Goal: Complete application form: Complete application form

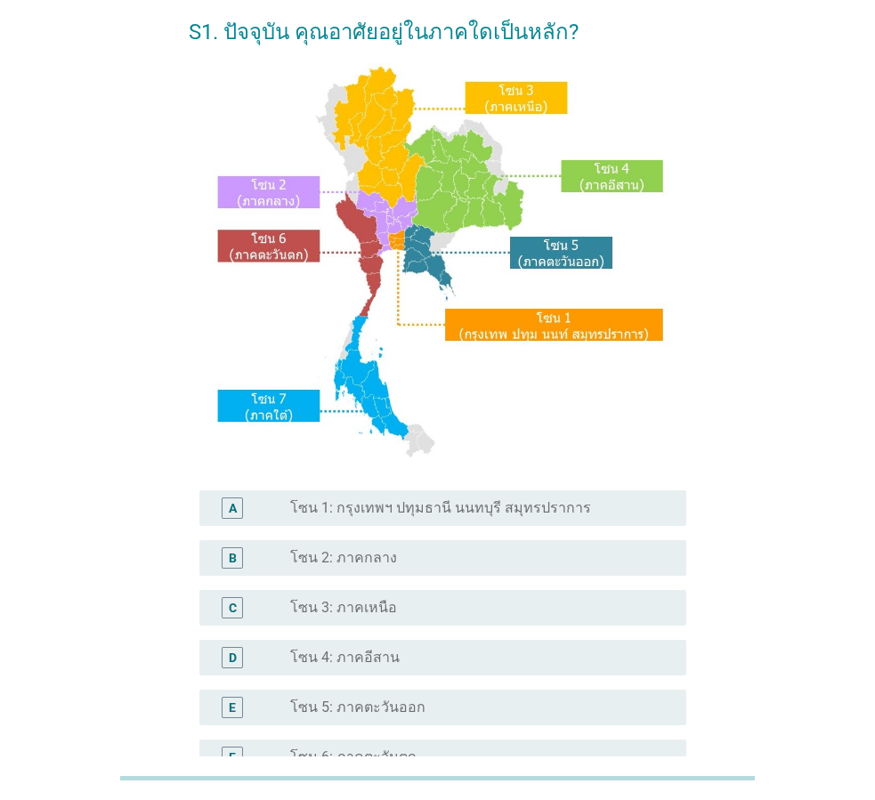
scroll to position [178, 0]
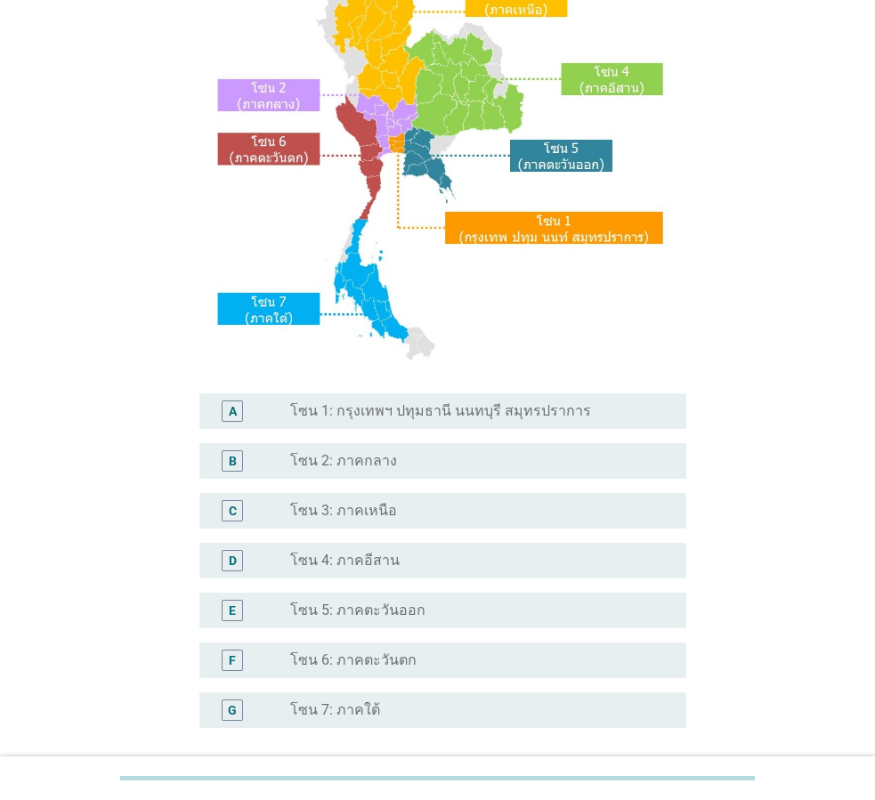
click at [466, 422] on div "A radio_button_unchecked โซน 1: กรุงเทพฯ ปทุมธานี นนทบุรี สมุทรปราการ" at bounding box center [442, 411] width 487 height 36
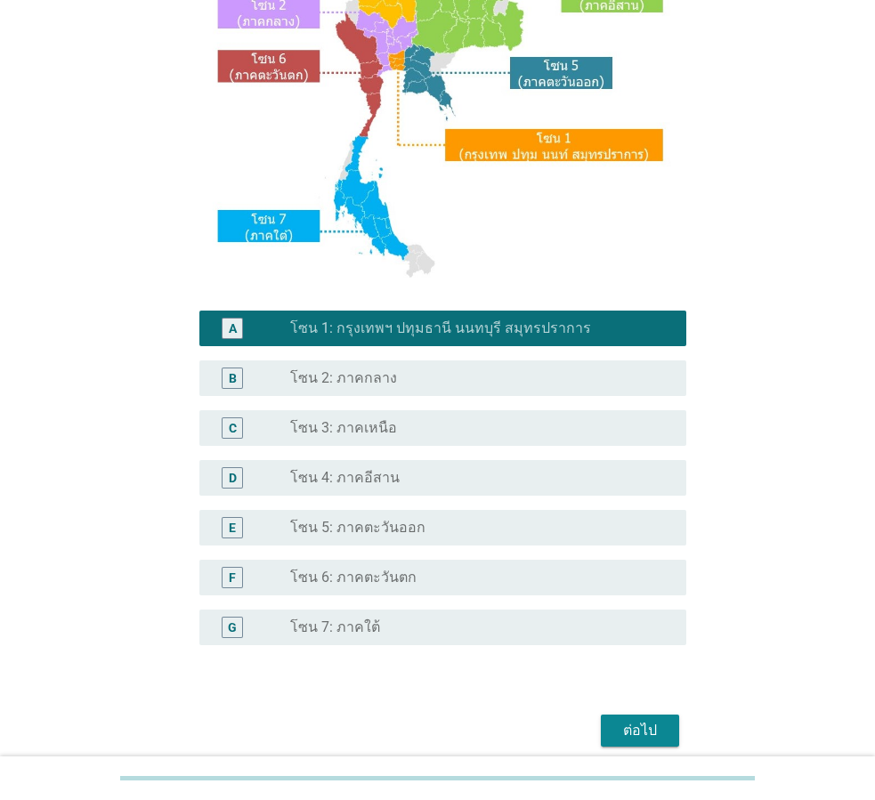
scroll to position [335, 0]
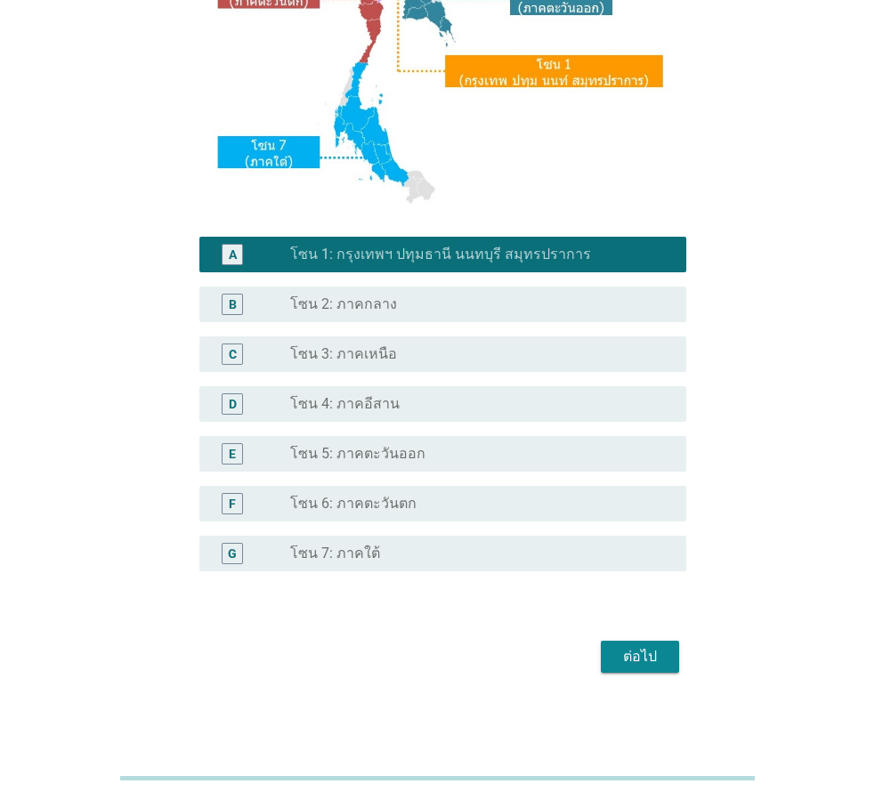
click at [640, 663] on div "ต่อไป" at bounding box center [640, 656] width 50 height 21
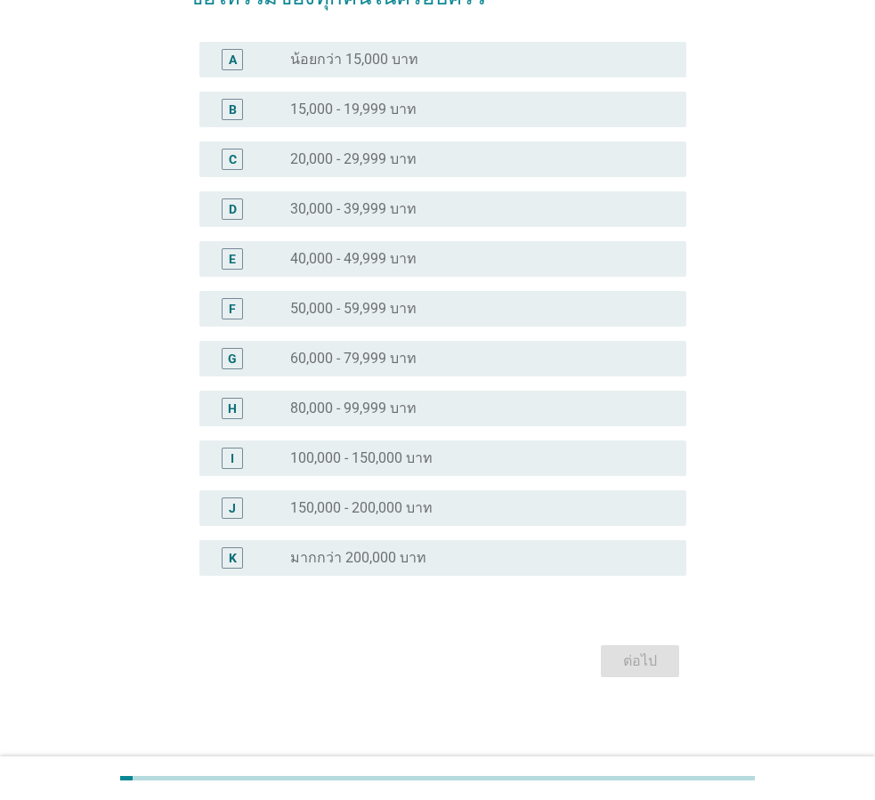
scroll to position [152, 0]
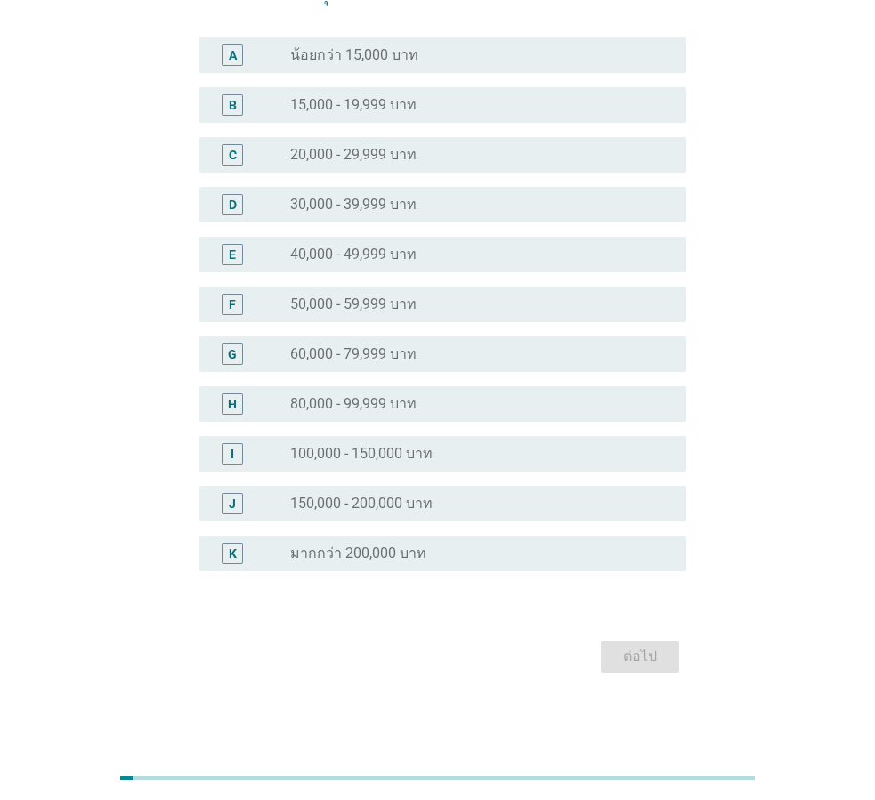
click at [464, 558] on div "radio_button_unchecked มากกว่า 200,000 บาท" at bounding box center [474, 554] width 368 height 18
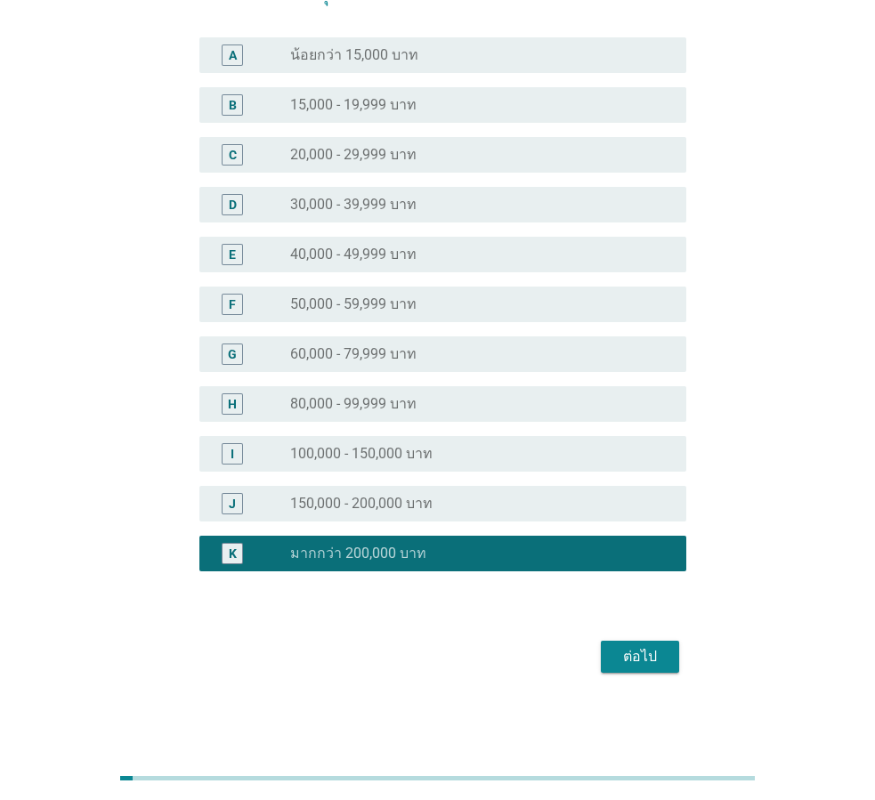
click at [668, 658] on button "ต่อไป" at bounding box center [640, 657] width 78 height 32
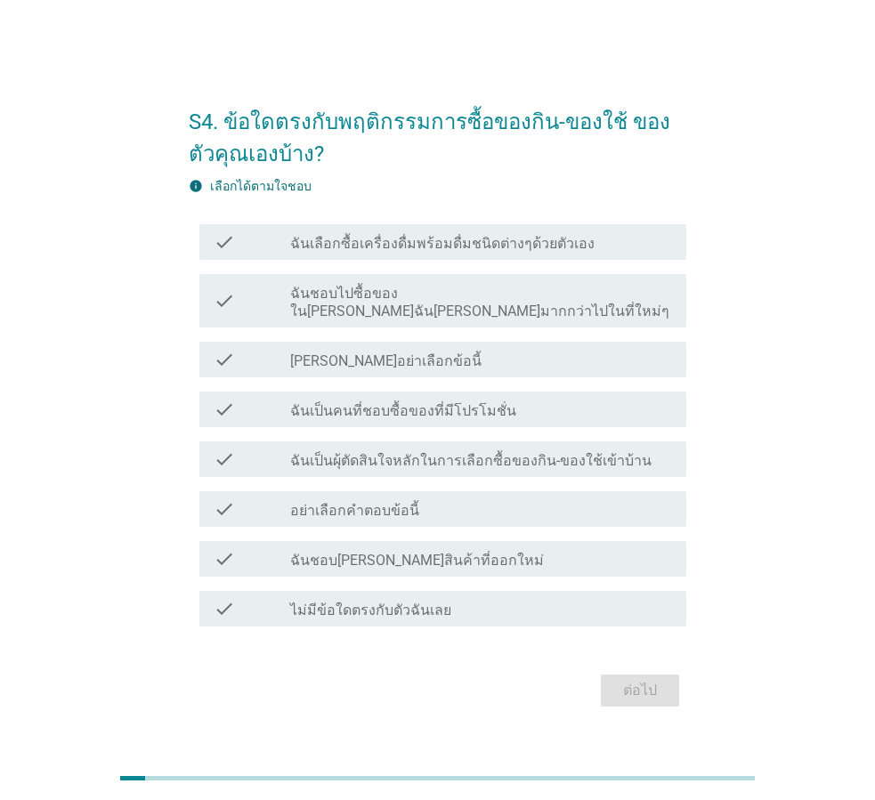
click at [488, 249] on label "ฉันเลือกซื้อเครื่องดื่มพร้อมดื่มชนิดต่างๆด้วยตัวเอง" at bounding box center [442, 244] width 304 height 18
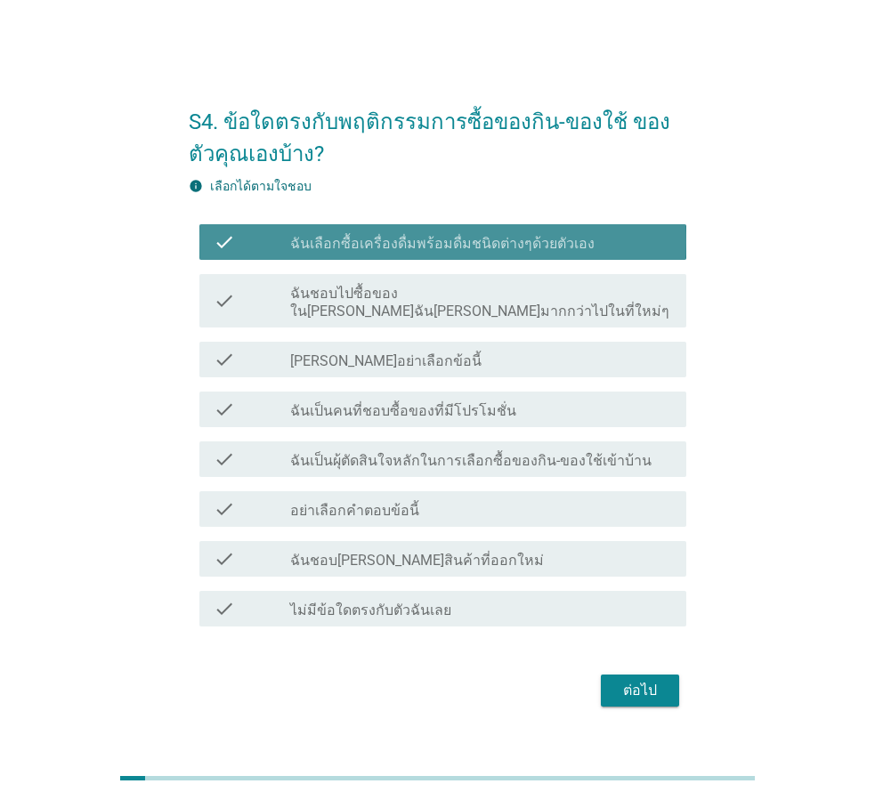
click at [486, 290] on div "check_box_outline_blank ฉันชอบไปซื้อของใน[PERSON_NAME]ฉัน[PERSON_NAME]มากกว่าไป…" at bounding box center [481, 300] width 382 height 39
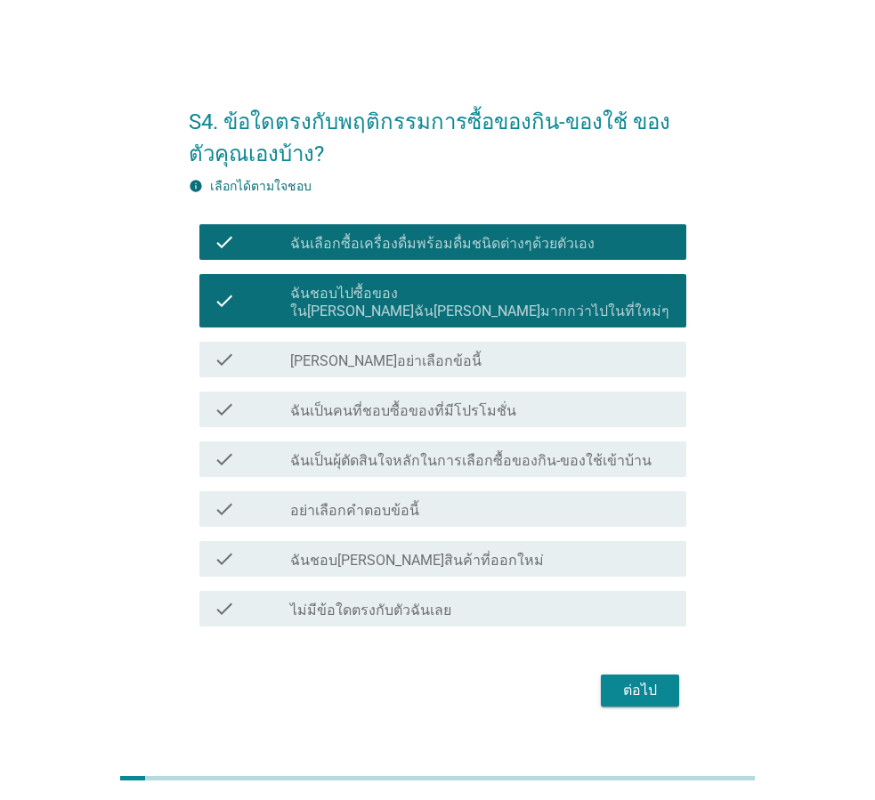
click at [493, 405] on label "ฉันเป็นคนที่ชอบซื้อของที่มีโปรโมชั่น" at bounding box center [403, 411] width 226 height 18
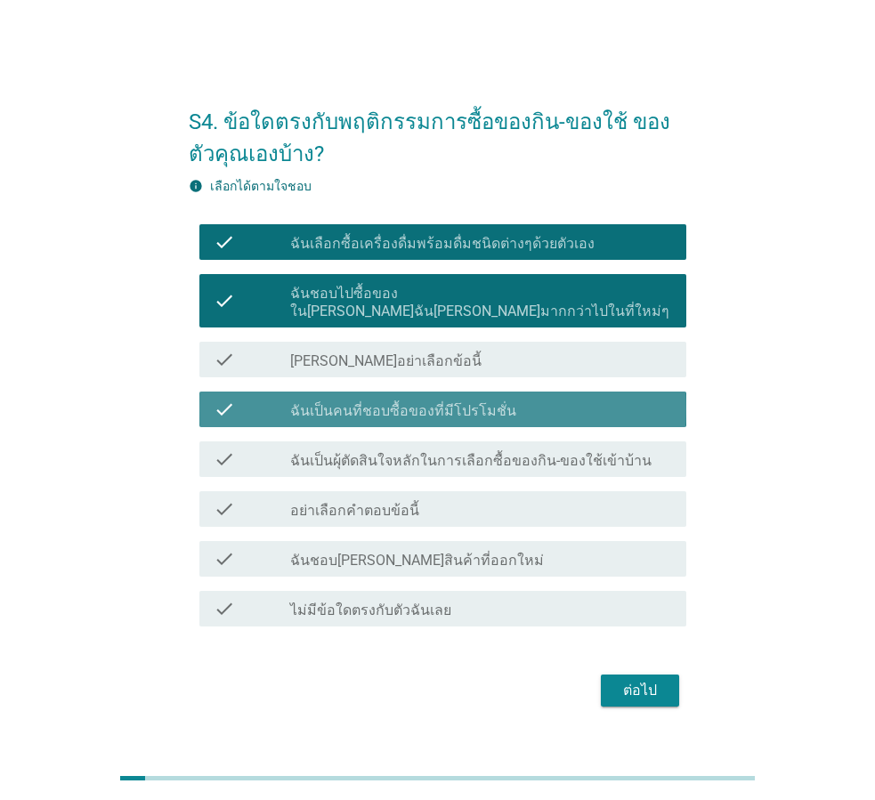
click at [492, 452] on label "ฉันเป็นผุ้ตัดสินใจหลักในการเลือกซื้อของกิน-ของใช้เข้าบ้าน" at bounding box center [470, 461] width 361 height 18
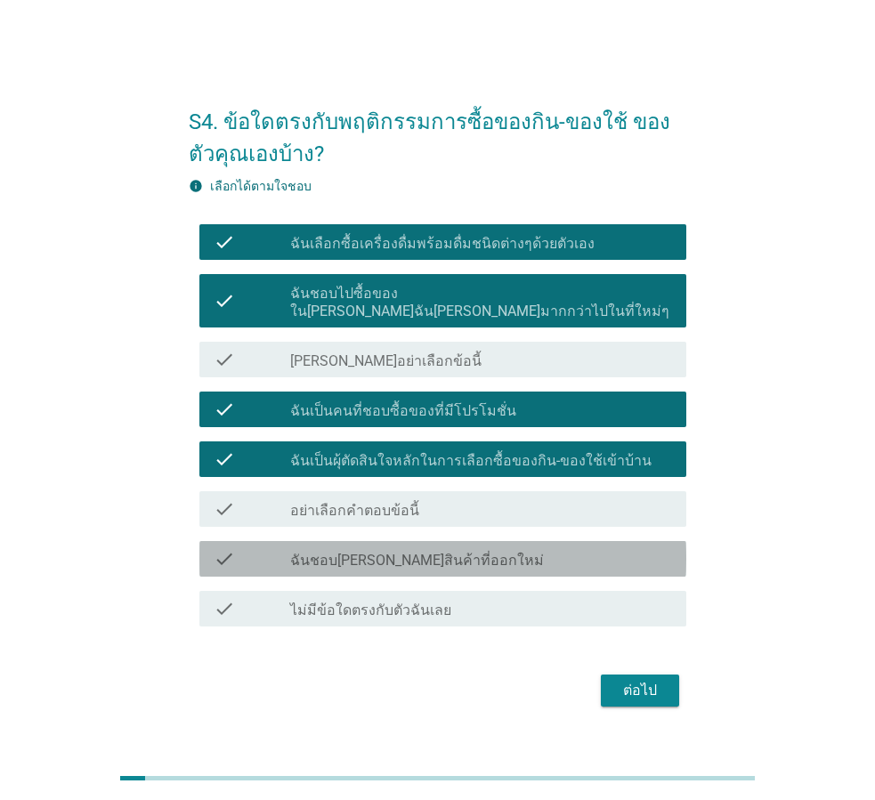
click at [487, 559] on div "check_box_outline_blank ฉันชอบ[PERSON_NAME]สินค้าที่ออกใหม่" at bounding box center [481, 558] width 382 height 21
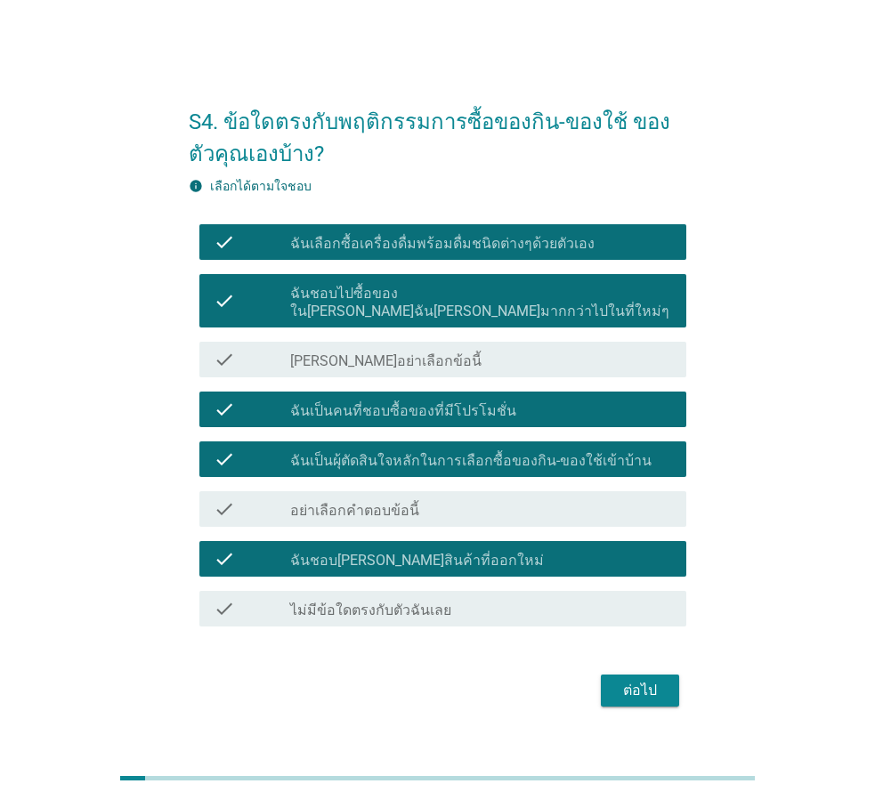
click at [641, 681] on div "ต่อไป" at bounding box center [640, 690] width 50 height 21
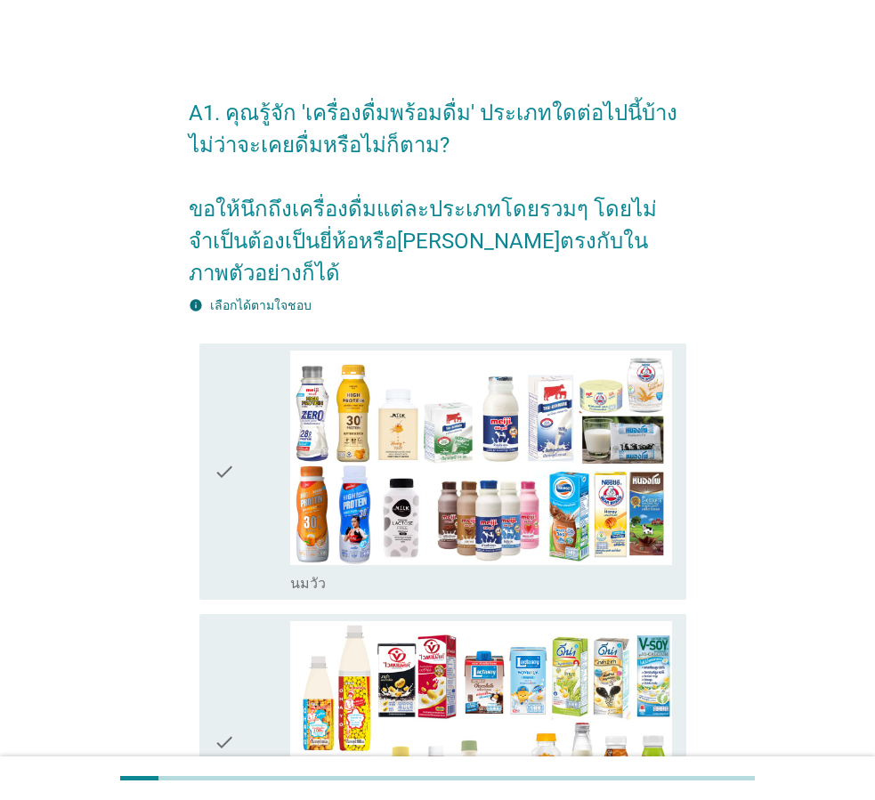
scroll to position [178, 0]
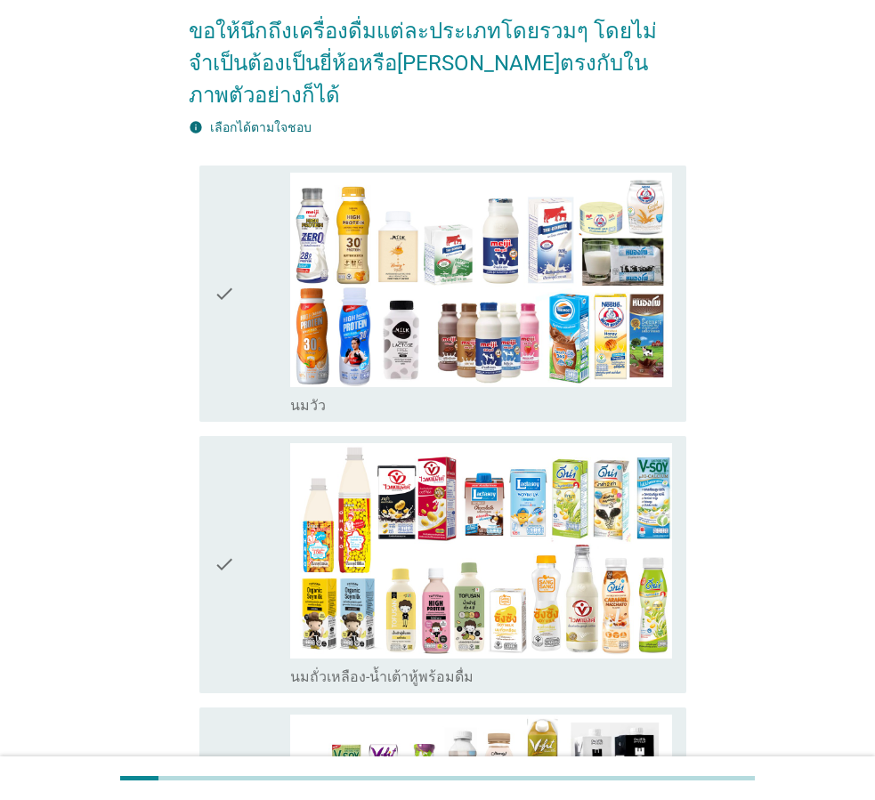
click at [238, 498] on div "check" at bounding box center [252, 564] width 77 height 243
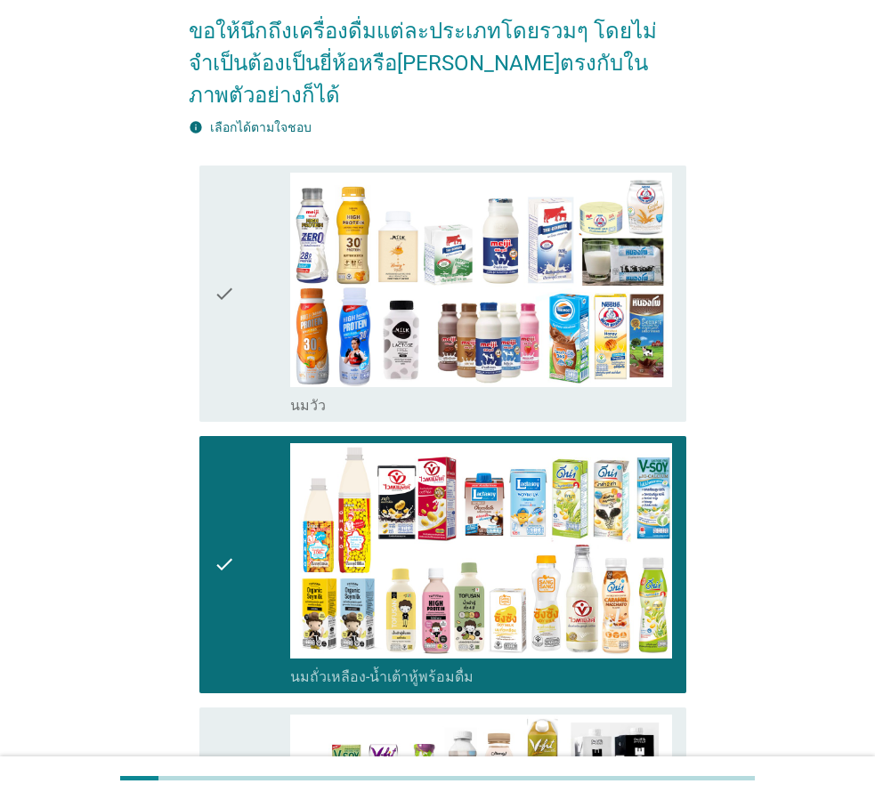
click at [253, 308] on div "check" at bounding box center [252, 294] width 77 height 243
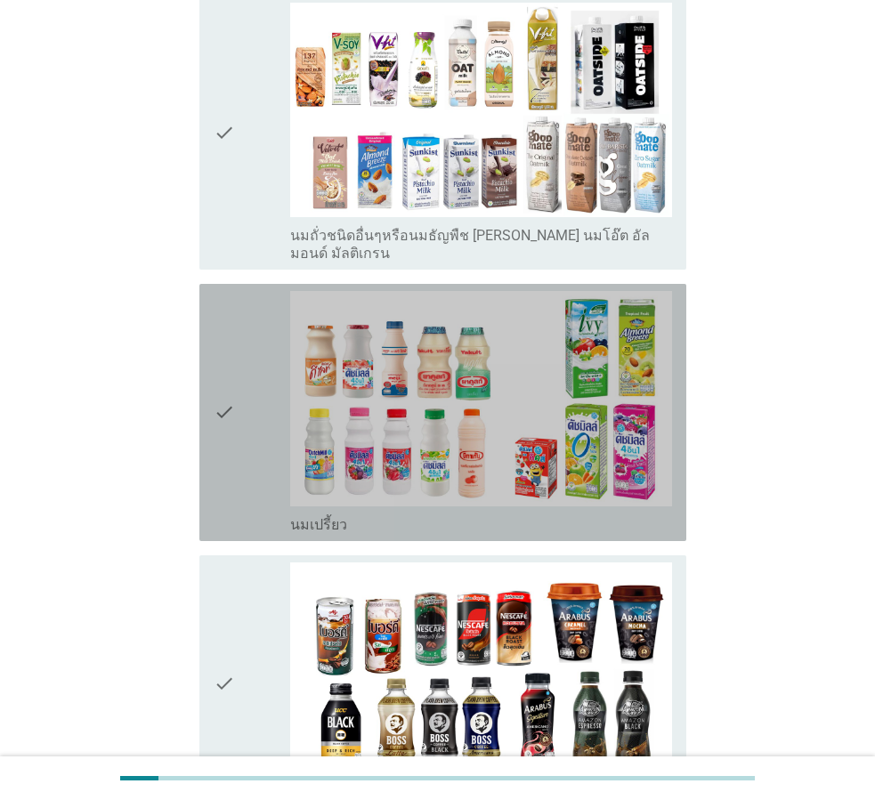
click at [254, 385] on div "check" at bounding box center [252, 412] width 77 height 243
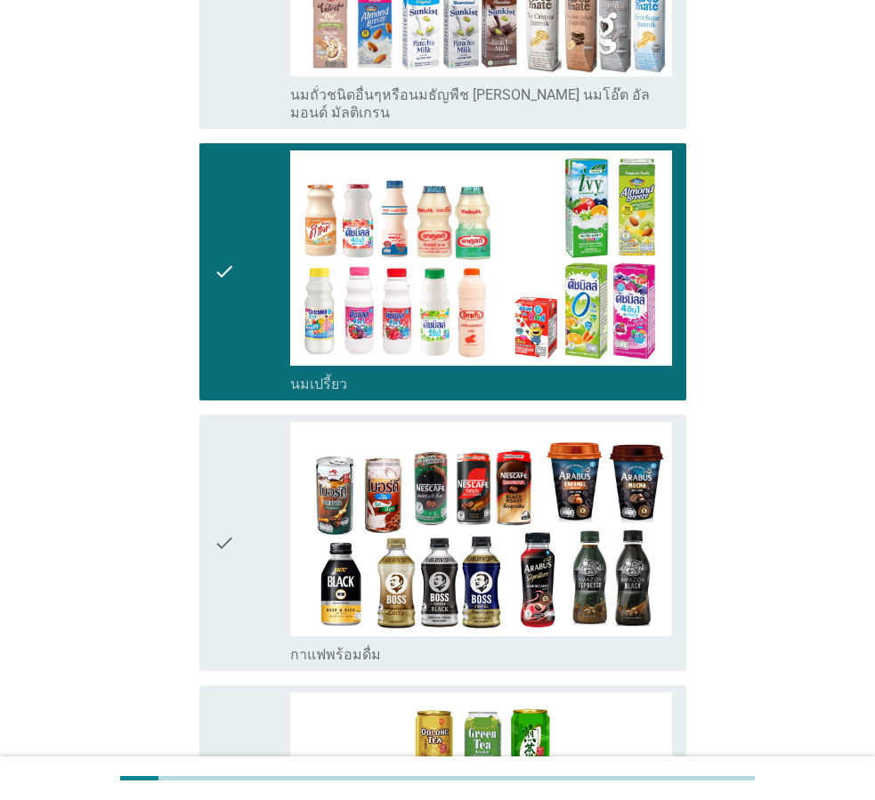
scroll to position [1246, 0]
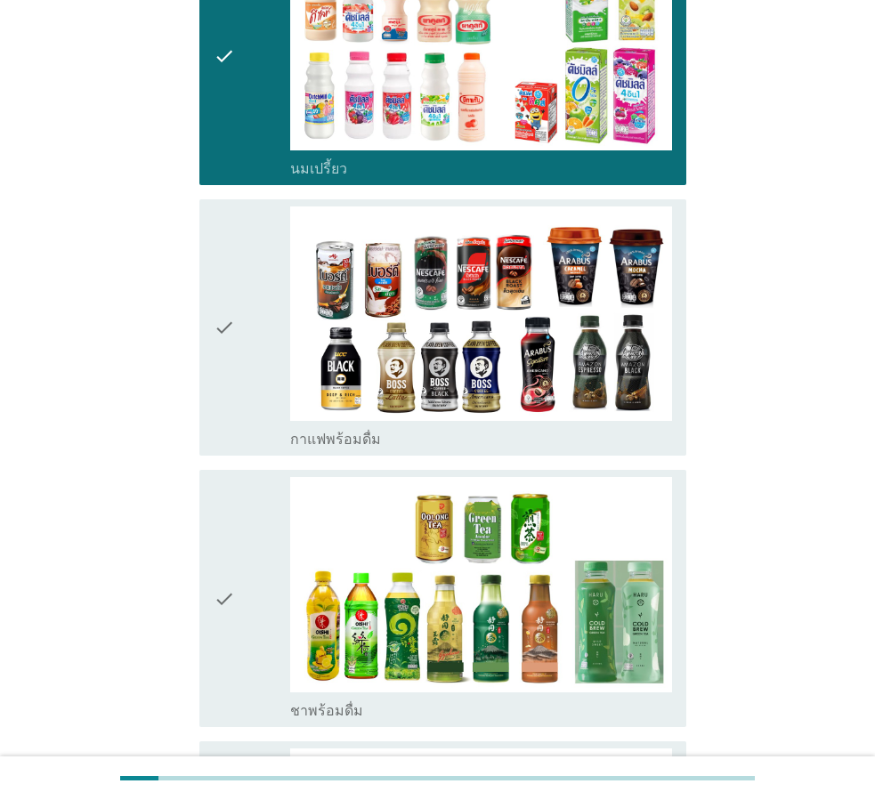
click at [250, 320] on div "check" at bounding box center [252, 328] width 77 height 243
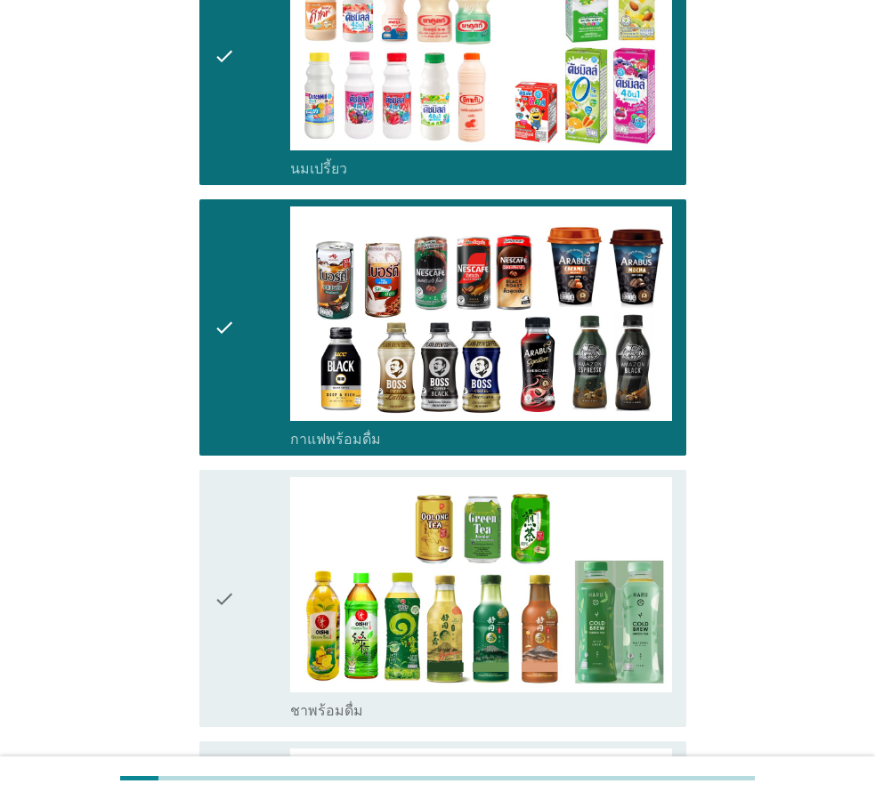
click at [255, 486] on div "check" at bounding box center [252, 598] width 77 height 243
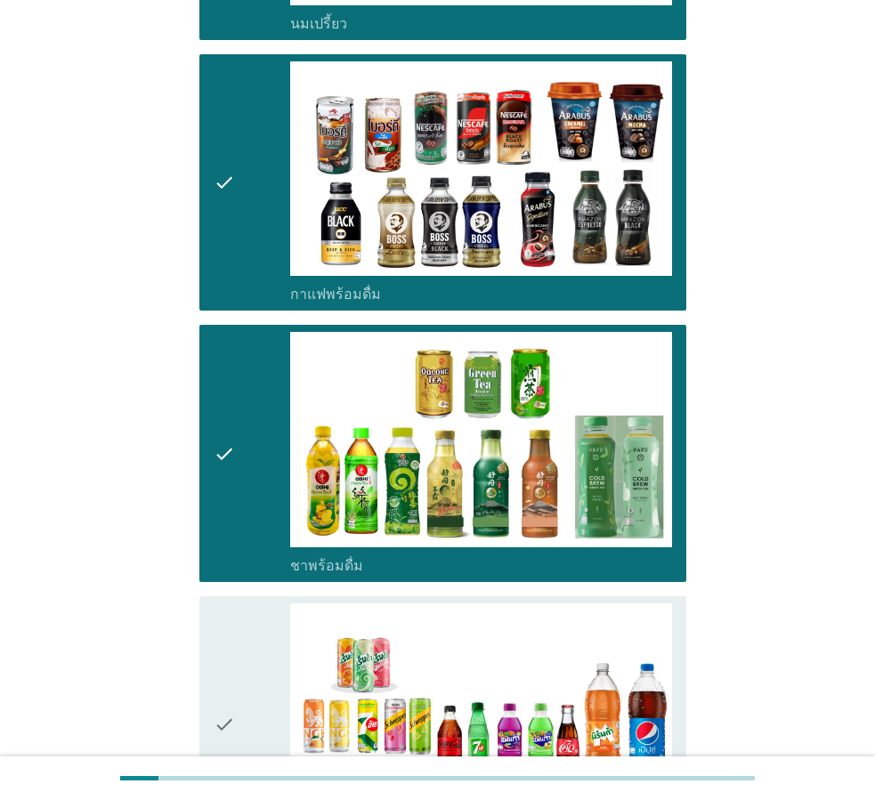
scroll to position [1602, 0]
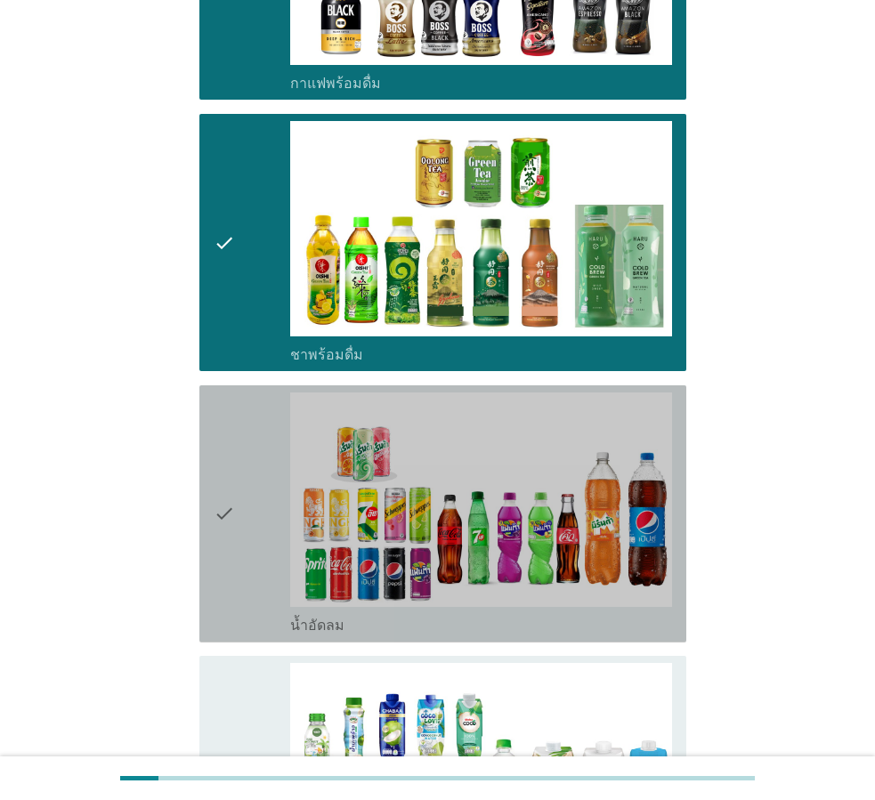
click at [246, 455] on div "check" at bounding box center [252, 514] width 77 height 243
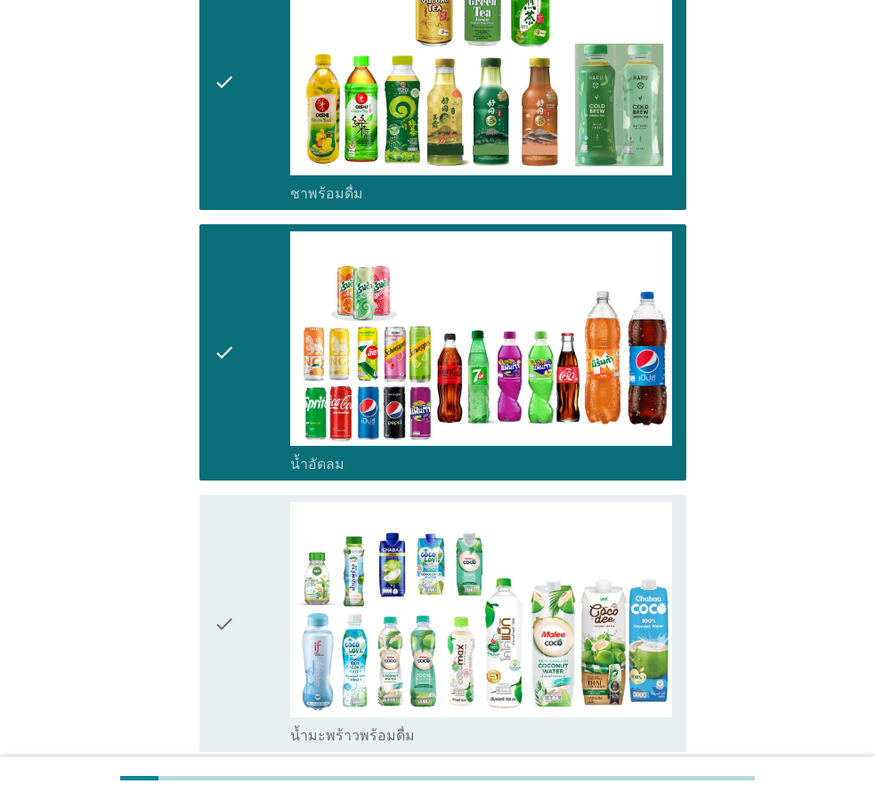
scroll to position [1958, 0]
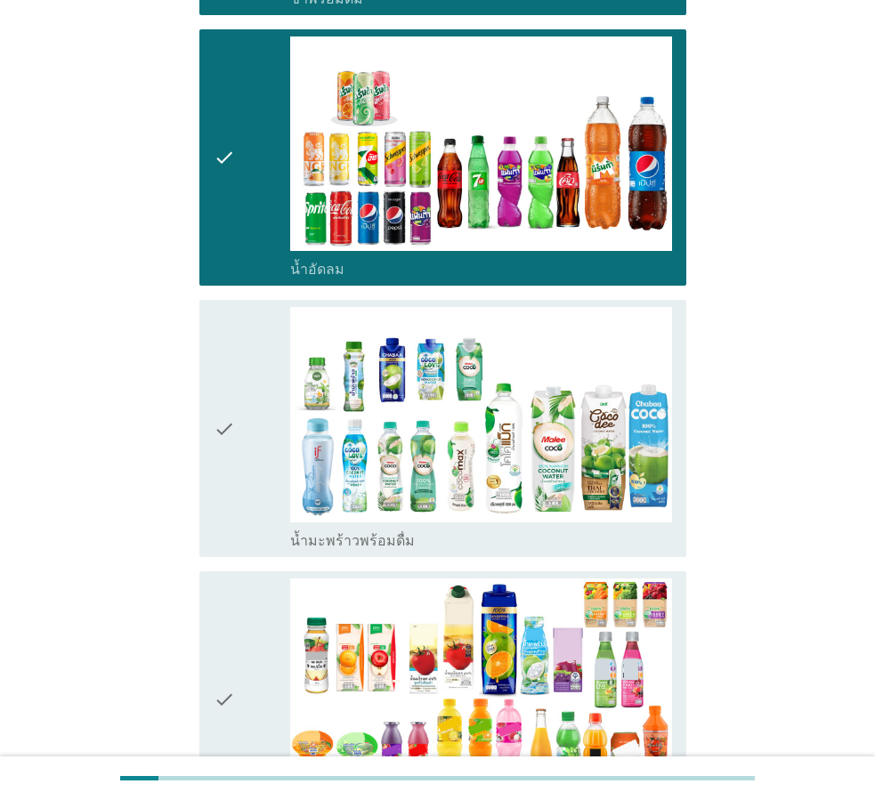
click at [246, 583] on div "check" at bounding box center [252, 700] width 77 height 243
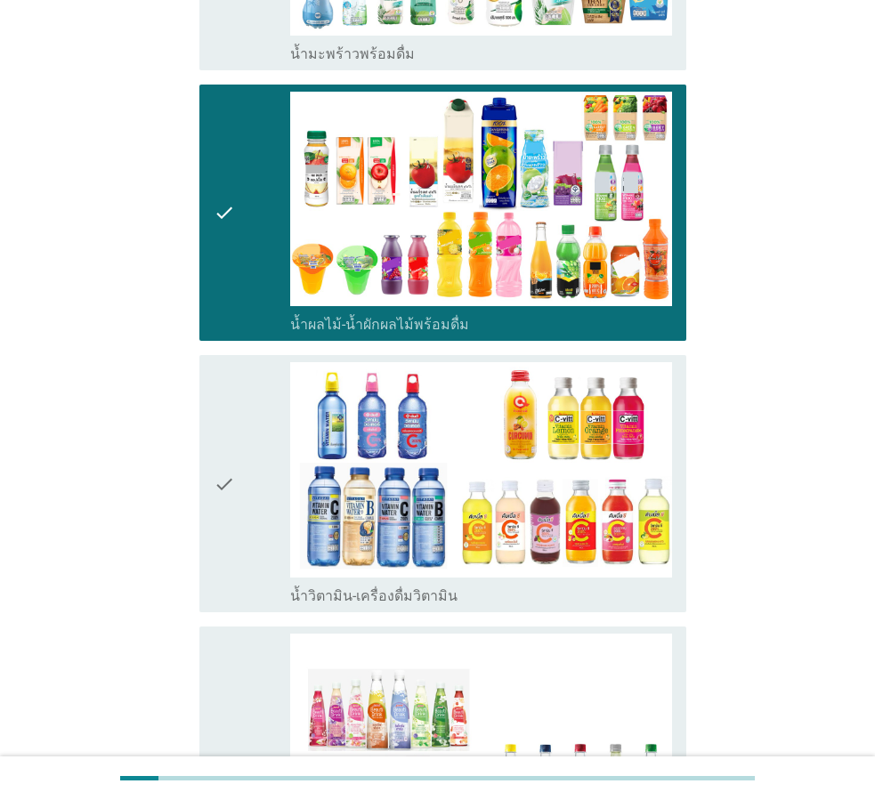
scroll to position [2759, 0]
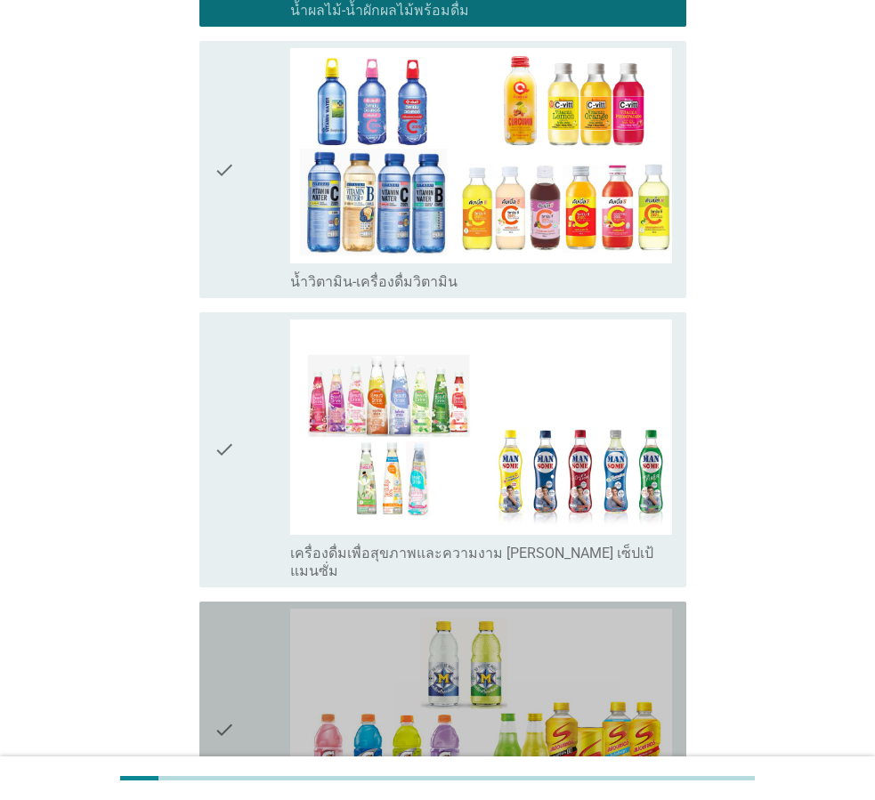
click at [255, 609] on div "check" at bounding box center [252, 730] width 77 height 243
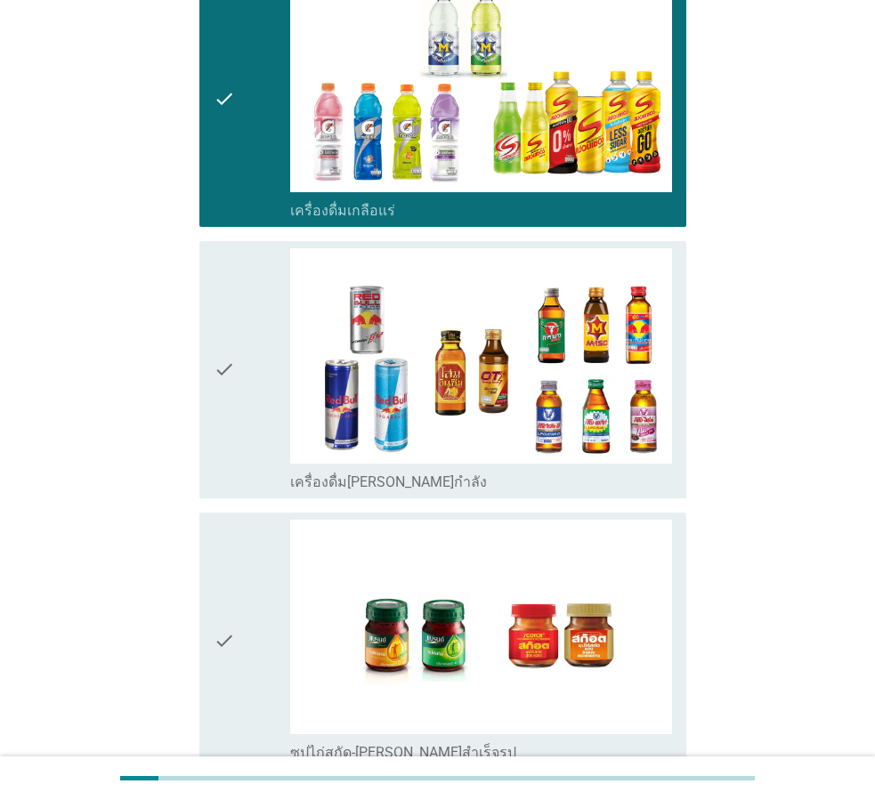
scroll to position [3550, 0]
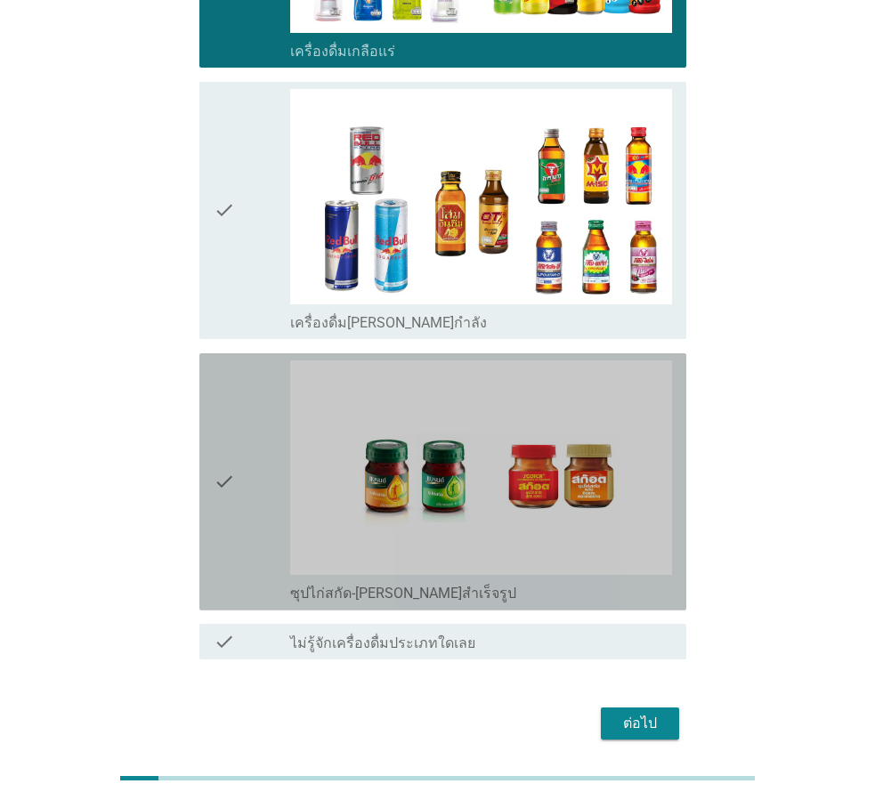
click at [252, 396] on div "check" at bounding box center [252, 481] width 77 height 243
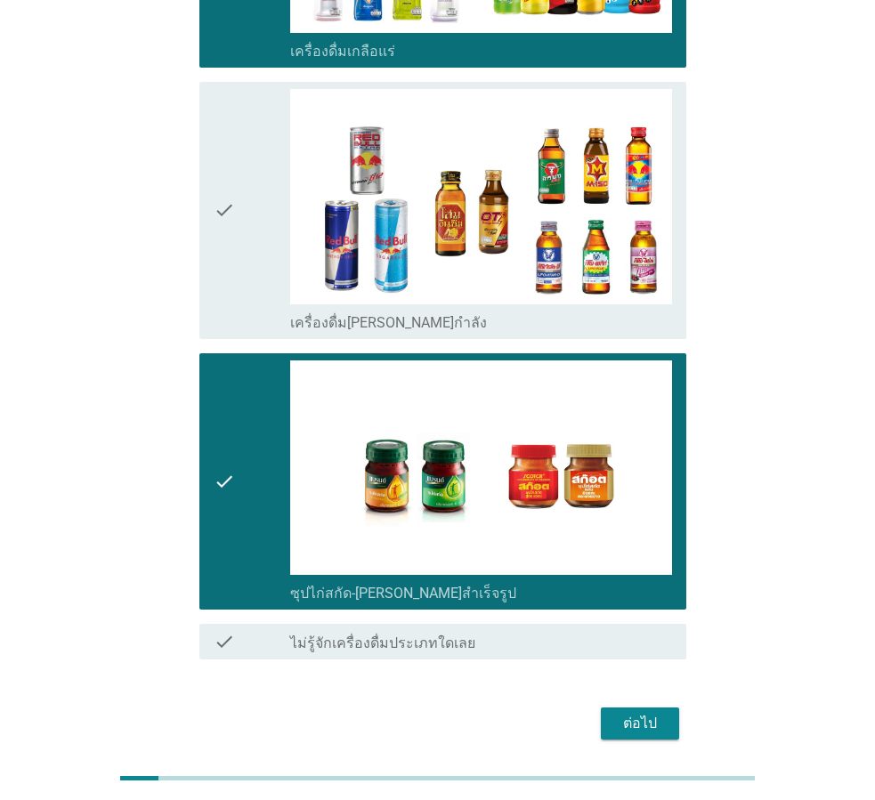
click at [255, 207] on div "check" at bounding box center [252, 210] width 77 height 243
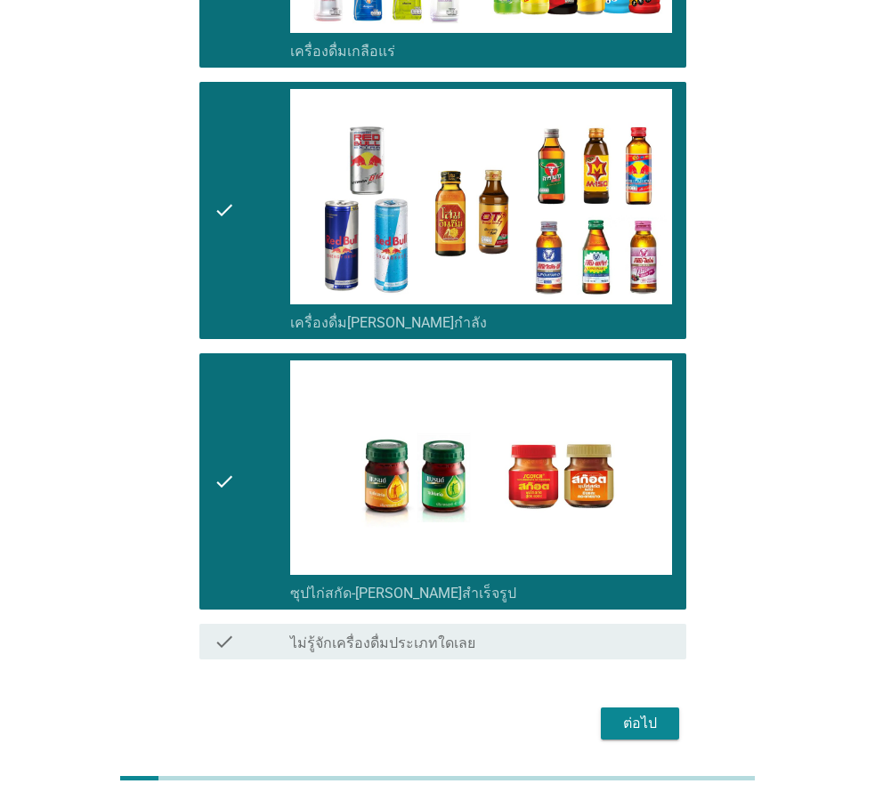
click at [613, 708] on button "ต่อไป" at bounding box center [640, 724] width 78 height 32
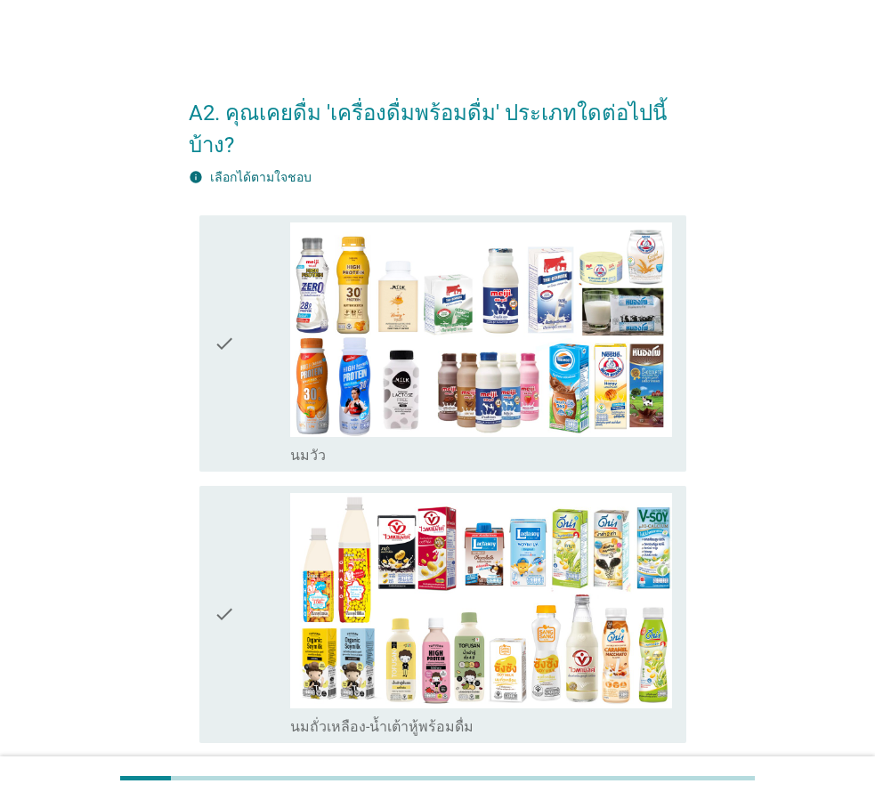
click at [243, 314] on div "check" at bounding box center [252, 344] width 77 height 243
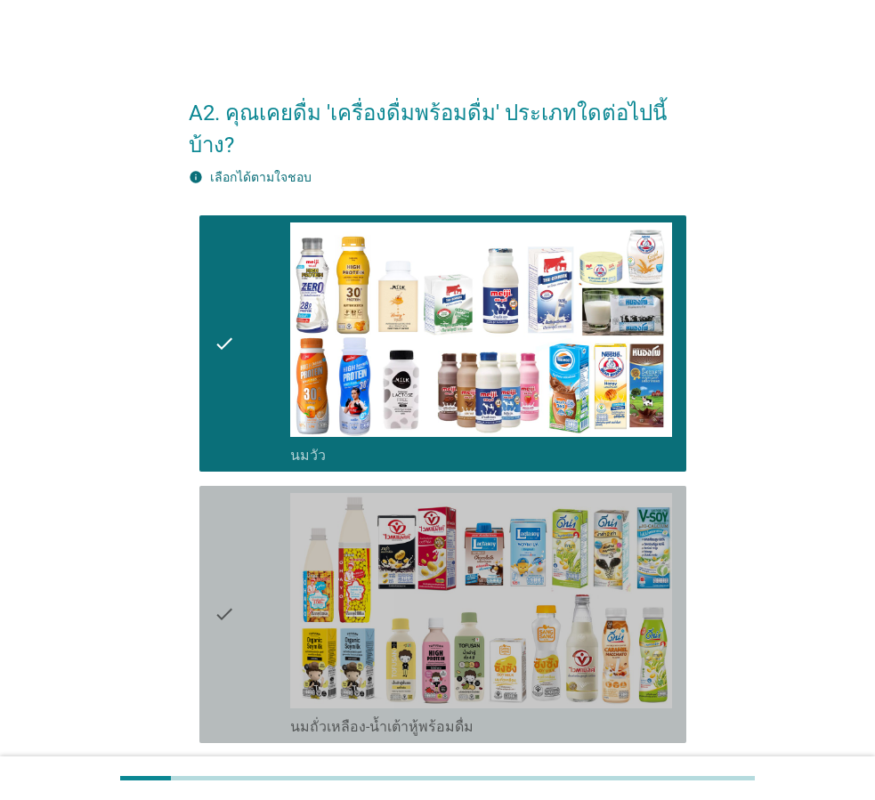
click at [248, 501] on div "check" at bounding box center [252, 614] width 77 height 243
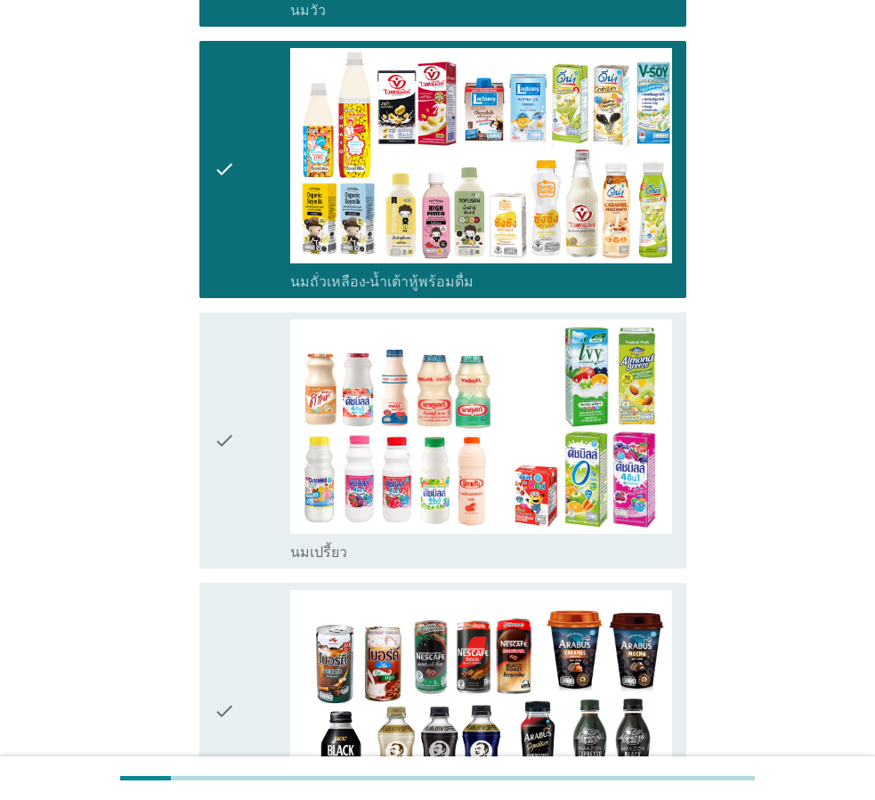
click at [223, 407] on icon "check" at bounding box center [224, 441] width 21 height 243
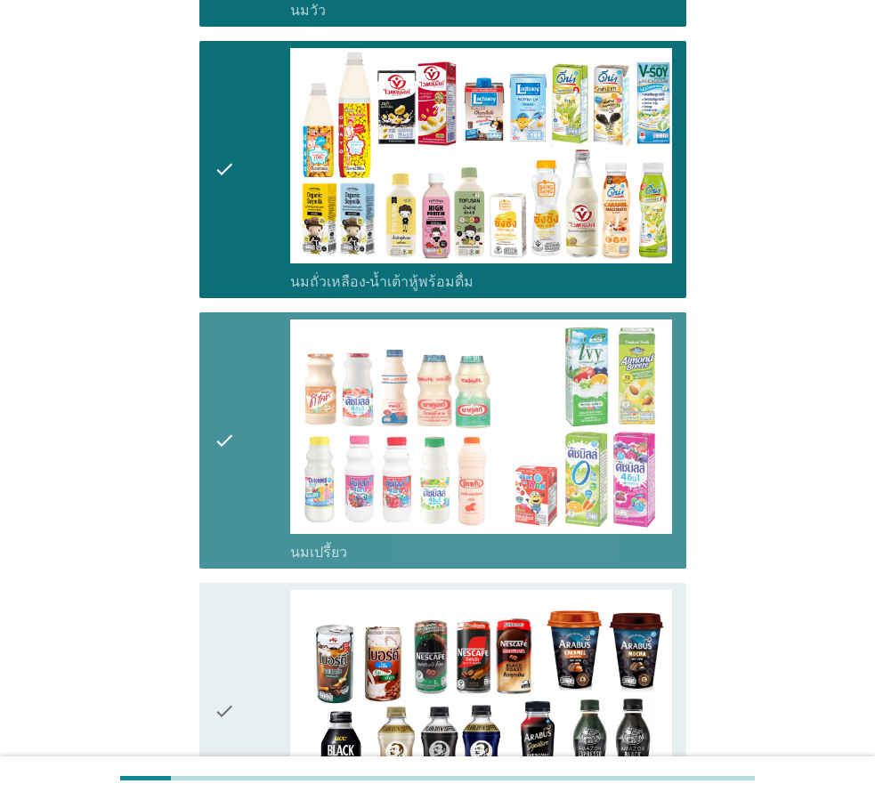
click at [236, 590] on div "check" at bounding box center [252, 711] width 77 height 243
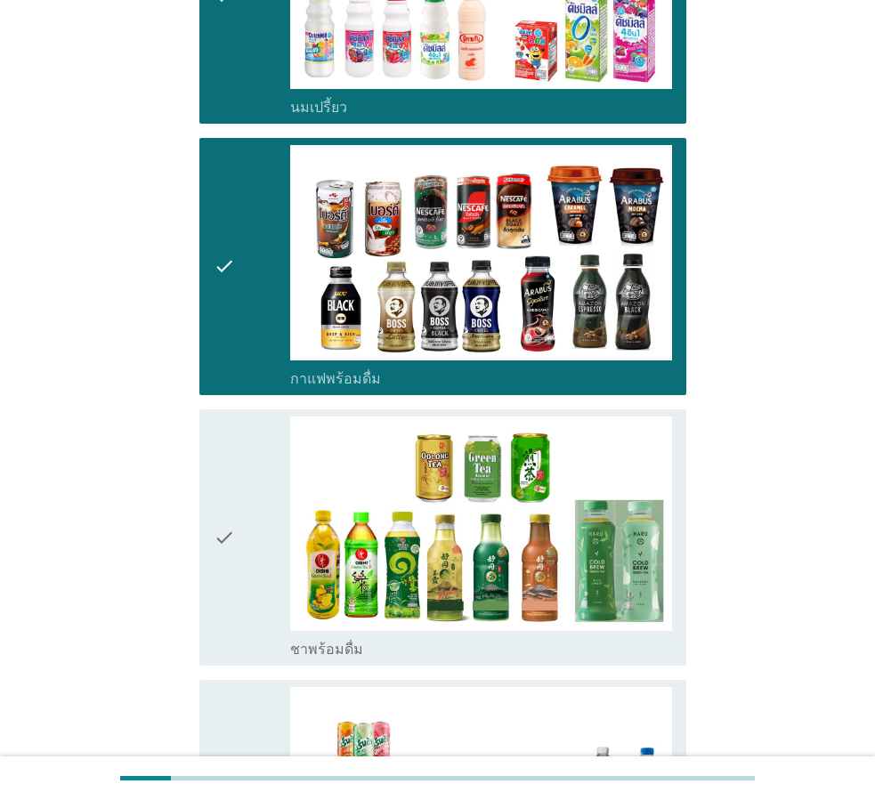
click at [219, 511] on icon "check" at bounding box center [224, 538] width 21 height 243
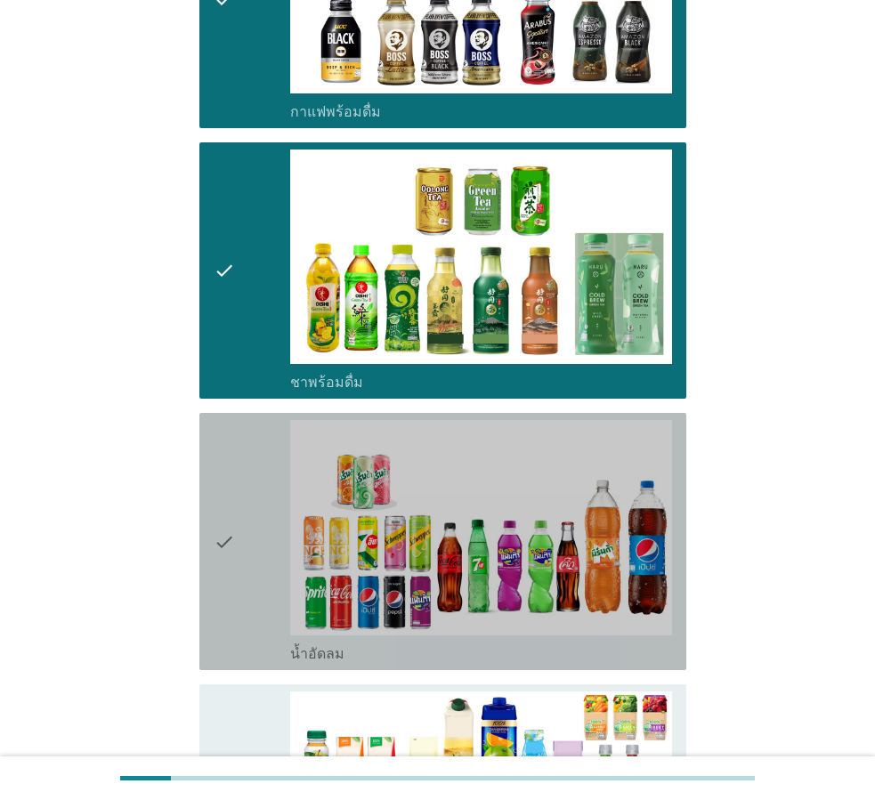
click at [247, 452] on div "check" at bounding box center [252, 541] width 77 height 243
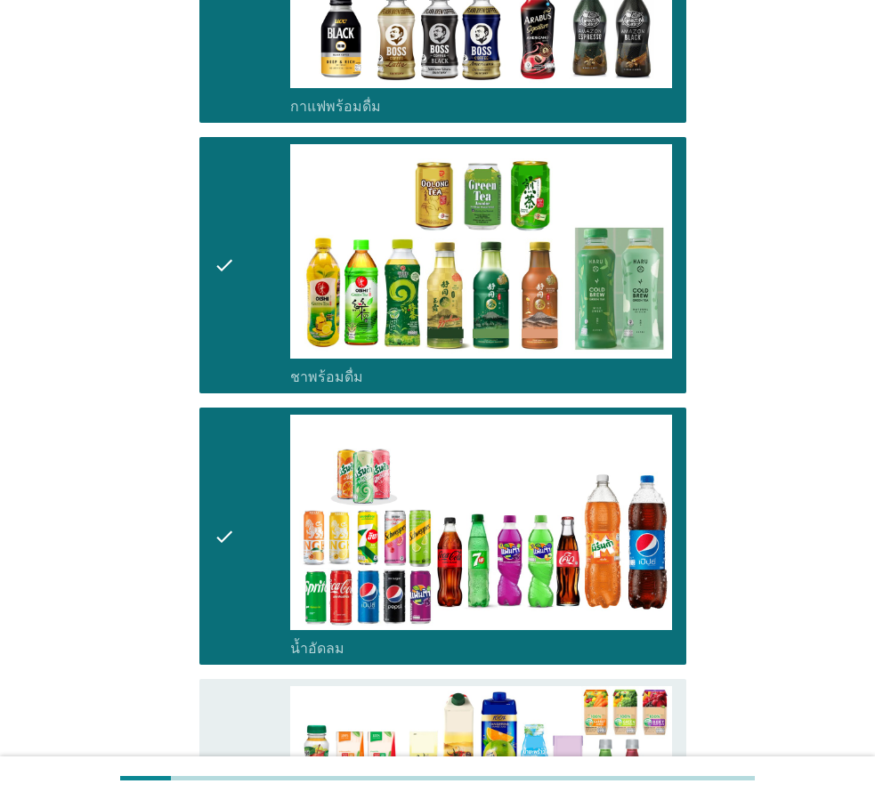
scroll to position [1513, 0]
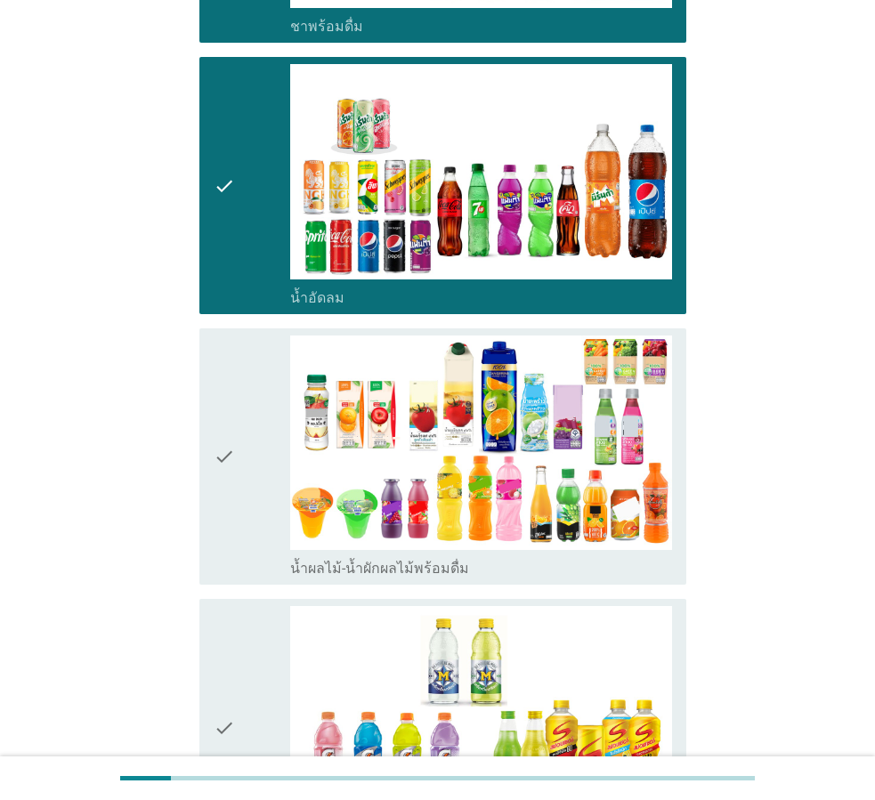
click at [254, 482] on div "check" at bounding box center [252, 457] width 77 height 243
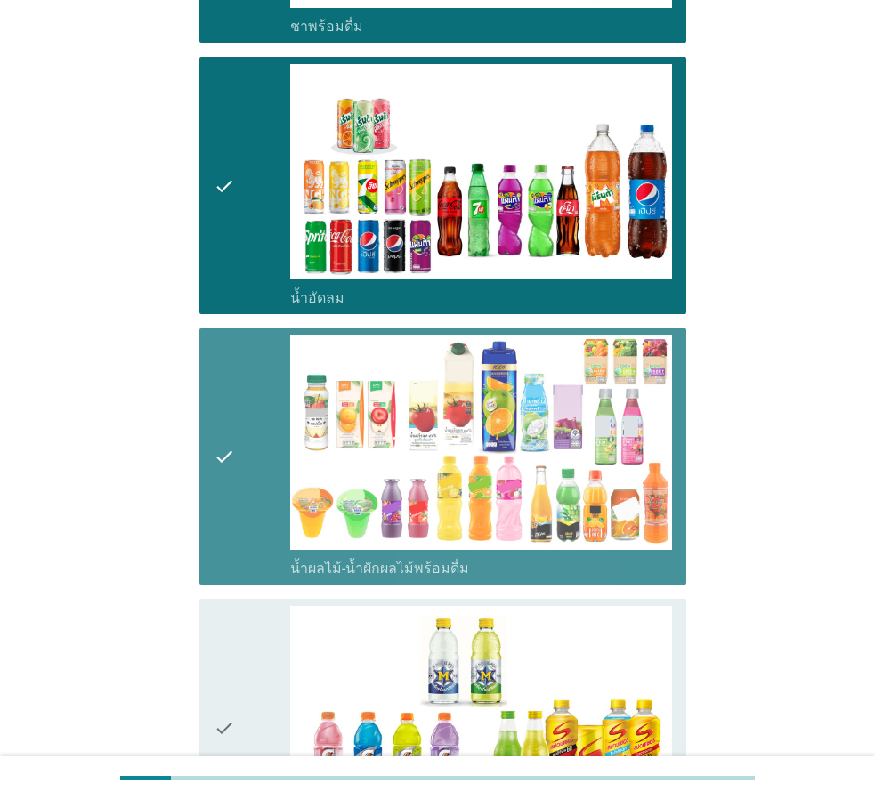
click at [245, 618] on div "check" at bounding box center [252, 727] width 77 height 243
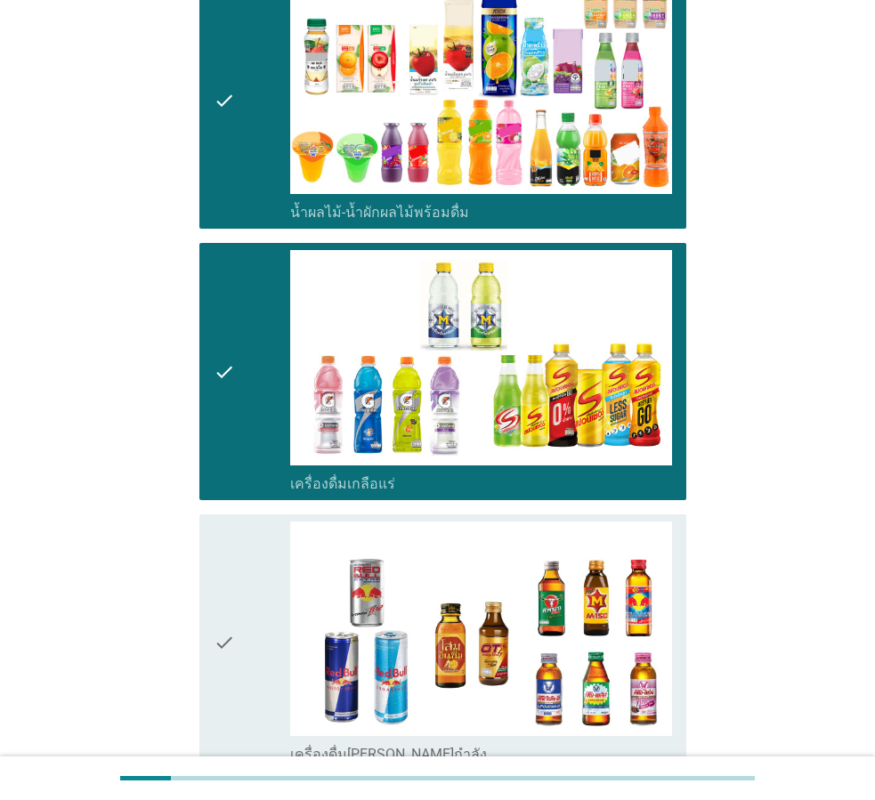
click at [249, 526] on div "check" at bounding box center [252, 643] width 77 height 243
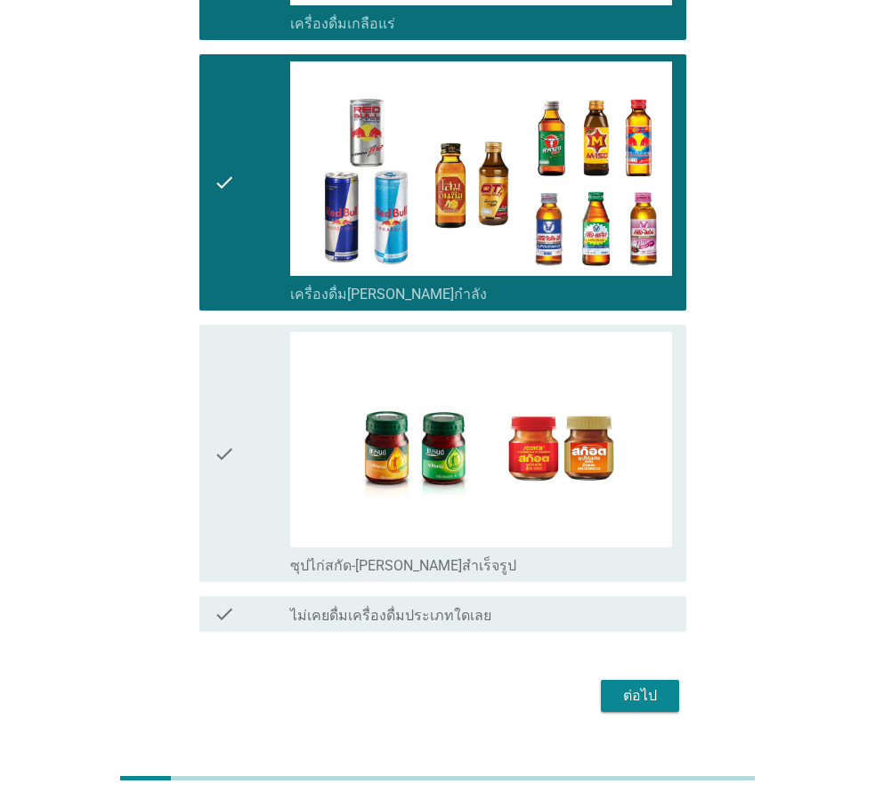
scroll to position [2337, 0]
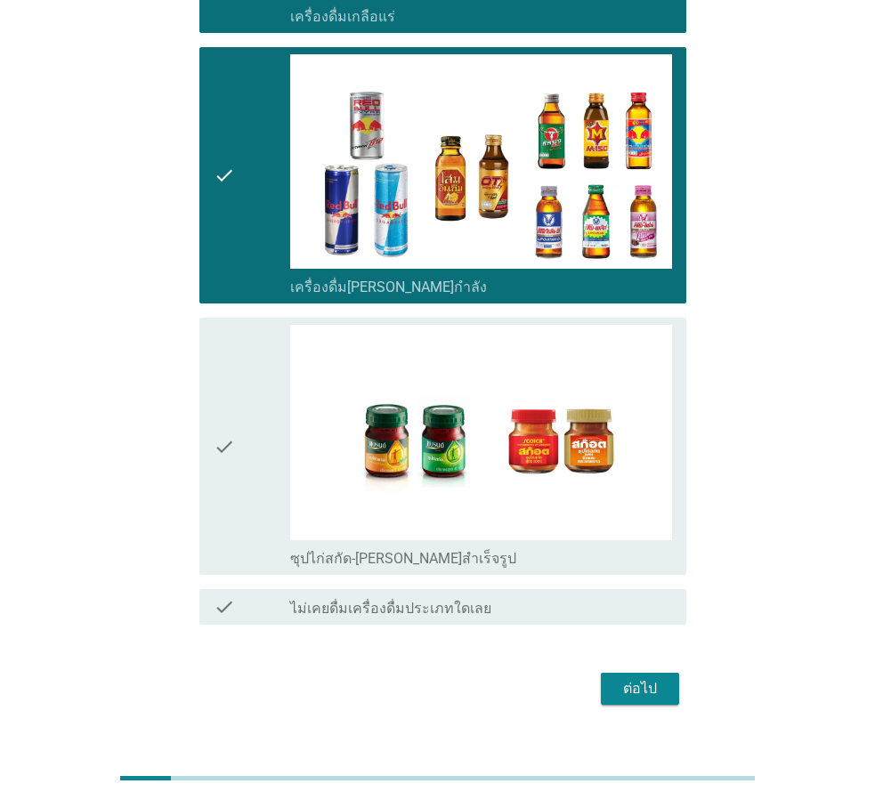
click at [247, 392] on div "check" at bounding box center [252, 446] width 77 height 243
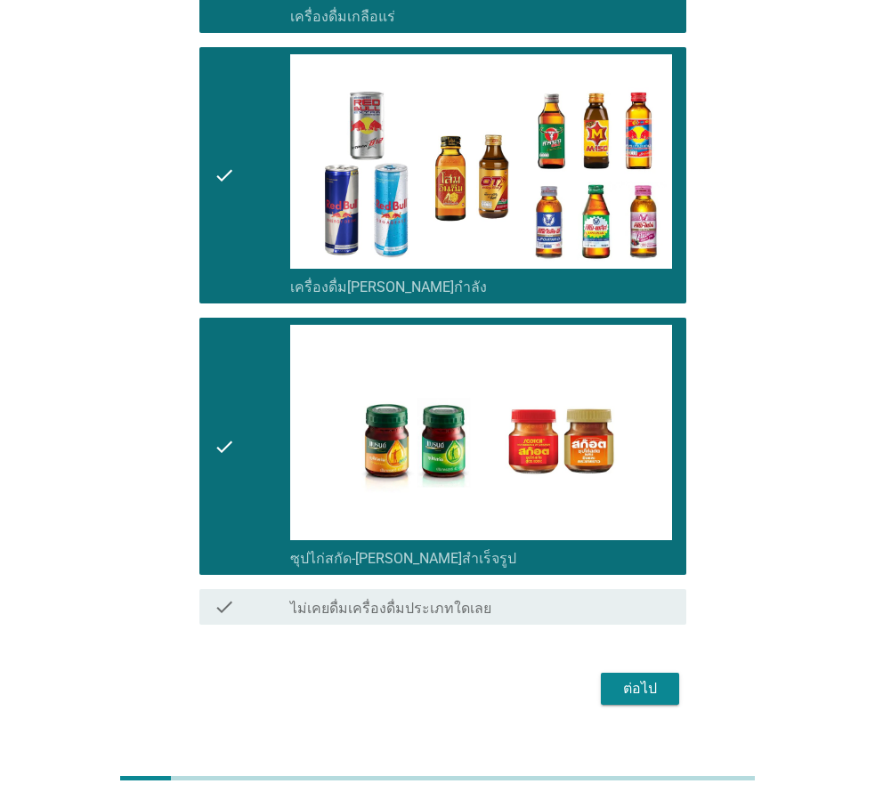
click at [653, 678] on div "ต่อไป" at bounding box center [640, 688] width 50 height 21
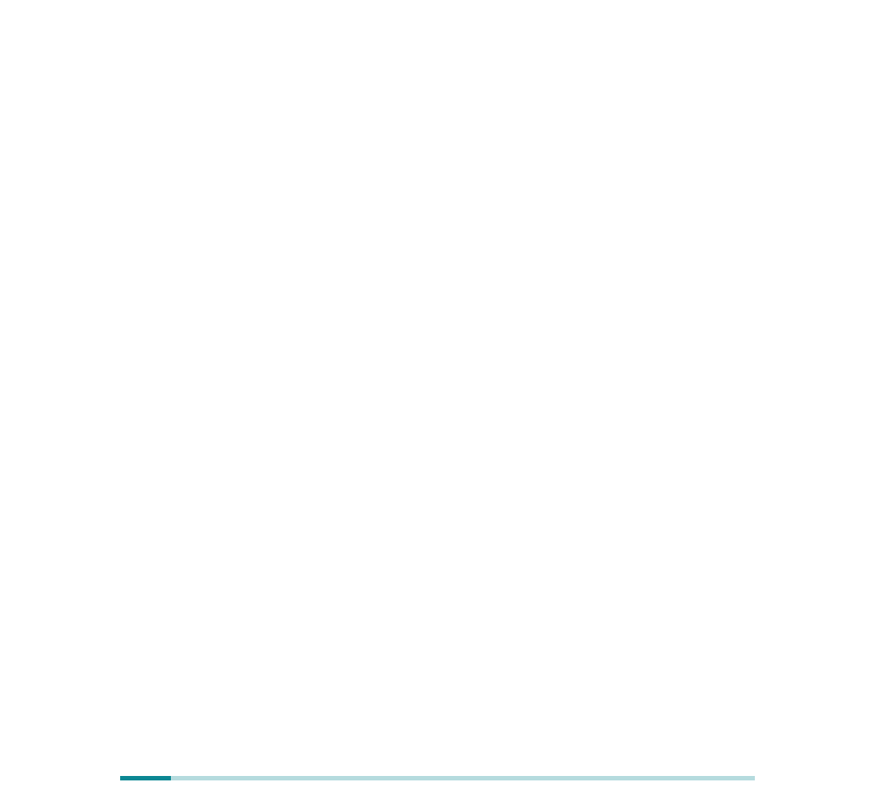
scroll to position [0, 0]
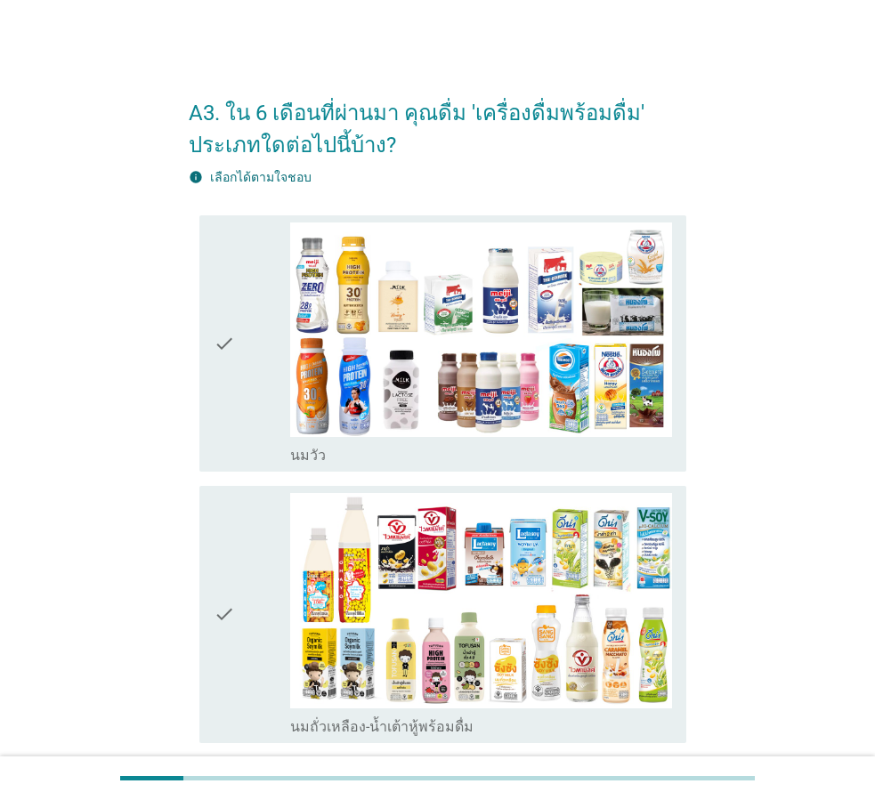
drag, startPoint x: 791, startPoint y: 211, endPoint x: 781, endPoint y: 214, distance: 11.0
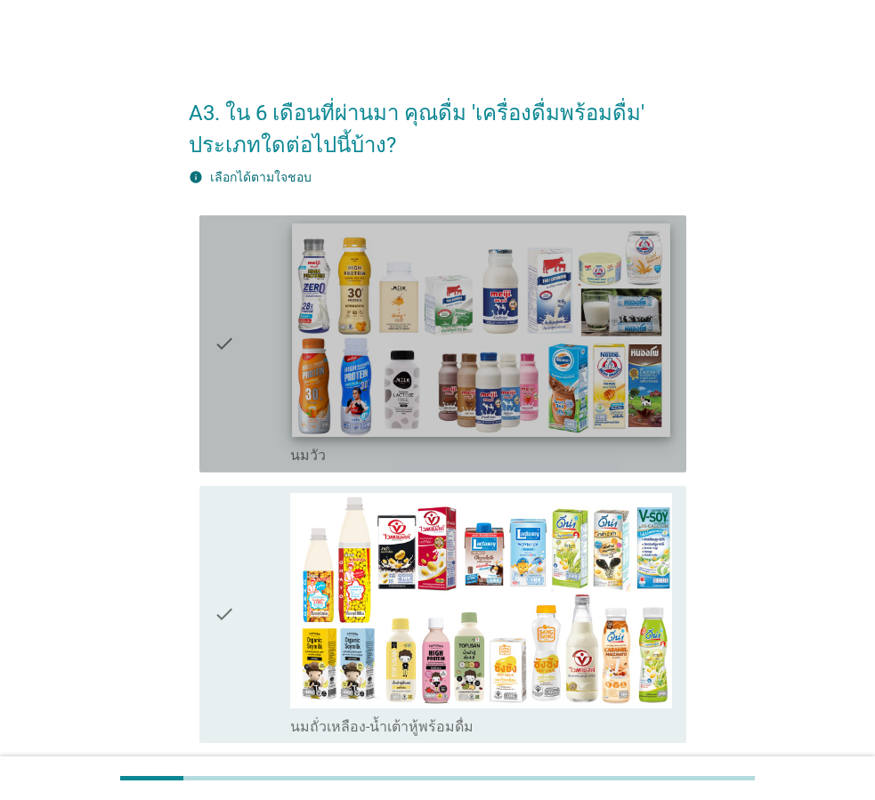
click at [478, 299] on img at bounding box center [481, 329] width 378 height 213
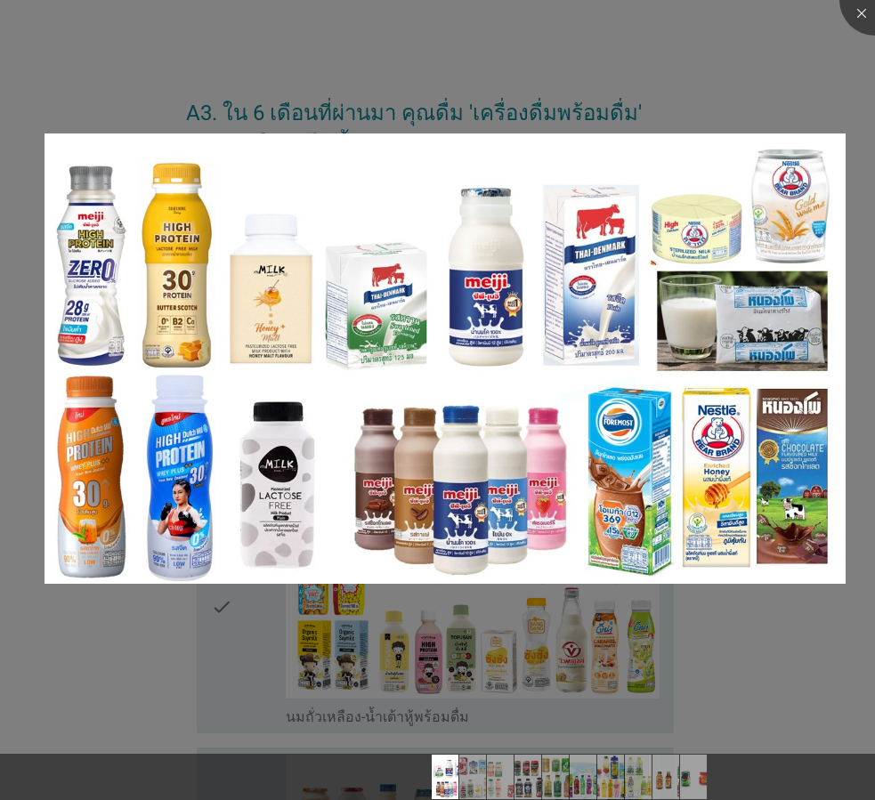
click at [751, 598] on div at bounding box center [437, 400] width 875 height 800
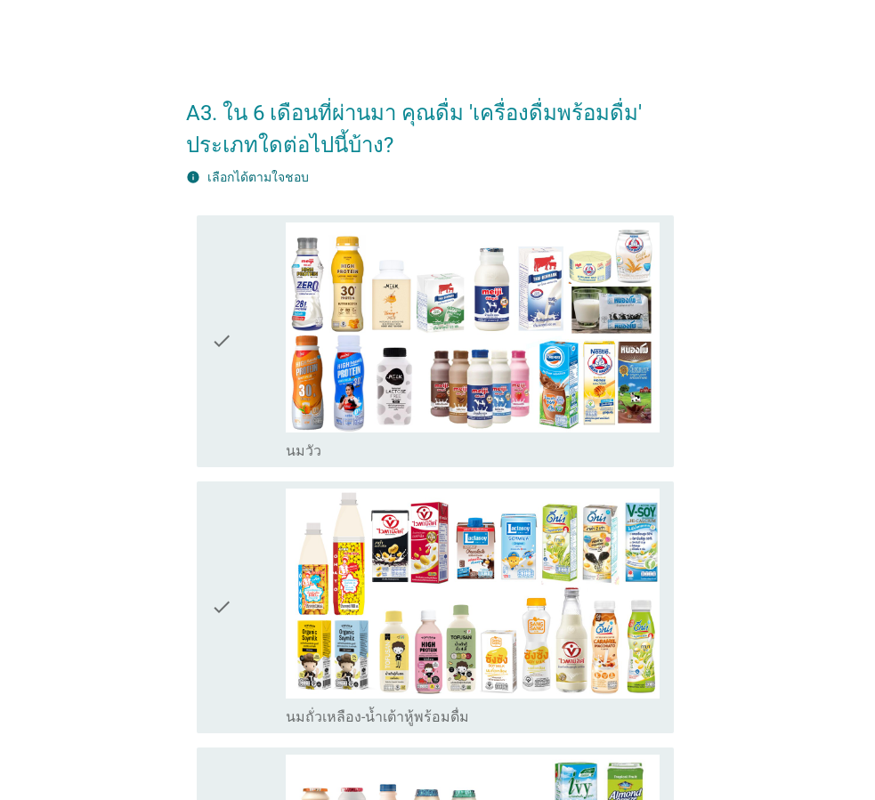
drag, startPoint x: 229, startPoint y: 413, endPoint x: 228, endPoint y: 431, distance: 17.8
click at [229, 412] on div at bounding box center [437, 400] width 875 height 800
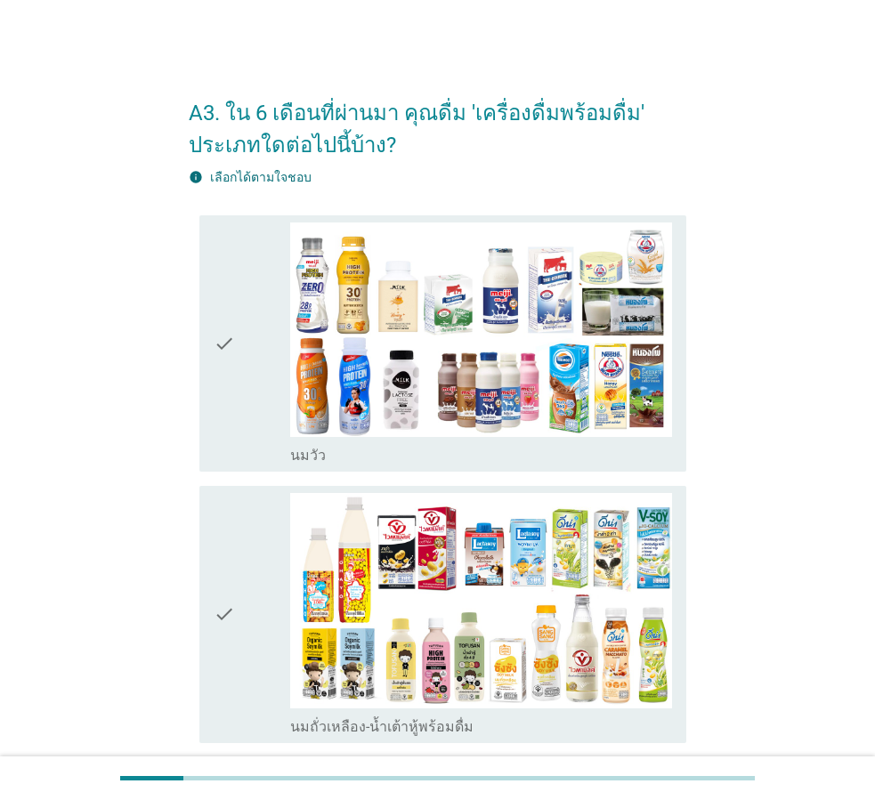
click at [245, 543] on div "check" at bounding box center [252, 614] width 77 height 243
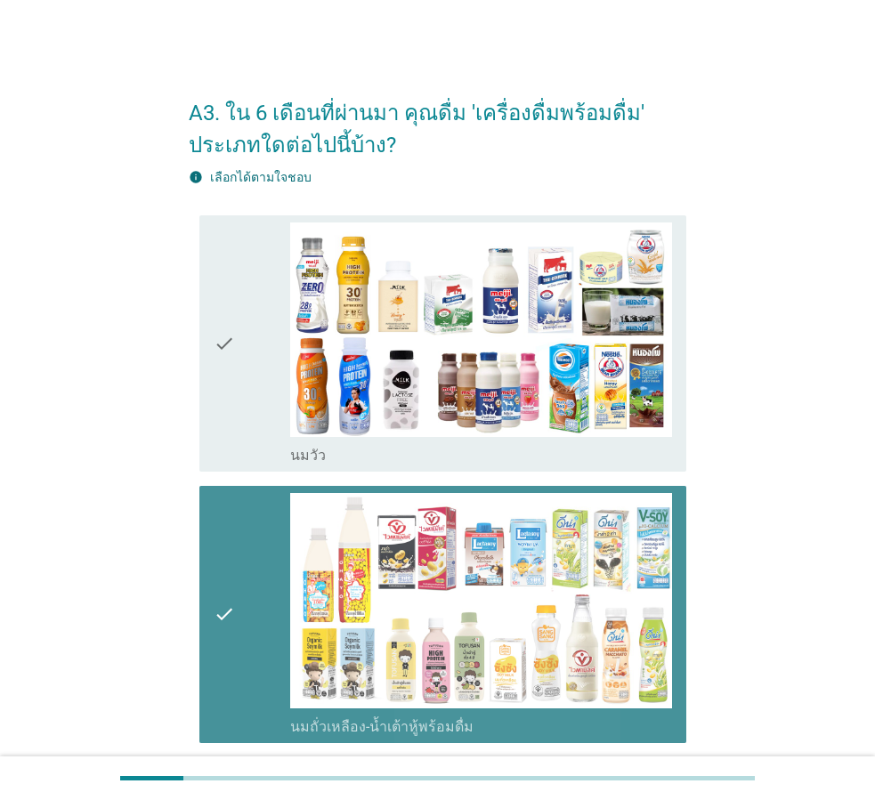
click at [240, 401] on div "check" at bounding box center [252, 344] width 77 height 243
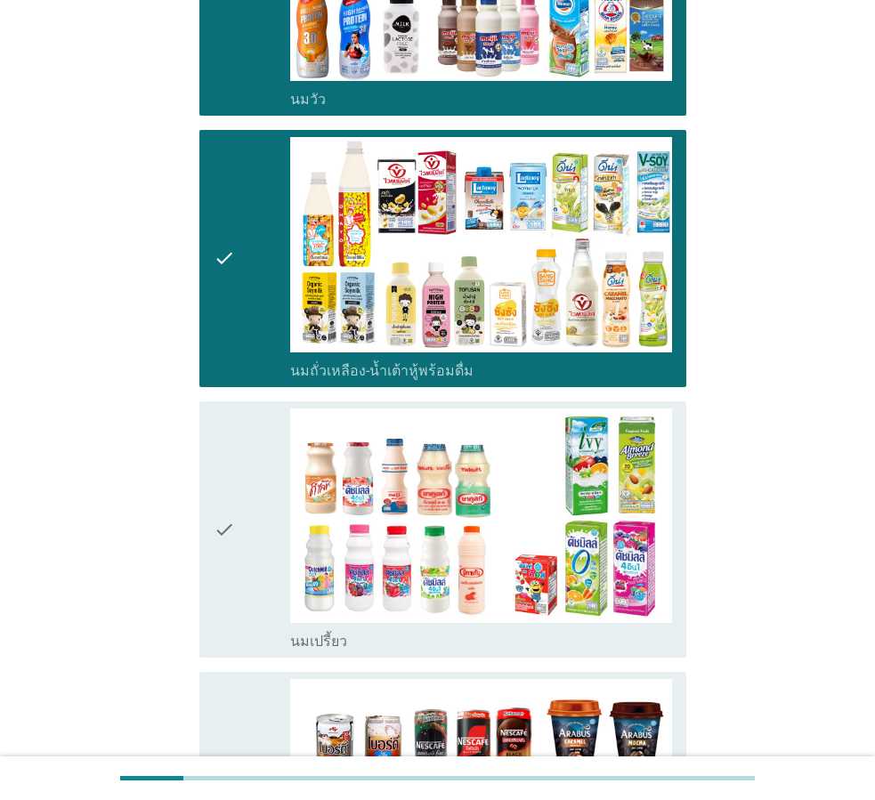
click at [257, 442] on div "check" at bounding box center [252, 530] width 77 height 243
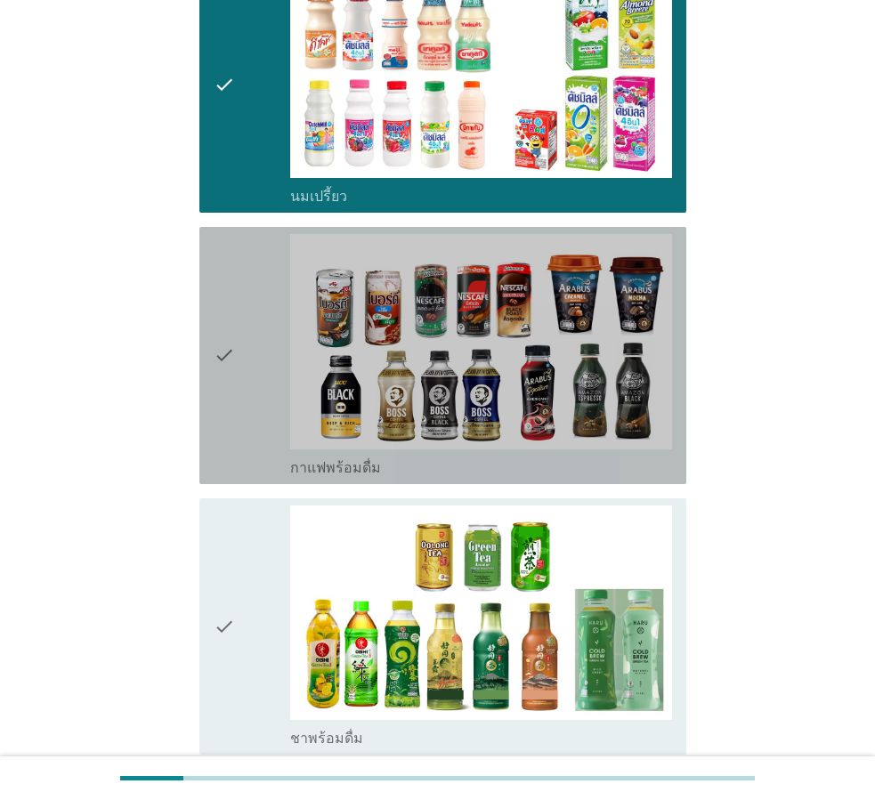
drag, startPoint x: 259, startPoint y: 367, endPoint x: 240, endPoint y: 438, distance: 73.6
click at [261, 360] on div "check" at bounding box center [252, 355] width 77 height 243
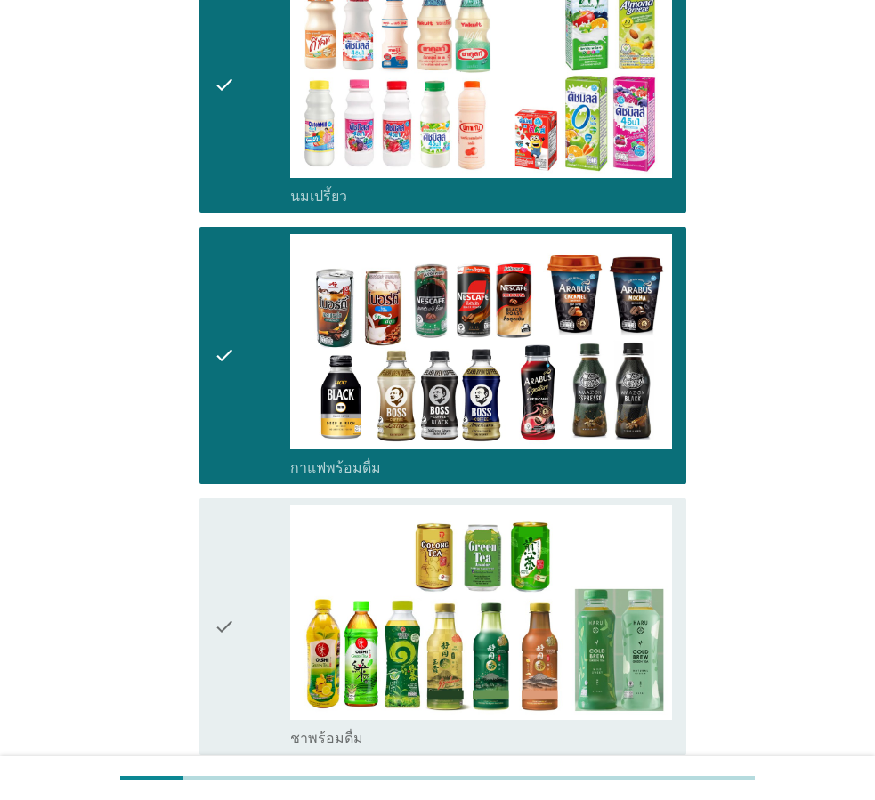
click at [239, 555] on div "check" at bounding box center [252, 627] width 77 height 243
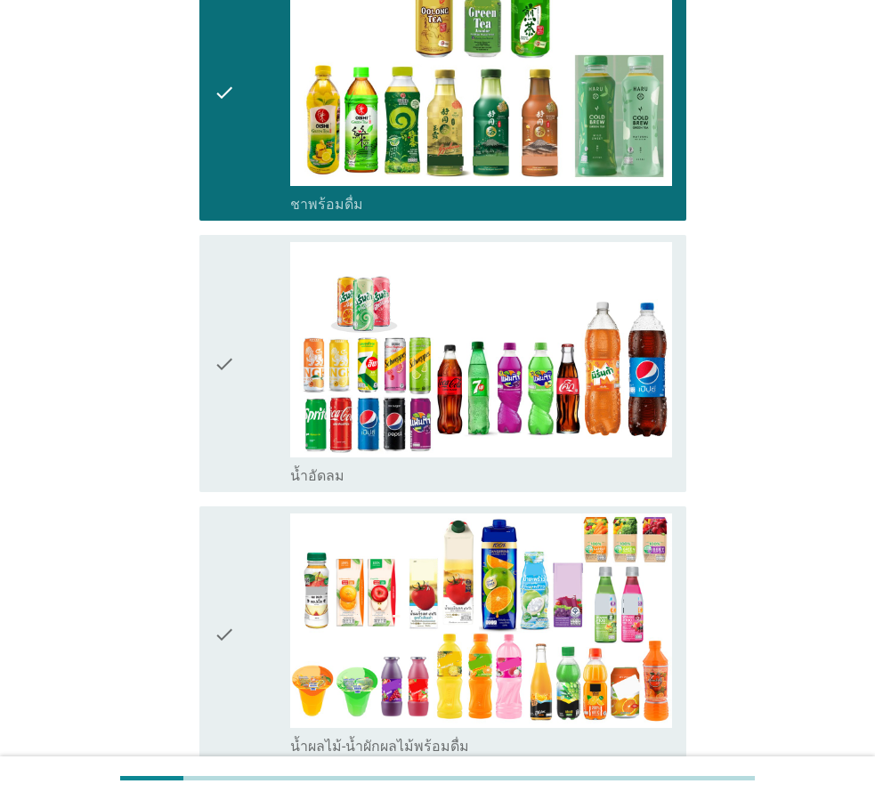
click at [240, 393] on div "check" at bounding box center [252, 363] width 77 height 243
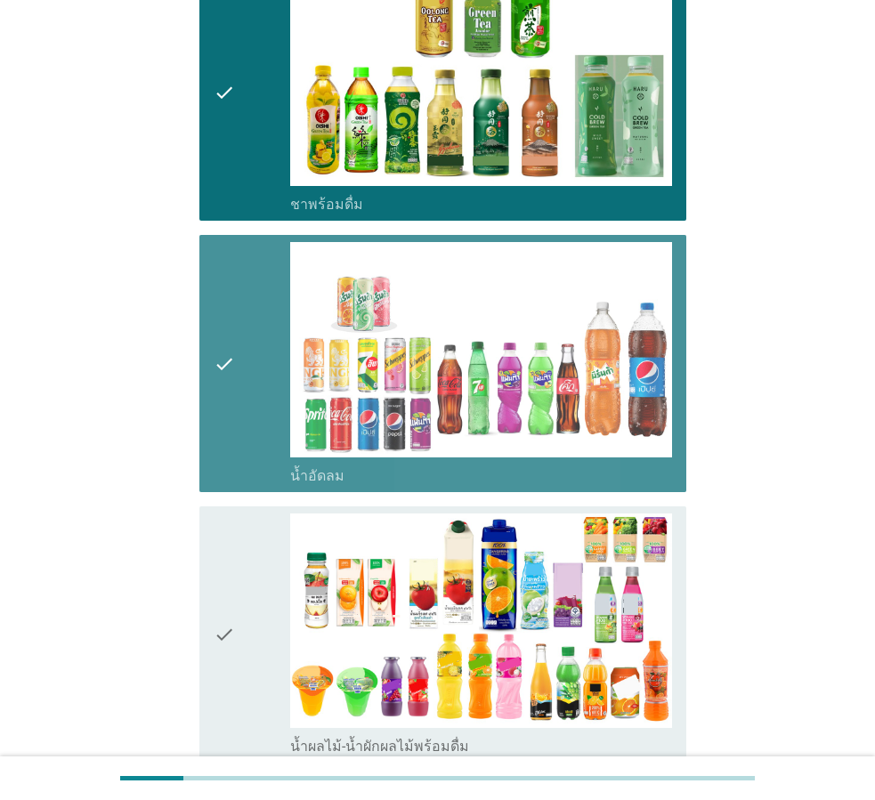
click at [238, 563] on div "check" at bounding box center [252, 635] width 77 height 243
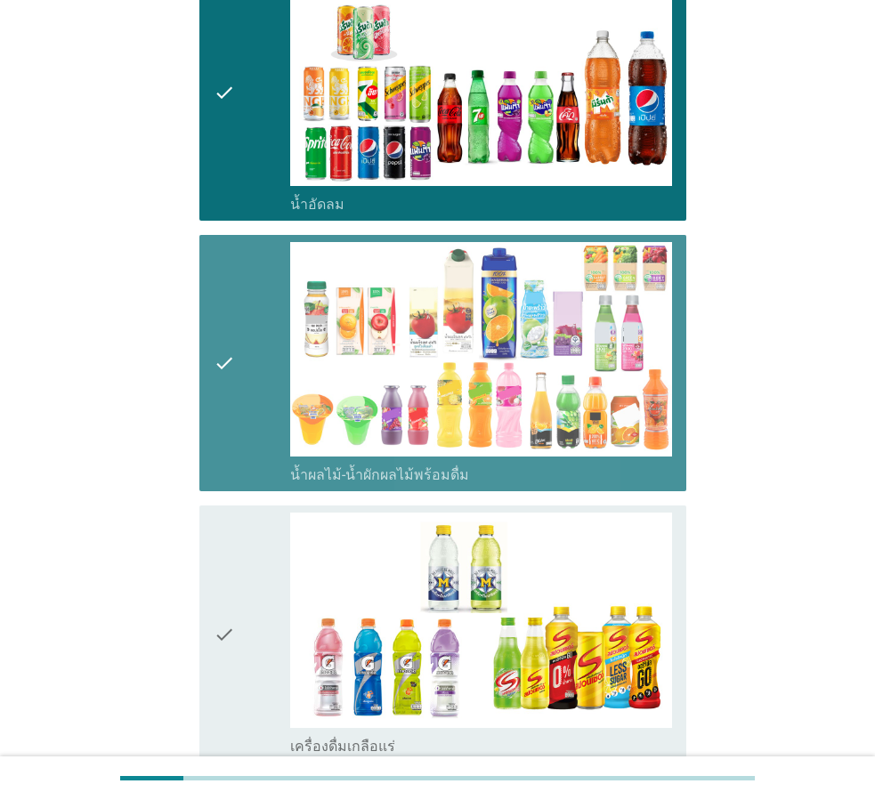
scroll to position [1869, 0]
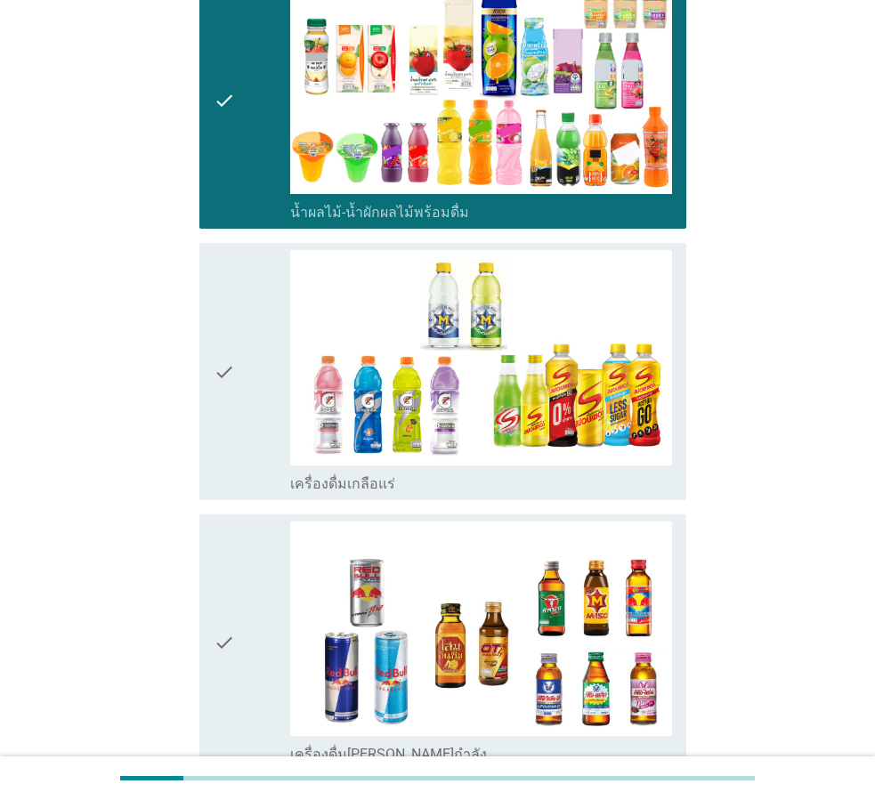
click at [283, 338] on div "check" at bounding box center [252, 371] width 77 height 243
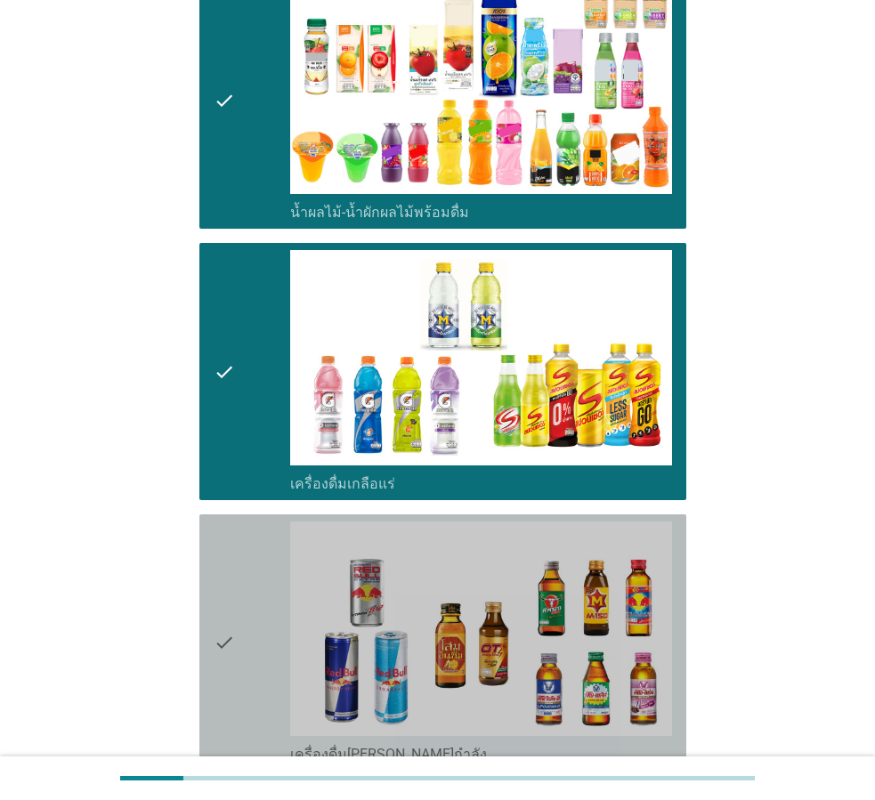
click at [259, 531] on div "check" at bounding box center [252, 643] width 77 height 243
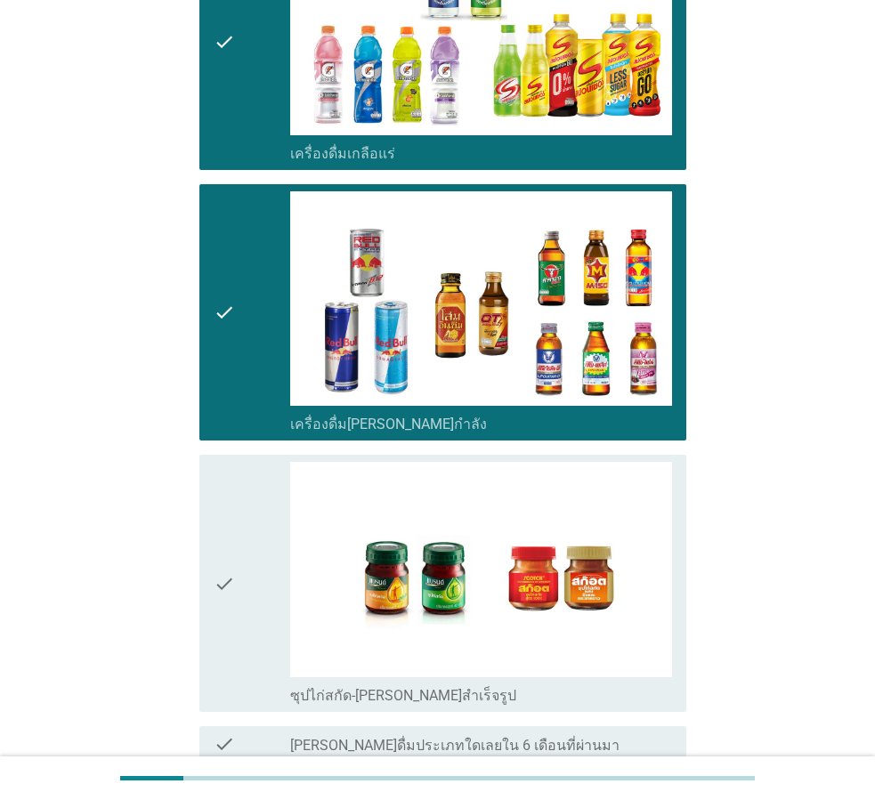
scroll to position [2314, 0]
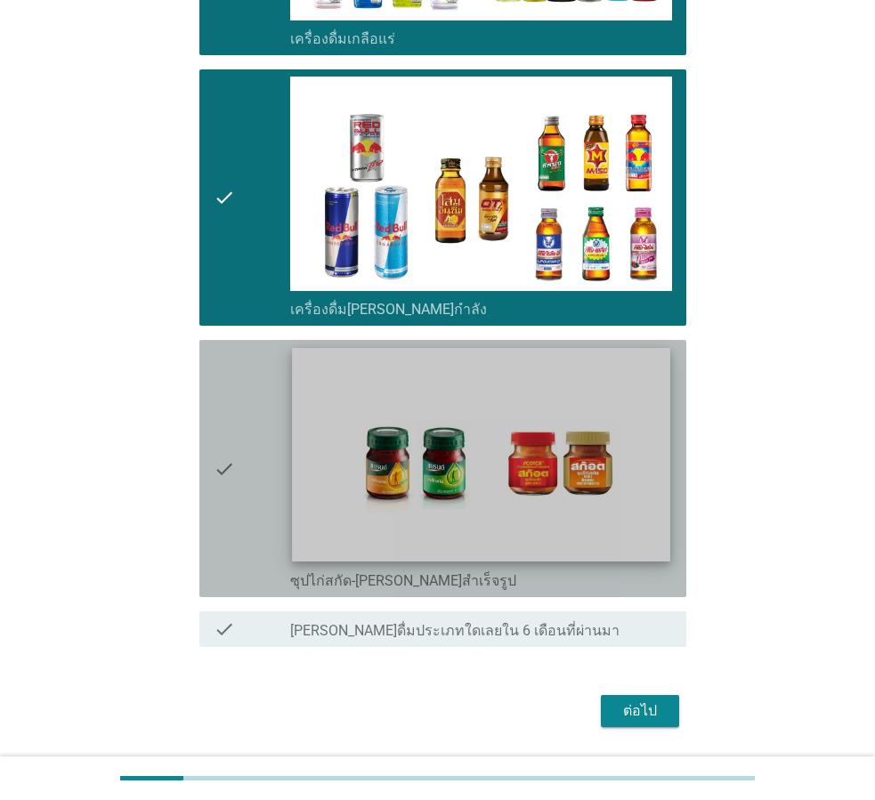
drag, startPoint x: 247, startPoint y: 474, endPoint x: 352, endPoint y: 546, distance: 127.6
click at [247, 474] on div "check" at bounding box center [252, 468] width 77 height 243
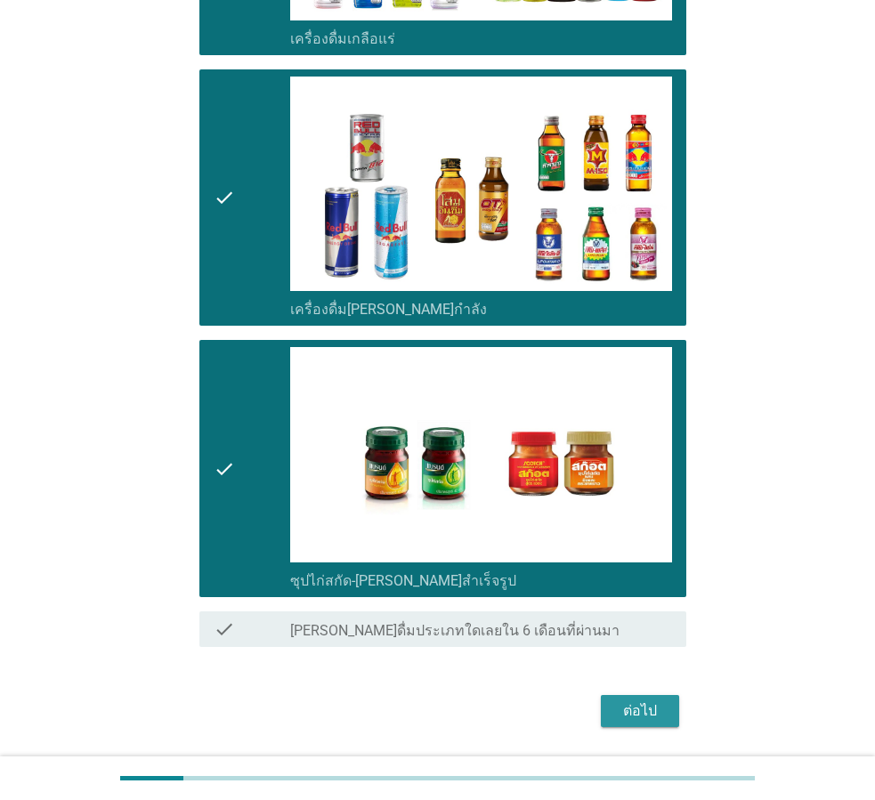
click at [657, 716] on div "ต่อไป" at bounding box center [640, 711] width 50 height 21
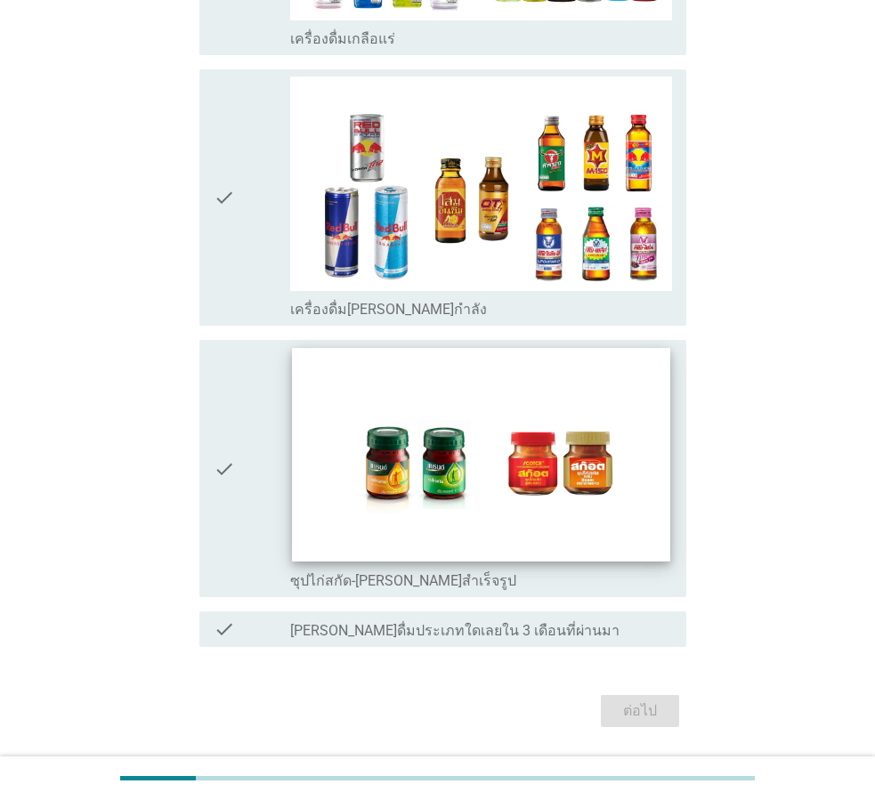
scroll to position [0, 0]
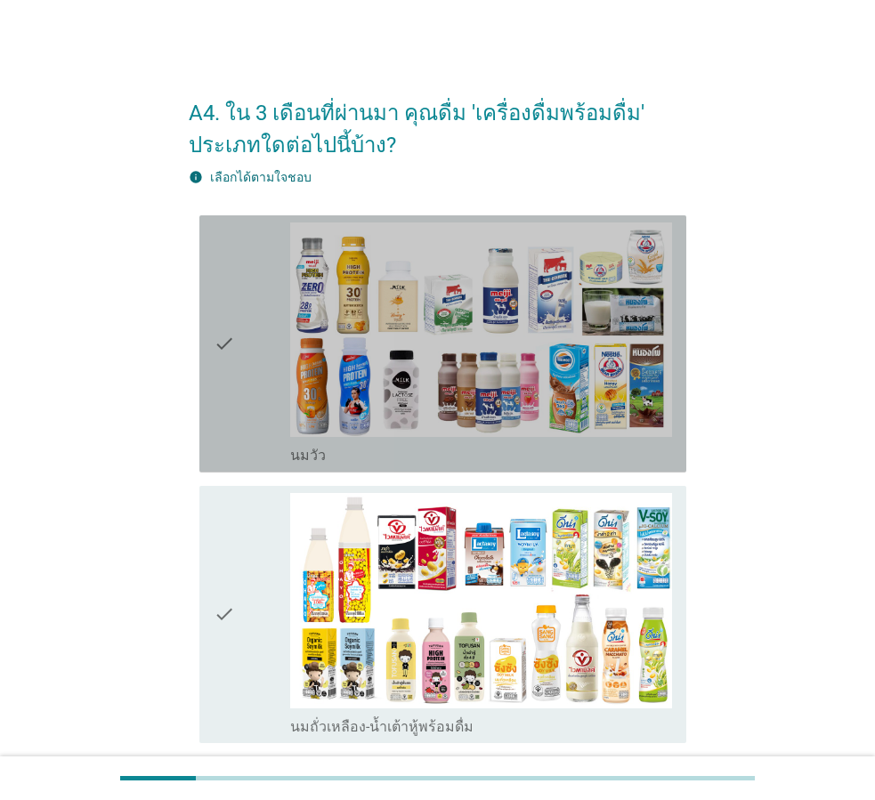
click at [271, 370] on div "check" at bounding box center [252, 344] width 77 height 243
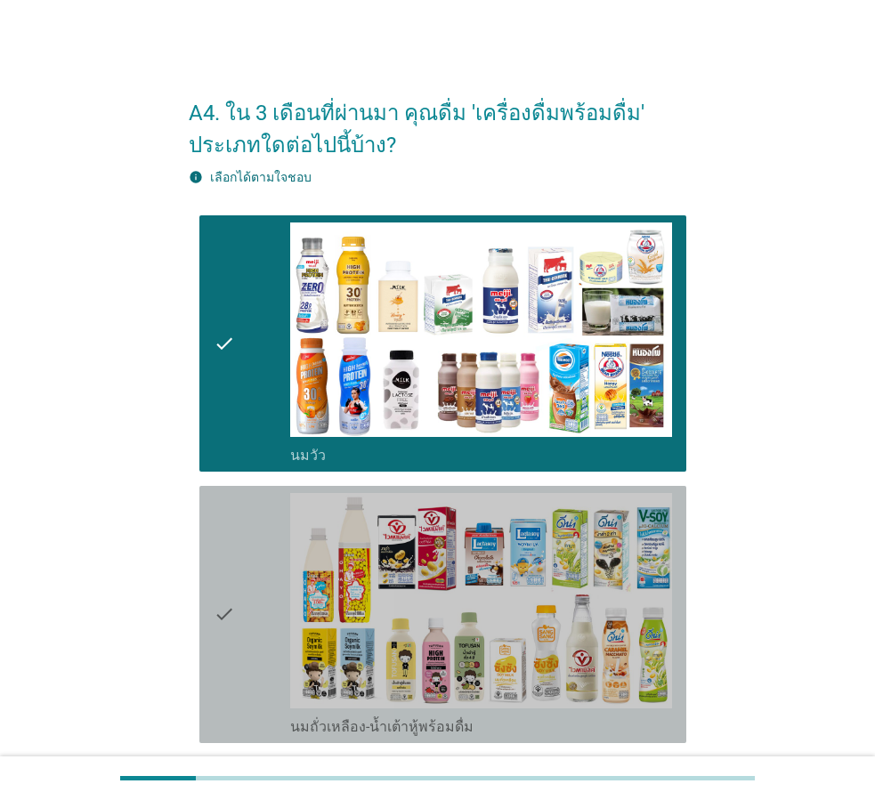
click at [239, 545] on div "check" at bounding box center [252, 614] width 77 height 243
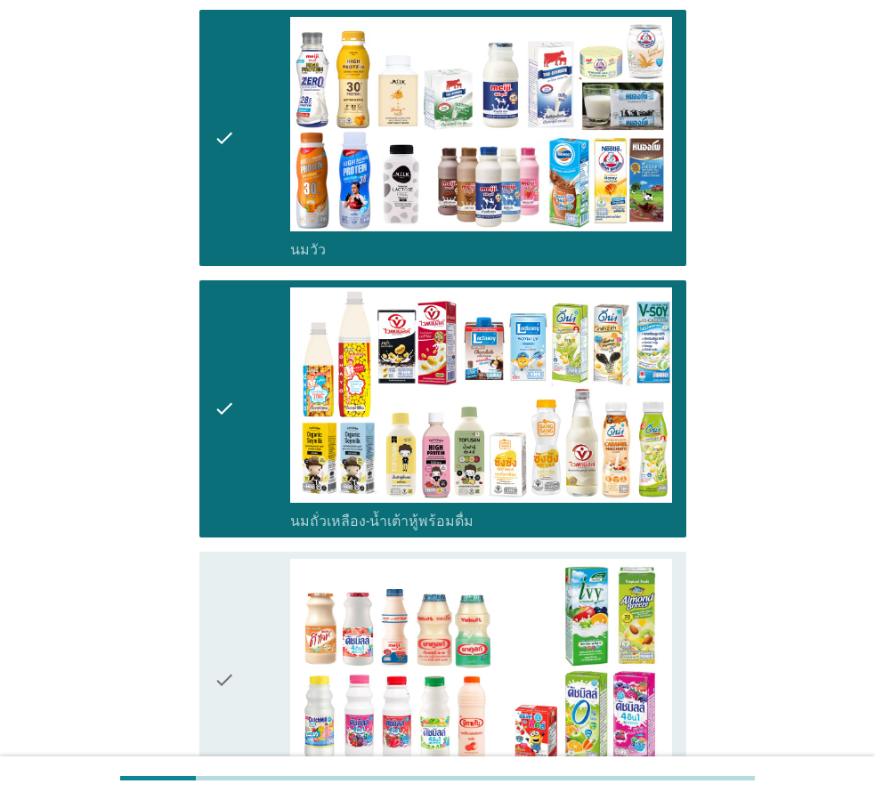
scroll to position [445, 0]
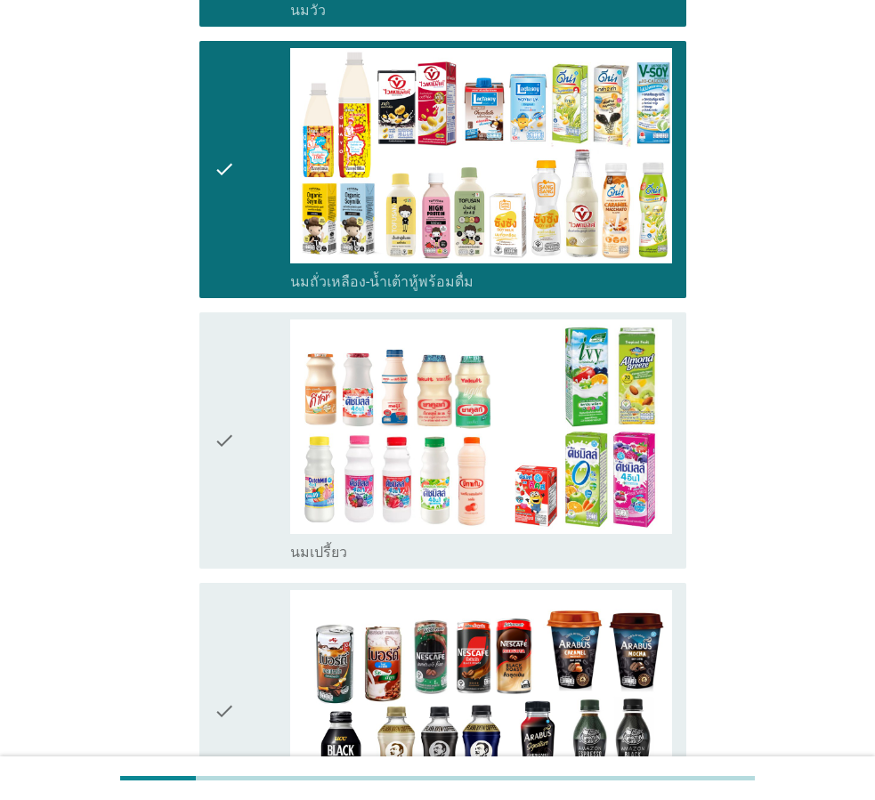
click at [250, 452] on div "check" at bounding box center [252, 441] width 77 height 243
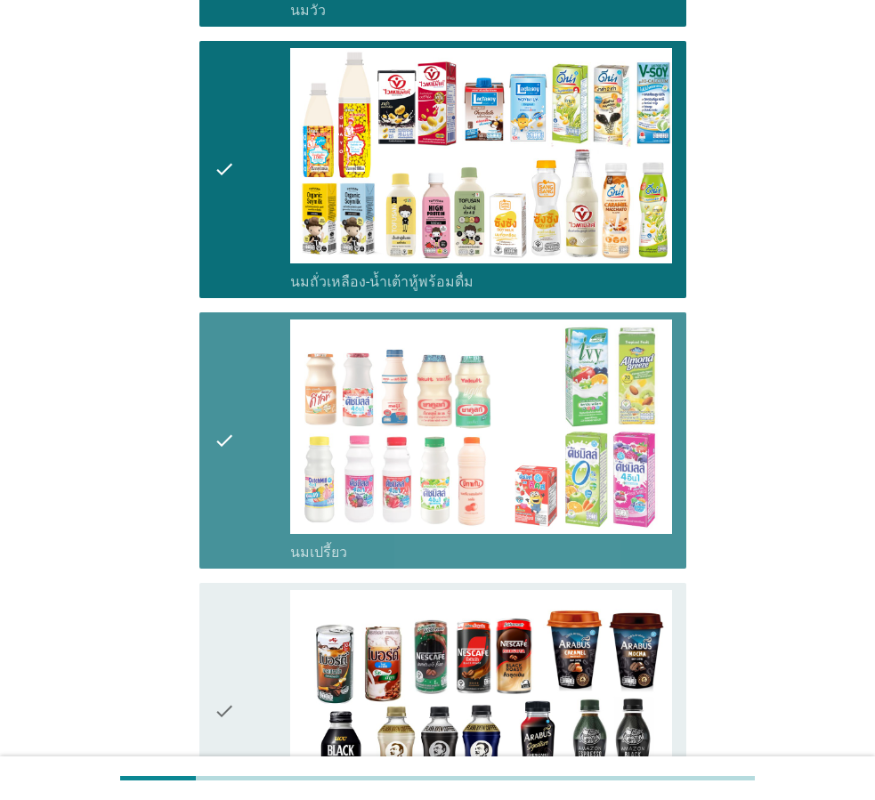
click at [256, 636] on div "check" at bounding box center [252, 711] width 77 height 243
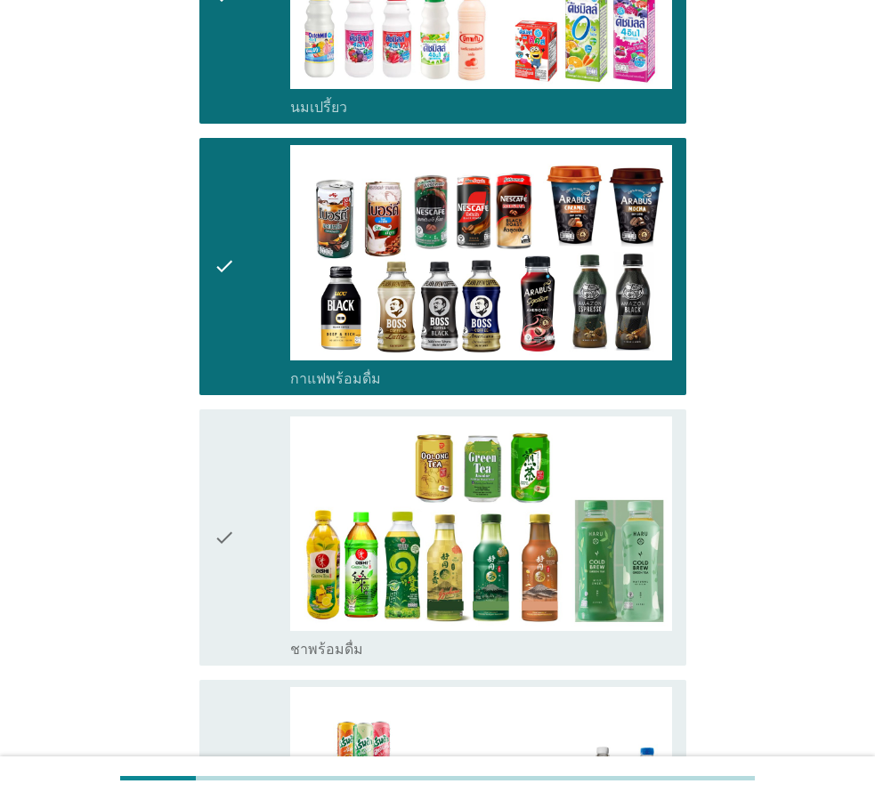
click at [254, 496] on div "check" at bounding box center [252, 538] width 77 height 243
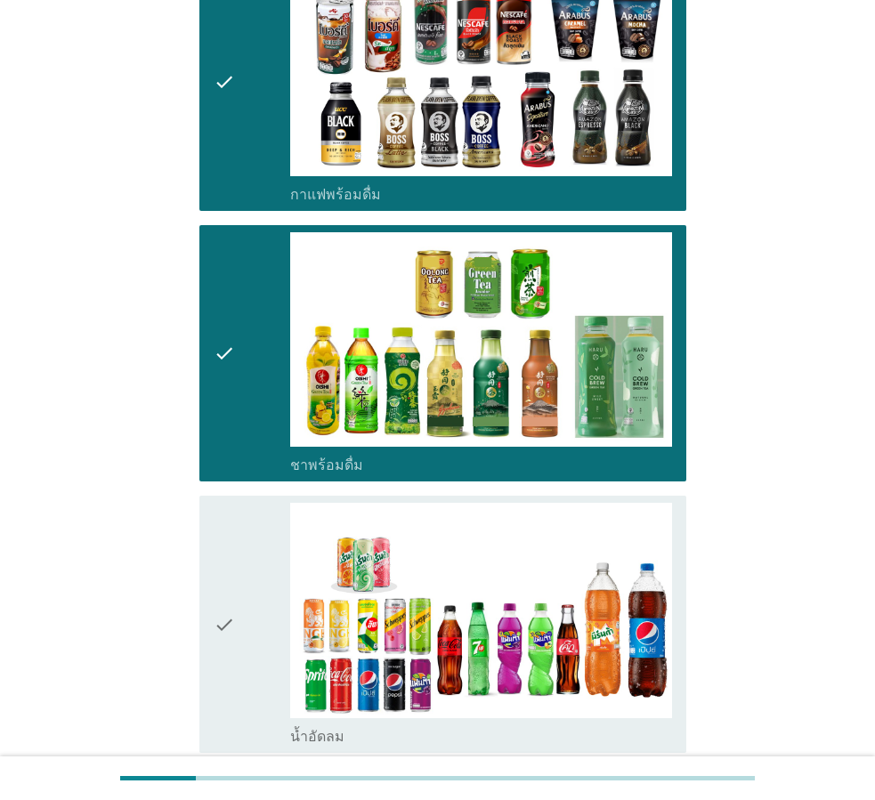
scroll to position [1246, 0]
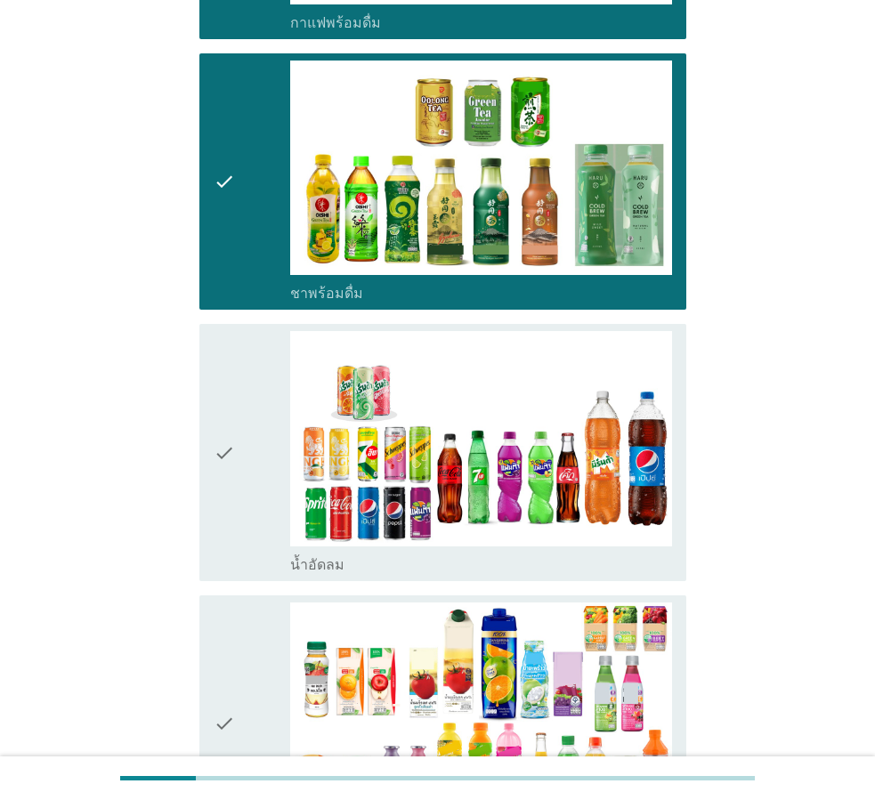
click at [263, 464] on div "check" at bounding box center [252, 452] width 77 height 243
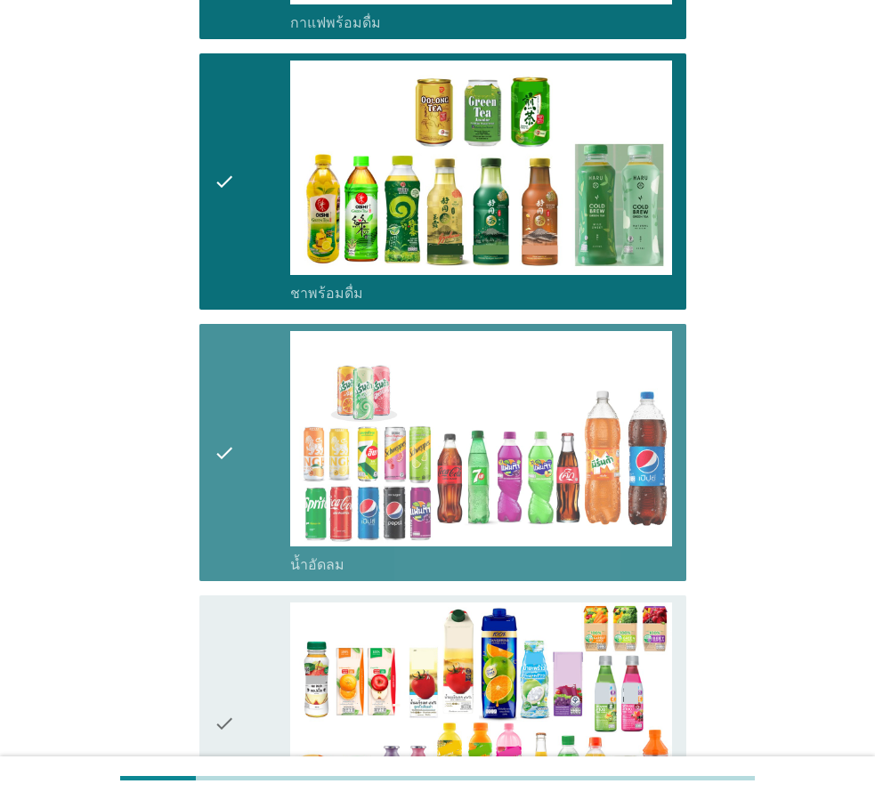
click at [255, 638] on div "check" at bounding box center [252, 724] width 77 height 243
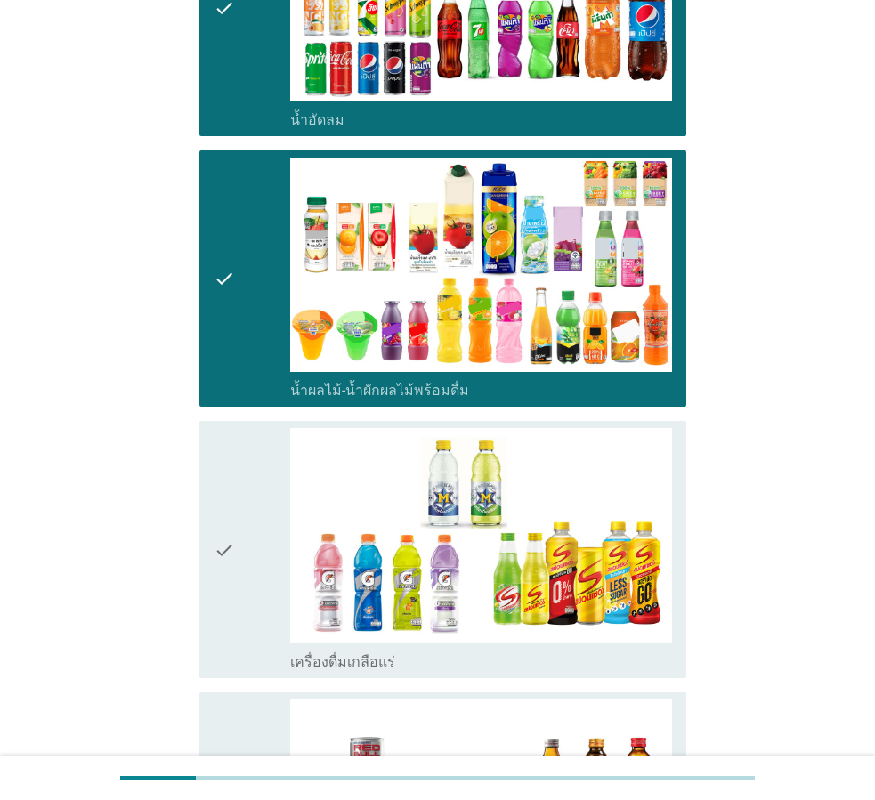
drag, startPoint x: 253, startPoint y: 505, endPoint x: 248, endPoint y: 545, distance: 40.3
click at [253, 503] on div "check" at bounding box center [252, 549] width 77 height 243
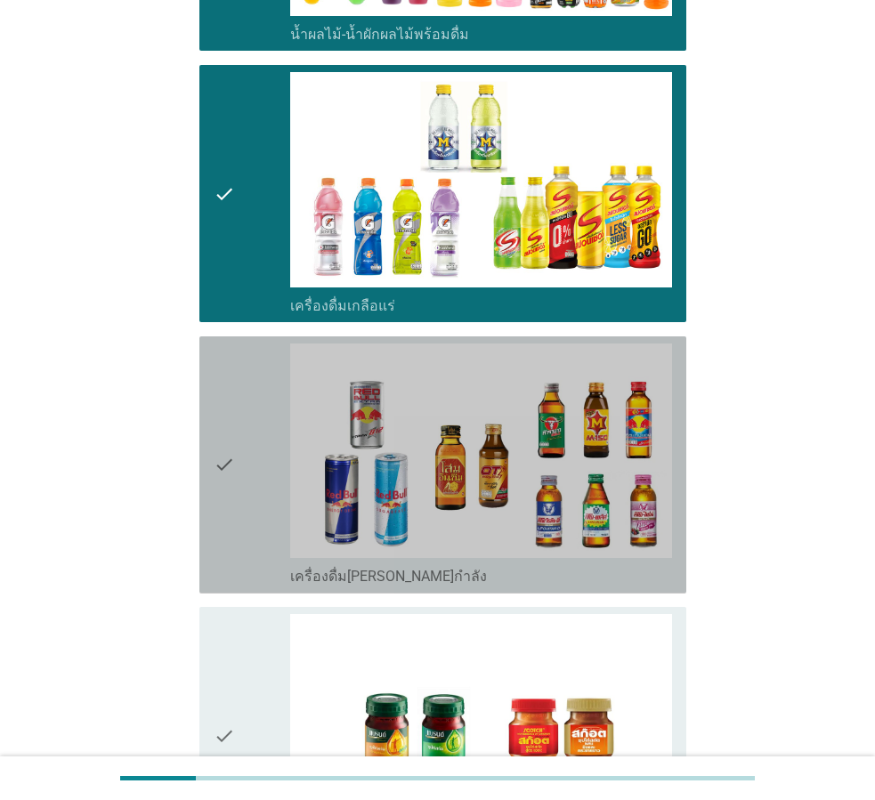
drag, startPoint x: 240, startPoint y: 503, endPoint x: 236, endPoint y: 596, distance: 93.6
click at [240, 500] on div "check" at bounding box center [252, 465] width 77 height 243
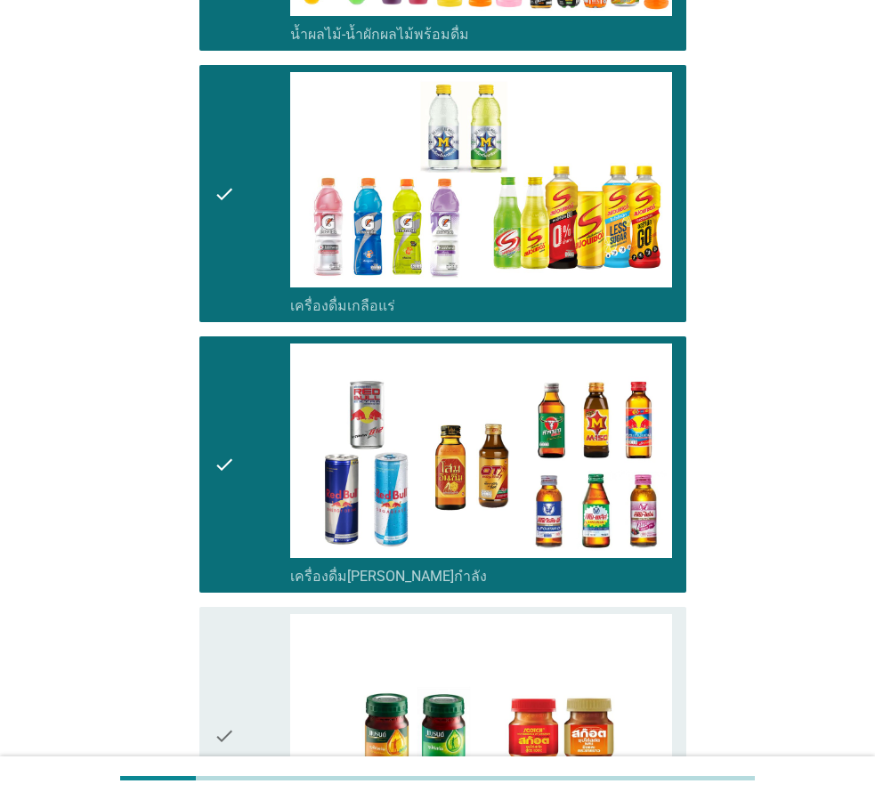
click at [239, 669] on div "check" at bounding box center [252, 735] width 77 height 243
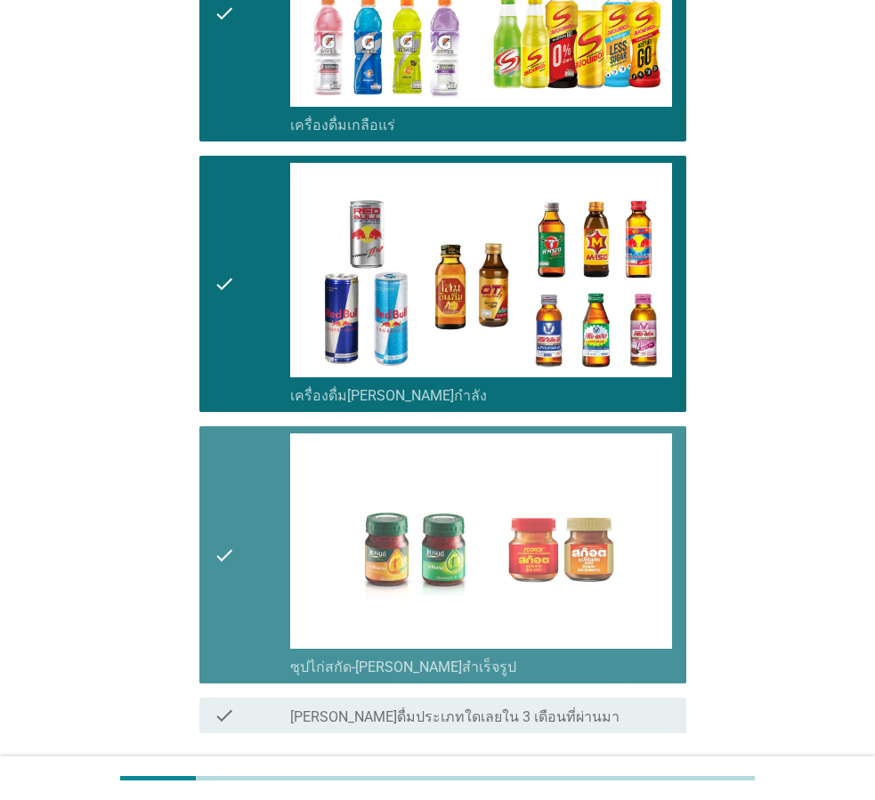
scroll to position [2369, 0]
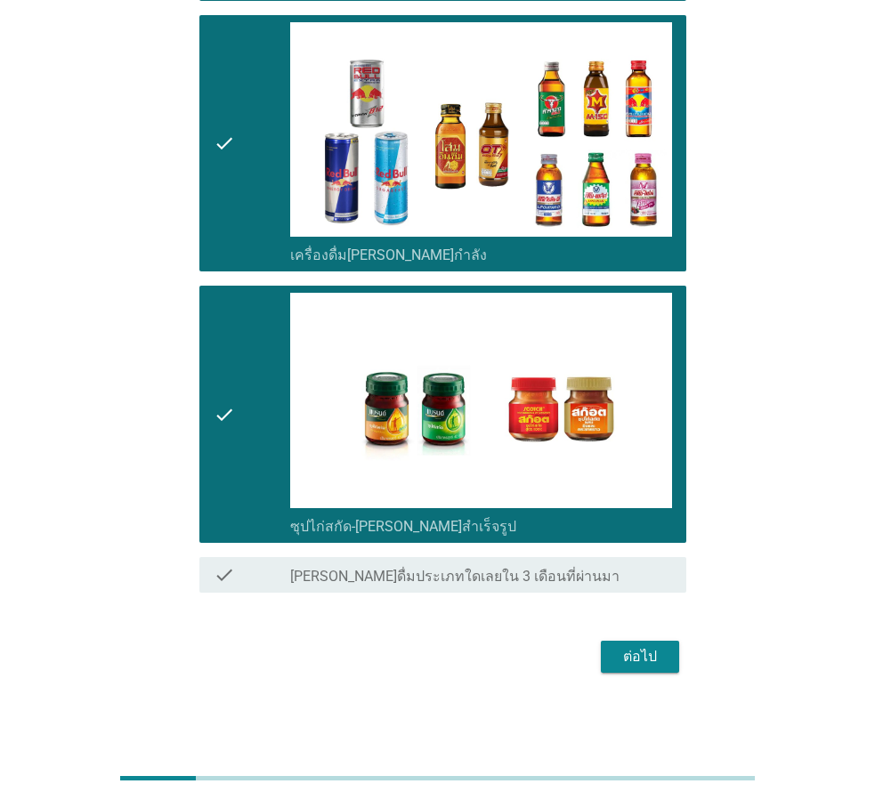
click at [628, 656] on div "ต่อไป" at bounding box center [640, 656] width 50 height 21
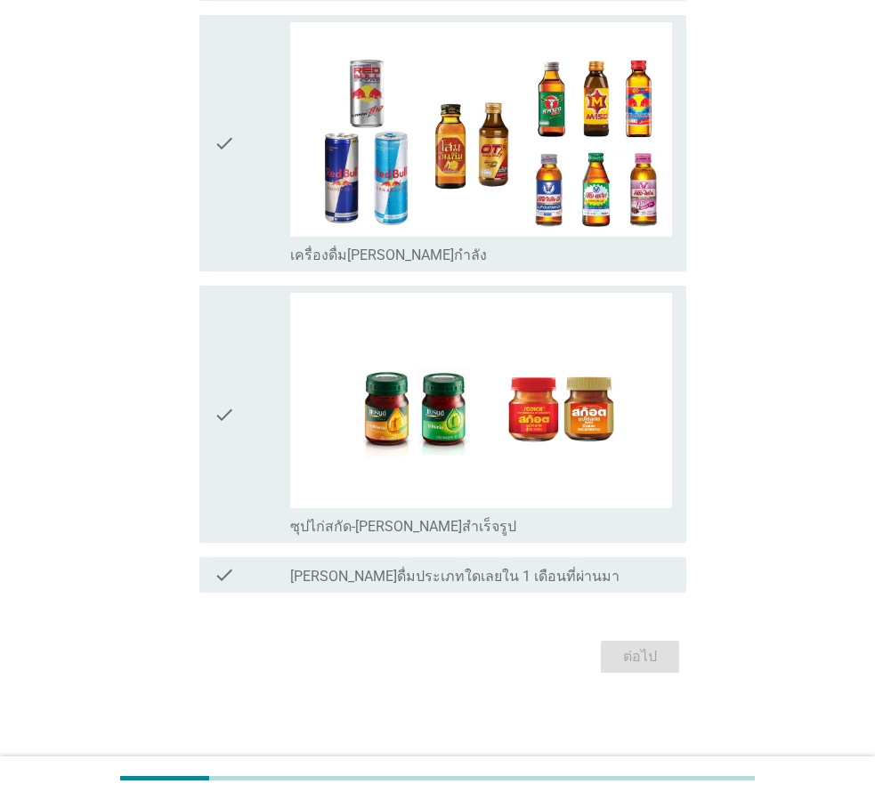
scroll to position [0, 0]
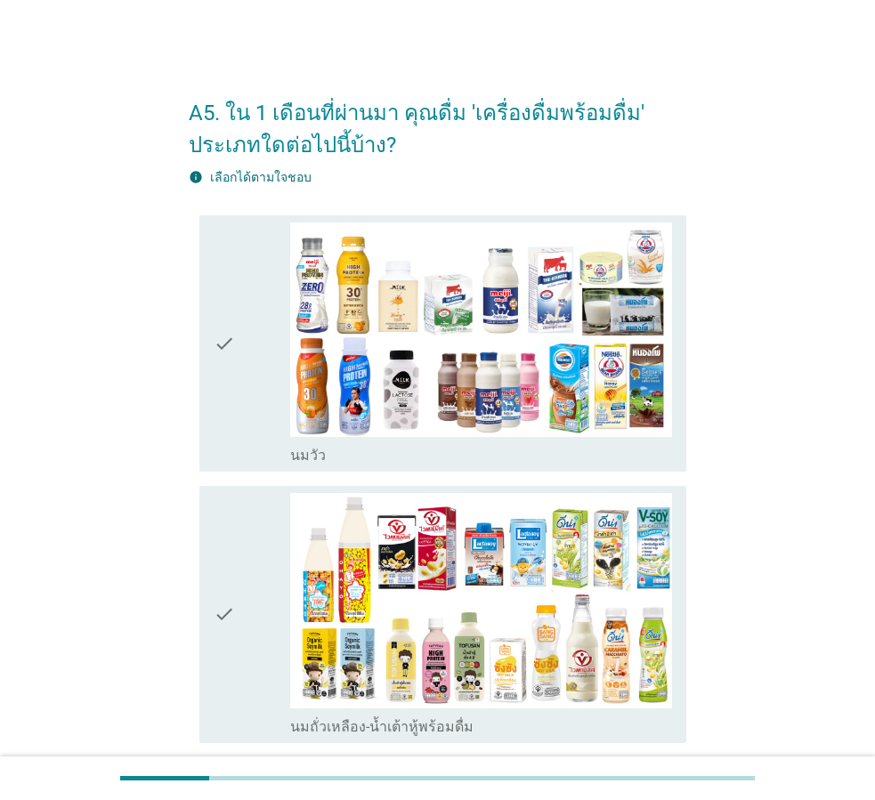
click at [244, 367] on div "check" at bounding box center [252, 344] width 77 height 243
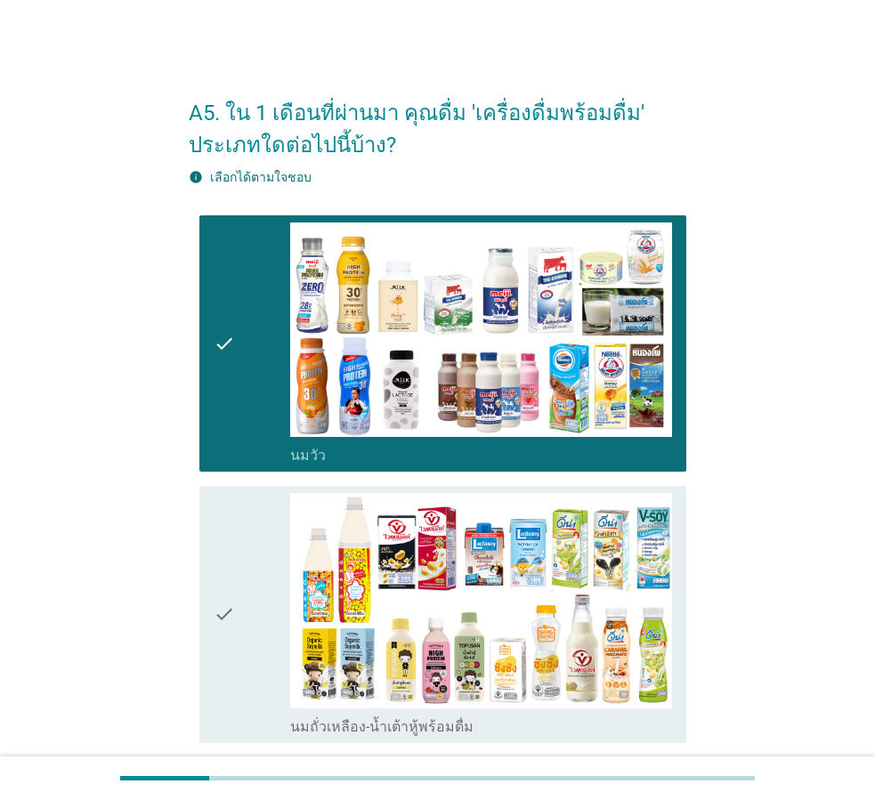
click at [266, 604] on div "check" at bounding box center [252, 614] width 77 height 243
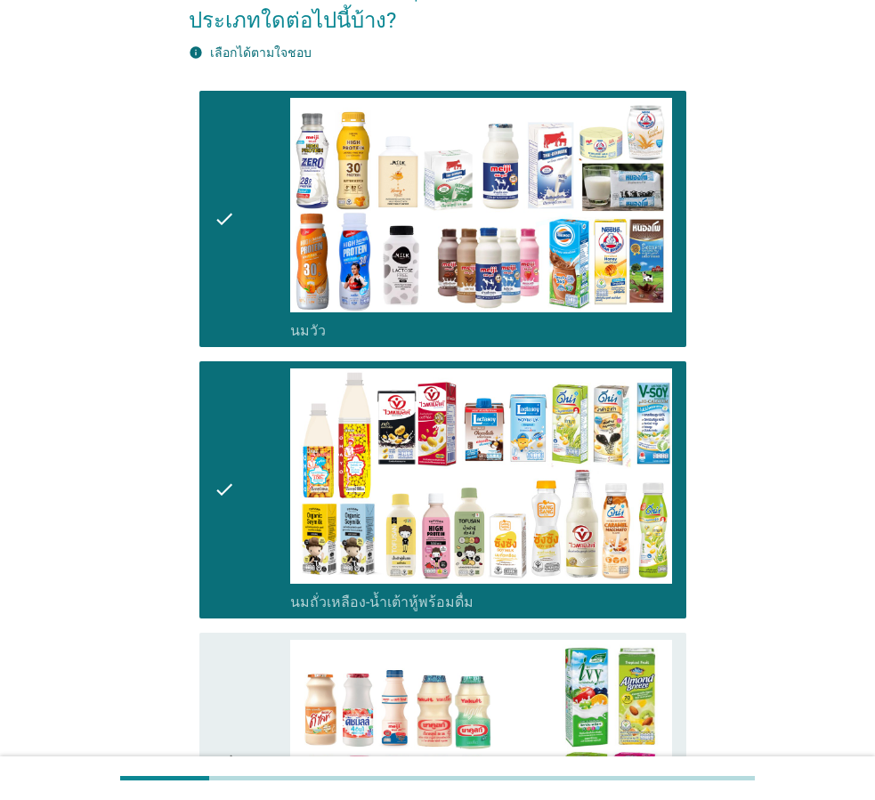
scroll to position [356, 0]
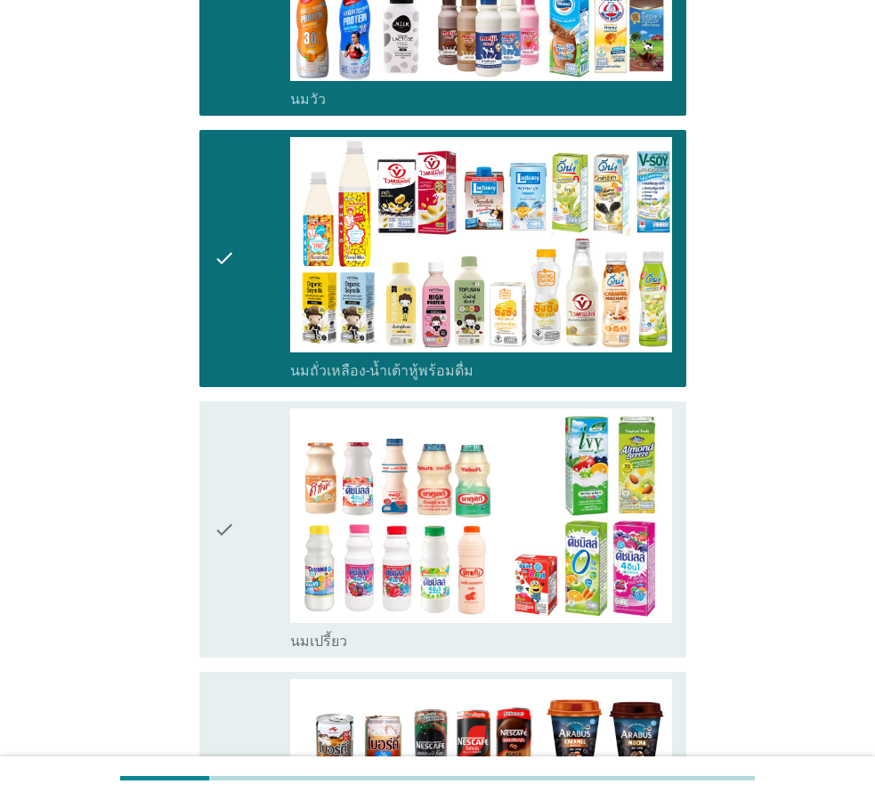
click at [254, 433] on div "check" at bounding box center [252, 530] width 77 height 243
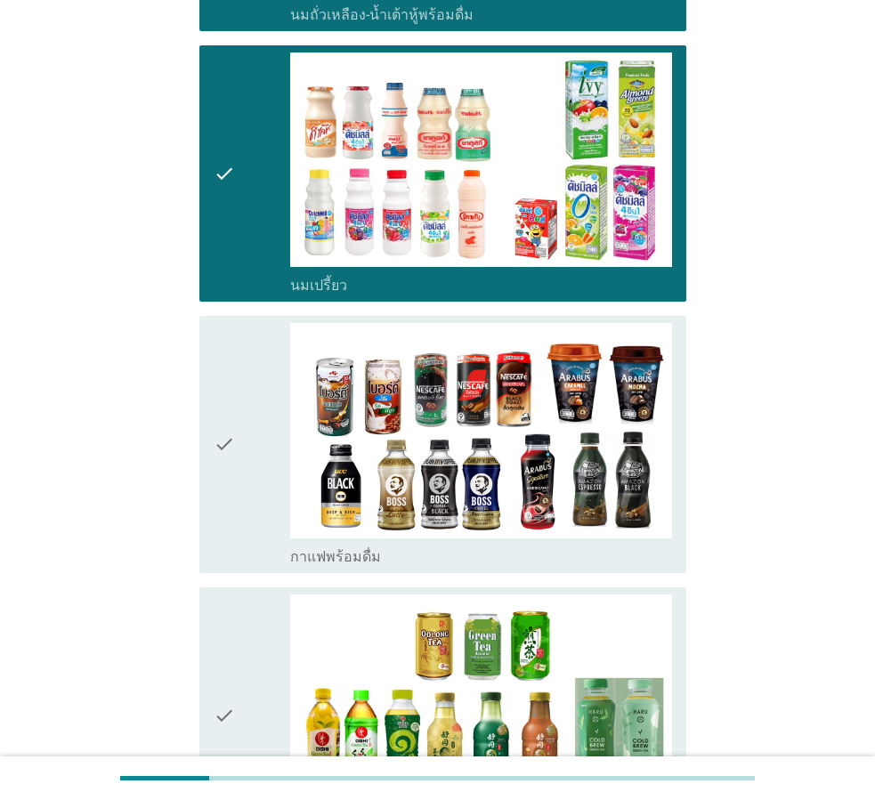
click at [242, 454] on div "check" at bounding box center [252, 444] width 77 height 243
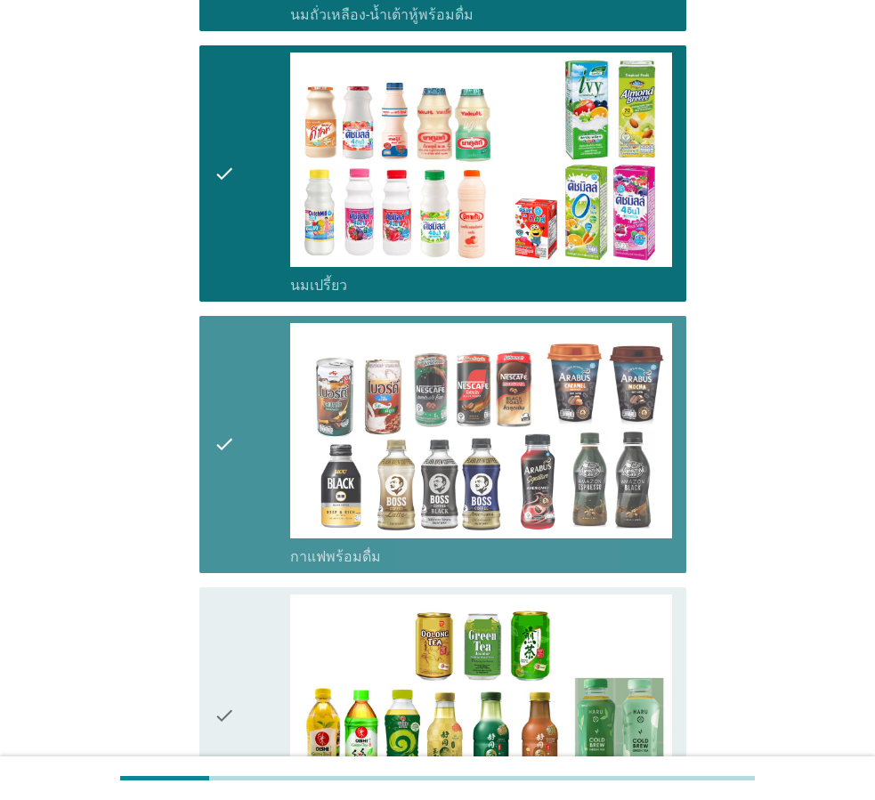
click at [227, 627] on icon "check" at bounding box center [224, 716] width 21 height 243
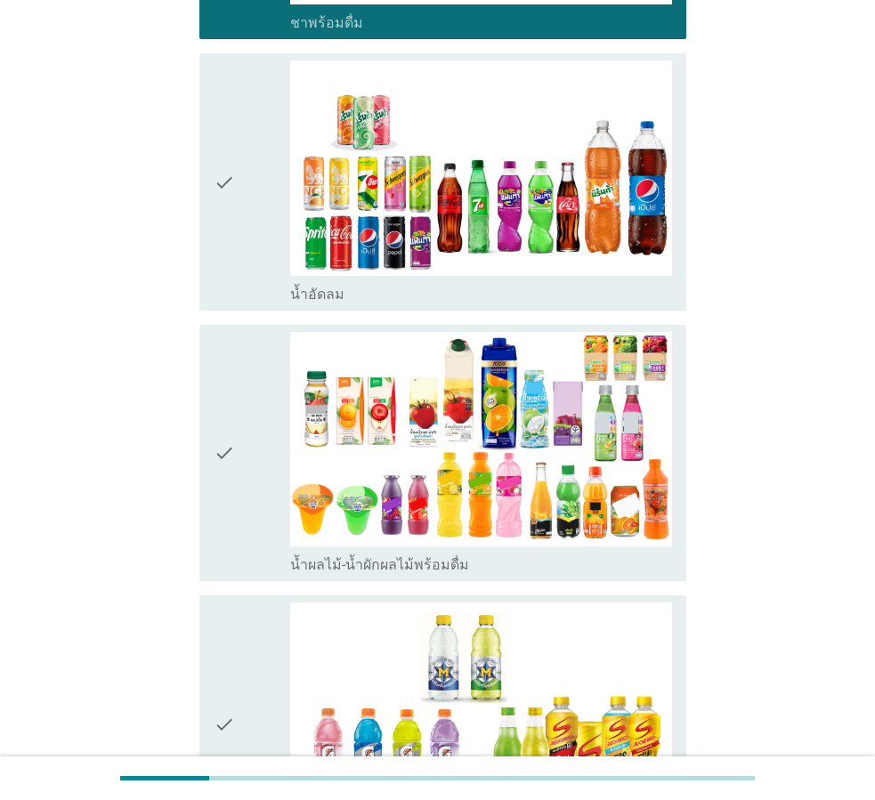
scroll to position [1602, 0]
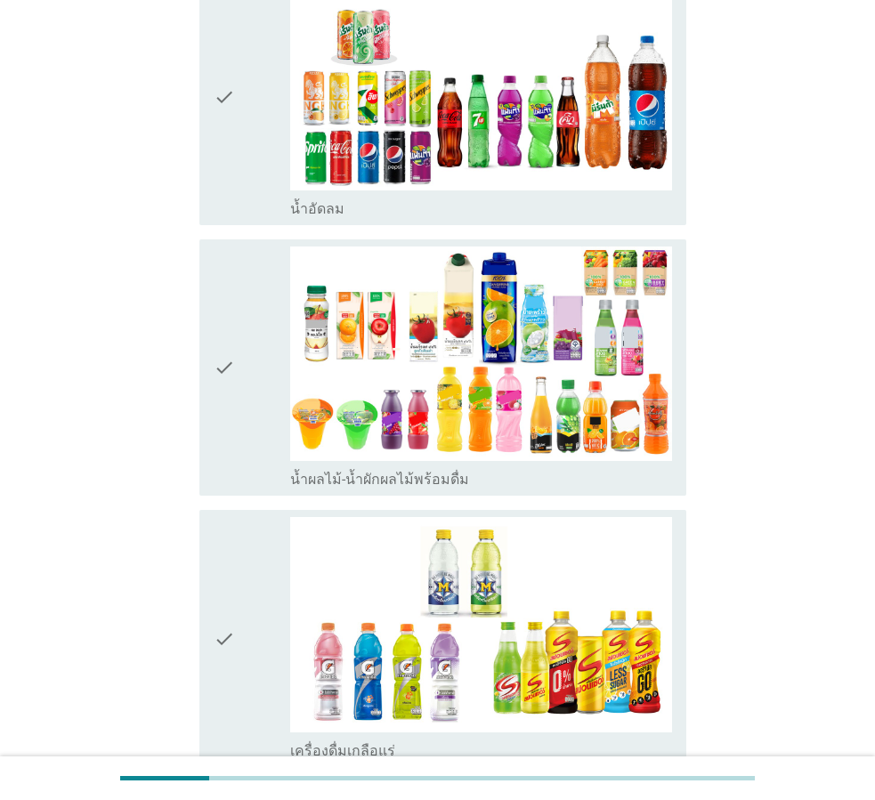
click at [255, 155] on div "check" at bounding box center [252, 96] width 77 height 243
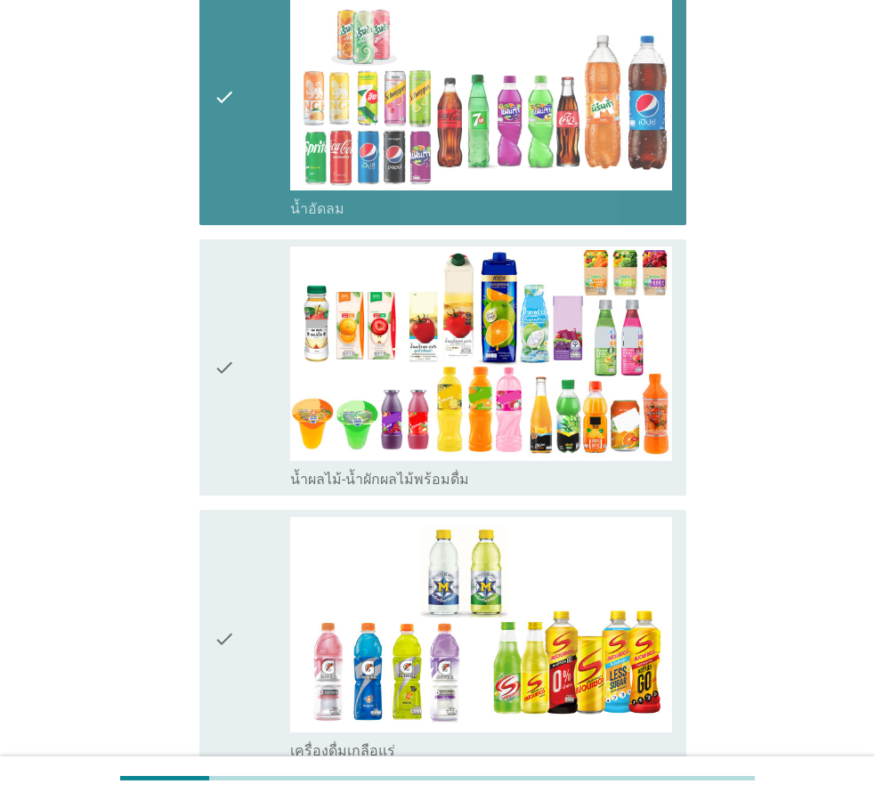
click at [239, 328] on div "check" at bounding box center [252, 368] width 77 height 243
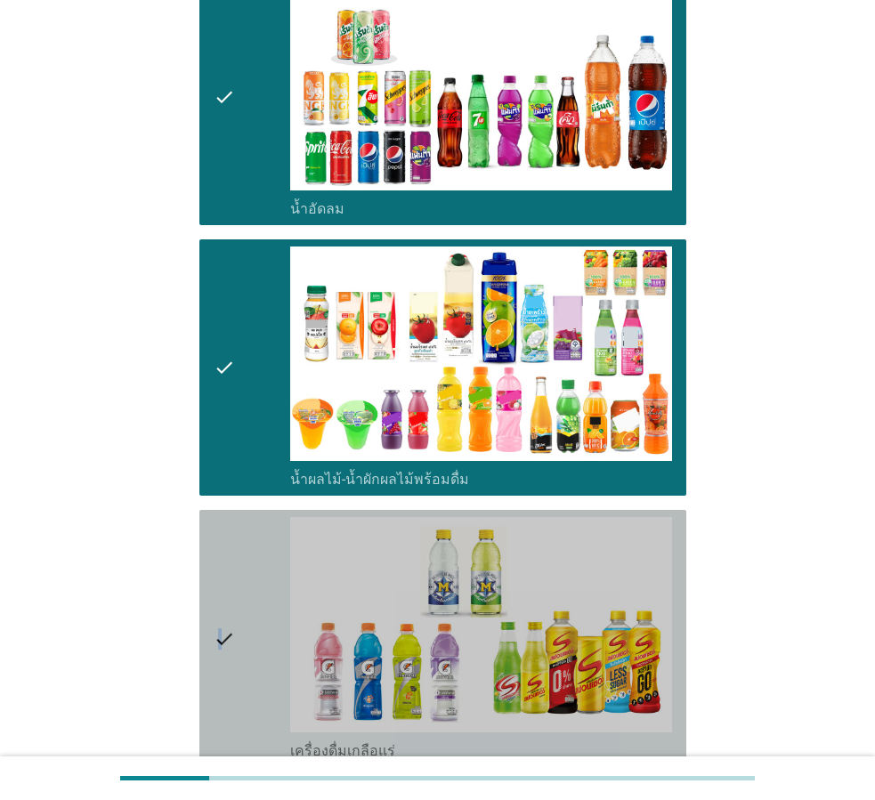
drag, startPoint x: 222, startPoint y: 566, endPoint x: 218, endPoint y: 577, distance: 11.3
click at [218, 577] on icon "check" at bounding box center [224, 638] width 21 height 243
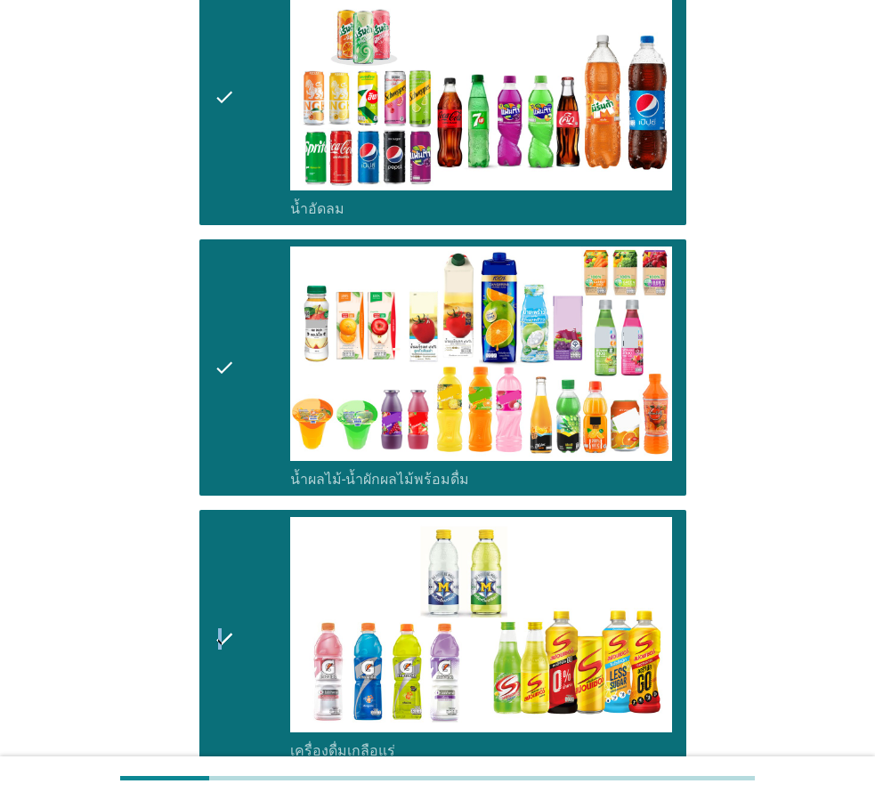
scroll to position [2047, 0]
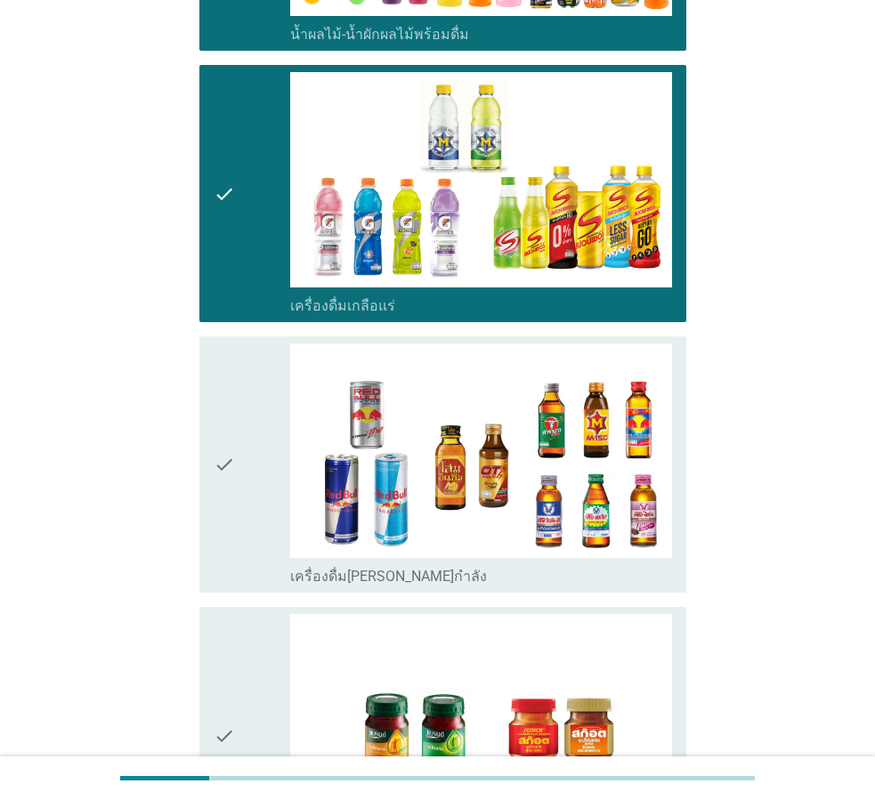
click at [250, 465] on div "check" at bounding box center [252, 465] width 77 height 243
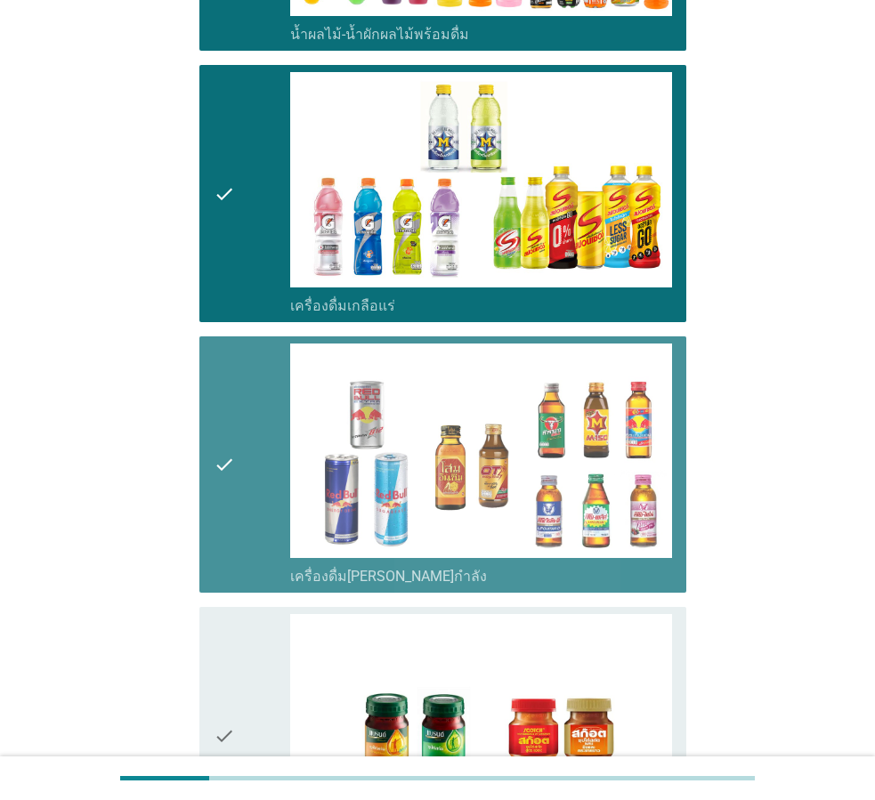
click at [239, 654] on div "check" at bounding box center [252, 735] width 77 height 243
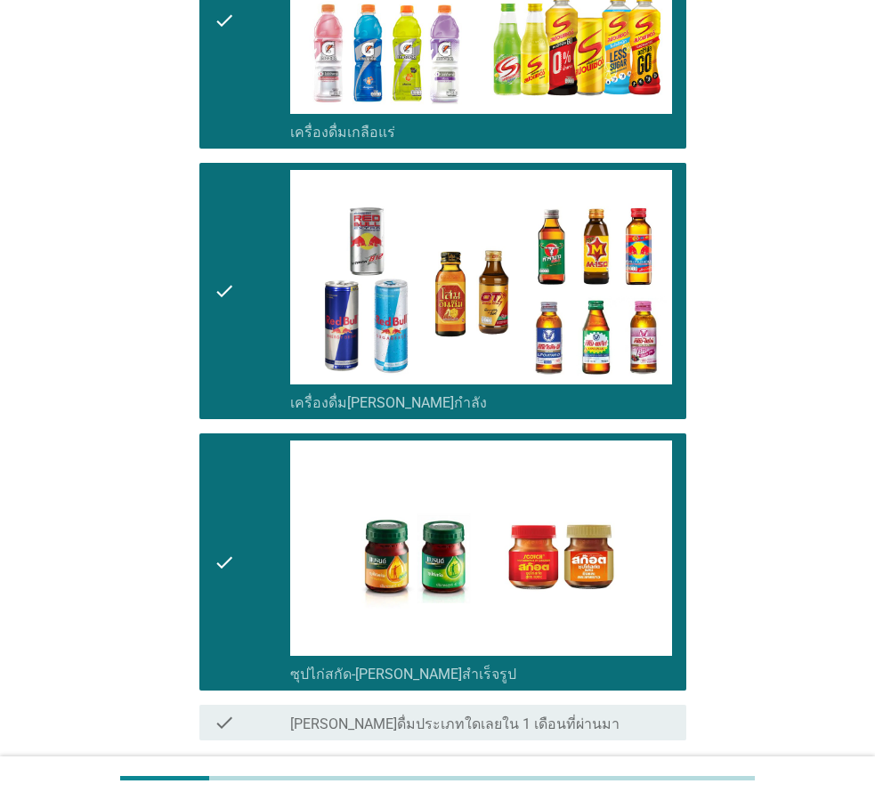
scroll to position [2369, 0]
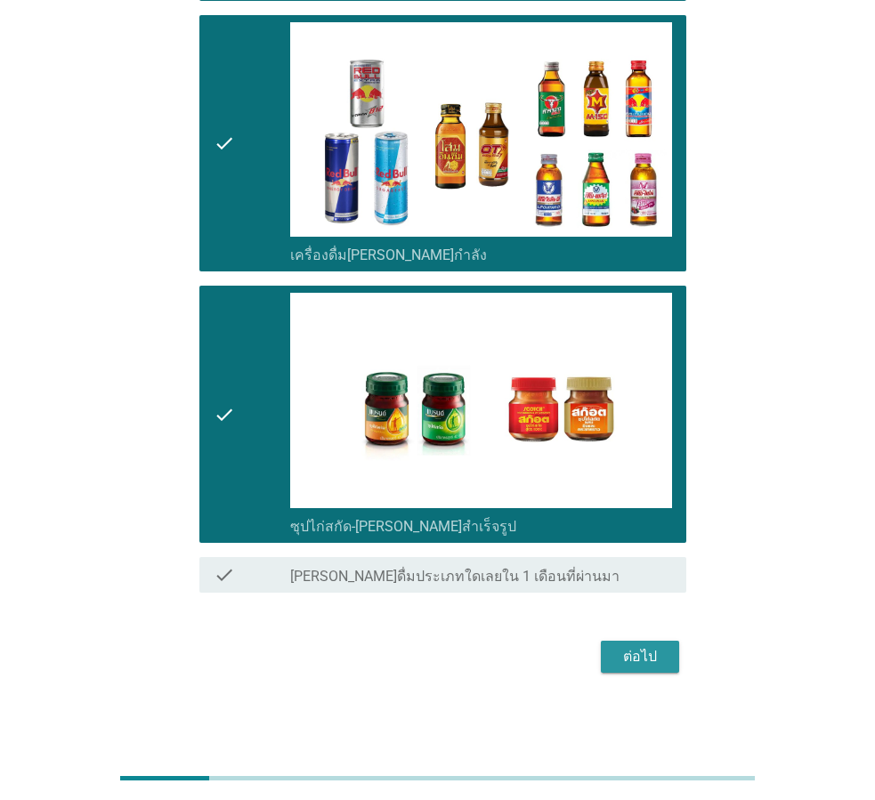
click at [635, 654] on div "ต่อไป" at bounding box center [640, 656] width 50 height 21
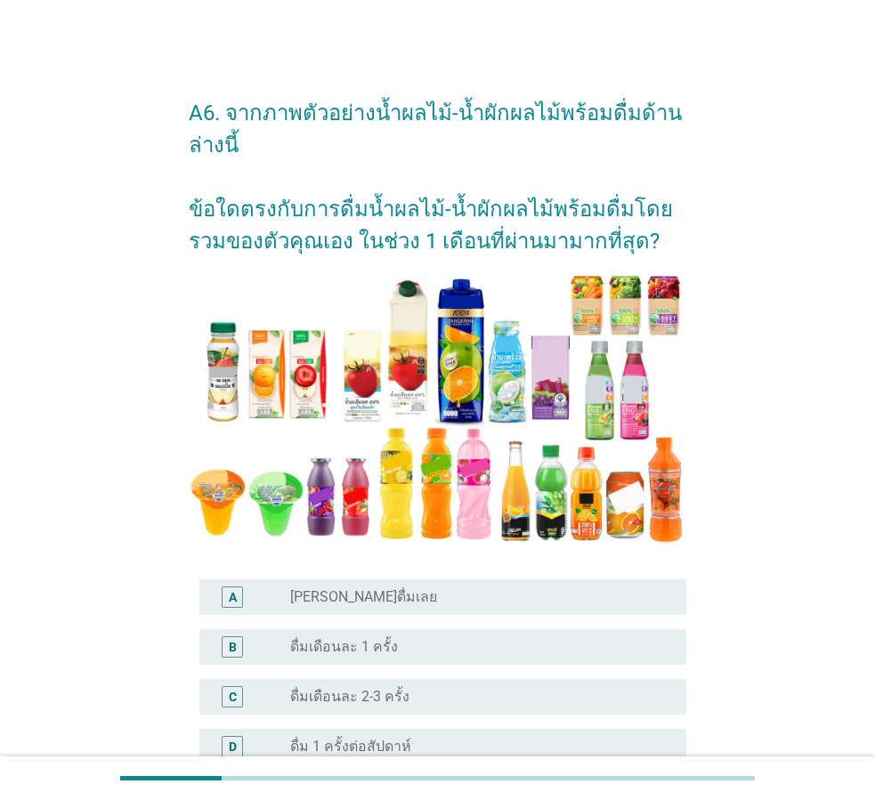
click at [779, 423] on div "A6. จากภาพตัวอย่างน้ำผลไม้-น้ำผักผลไม้พร้อมดื่มด้านล่างนี้ ข้อใดตรงกับการดื่มน้…" at bounding box center [438, 600] width 790 height 1071
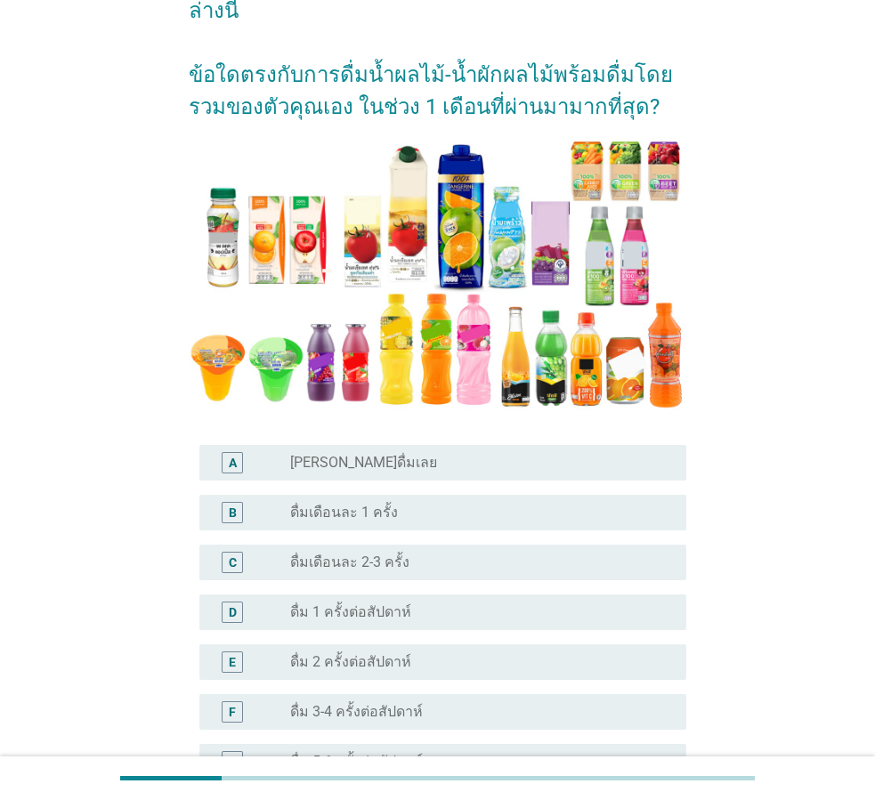
scroll to position [267, 0]
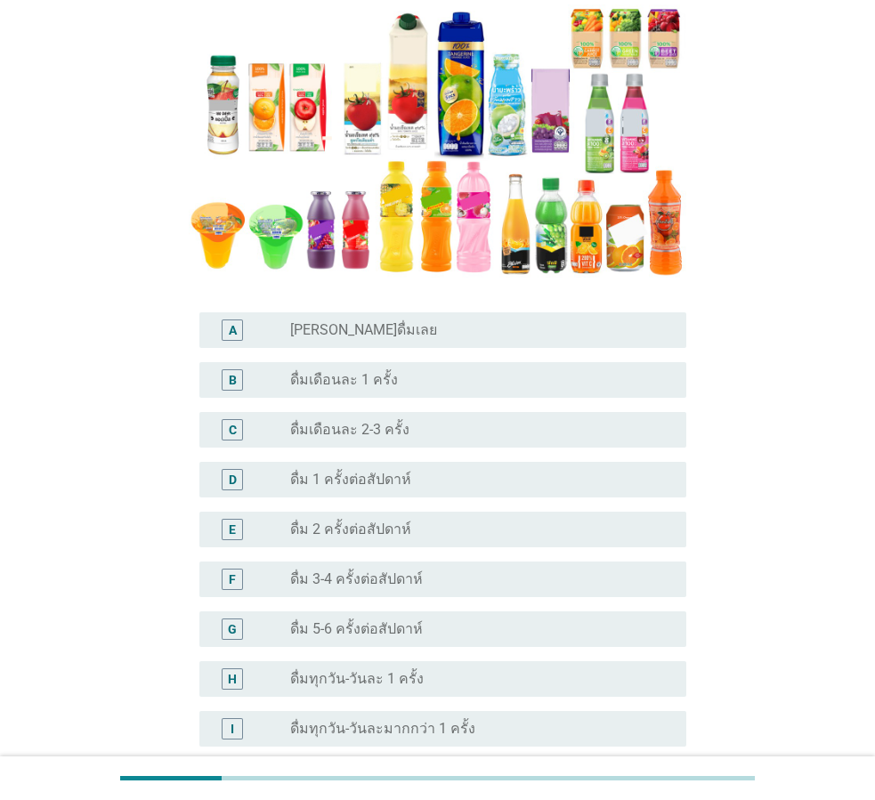
click at [542, 632] on div "radio_button_unchecked ดื่ม 5-6 ครั้งต่อสัปดาห์" at bounding box center [474, 629] width 368 height 18
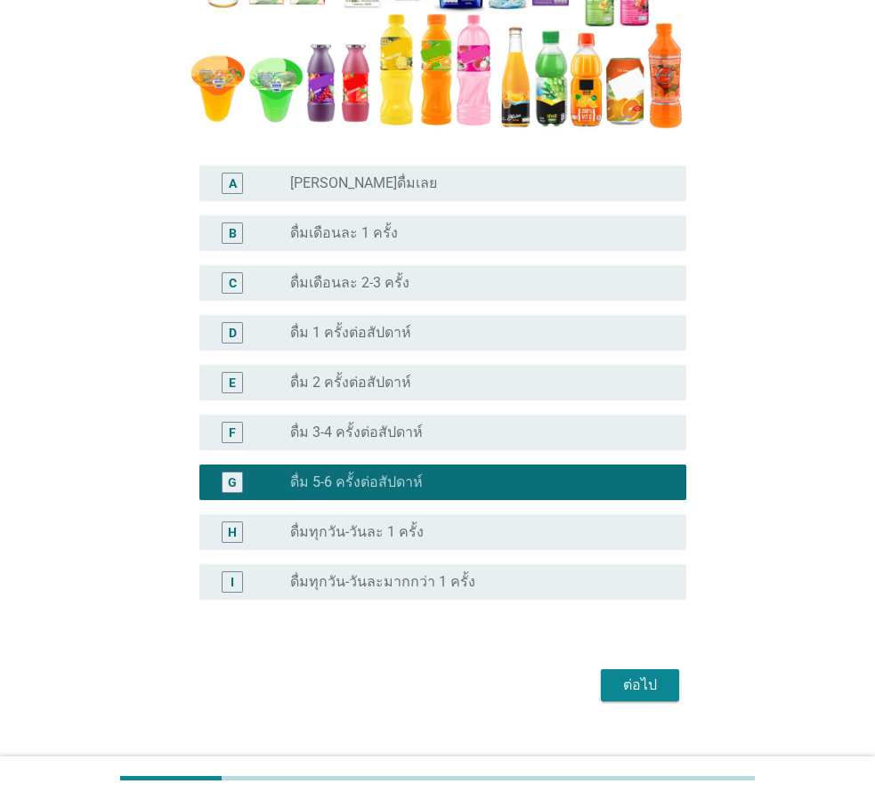
scroll to position [443, 0]
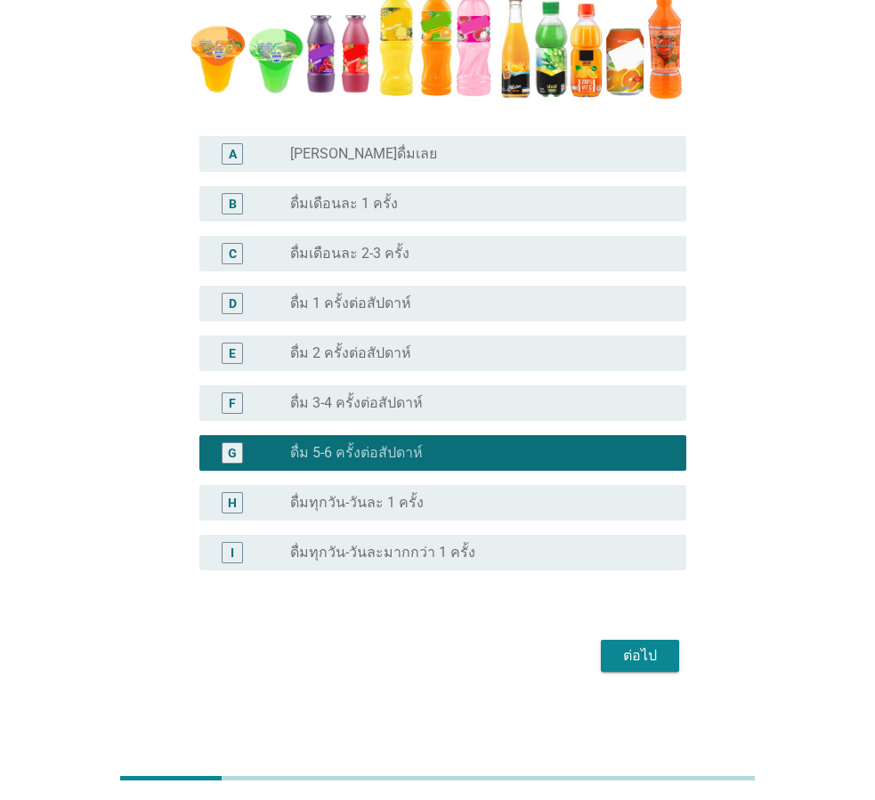
click at [516, 507] on div "radio_button_unchecked ดื่มทุกวัน-วันละ 1 ครั้ง" at bounding box center [474, 503] width 368 height 18
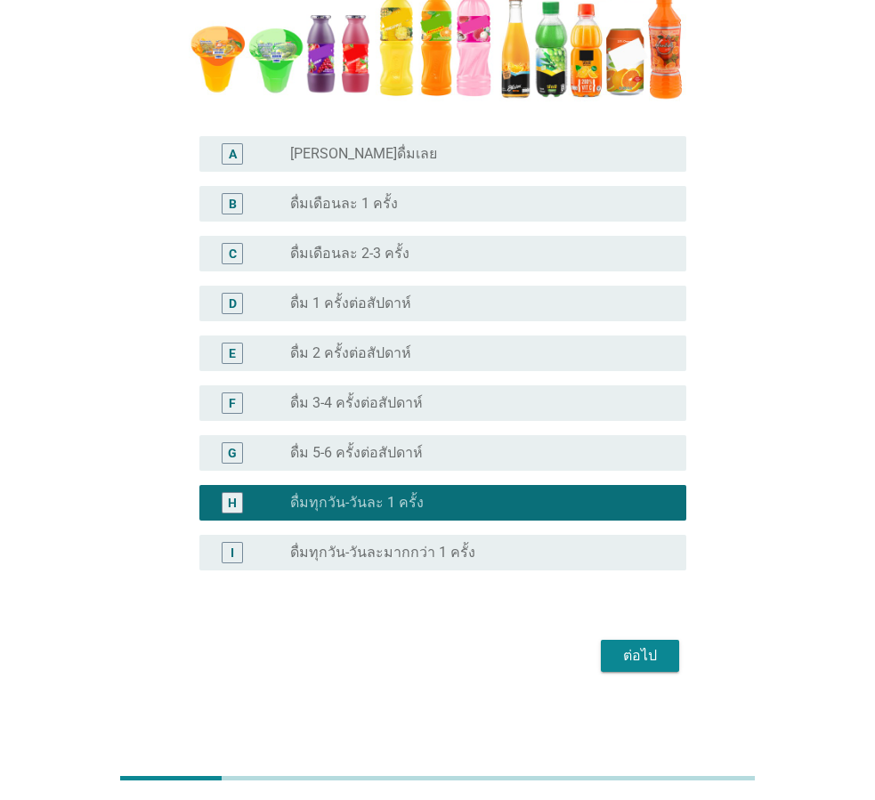
click at [651, 654] on div "ต่อไป" at bounding box center [640, 655] width 50 height 21
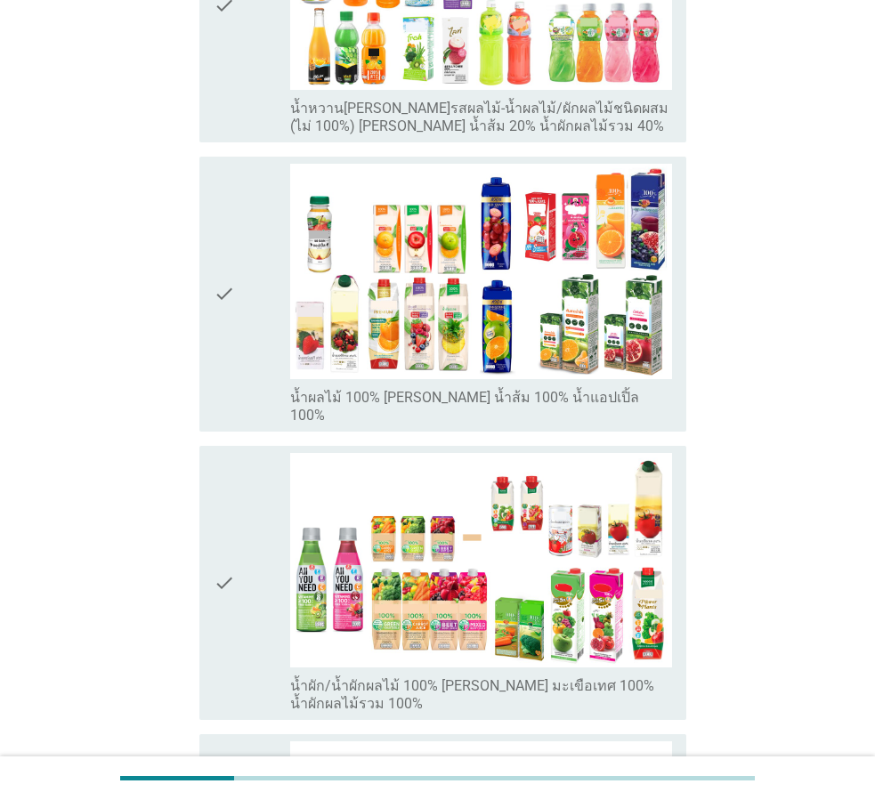
scroll to position [0, 0]
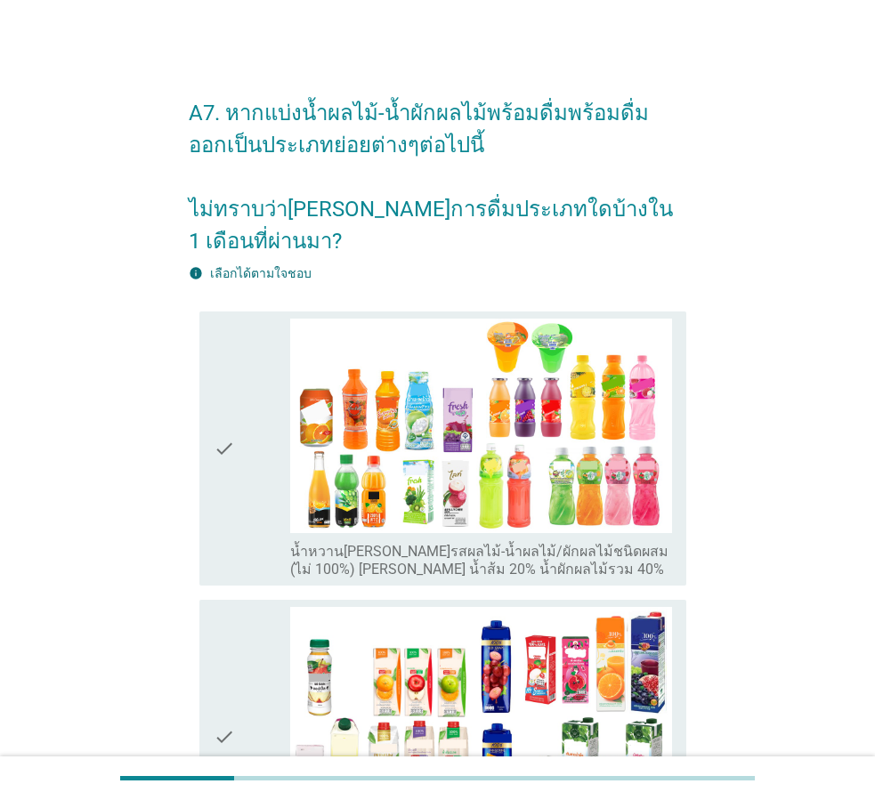
click at [225, 437] on icon "check" at bounding box center [224, 449] width 21 height 261
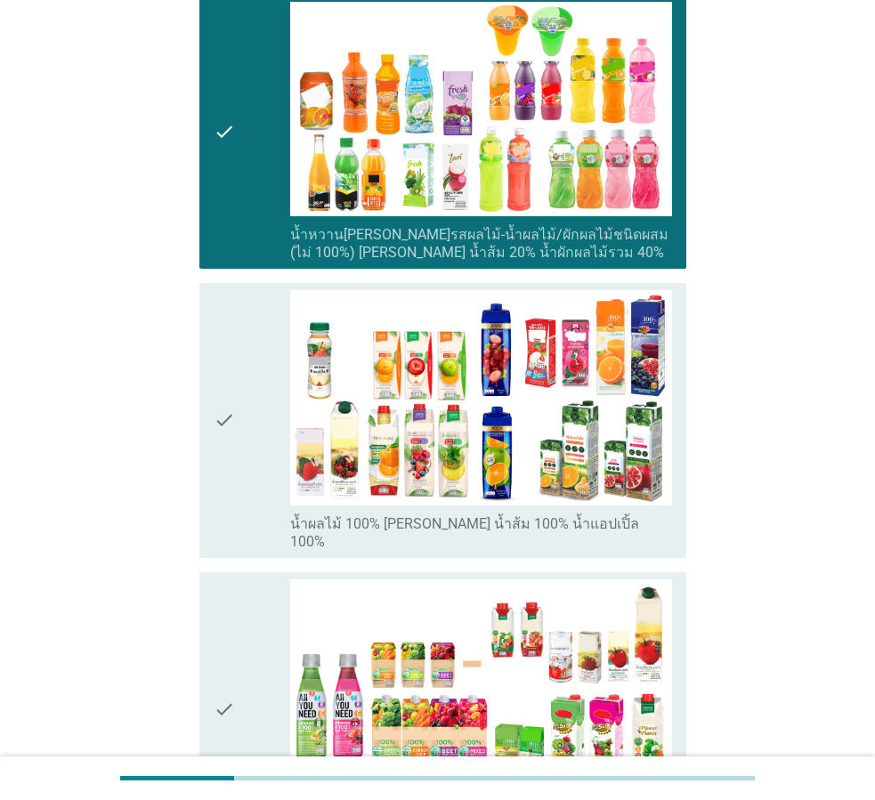
scroll to position [445, 0]
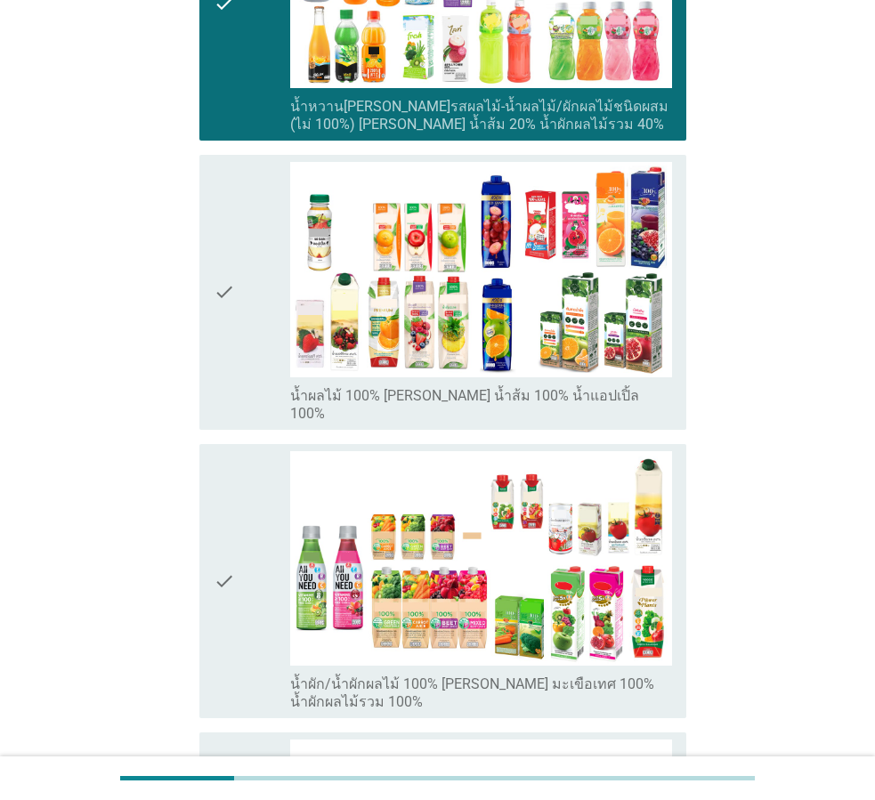
click at [240, 333] on div "check" at bounding box center [252, 292] width 77 height 261
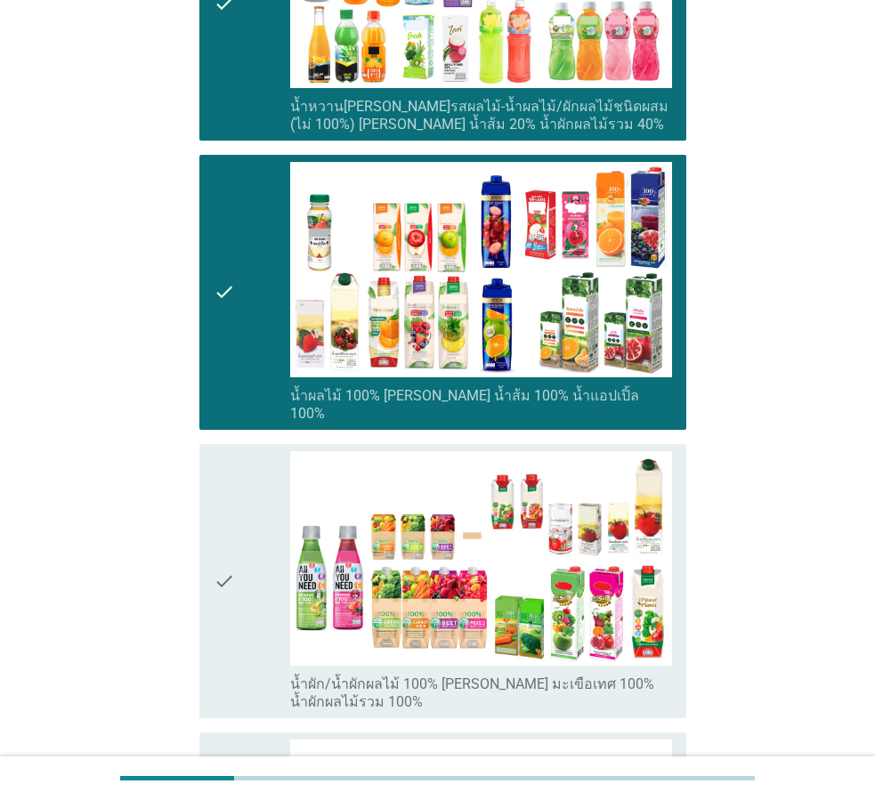
scroll to position [890, 0]
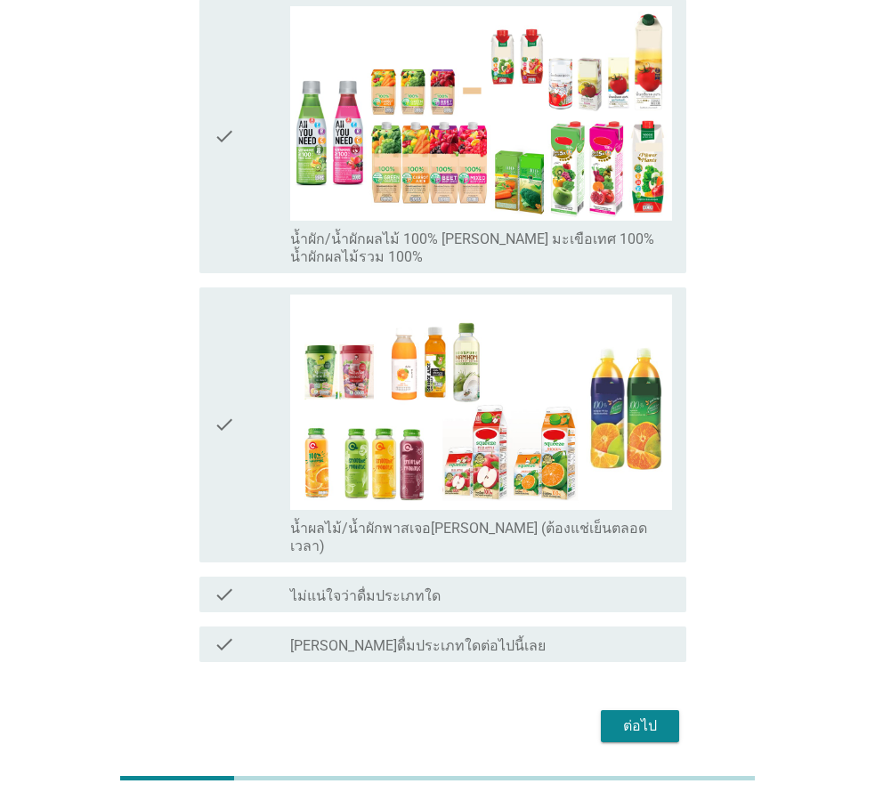
click at [257, 397] on div "check" at bounding box center [252, 425] width 77 height 261
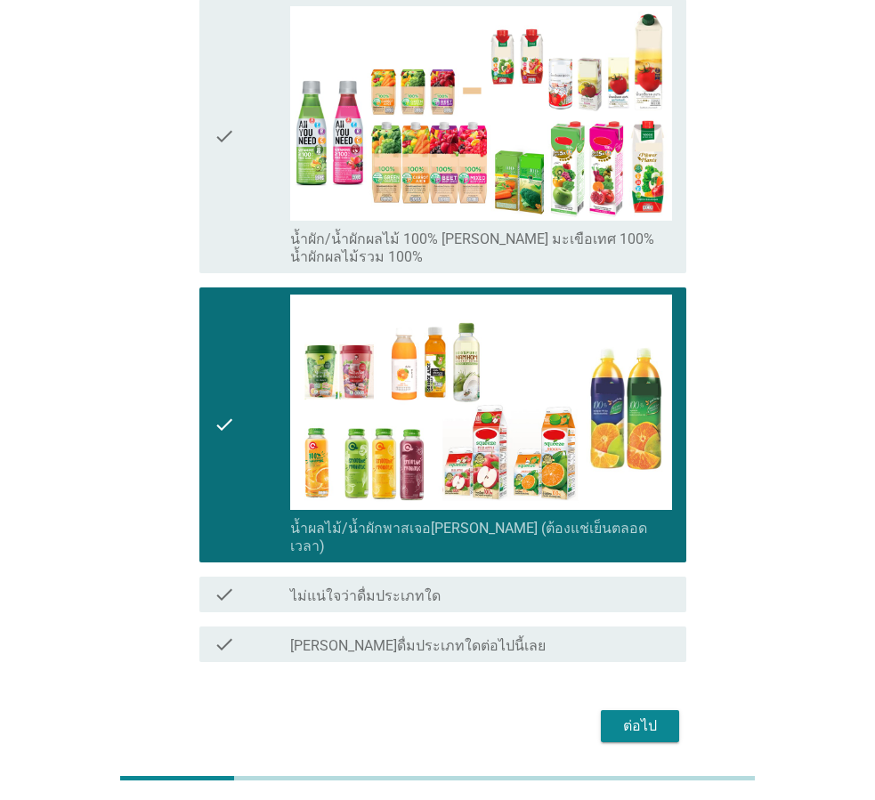
click at [638, 710] on button "ต่อไป" at bounding box center [640, 726] width 78 height 32
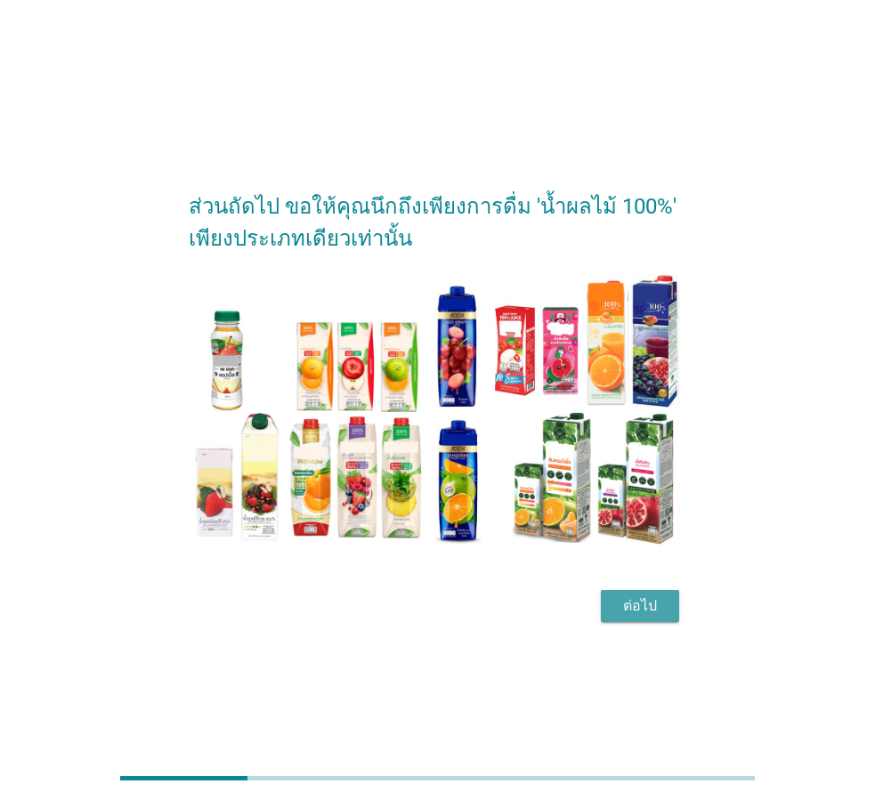
click at [649, 609] on div "ต่อไป" at bounding box center [640, 605] width 50 height 21
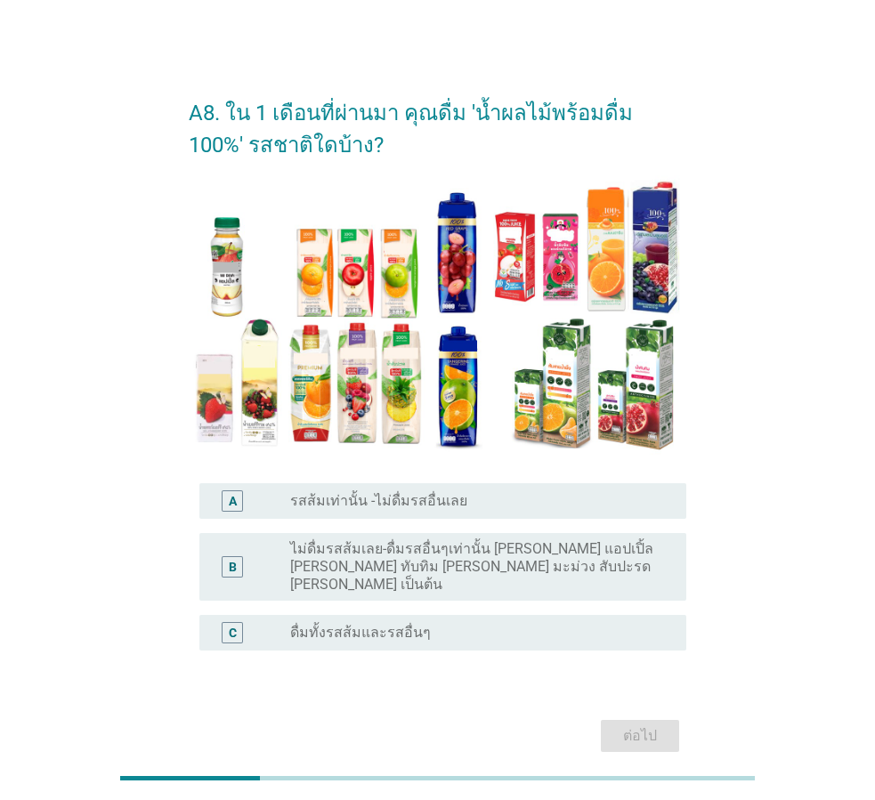
click at [456, 500] on div "radio_button_unchecked รสส้มเท่านั้น -ไม่ดื่มรสอื่นเลย" at bounding box center [474, 501] width 368 height 18
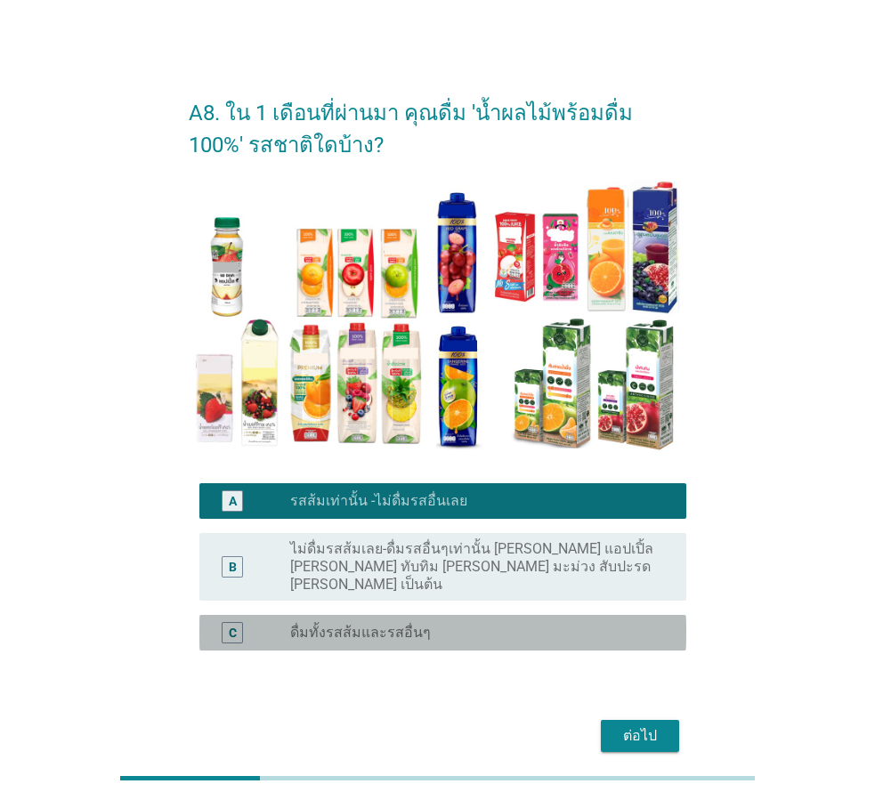
click at [540, 624] on div "radio_button_unchecked ดื่มทั้งรสส้มและรสอื่นๆ" at bounding box center [474, 633] width 368 height 18
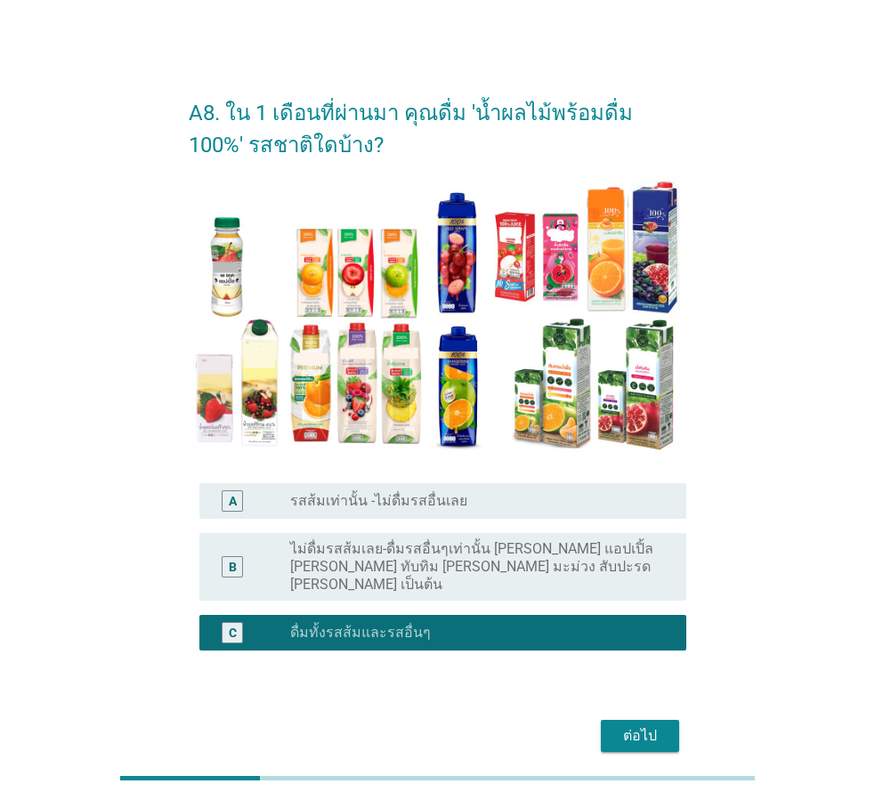
click at [666, 720] on button "ต่อไป" at bounding box center [640, 736] width 78 height 32
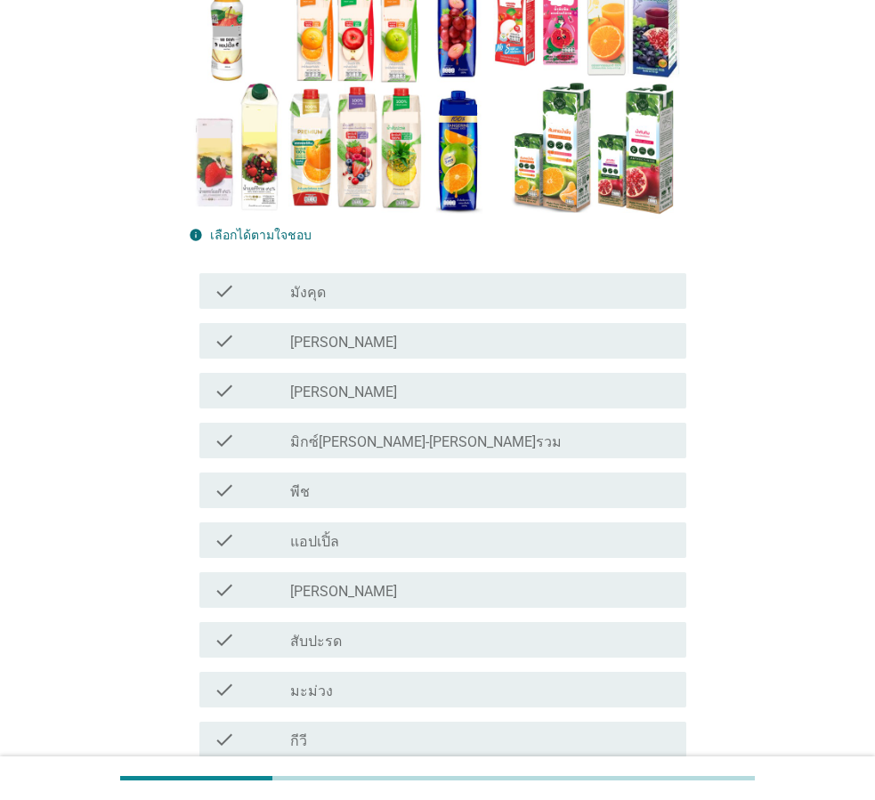
scroll to position [267, 0]
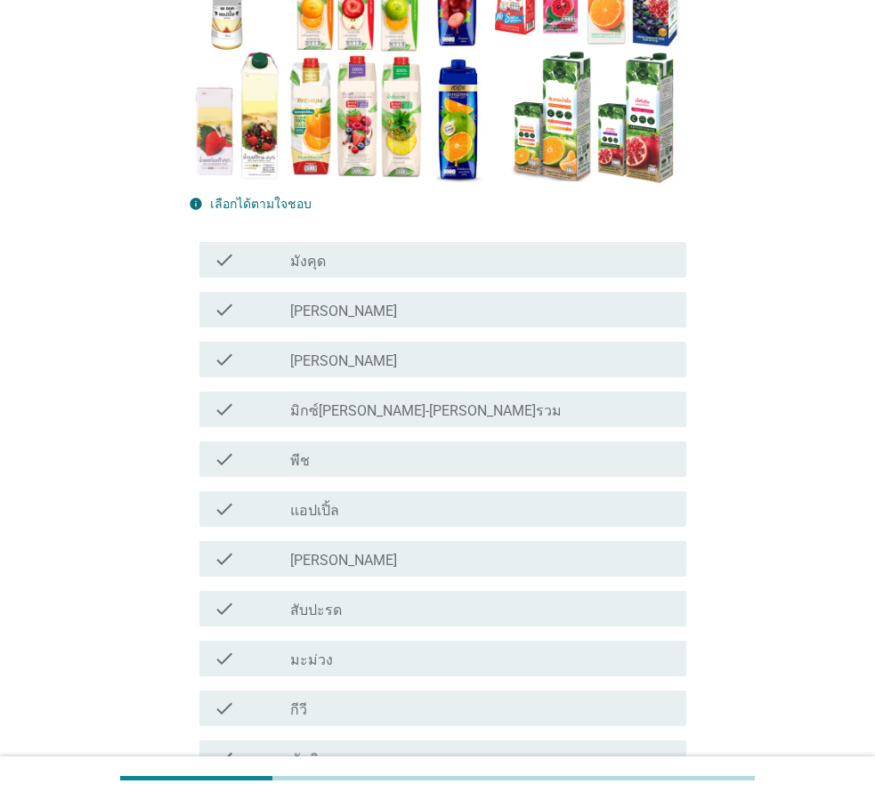
click at [427, 501] on div "check_box_outline_blank แอปเปิ้ล" at bounding box center [481, 508] width 382 height 21
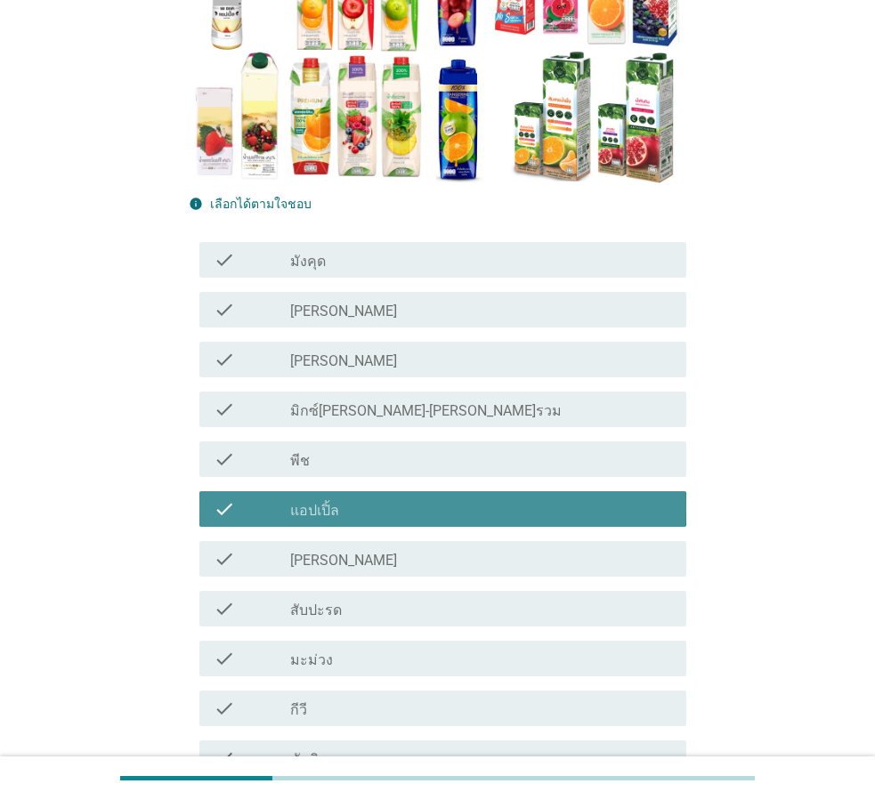
click at [438, 546] on div "check check_box_outline_blank [PERSON_NAME]" at bounding box center [442, 559] width 487 height 36
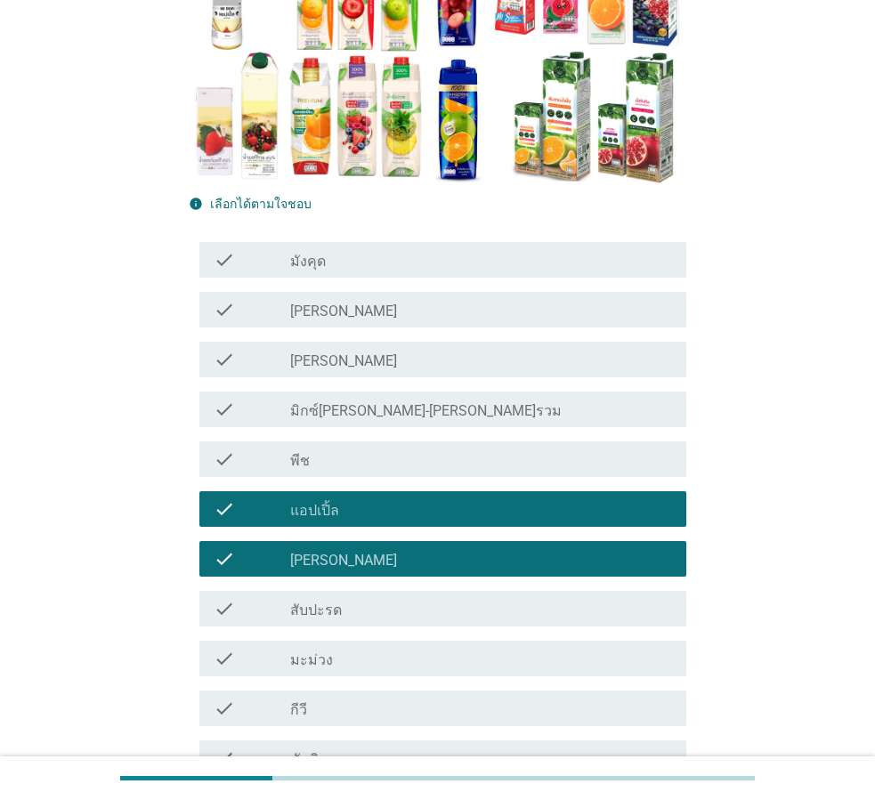
click at [448, 595] on div "check check_box_outline_blank สับปะรด" at bounding box center [442, 609] width 487 height 36
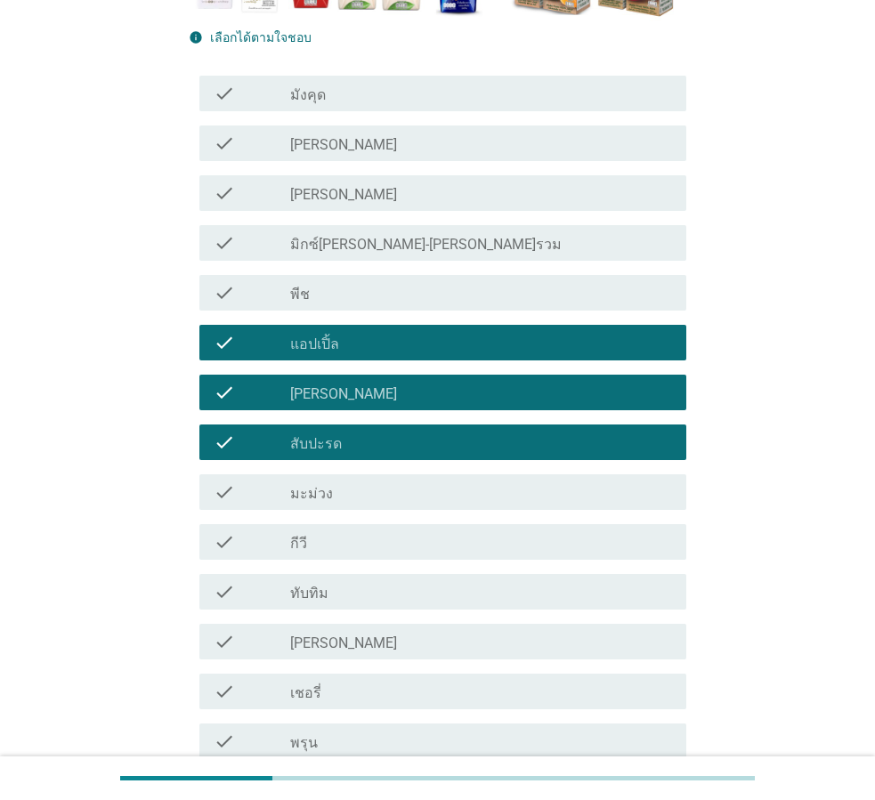
scroll to position [445, 0]
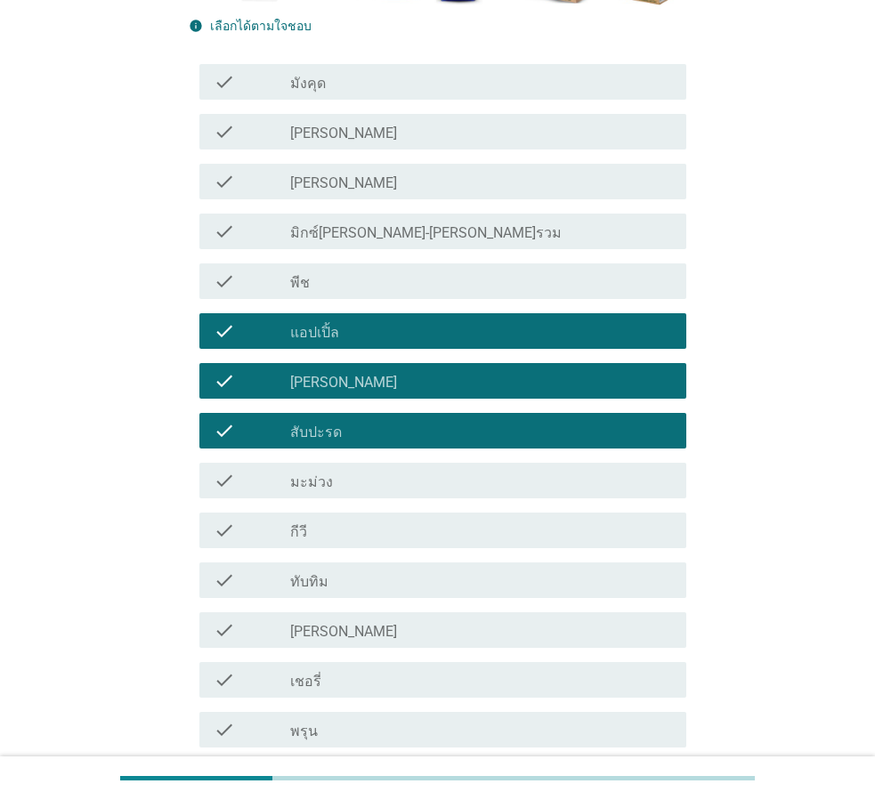
click at [425, 469] on div "check check_box_outline_blank มะม่วง" at bounding box center [442, 481] width 487 height 36
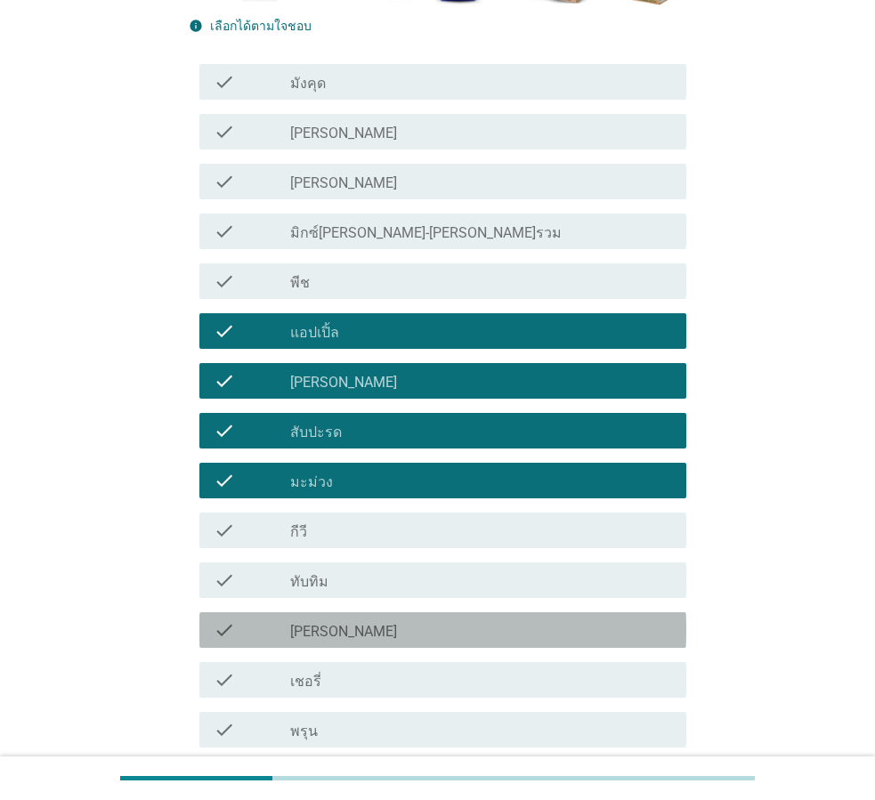
click at [412, 623] on div "check_box_outline_blank [PERSON_NAME]" at bounding box center [481, 630] width 382 height 21
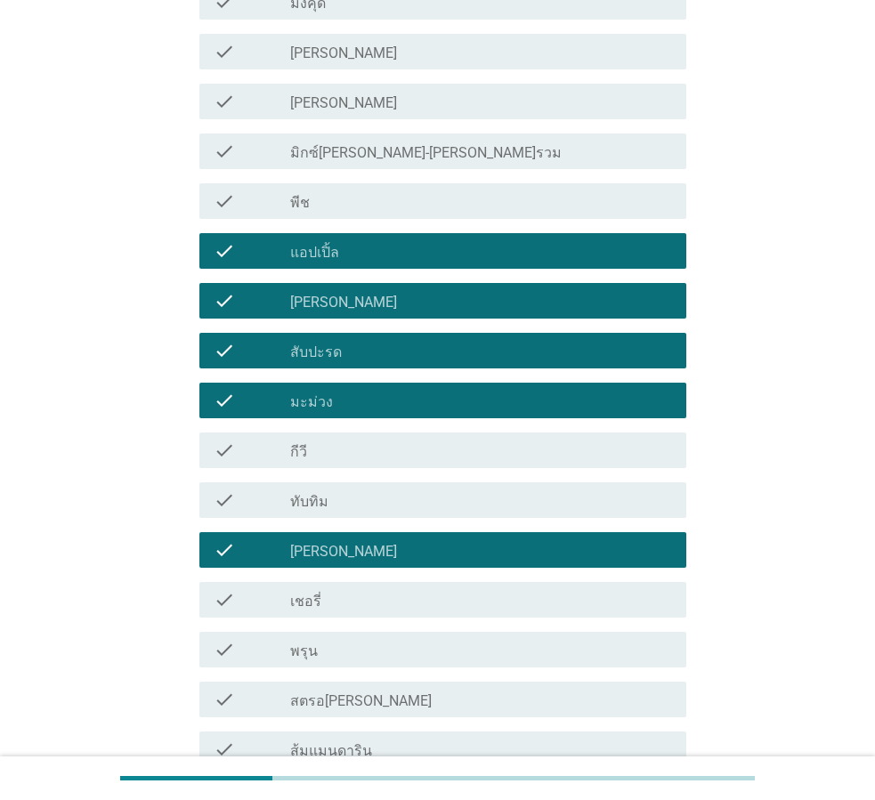
scroll to position [623, 0]
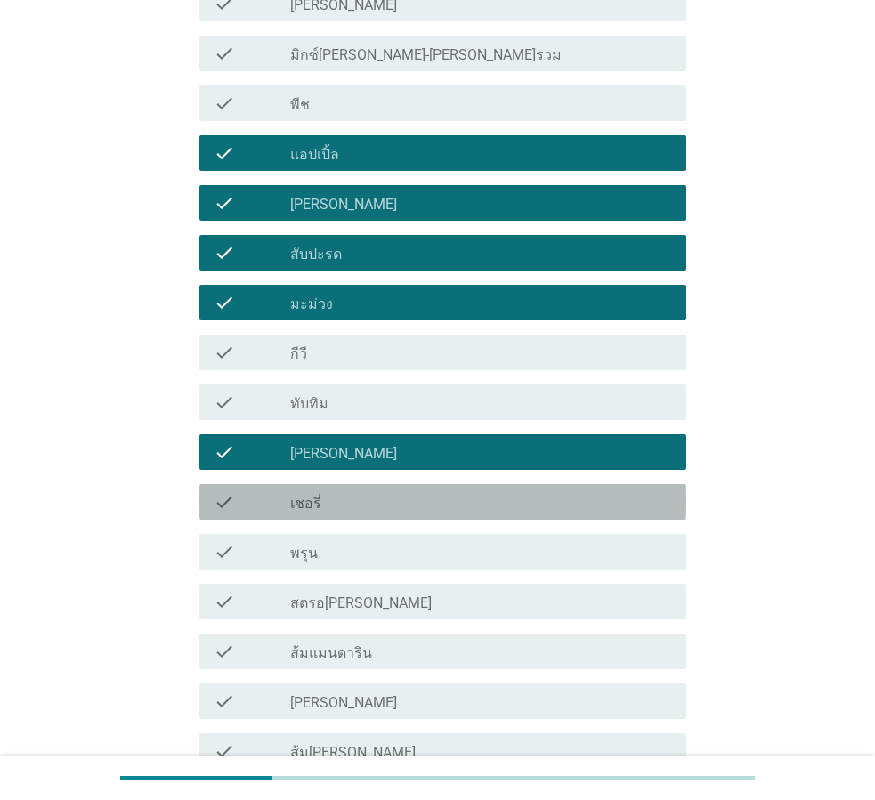
click at [398, 503] on div "check_box_outline_blank เชอรี่" at bounding box center [481, 501] width 382 height 21
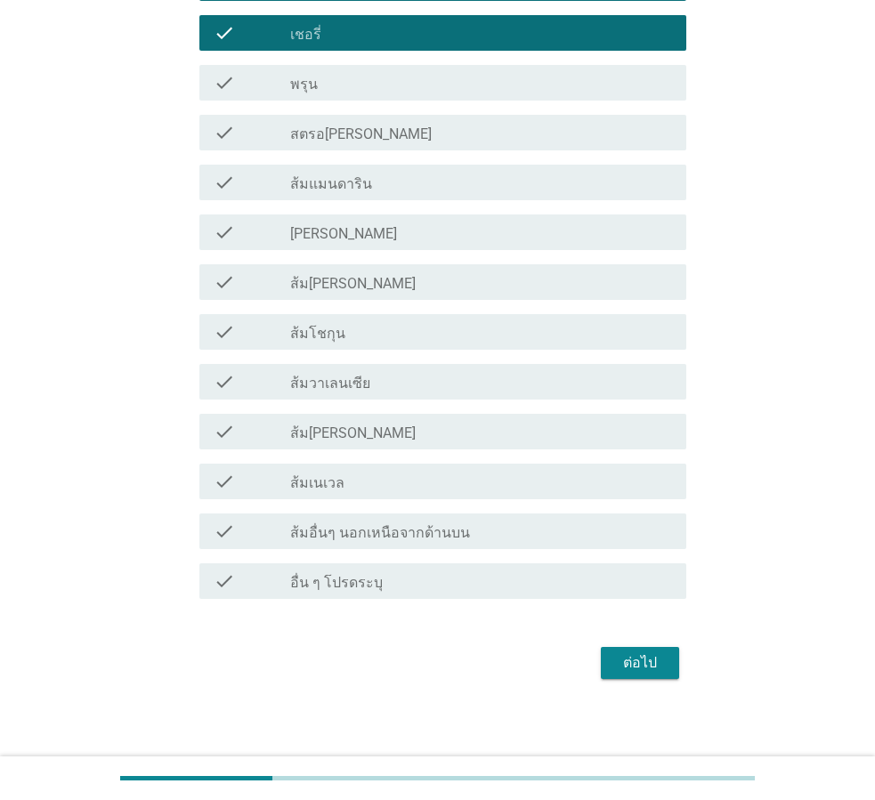
scroll to position [1099, 0]
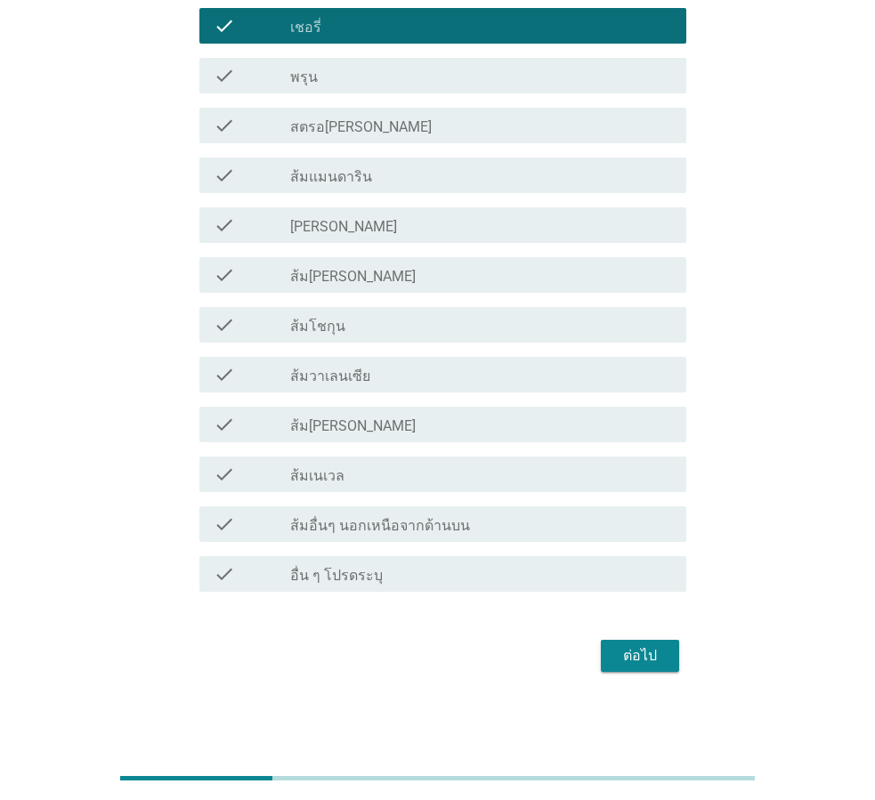
click at [458, 125] on div "check_box_outline_blank สตรอ[PERSON_NAME]" at bounding box center [481, 125] width 382 height 21
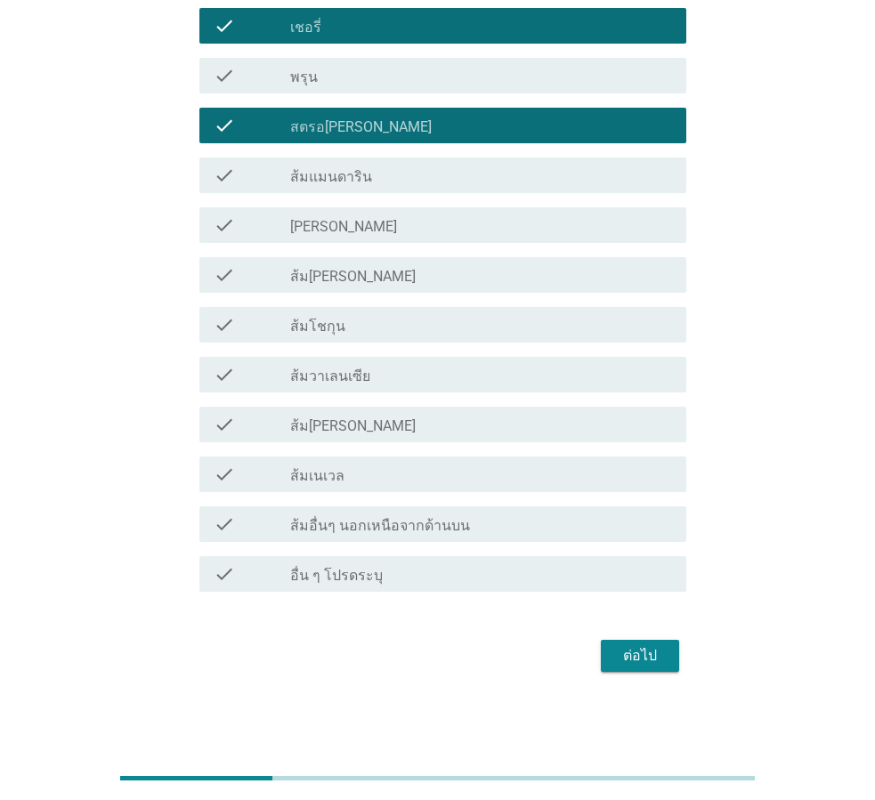
click at [484, 266] on div "check_box_outline_blank ส้ม[PERSON_NAME]" at bounding box center [481, 274] width 382 height 21
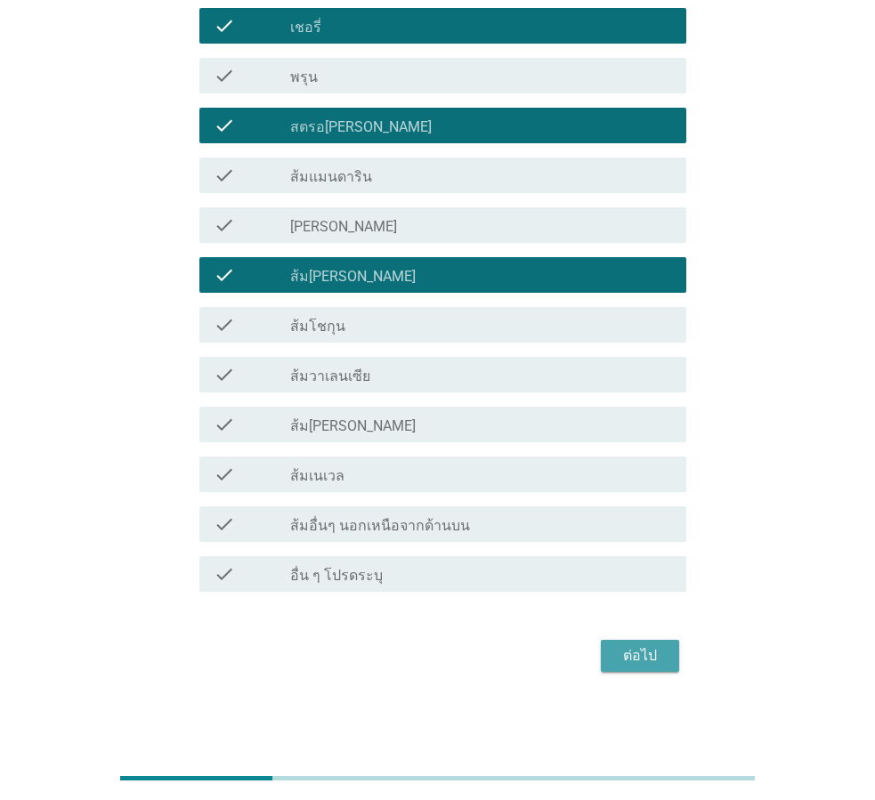
click at [647, 660] on div "ต่อไป" at bounding box center [640, 655] width 50 height 21
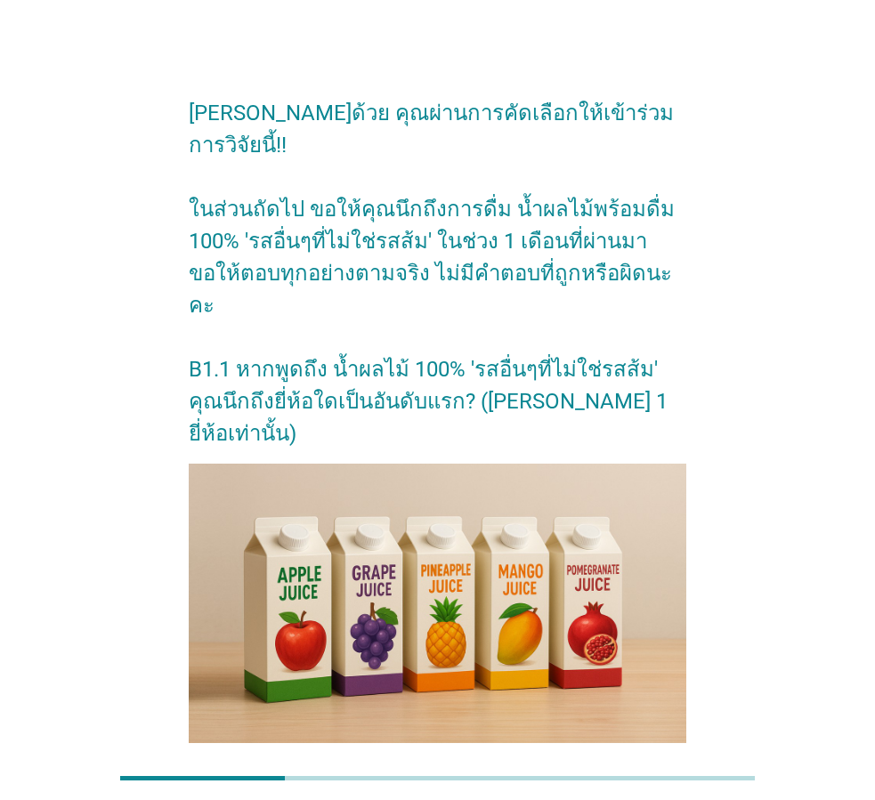
drag, startPoint x: 782, startPoint y: 434, endPoint x: 757, endPoint y: 429, distance: 25.5
click at [782, 434] on div "[PERSON_NAME]ด้วย คุณผ่านการคัดเลือกให้เข้าร่วมการวิจัยนี้!! ในส่วนถัดไป ขอให้ค…" at bounding box center [438, 531] width 790 height 933
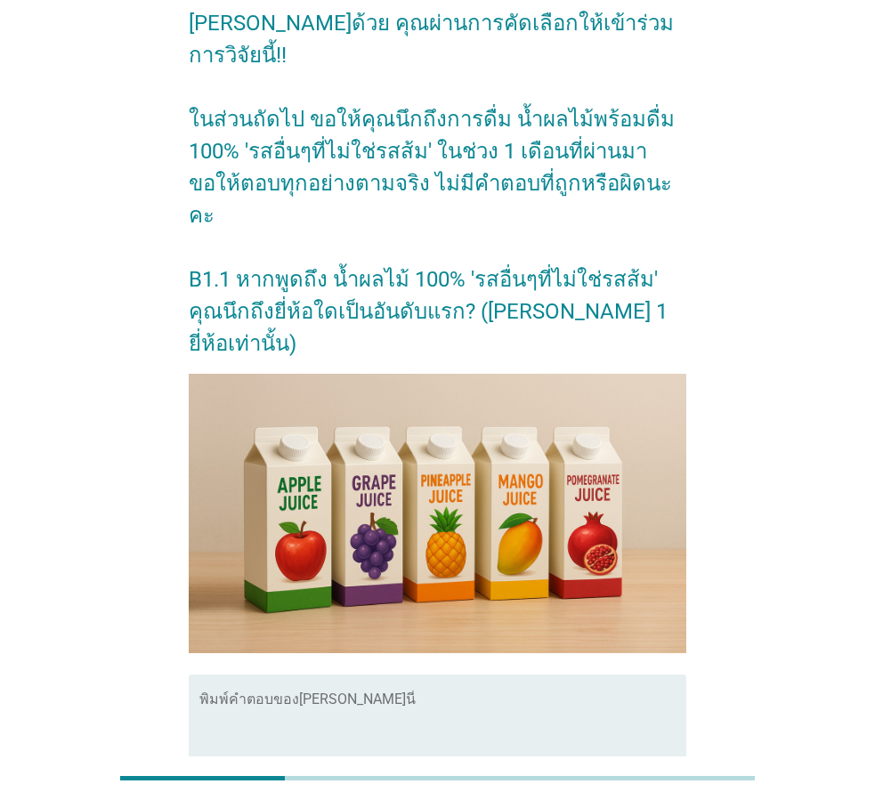
scroll to position [241, 0]
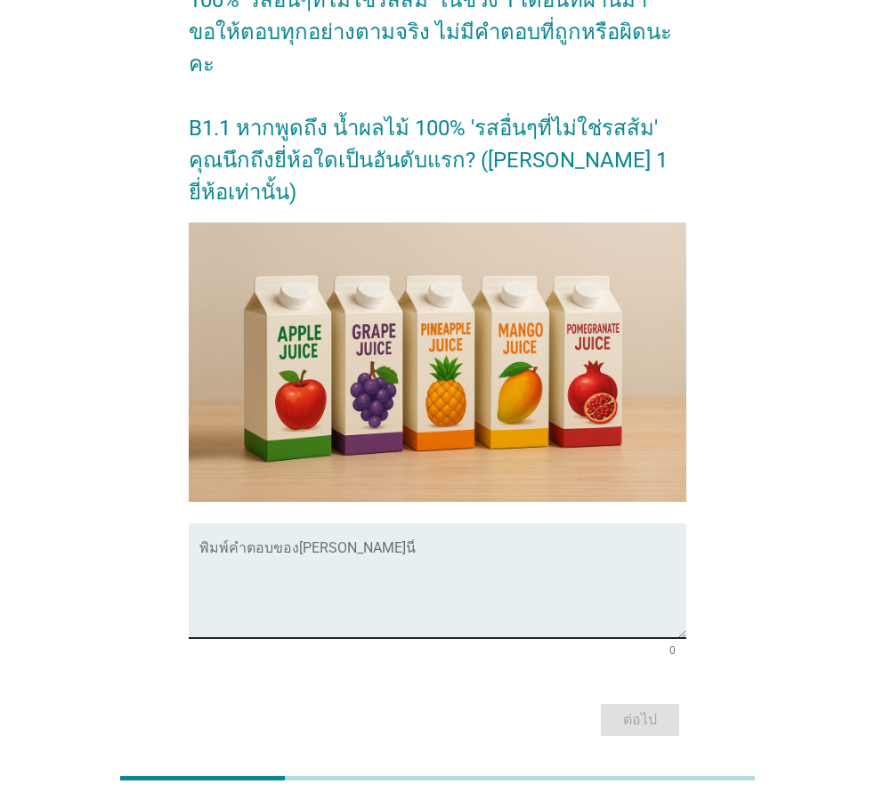
click at [522, 545] on textarea "พิมพ์คำตอบของคุณ ที่นี่" at bounding box center [442, 591] width 487 height 93
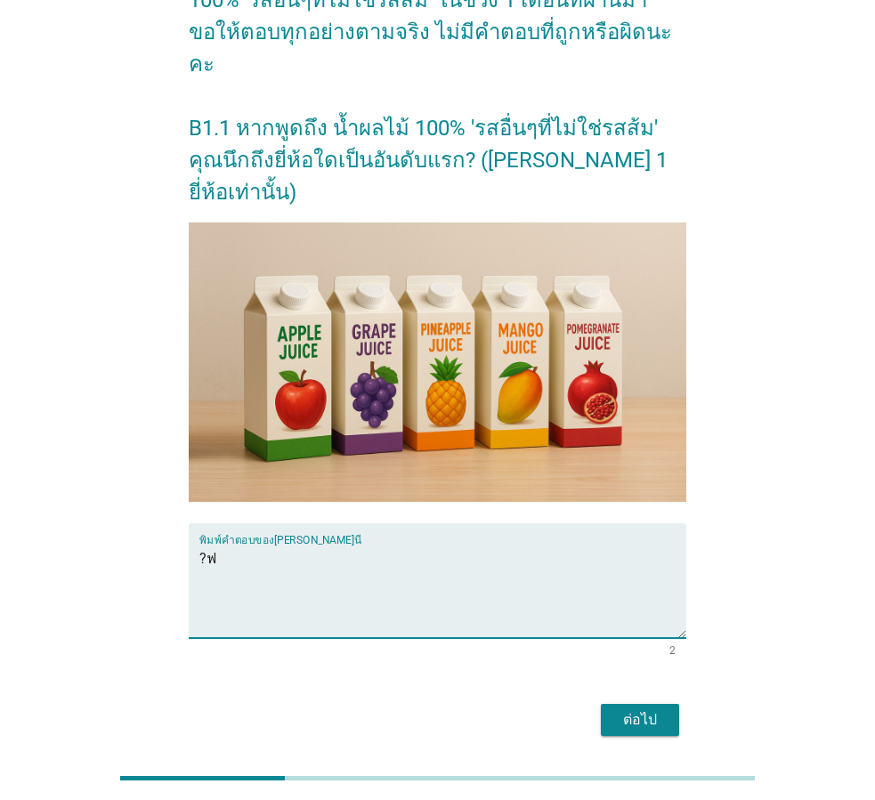
type textarea "?"
type textarea "Malee"
click at [674, 704] on button "ต่อไป" at bounding box center [640, 720] width 78 height 32
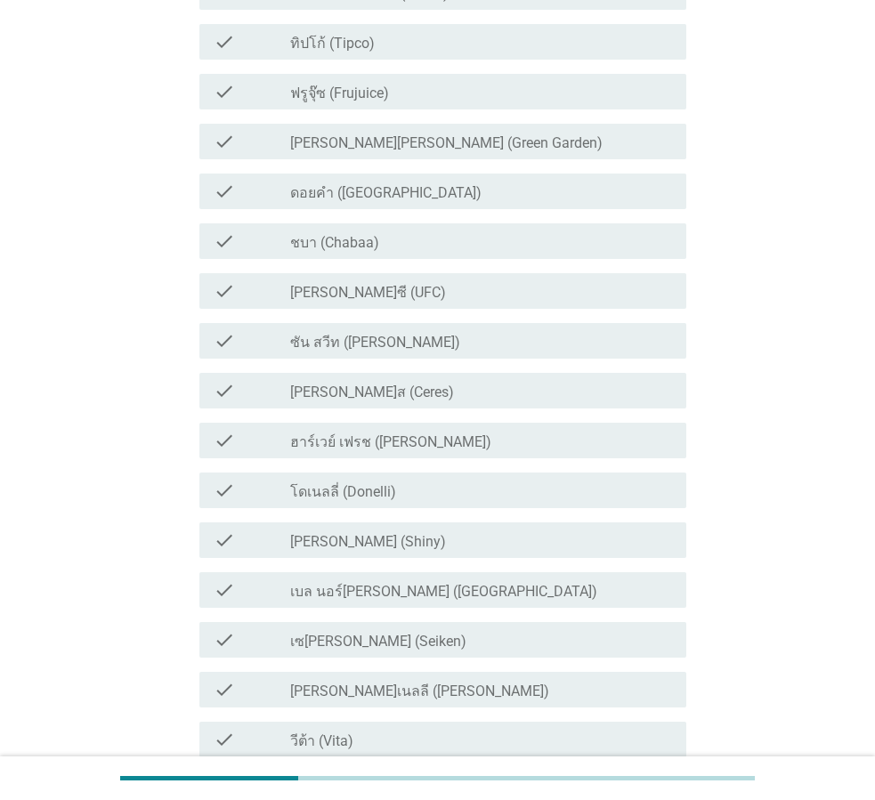
scroll to position [0, 0]
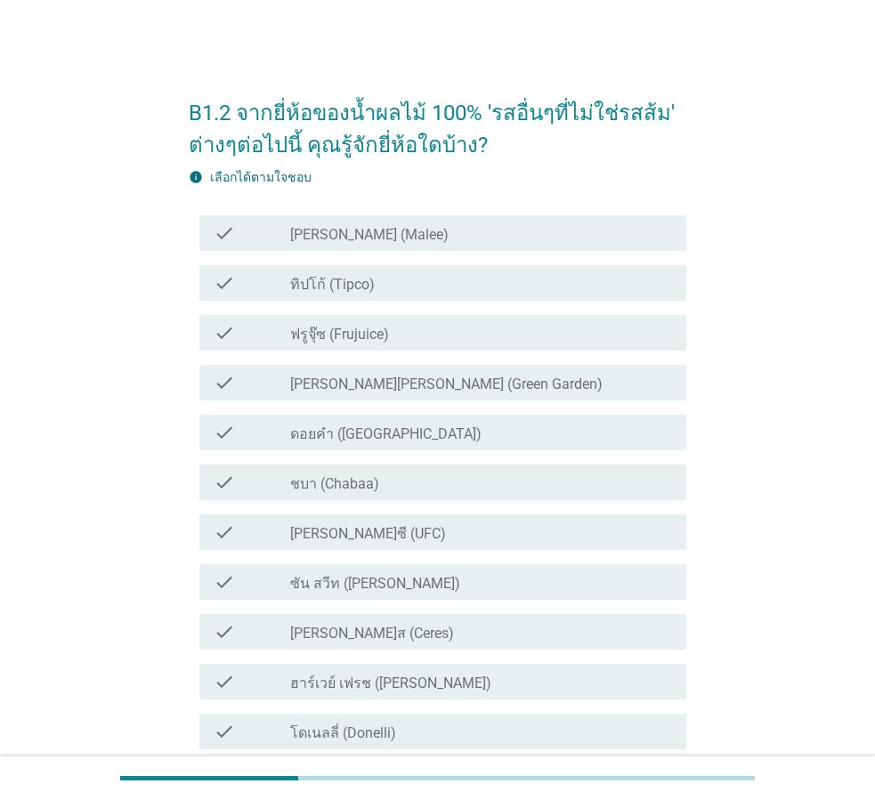
click at [538, 230] on div "check_box_outline_blank [PERSON_NAME] (Malee)" at bounding box center [481, 233] width 382 height 21
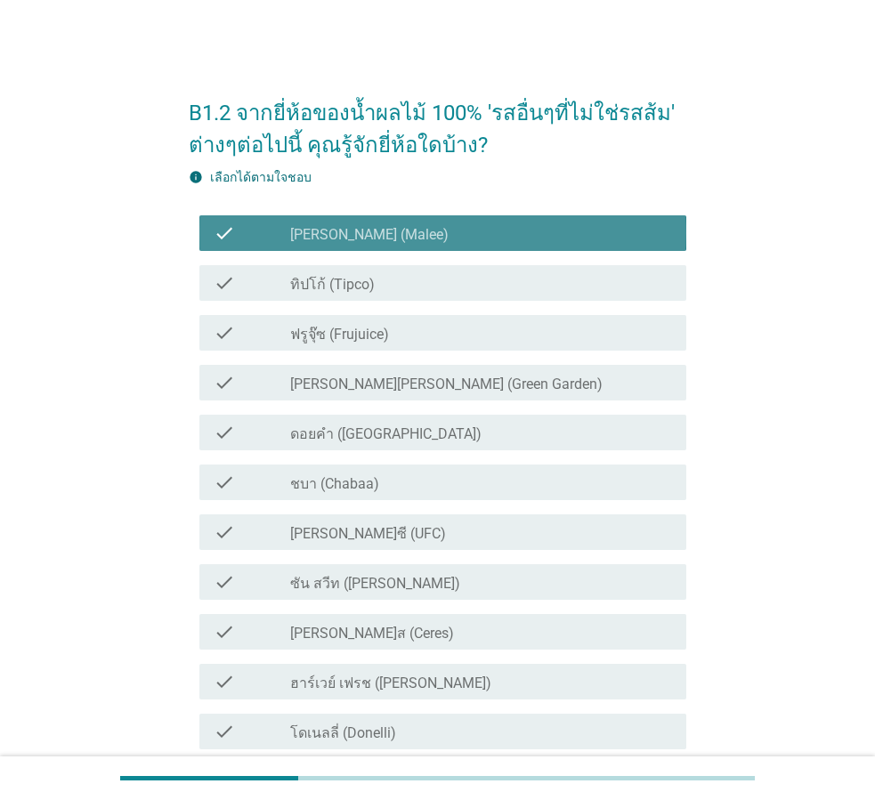
click at [544, 282] on div "check_box_outline_blank ทิปโก้ (Tipco)" at bounding box center [481, 282] width 382 height 21
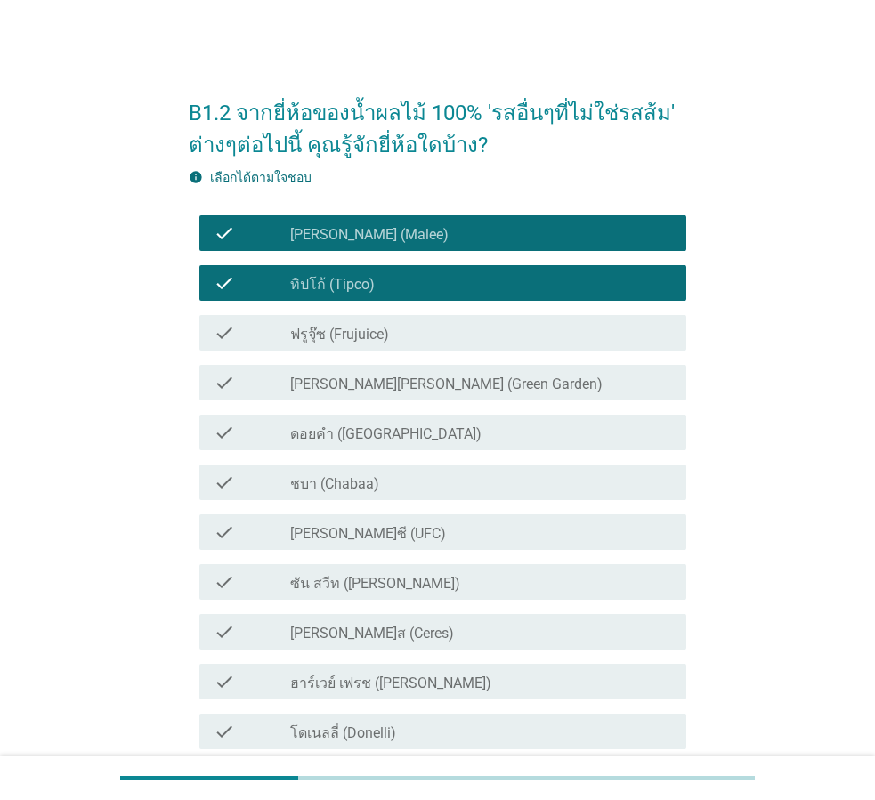
click at [741, 497] on div "B1.2 จากยี่ห้อของน้ำผลไม้ 100% 'รสอื่นๆที่ไม่ใช่รสส้ม' ต่างๆต่อไปนี้ คุณรู้จักย…" at bounding box center [438, 606] width 790 height 1083
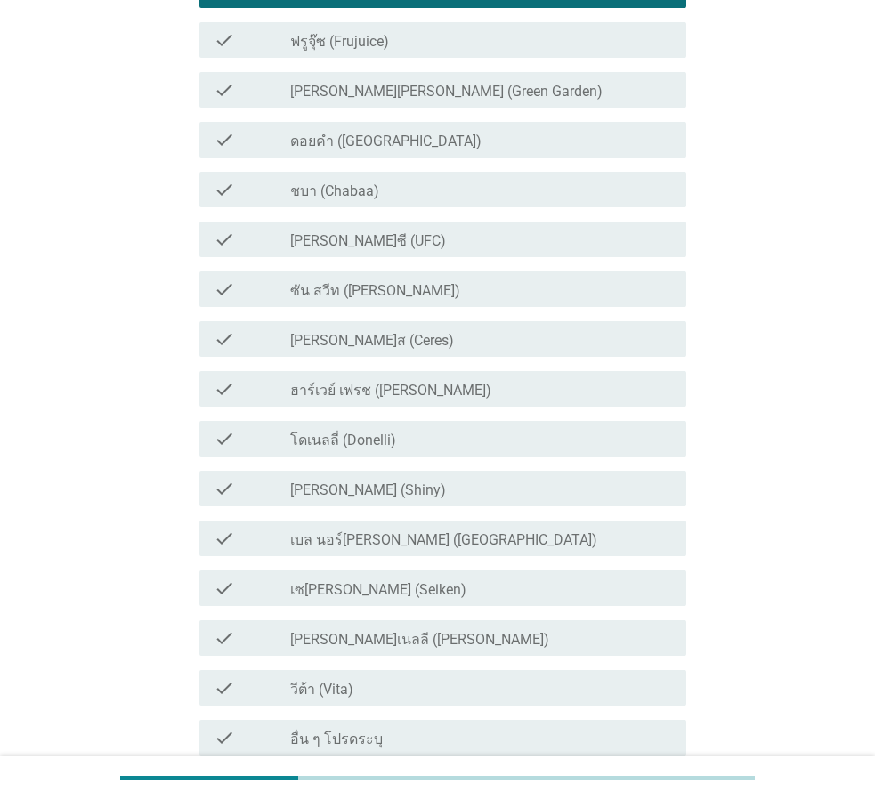
scroll to position [456, 0]
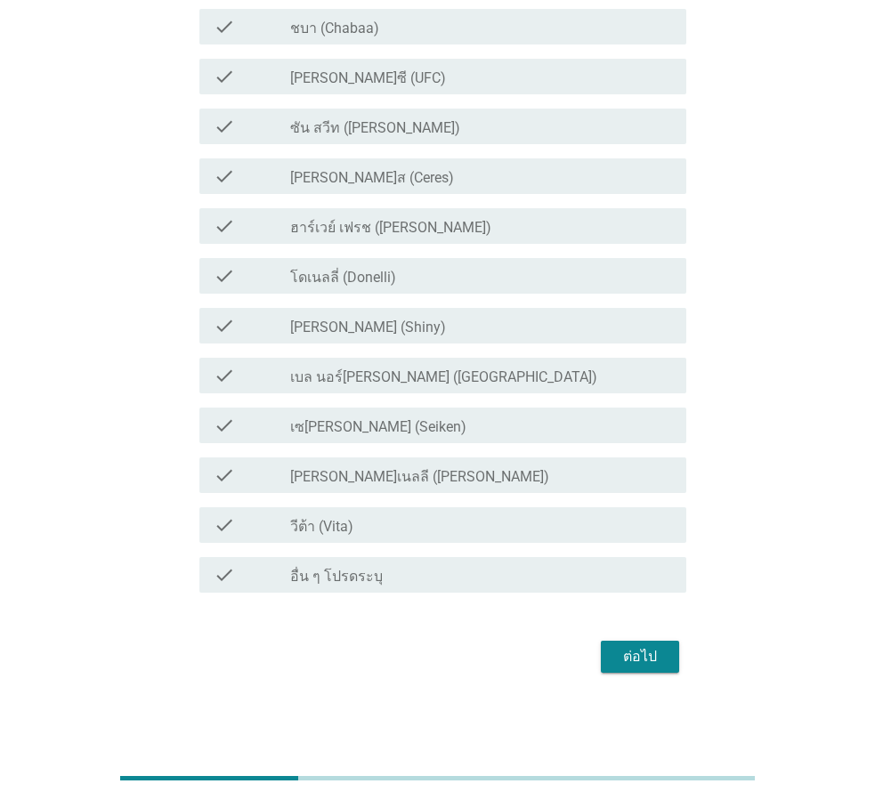
click at [676, 653] on button "ต่อไป" at bounding box center [640, 657] width 78 height 32
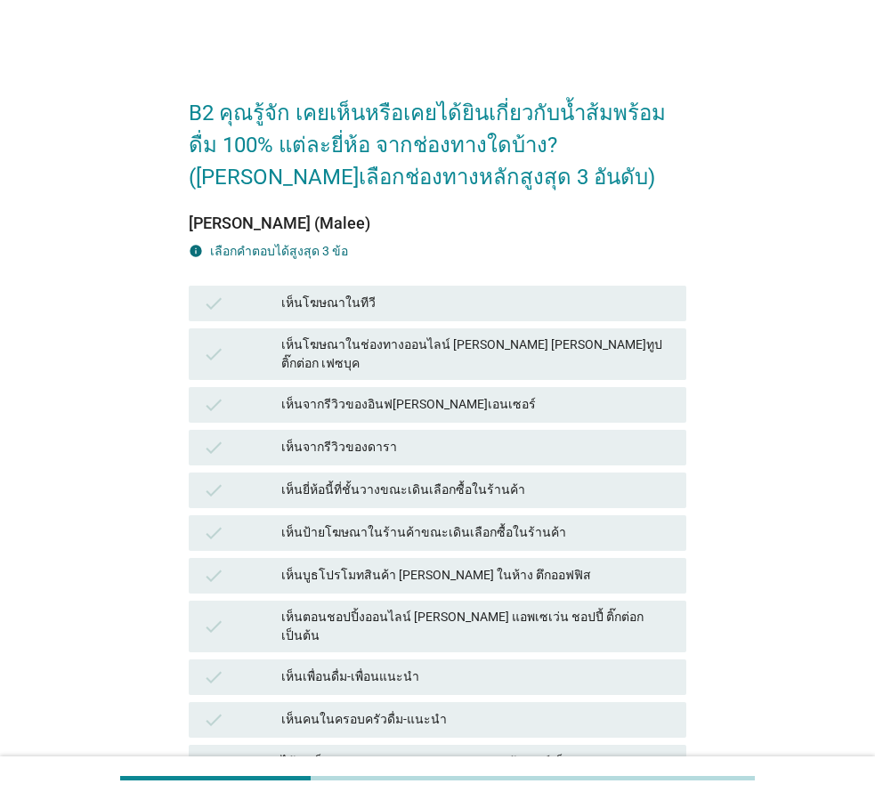
click at [696, 393] on div "B2 คุณรู้จัก เคยเห็นหรือเคยได้ยินเกี่ยวกับน้ำส้มพร้อมดื่ม 100% แต่ละยี่ห้อ จากช…" at bounding box center [437, 529] width 526 height 928
click at [516, 303] on div "เห็นโฆษณาในทีวี" at bounding box center [476, 303] width 391 height 21
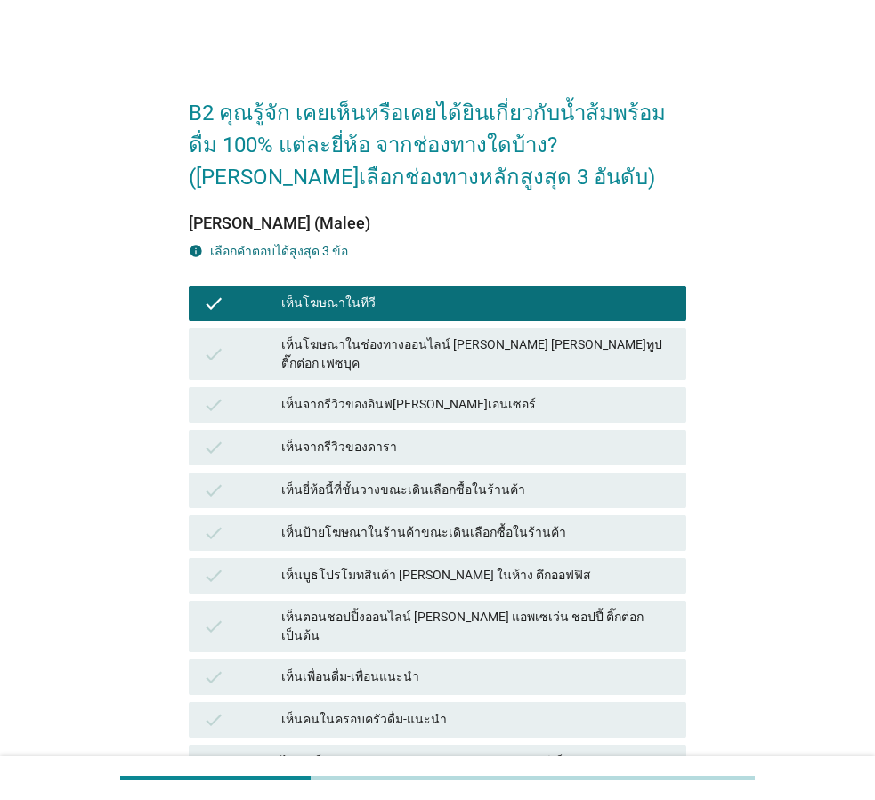
click at [513, 394] on div "เห็นจากรีวิวของอินฟ[PERSON_NAME]เอนเซอร์" at bounding box center [476, 404] width 391 height 21
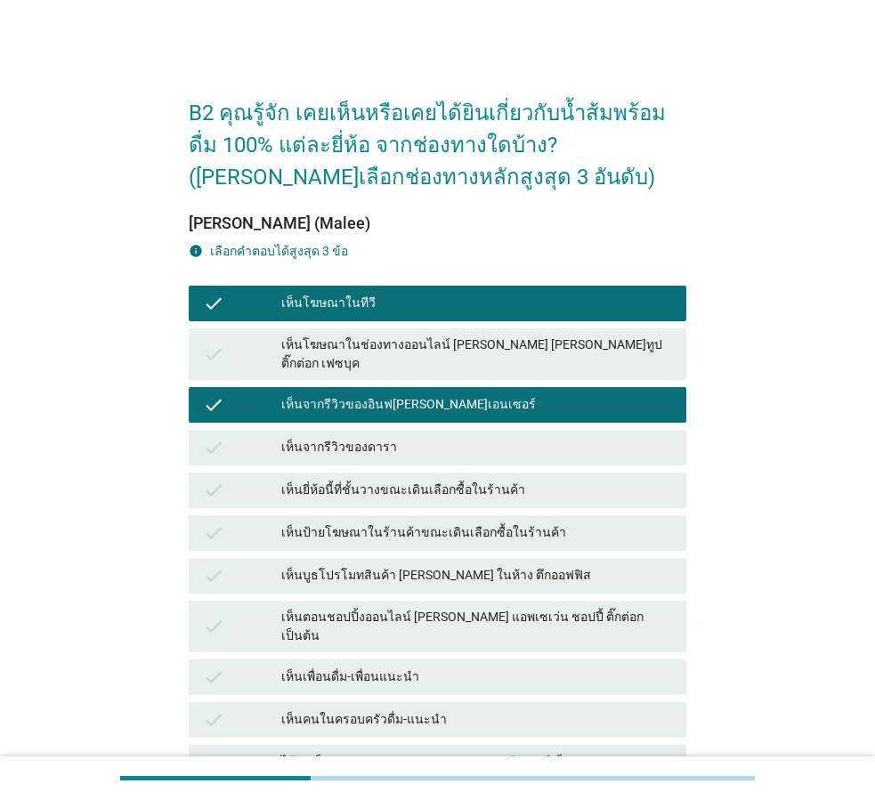
click at [519, 360] on div "check เห็นโฆษณาในช่องทางออนไลน์ [PERSON_NAME] [PERSON_NAME]ทูป ติ๊กต่อก เฟซบุค" at bounding box center [438, 354] width 498 height 52
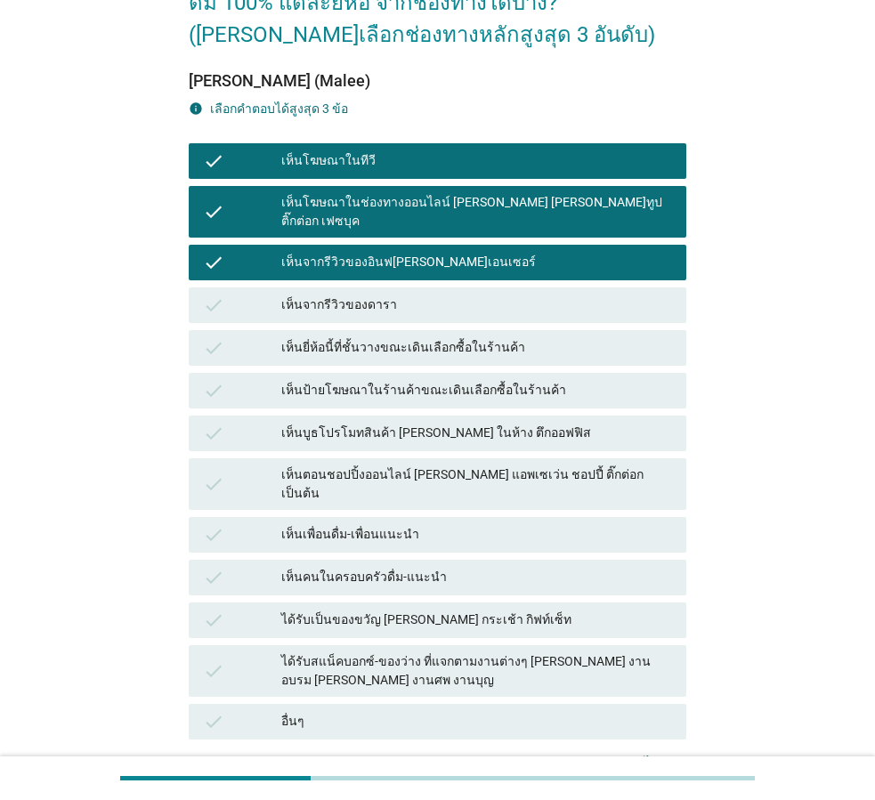
scroll to position [269, 0]
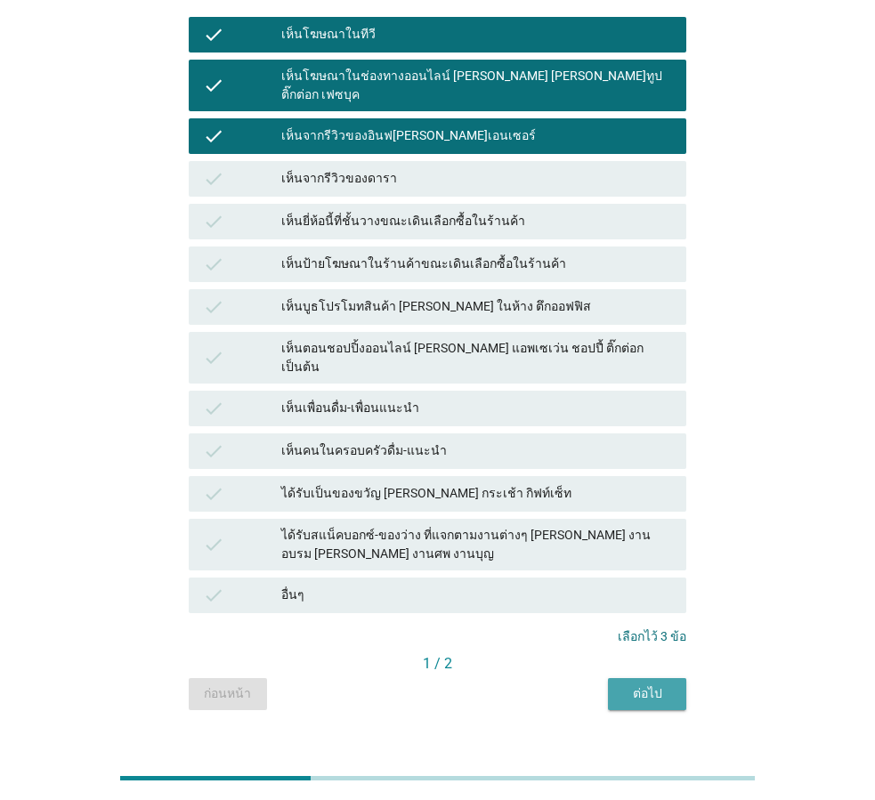
click at [660, 685] on div "ต่อไป" at bounding box center [647, 694] width 50 height 19
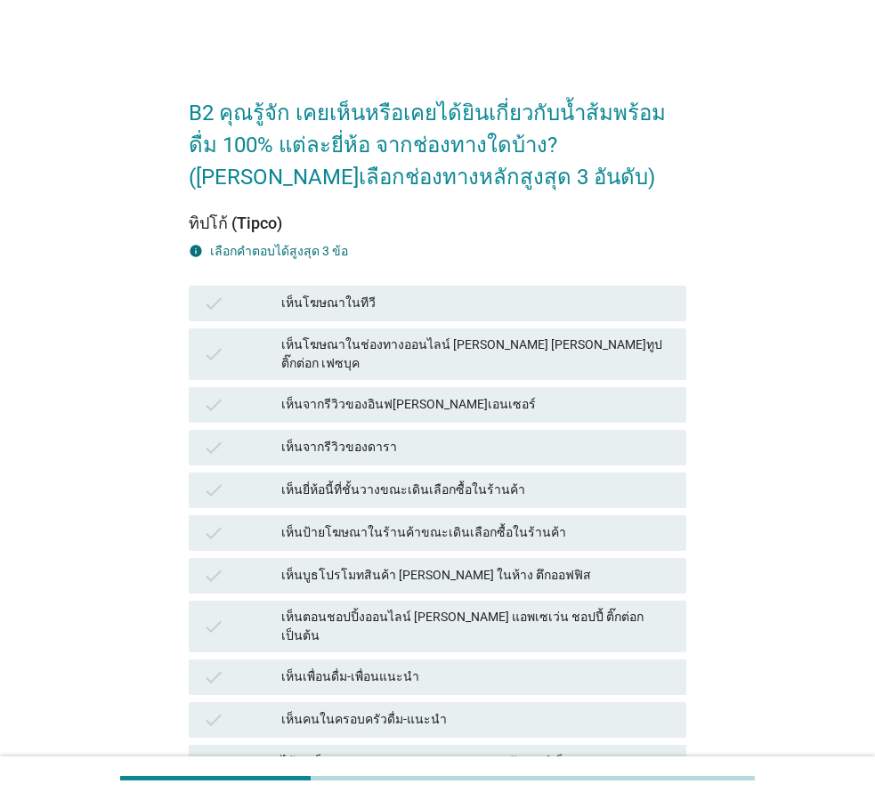
click at [390, 305] on div "เห็นโฆษณาในทีวี" at bounding box center [476, 303] width 391 height 21
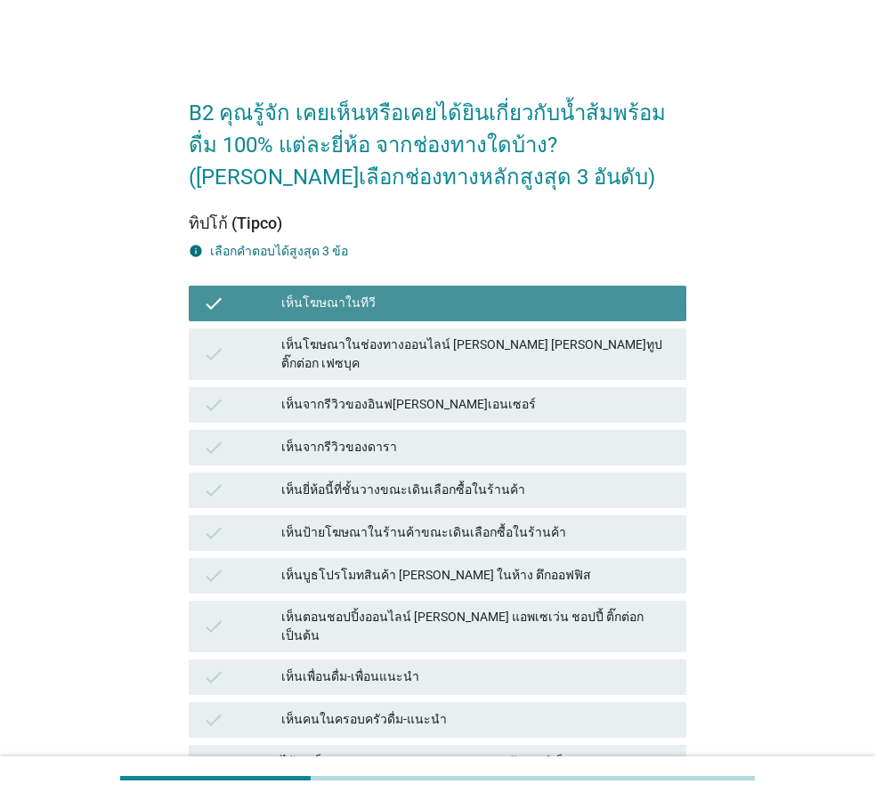
click at [397, 350] on div "เห็นโฆษณาในช่องทางออนไลน์ [PERSON_NAME] [PERSON_NAME]ทูป ติ๊กต่อก เฟซบุค" at bounding box center [476, 354] width 391 height 37
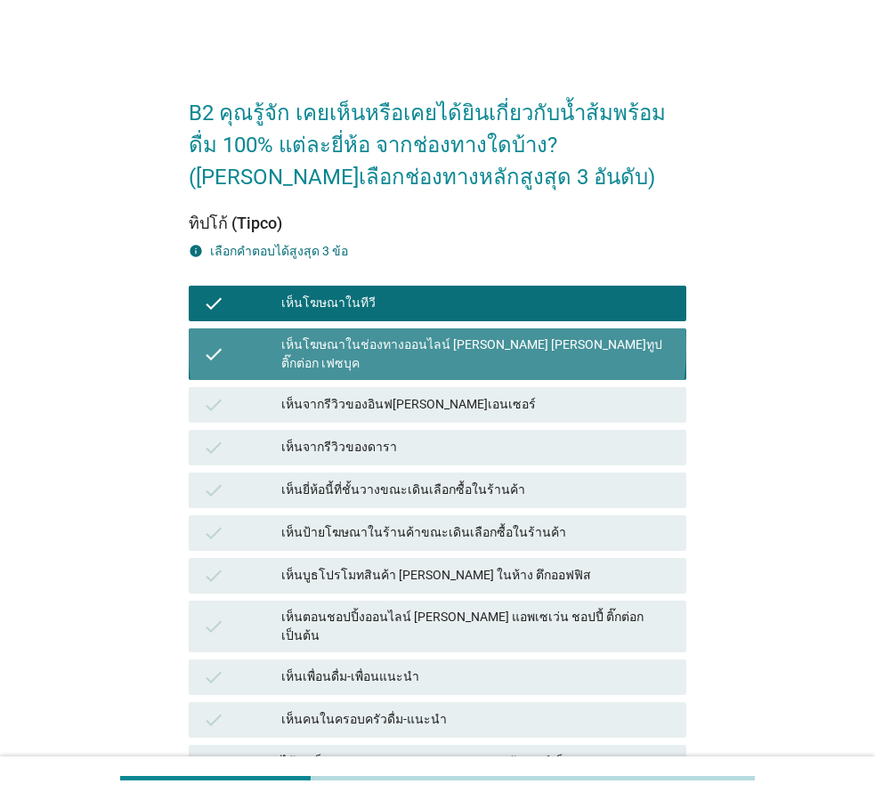
click at [401, 394] on div "เห็นจากรีวิวของอินฟ[PERSON_NAME]เอนเซอร์" at bounding box center [476, 404] width 391 height 21
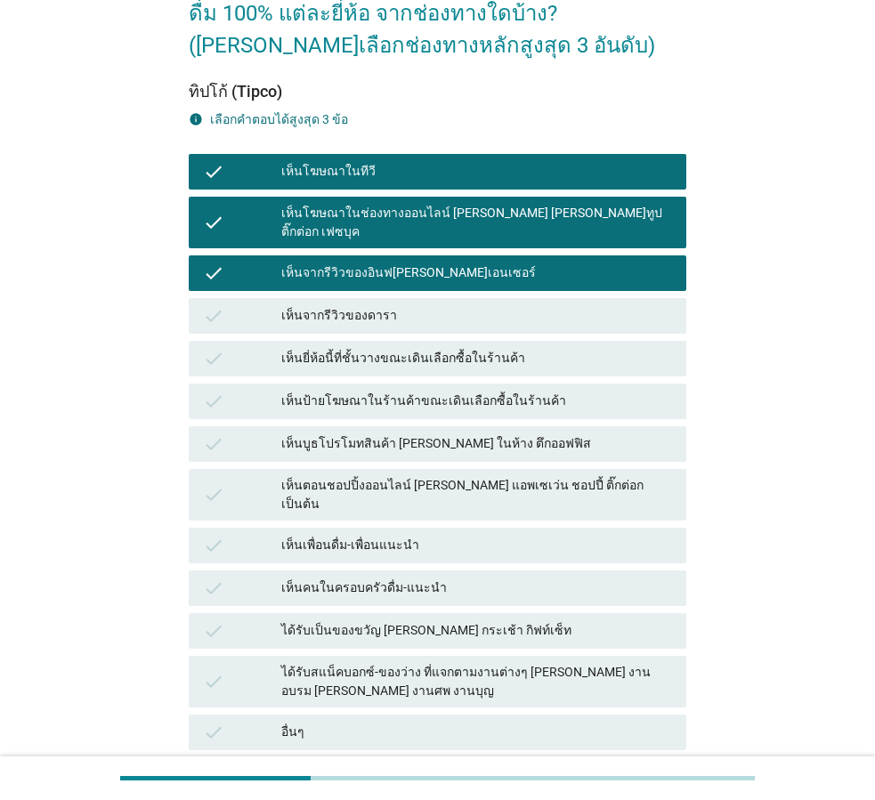
scroll to position [269, 0]
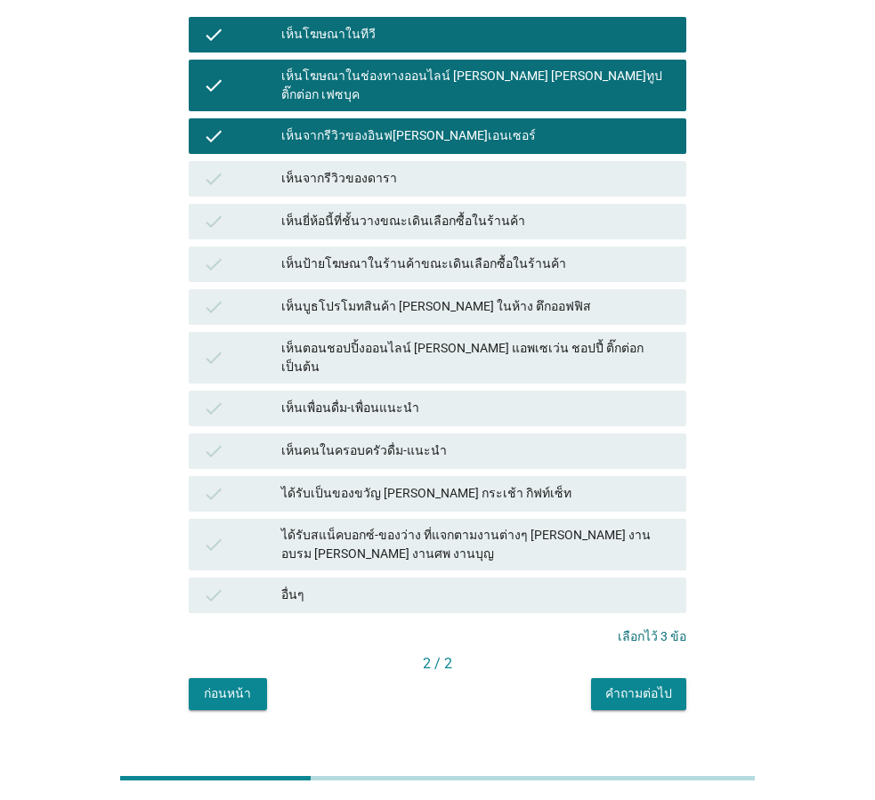
click at [628, 678] on button "คำถามต่อไป" at bounding box center [638, 694] width 95 height 32
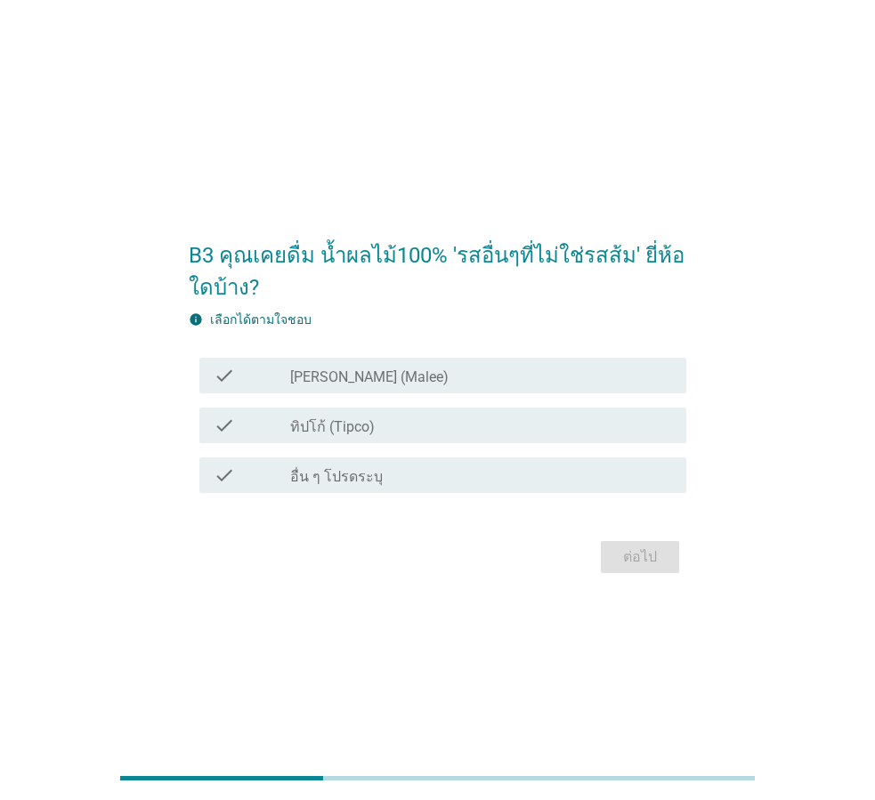
click at [427, 376] on div "check_box_outline_blank [PERSON_NAME] (Malee)" at bounding box center [481, 375] width 382 height 21
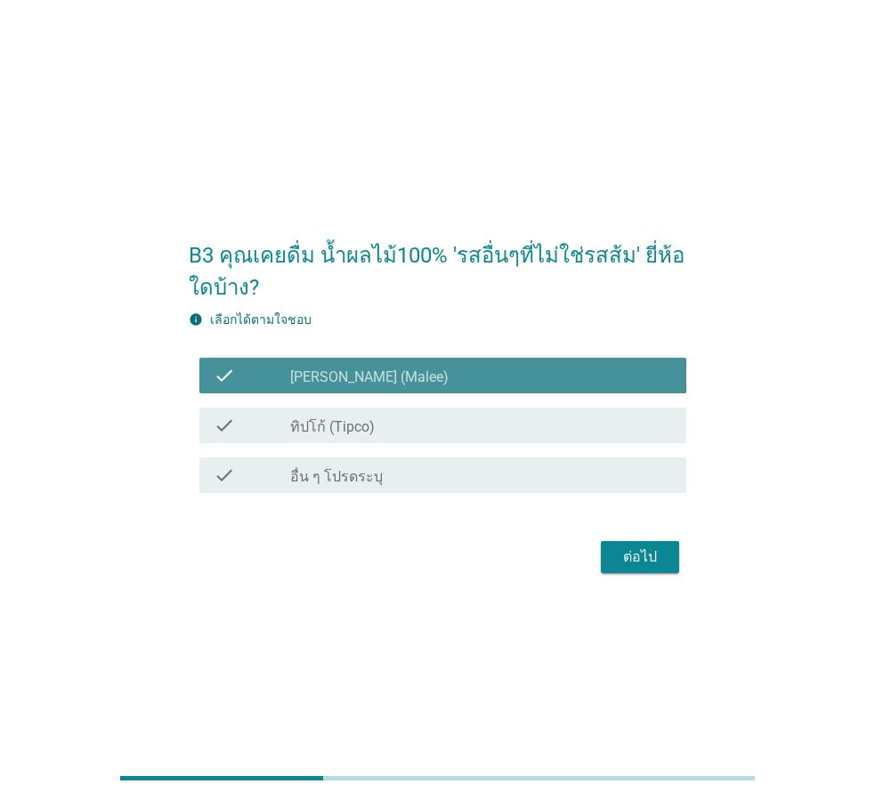
click at [450, 433] on div "check_box_outline_blank ทิปโก้ (Tipco)" at bounding box center [481, 425] width 382 height 21
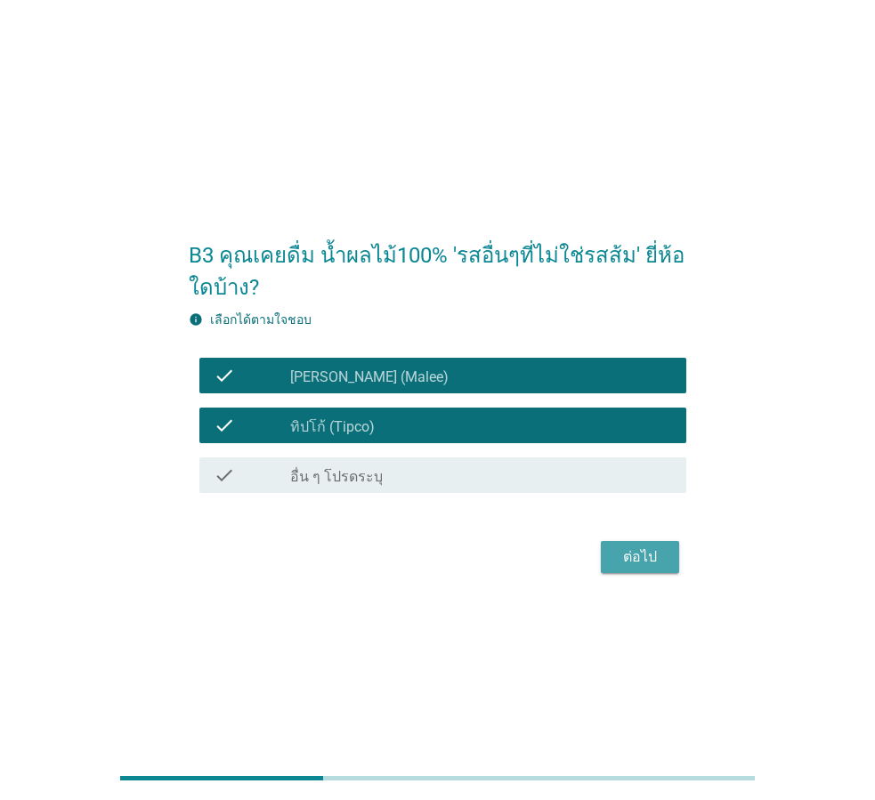
click at [637, 555] on div "ต่อไป" at bounding box center [640, 557] width 50 height 21
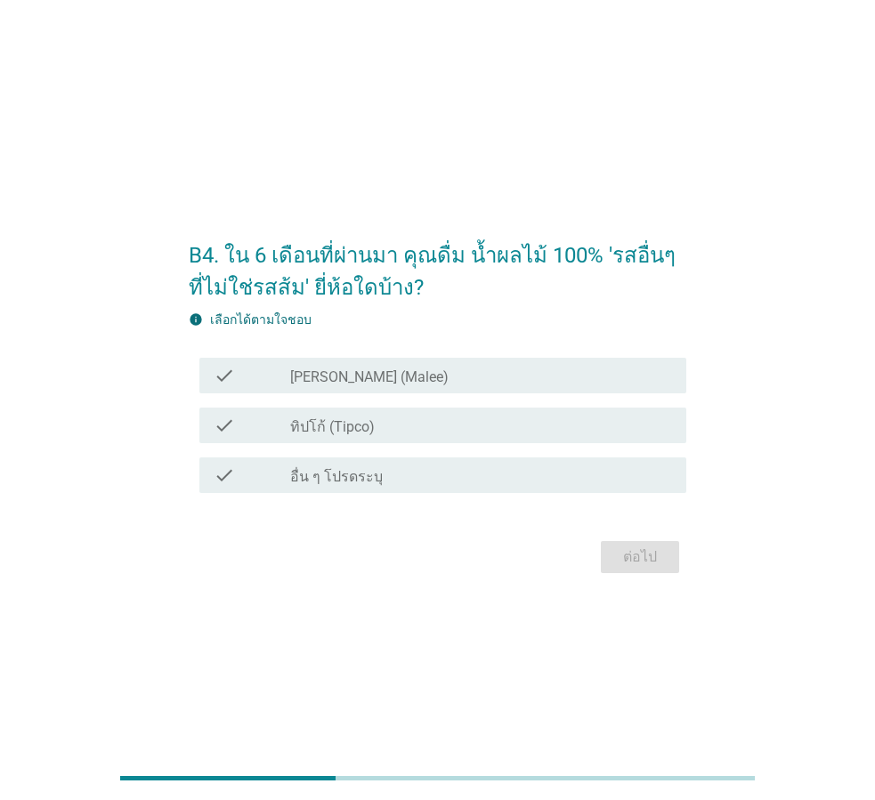
click at [434, 370] on div "check_box_outline_blank [PERSON_NAME] (Malee)" at bounding box center [481, 375] width 382 height 21
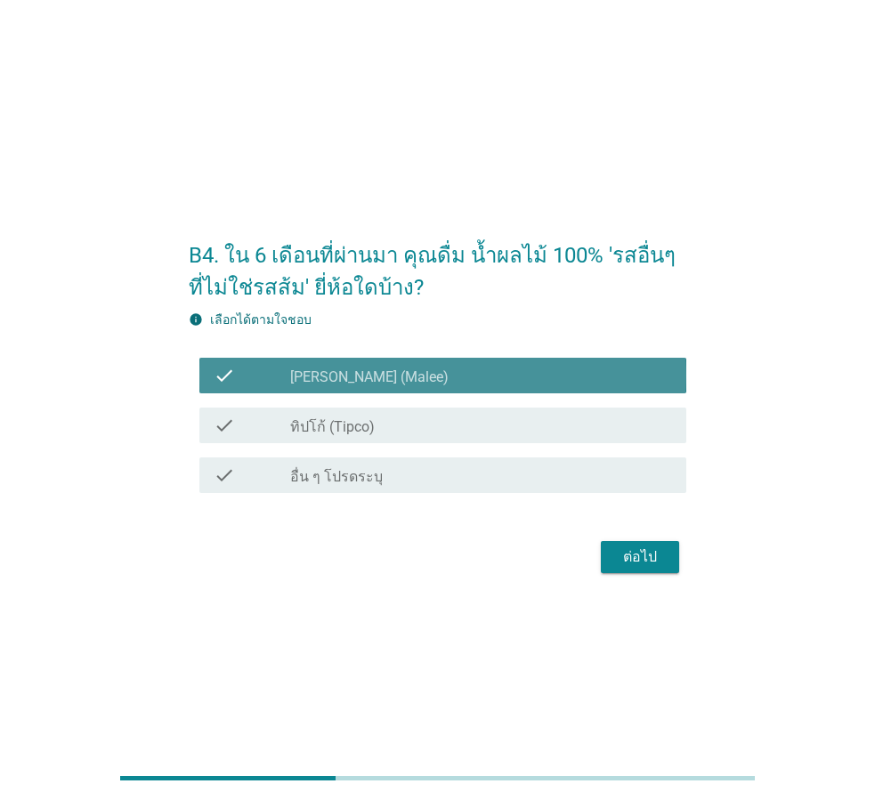
click at [449, 411] on div "check check_box_outline_blank ทิปโก้ (Tipco)" at bounding box center [442, 426] width 487 height 36
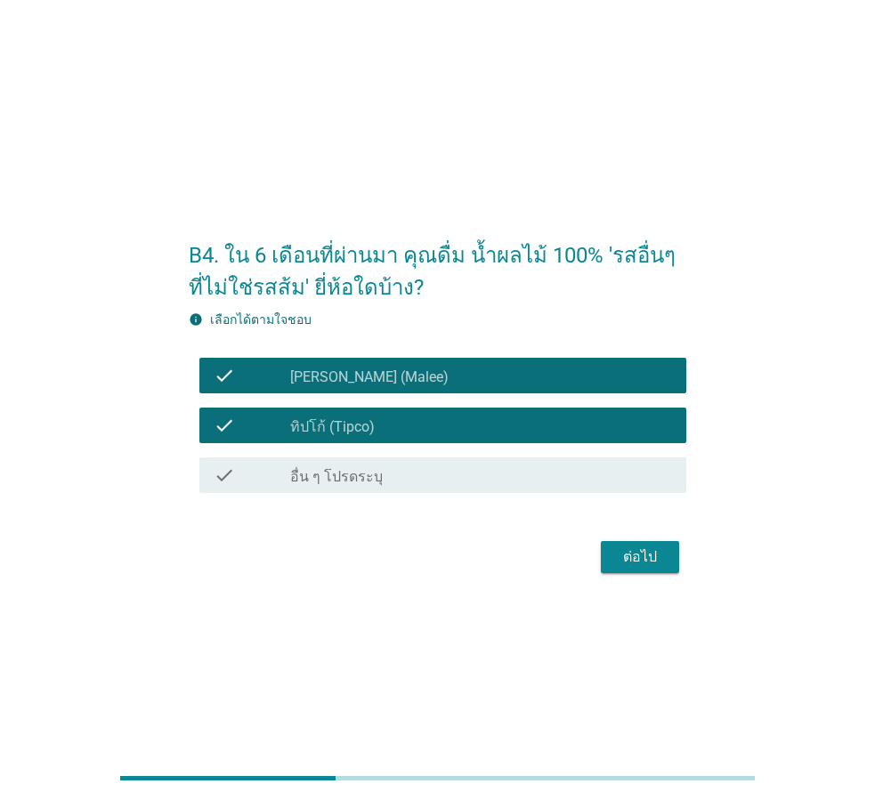
click at [656, 548] on div "ต่อไป" at bounding box center [640, 557] width 50 height 21
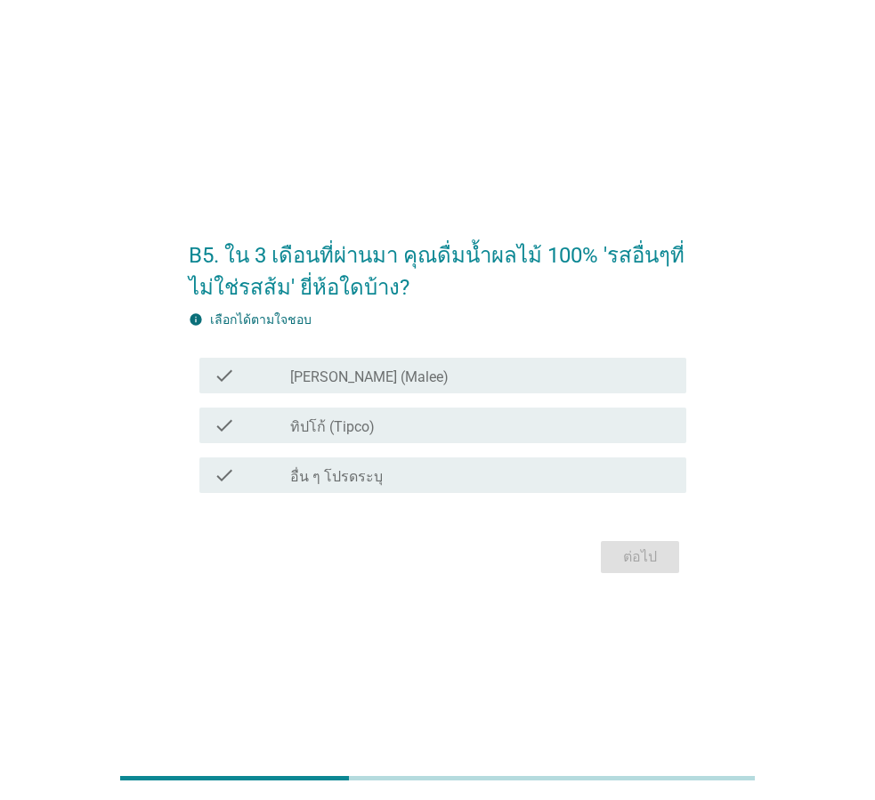
drag, startPoint x: 437, startPoint y: 386, endPoint x: 452, endPoint y: 420, distance: 37.1
click at [436, 386] on div "check check_box_outline_blank [PERSON_NAME] (Malee)" at bounding box center [442, 376] width 487 height 36
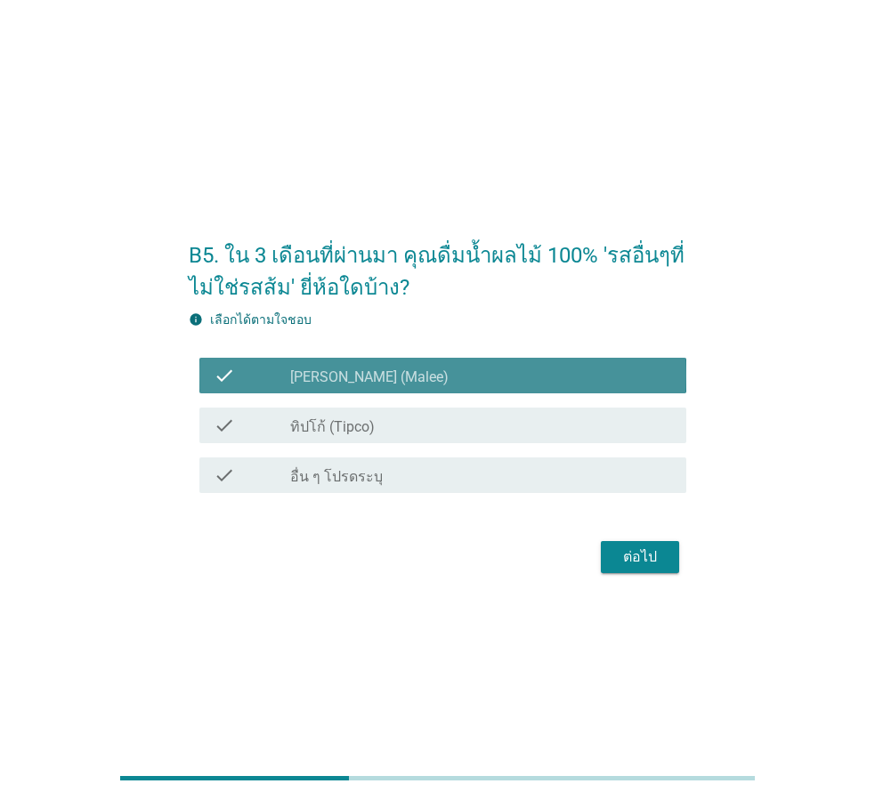
click at [458, 431] on div "check_box_outline_blank ทิปโก้ (Tipco)" at bounding box center [481, 425] width 382 height 21
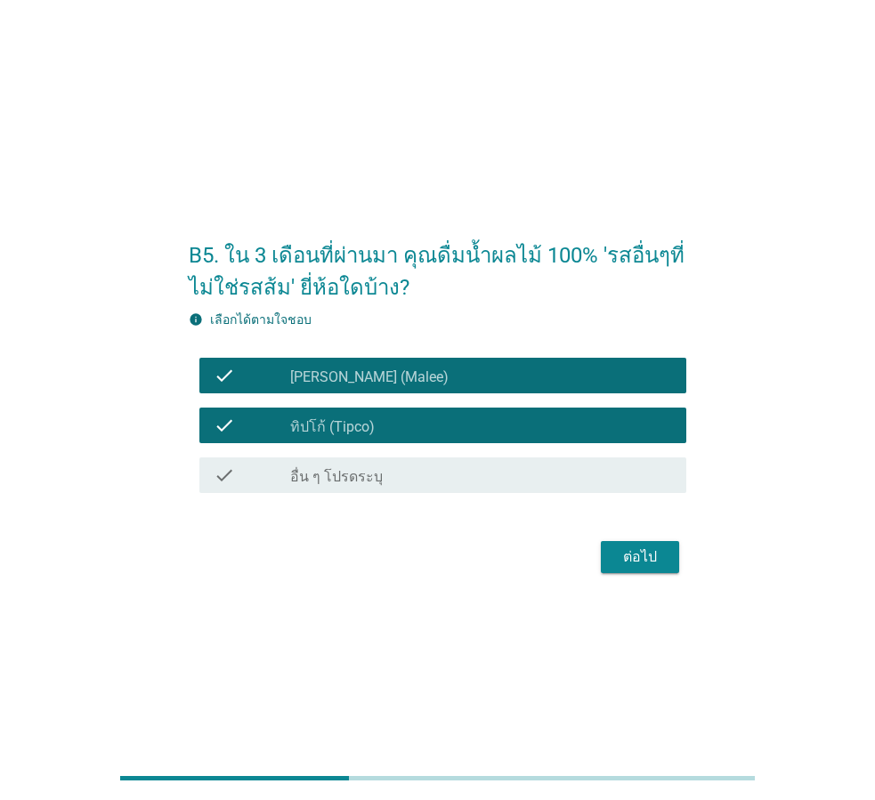
click at [663, 542] on button "ต่อไป" at bounding box center [640, 557] width 78 height 32
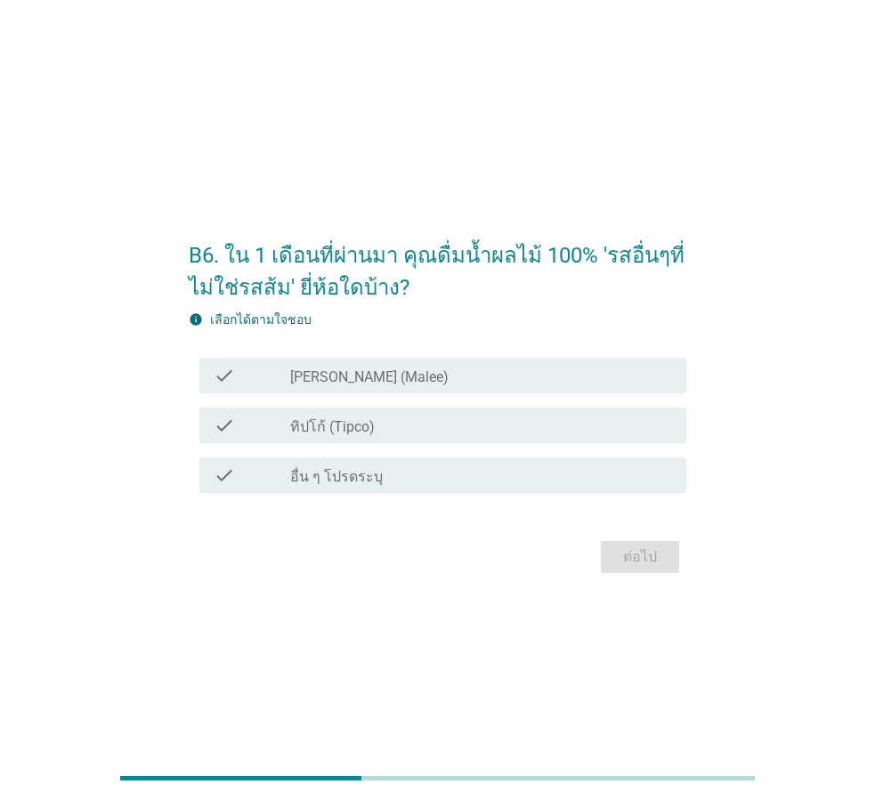
click at [451, 360] on div "check check_box_outline_blank [PERSON_NAME] (Malee)" at bounding box center [442, 376] width 487 height 36
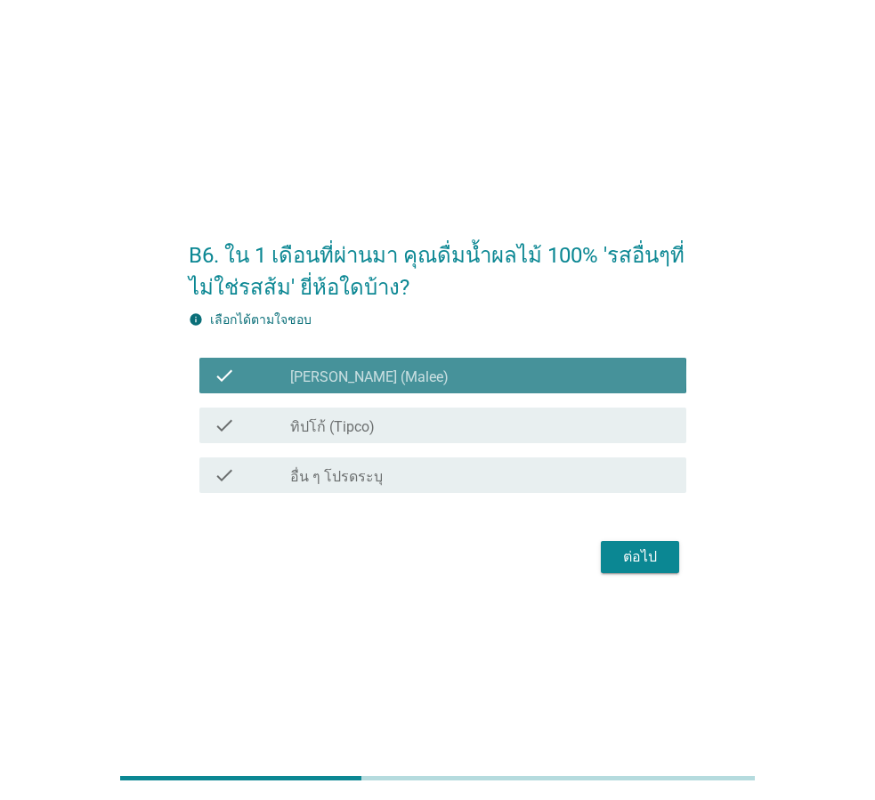
click at [474, 407] on div "check check_box_outline_blank ทิปโก้ (Tipco)" at bounding box center [438, 426] width 498 height 50
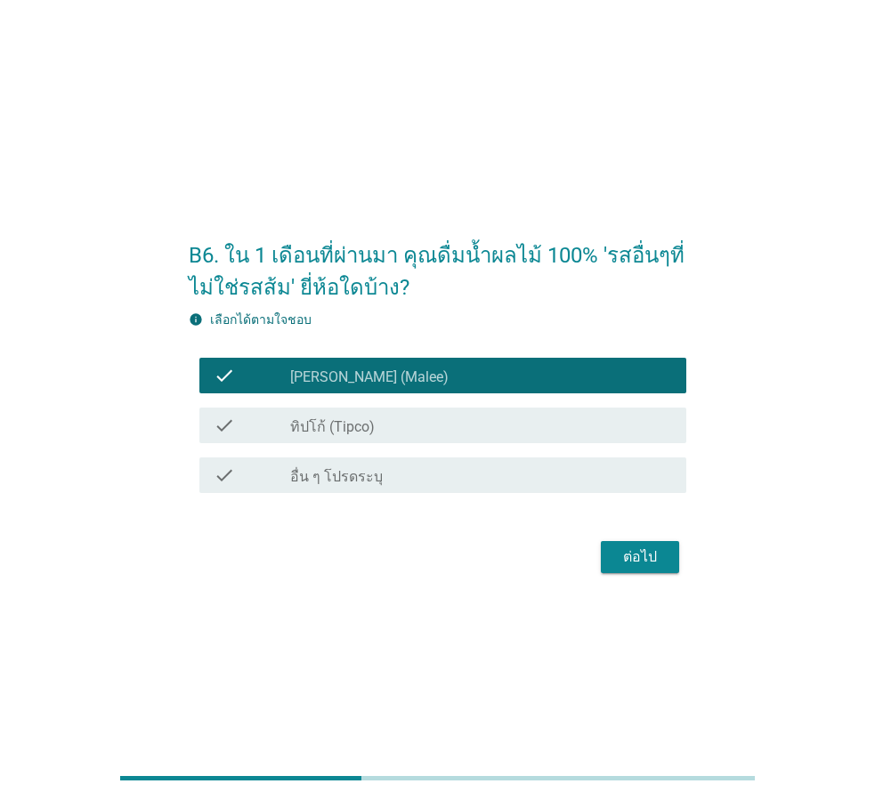
click at [499, 431] on div "check_box_outline_blank ทิปโก้ (Tipco)" at bounding box center [481, 425] width 382 height 21
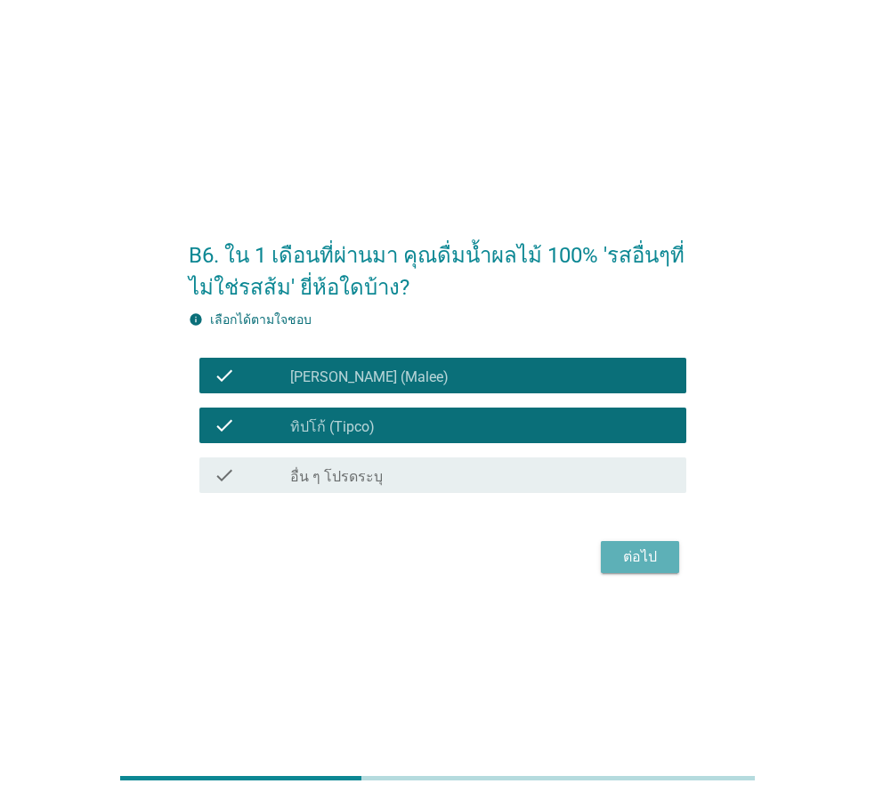
click at [637, 558] on div "ต่อไป" at bounding box center [640, 557] width 50 height 21
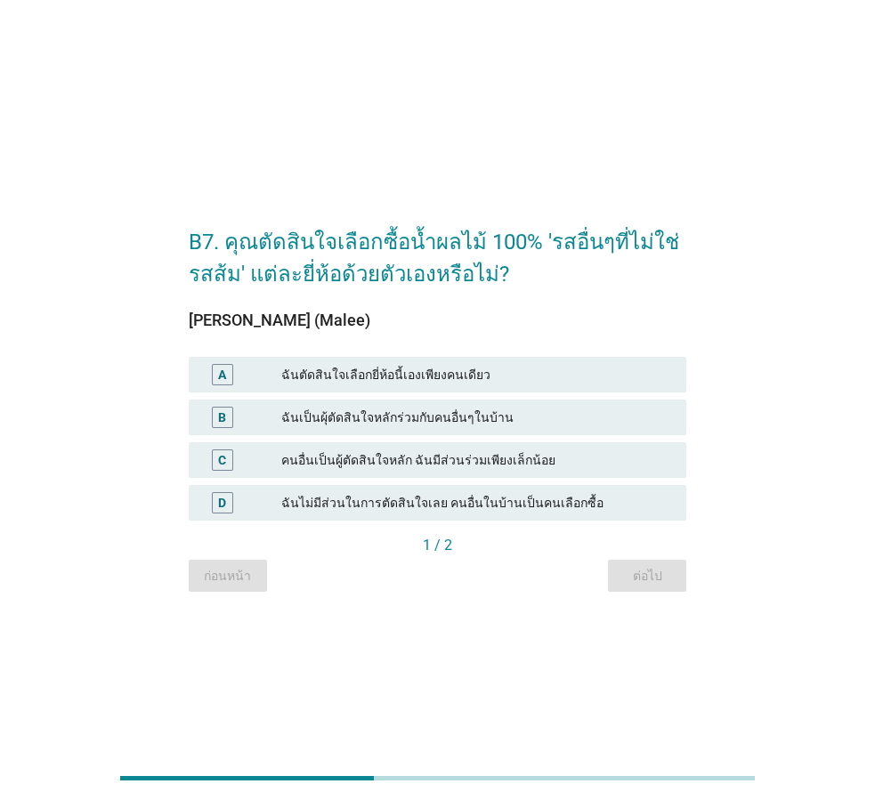
click at [448, 373] on div "ฉันตัดสินใจเลือกยี่ห้อนี้เองเพียงคนเดียว" at bounding box center [476, 374] width 391 height 21
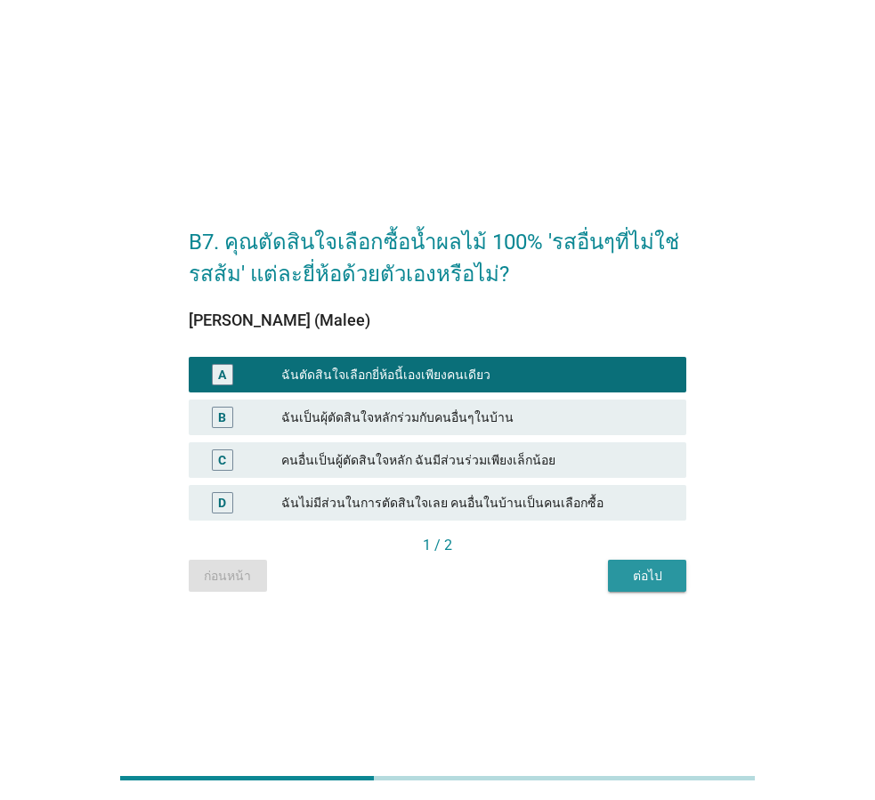
drag, startPoint x: 640, startPoint y: 574, endPoint x: 609, endPoint y: 525, distance: 58.0
click at [641, 574] on div "ต่อไป" at bounding box center [647, 576] width 50 height 19
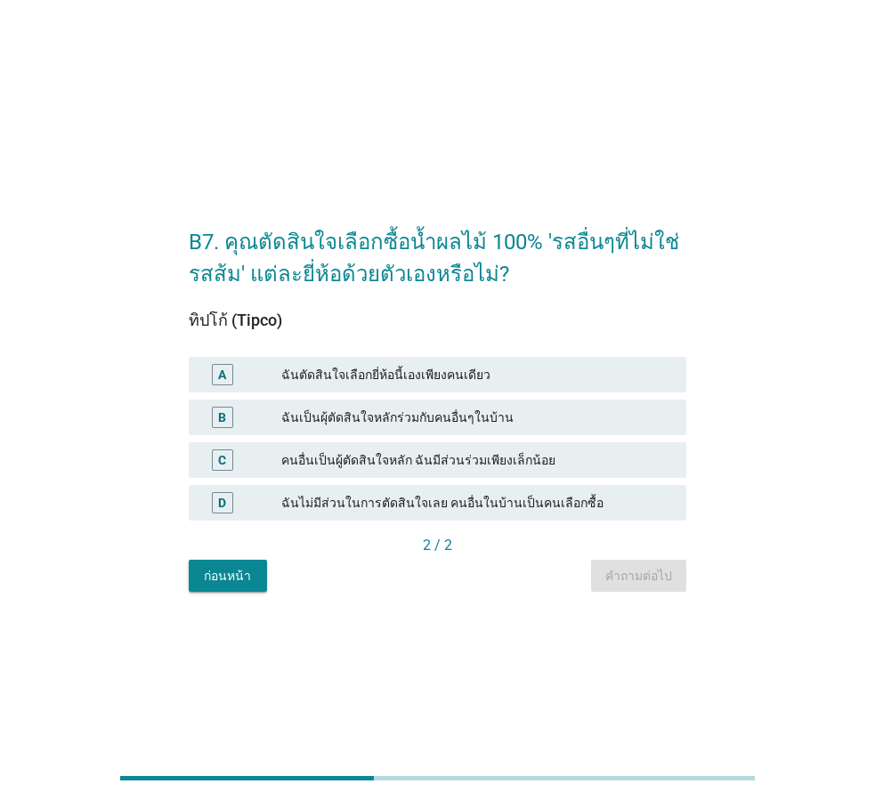
click at [508, 377] on div "ฉันตัดสินใจเลือกยี่ห้อนี้เองเพียงคนเดียว" at bounding box center [476, 374] width 391 height 21
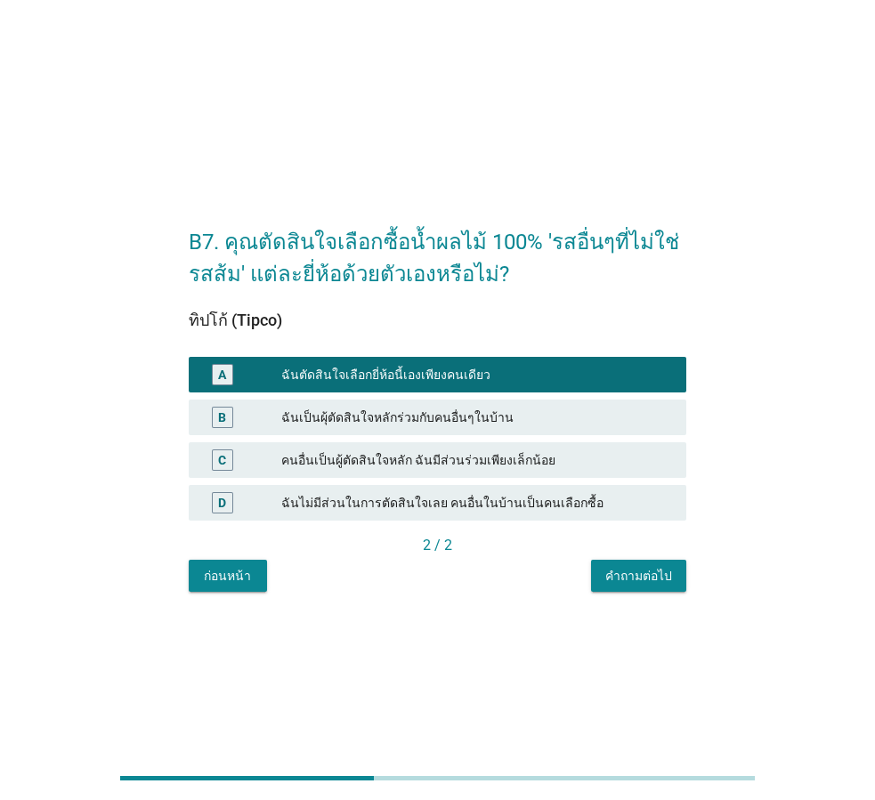
click at [666, 581] on div "คำถามต่อไป" at bounding box center [638, 576] width 67 height 19
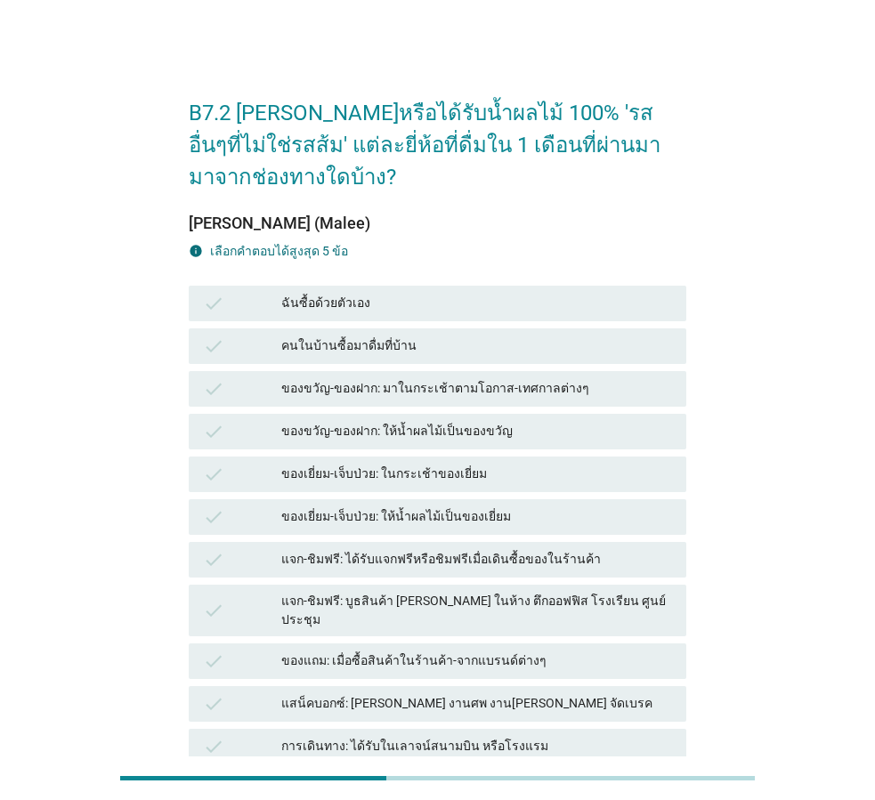
drag, startPoint x: 400, startPoint y: 293, endPoint x: 407, endPoint y: 318, distance: 25.9
click at [400, 293] on div "ฉันซื้อด้วยตัวเอง" at bounding box center [476, 303] width 391 height 21
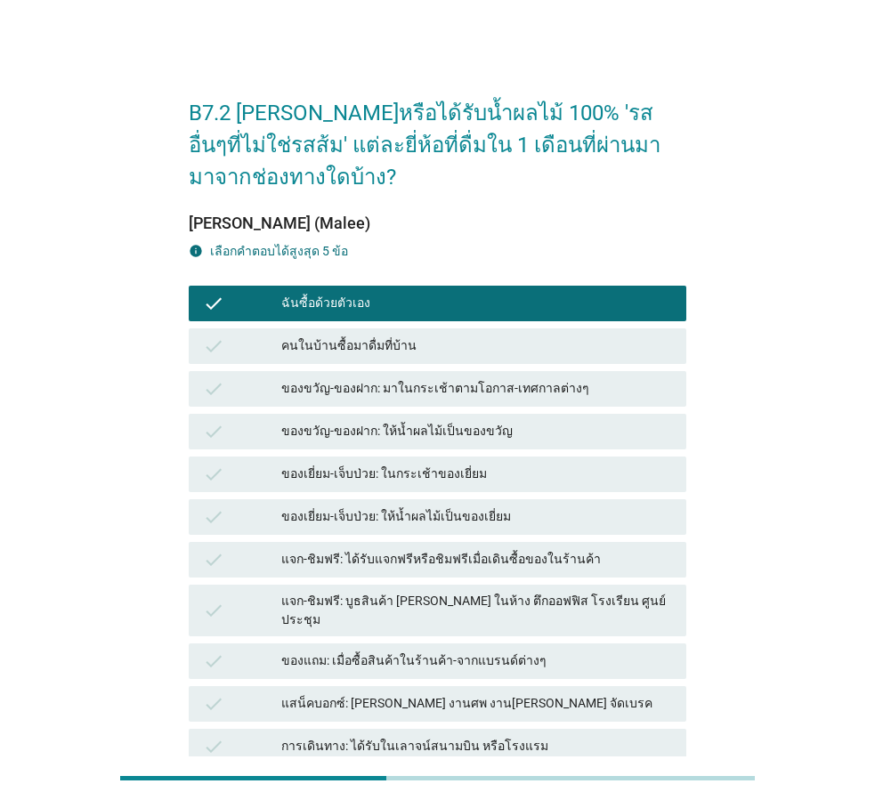
click at [423, 385] on div "ของขวัญ-ของฝาก: มาในกระเช้าตามโอกาส-เทศกาลต่างๆ" at bounding box center [476, 388] width 391 height 21
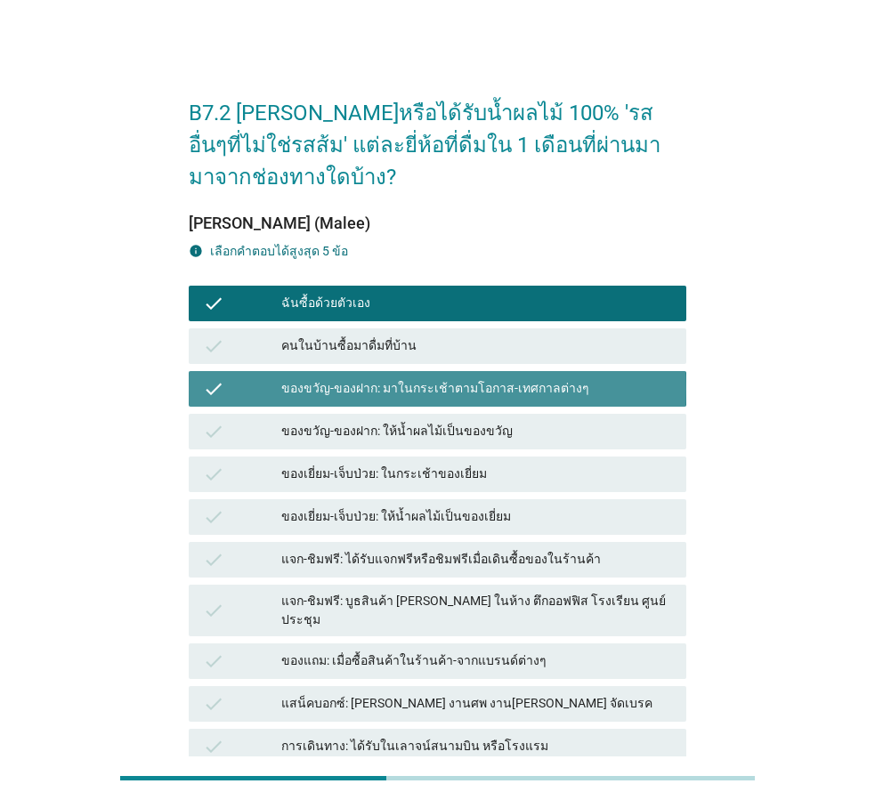
click at [446, 393] on div "ของขวัญ-ของฝาก: มาในกระเช้าตามโอกาส-เทศกาลต่างๆ" at bounding box center [476, 388] width 391 height 21
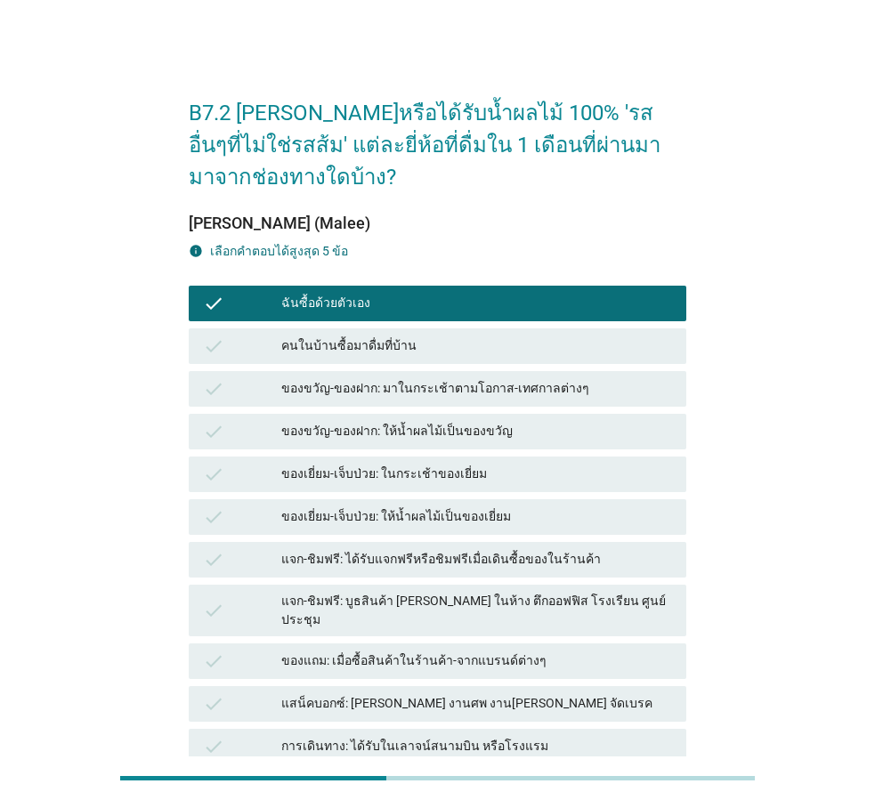
click at [431, 343] on div "คนในบ้านซื้อมาดื่มที่บ้าน" at bounding box center [476, 346] width 391 height 21
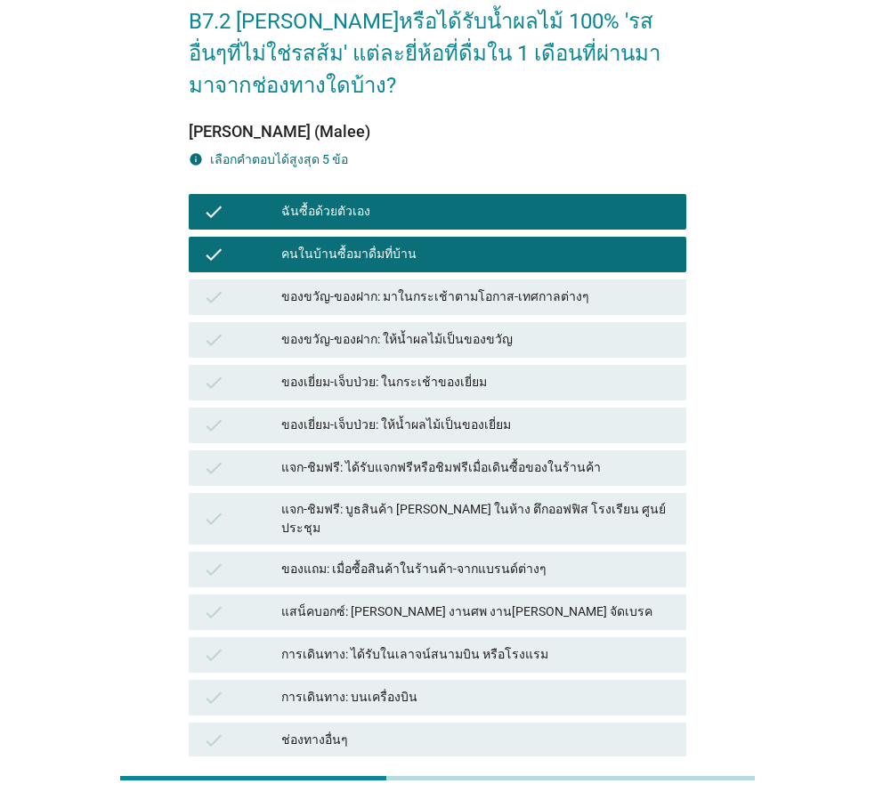
scroll to position [178, 0]
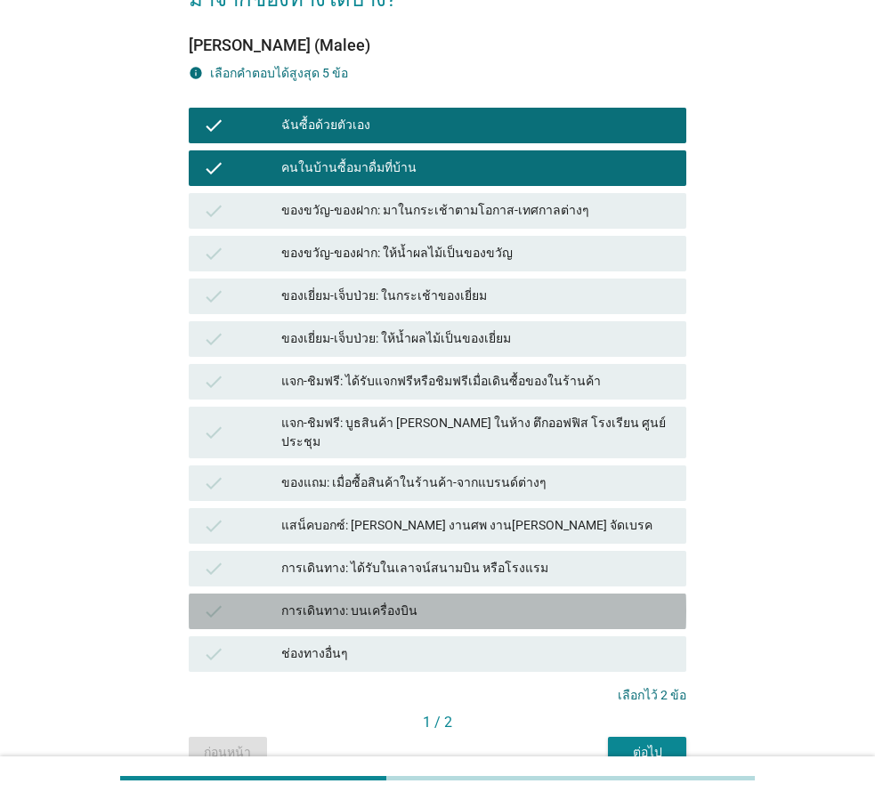
click at [419, 601] on div "การเดินทาง: บนเครื่องบิน" at bounding box center [476, 611] width 391 height 21
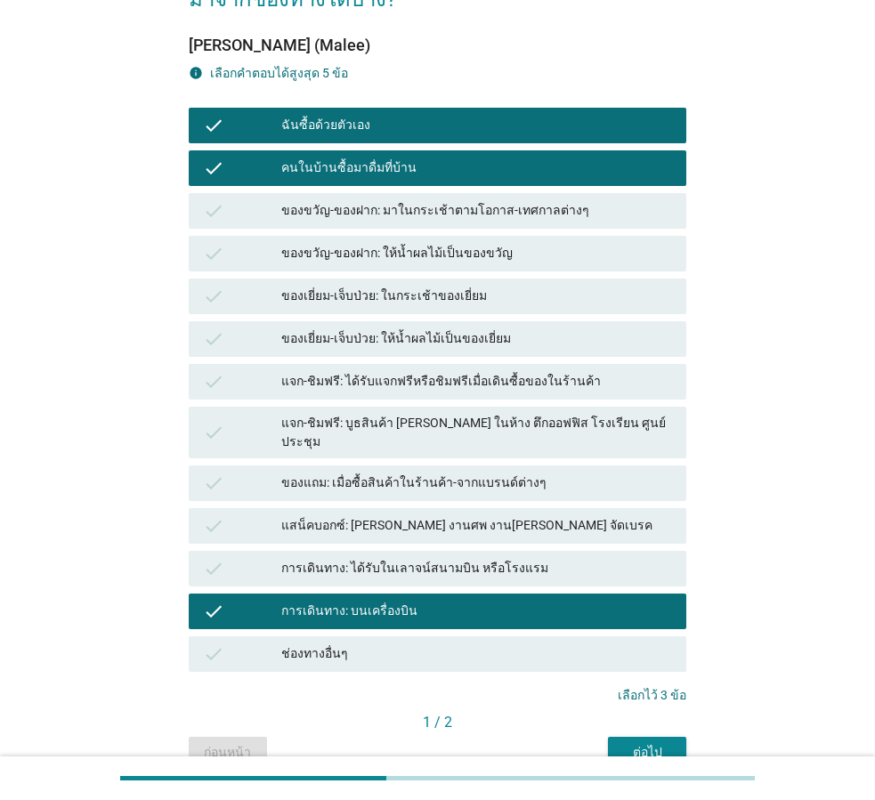
click at [434, 601] on div "การเดินทาง: บนเครื่องบิน" at bounding box center [476, 611] width 391 height 21
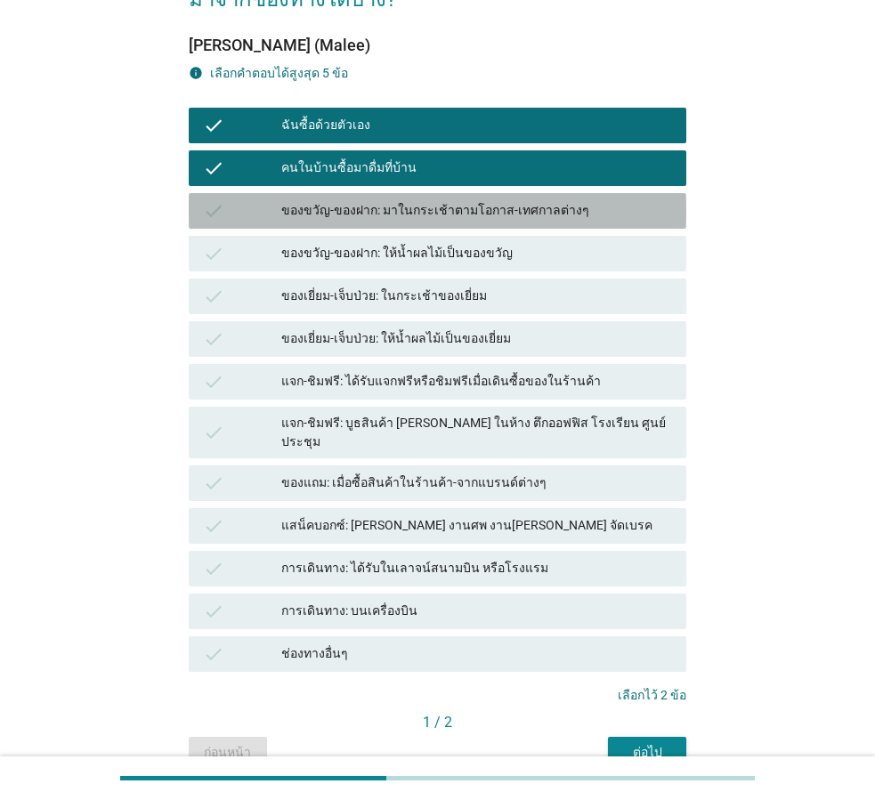
click at [423, 198] on div "check ของขวัญ-ของฝาก: มาในกระเช้าตามโอกาส-เทศกาลต่างๆ" at bounding box center [438, 211] width 498 height 36
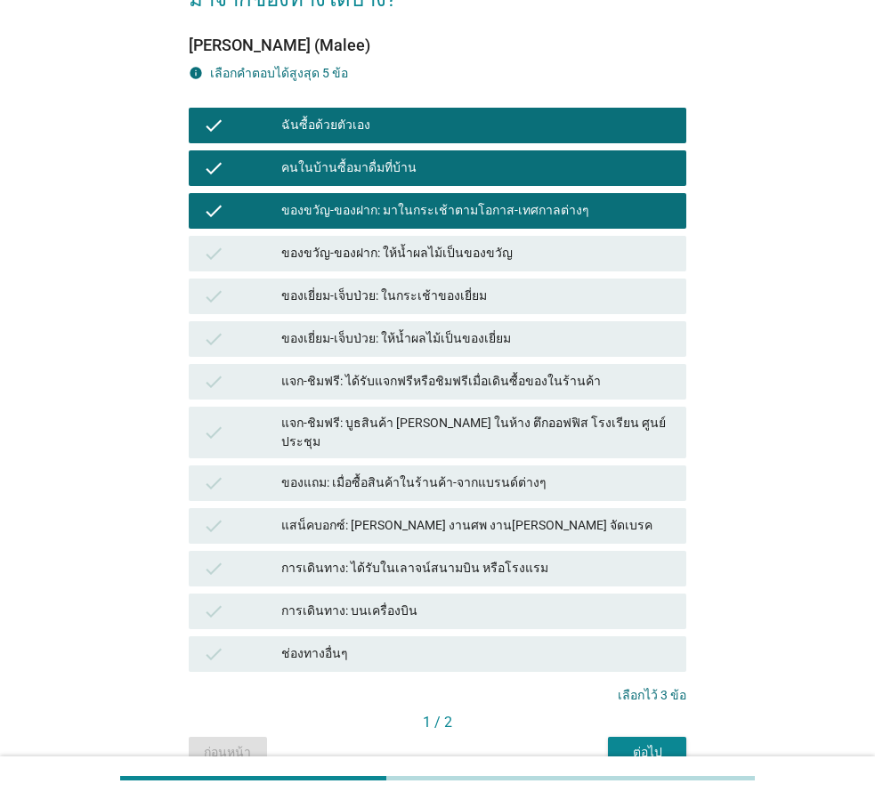
click at [431, 241] on div "check ของขวัญ-ของฝาก: ให้น้ำผลไม้เป็นของขวัญ" at bounding box center [438, 254] width 498 height 36
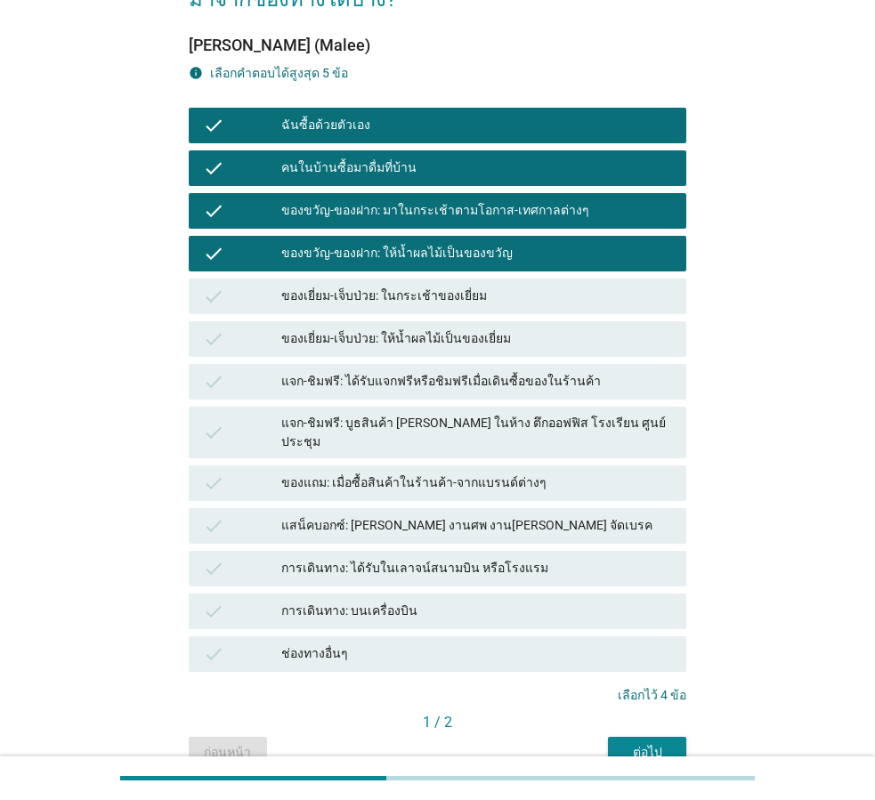
click at [436, 275] on div "check ของเยี่ยม-เจ็บป่วย: ในกระเช้าของเยี่ยม" at bounding box center [437, 296] width 505 height 43
click at [498, 299] on div "ของเยี่ยม-เจ็บป่วย: ในกระเช้าของเยี่ยม" at bounding box center [476, 296] width 391 height 21
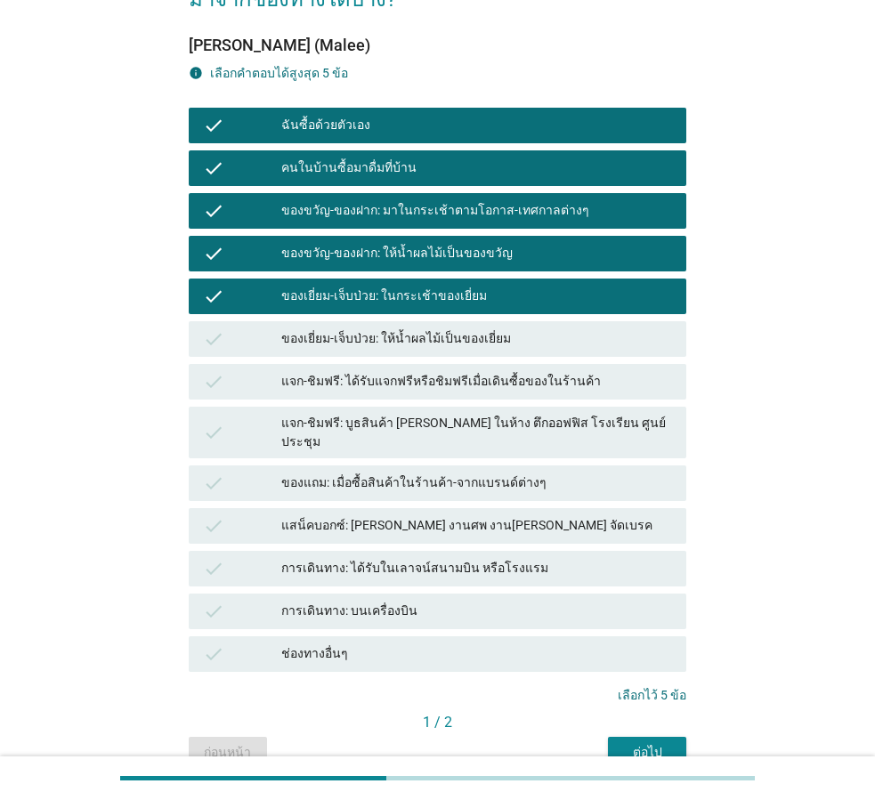
click at [659, 737] on button "ต่อไป" at bounding box center [647, 753] width 78 height 32
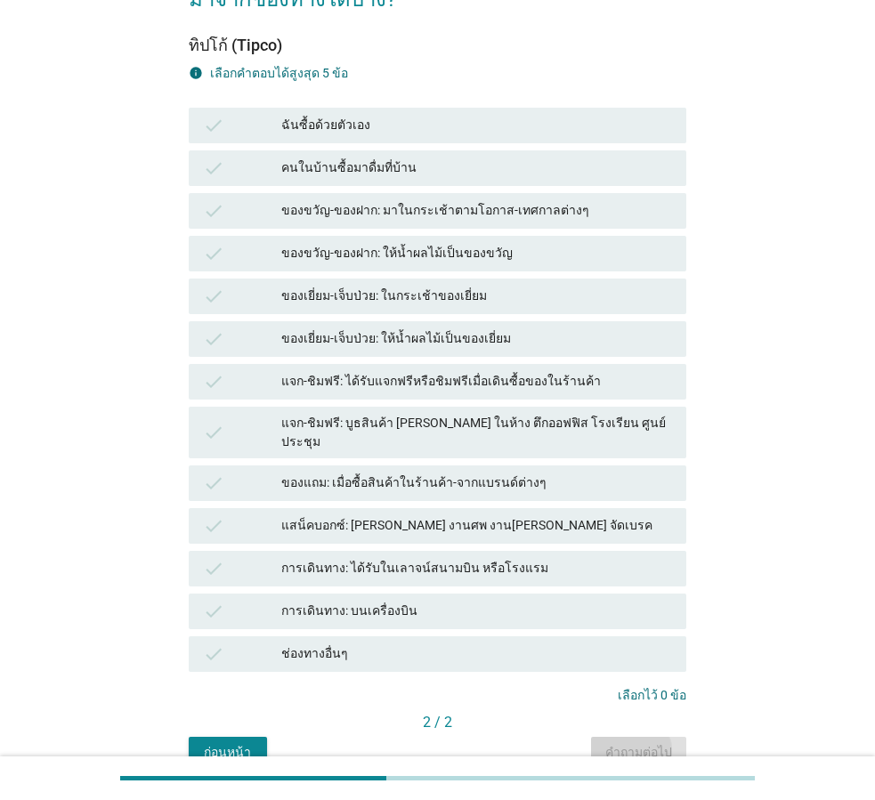
scroll to position [0, 0]
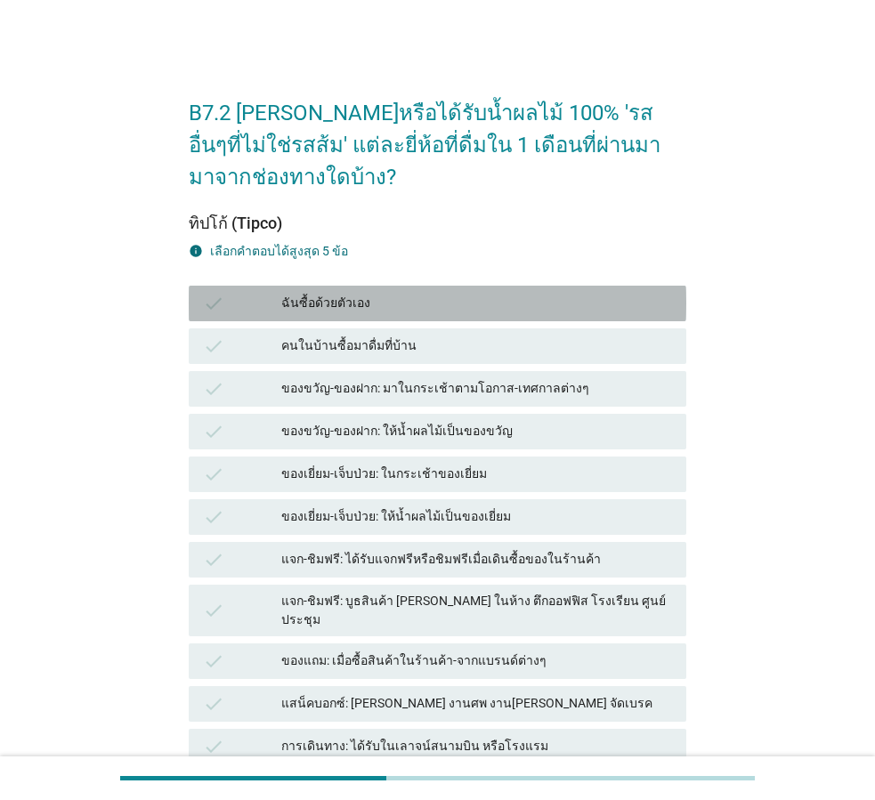
click at [413, 294] on div "ฉันซื้อด้วยตัวเอง" at bounding box center [476, 303] width 391 height 21
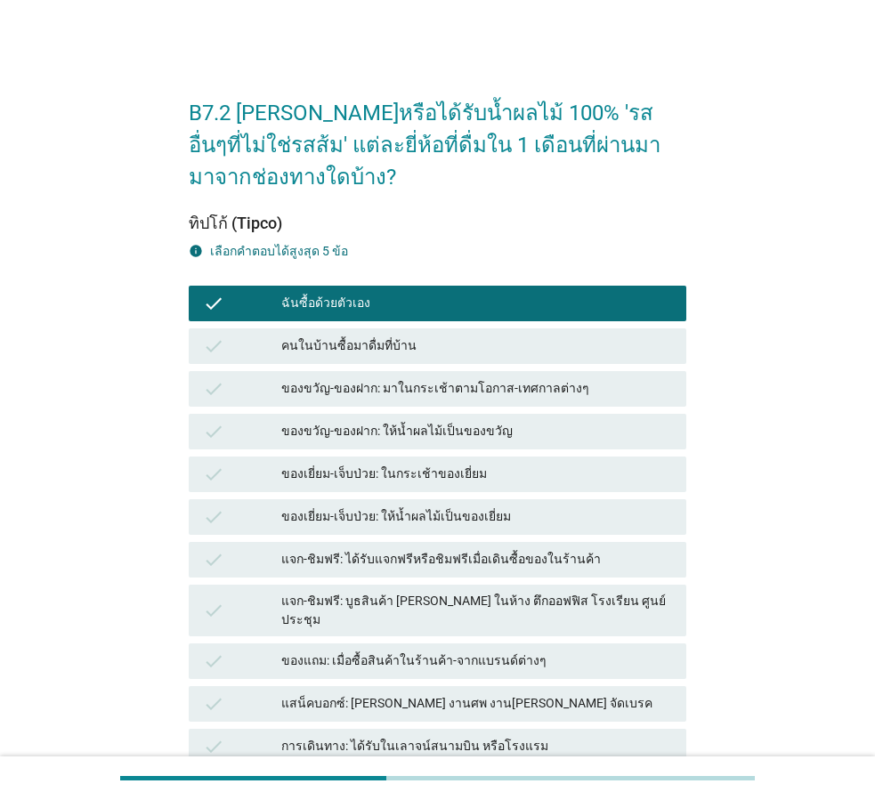
click at [433, 390] on div "ของขวัญ-ของฝาก: มาในกระเช้าตามโอกาส-เทศกาลต่างๆ" at bounding box center [476, 388] width 391 height 21
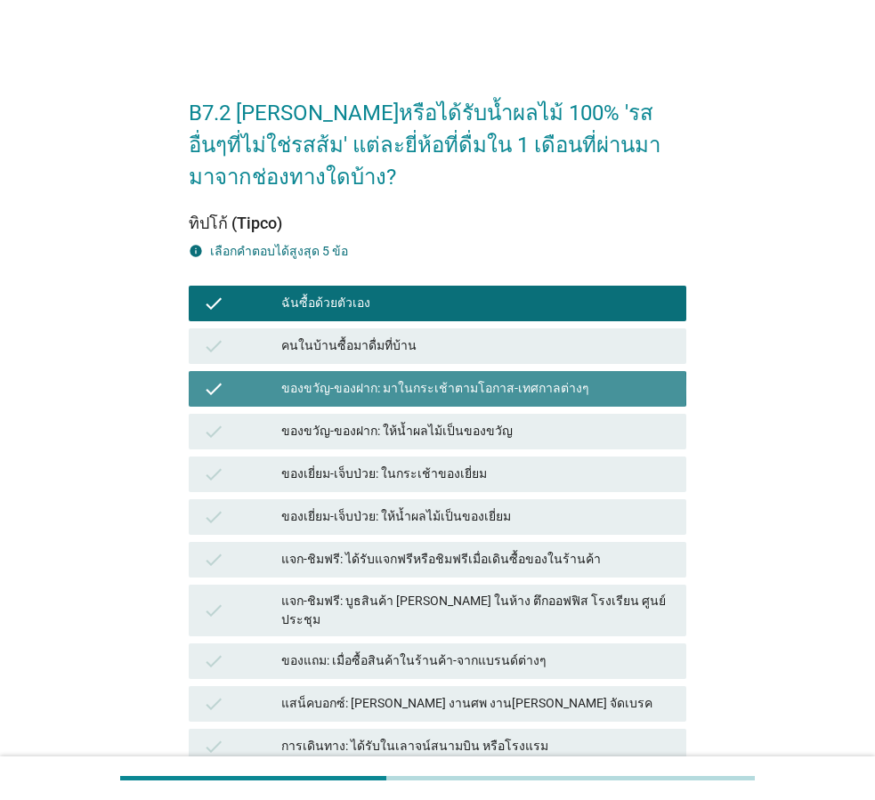
click at [451, 458] on div "check ของเยี่ยม-เจ็บป่วย: ในกระเช้าของเยี่ยม" at bounding box center [438, 475] width 498 height 36
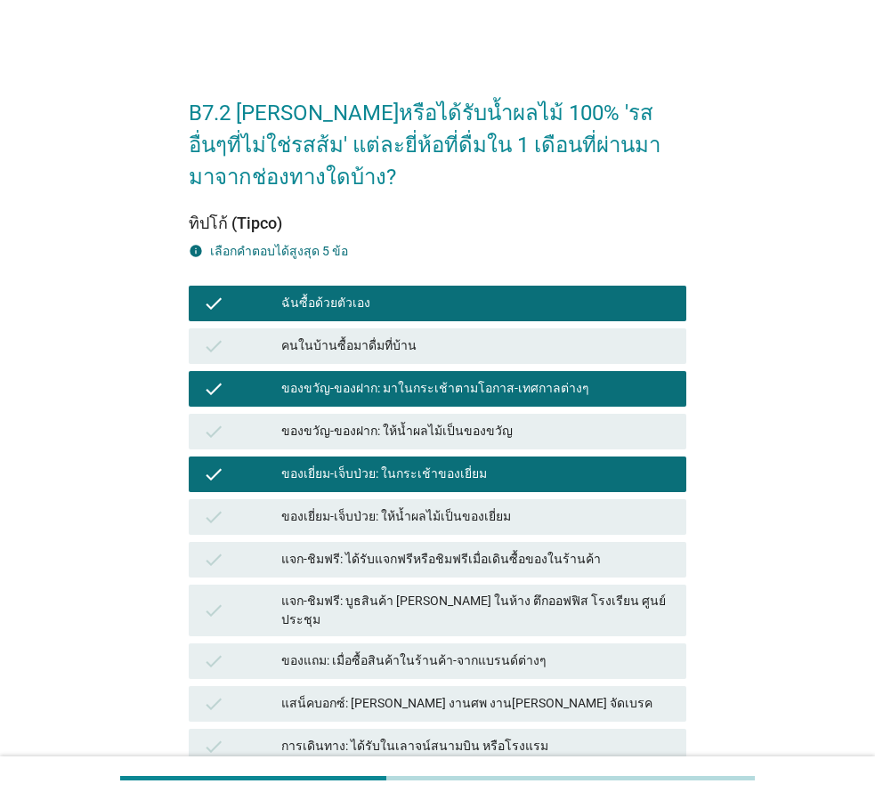
click at [490, 553] on div "แจก-ชิมฟรี: ได้รับแจกฟรีหรือชิมฟรีเมื่อเดินซื้อของในร้านค้า" at bounding box center [476, 559] width 391 height 21
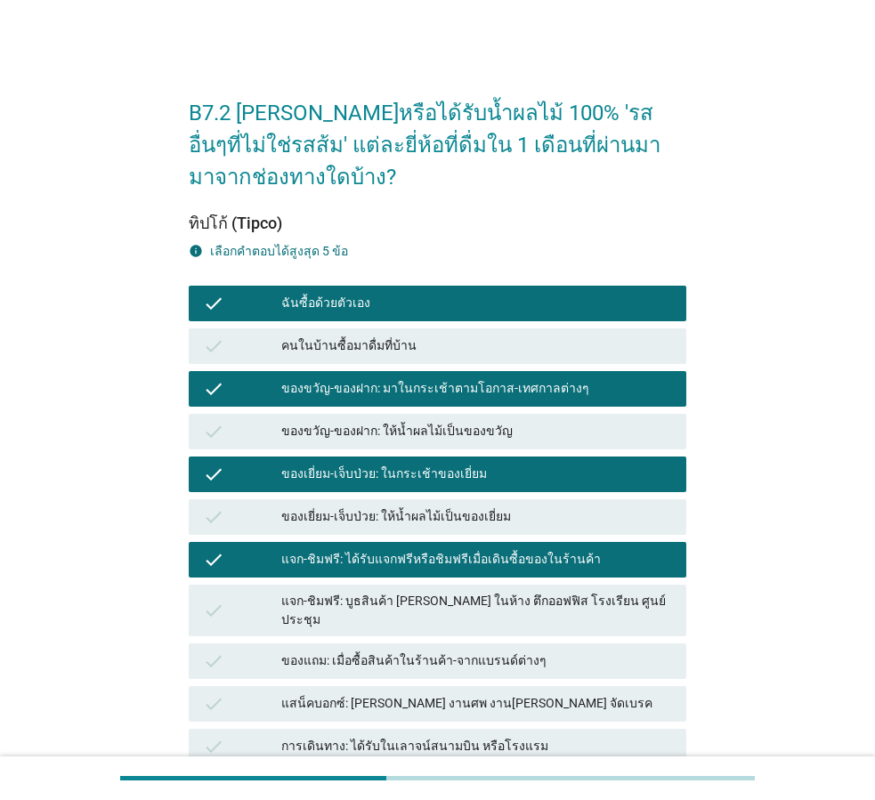
click at [516, 620] on div "check แจก-ชิมฟรี: บูธสินค้า [PERSON_NAME] ในห้าง ตึกออฟฟิส โรงเรียน ศูนย์ประชุม" at bounding box center [437, 610] width 505 height 59
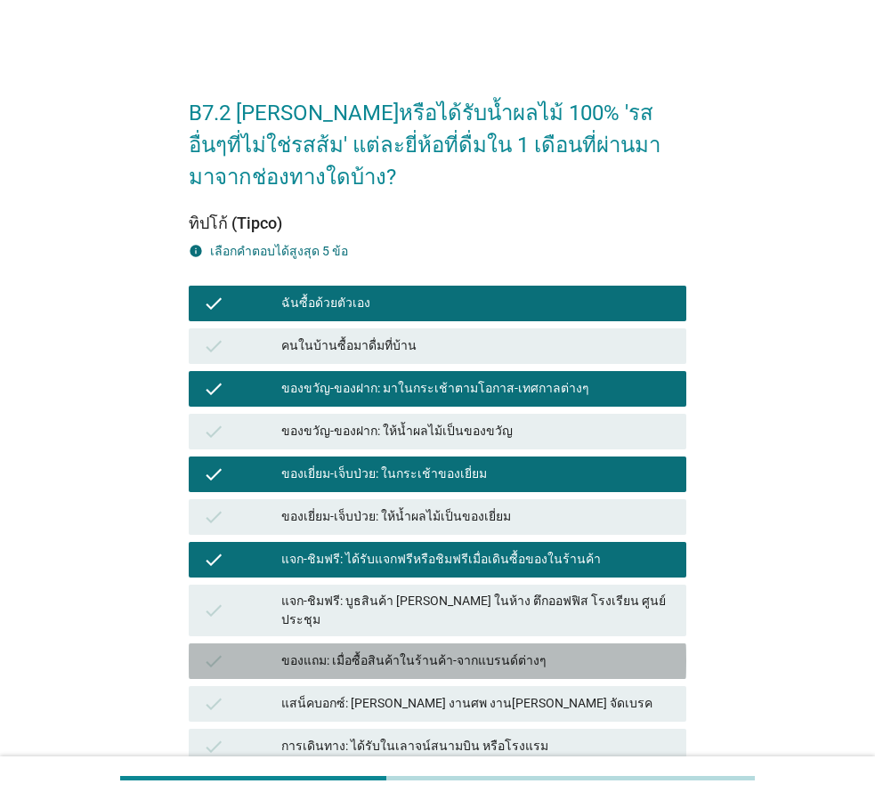
click at [541, 655] on div "ของแถม: เมื่อซื้อสินค้าในร้านค้า-จากแบรนด์ต่างๆ" at bounding box center [476, 661] width 391 height 21
click at [543, 651] on div "ของแถม: เมื่อซื้อสินค้าในร้านค้า-จากแบรนด์ต่างๆ" at bounding box center [476, 661] width 391 height 21
click at [544, 651] on div "ของแถม: เมื่อซื้อสินค้าในร้านค้า-จากแบรนด์ต่างๆ" at bounding box center [476, 661] width 391 height 21
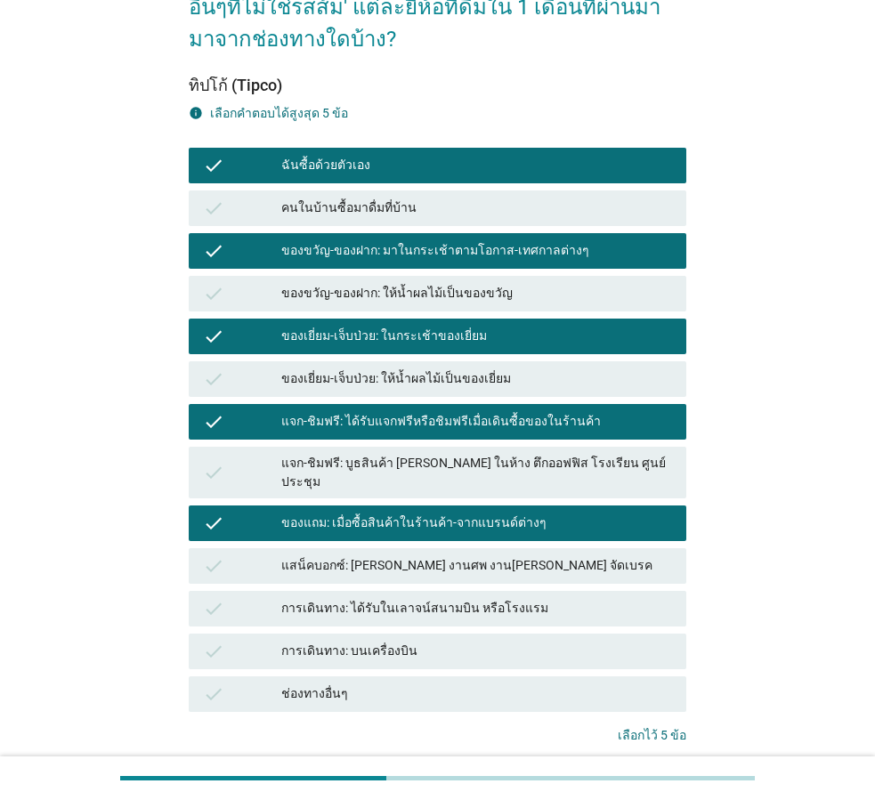
scroll to position [253, 0]
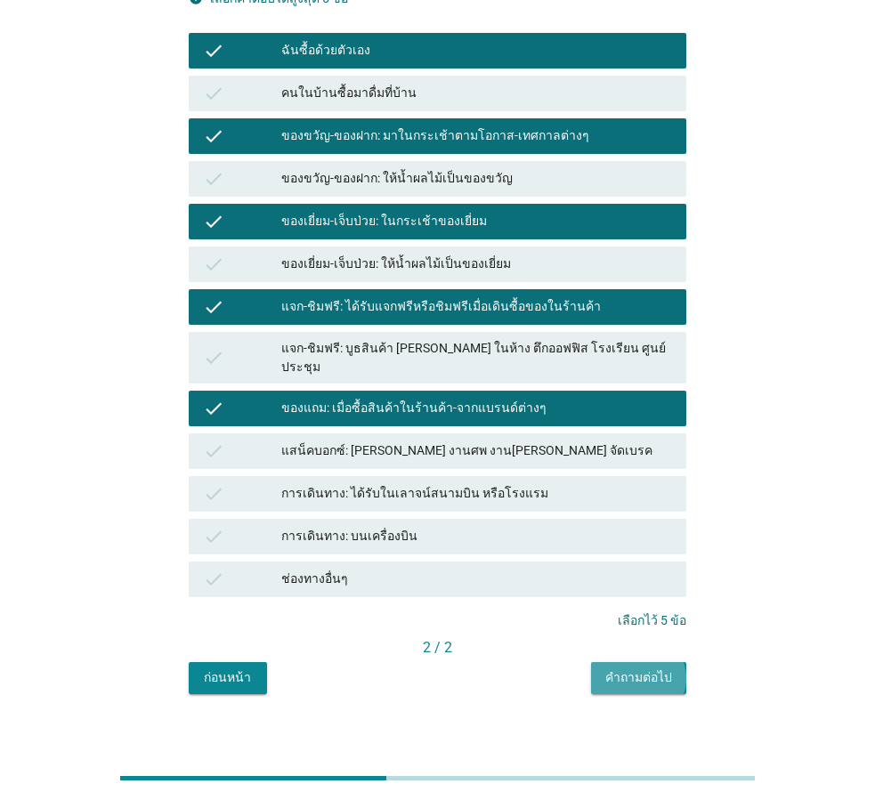
click at [644, 668] on div "คำถามต่อไป" at bounding box center [638, 677] width 67 height 19
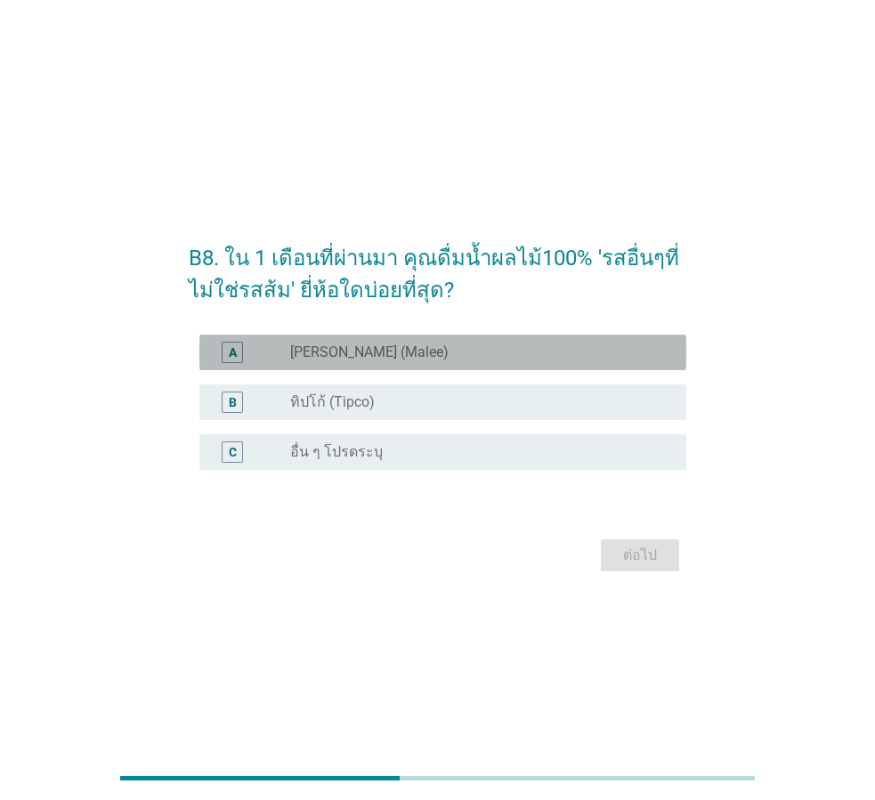
drag, startPoint x: 472, startPoint y: 360, endPoint x: 475, endPoint y: 389, distance: 29.6
click at [472, 359] on div "radio_button_unchecked [PERSON_NAME] (Malee)" at bounding box center [474, 353] width 368 height 18
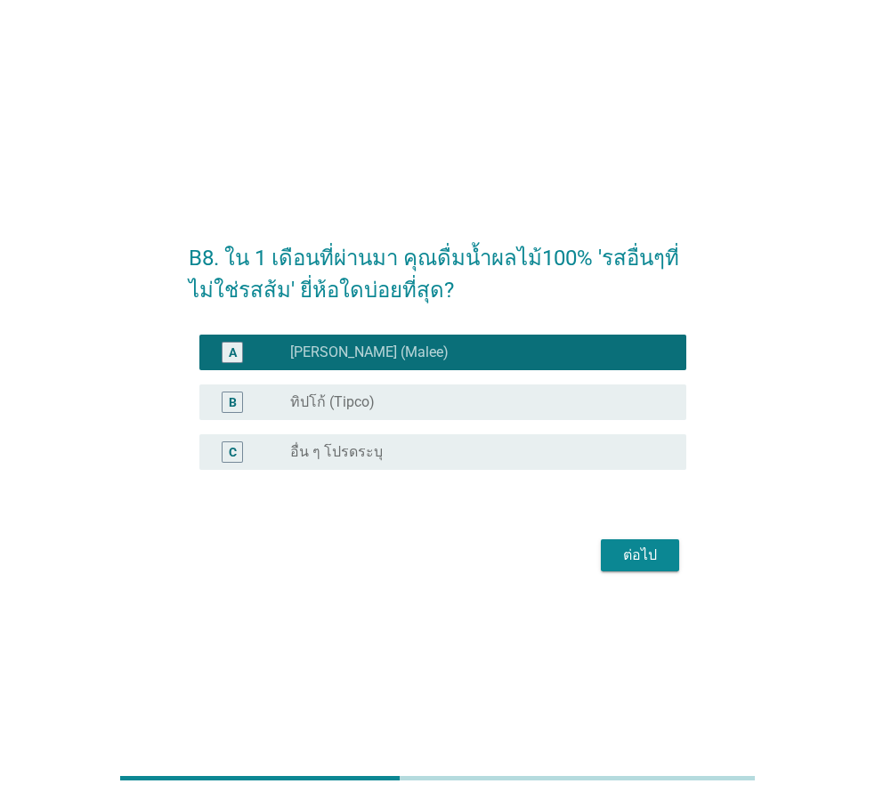
click at [482, 399] on div "radio_button_unchecked ทิปโก้ (Tipco)" at bounding box center [474, 402] width 368 height 18
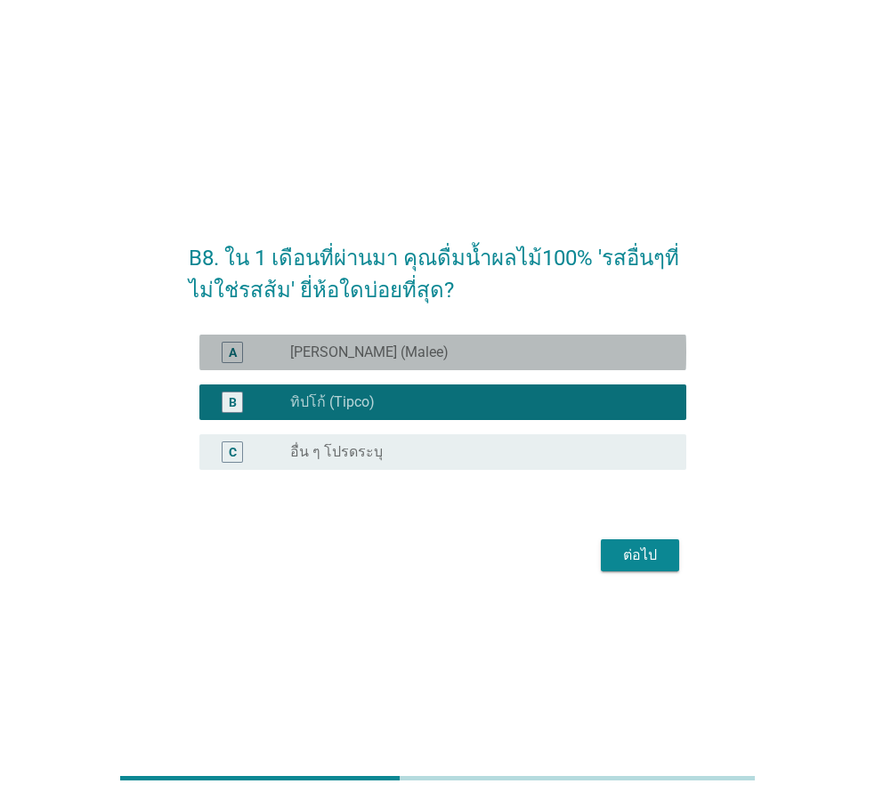
click at [567, 350] on div "radio_button_unchecked [PERSON_NAME] (Malee)" at bounding box center [474, 353] width 368 height 18
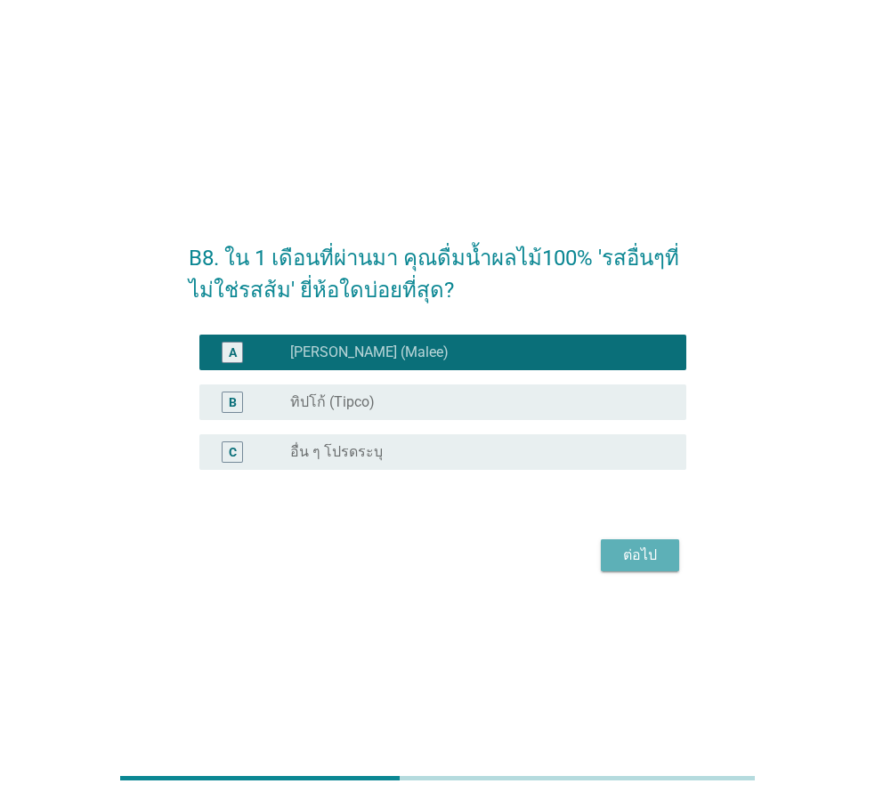
click at [628, 549] on div "ต่อไป" at bounding box center [640, 555] width 50 height 21
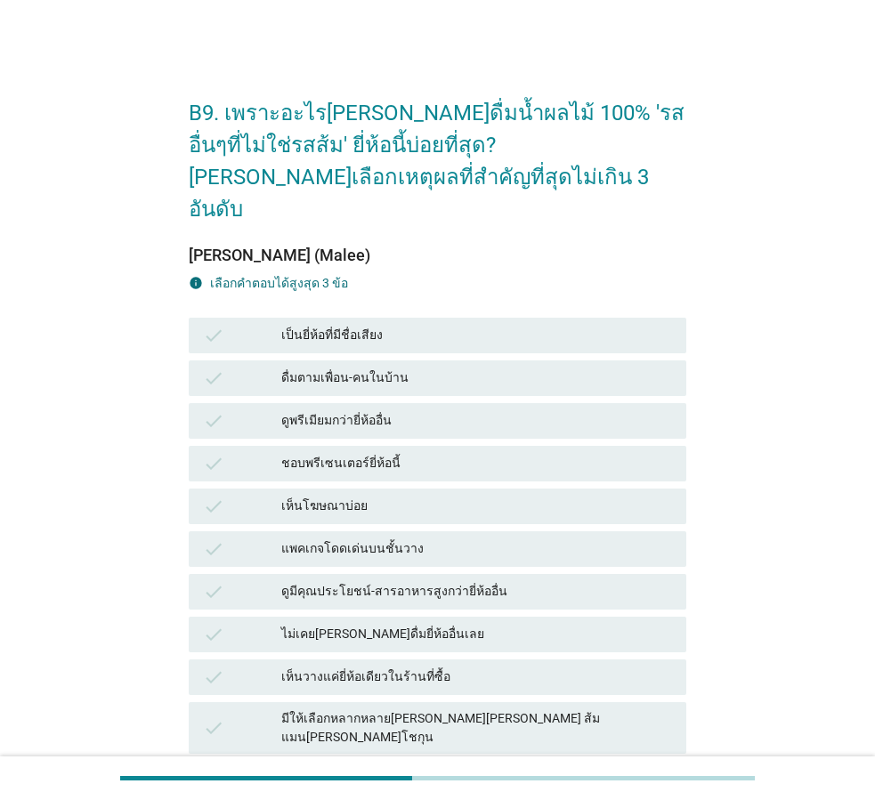
click at [461, 325] on div "เป็นยี่ห้อที่มีชื่อเสียง" at bounding box center [476, 335] width 391 height 21
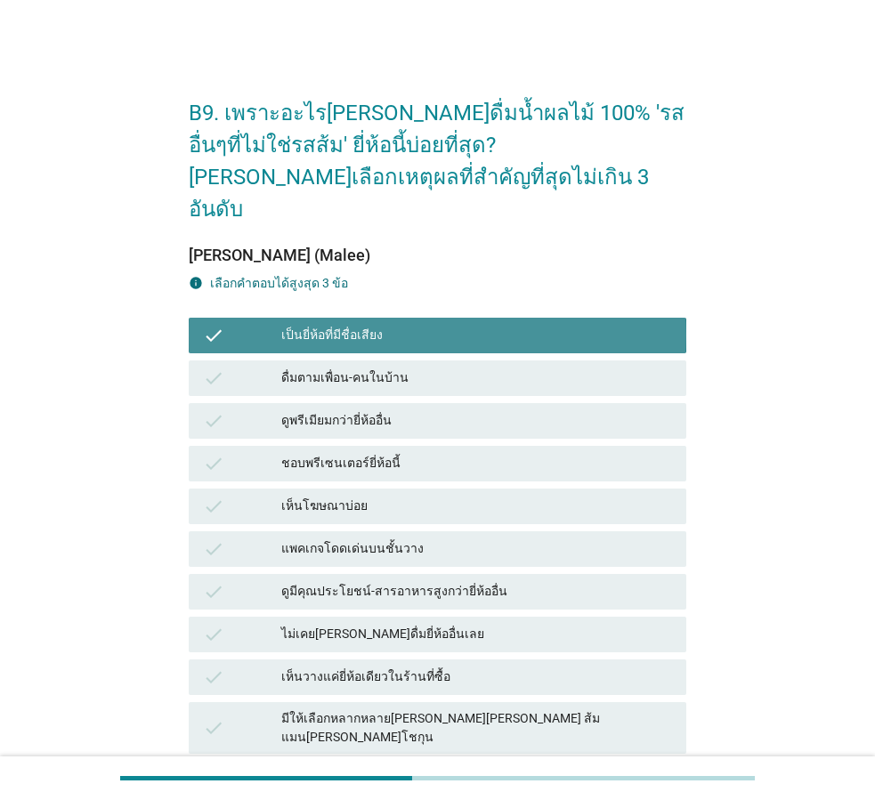
click at [450, 410] on div "ดูพรีเมียมกว่ายี่ห้ออื่น" at bounding box center [476, 420] width 391 height 21
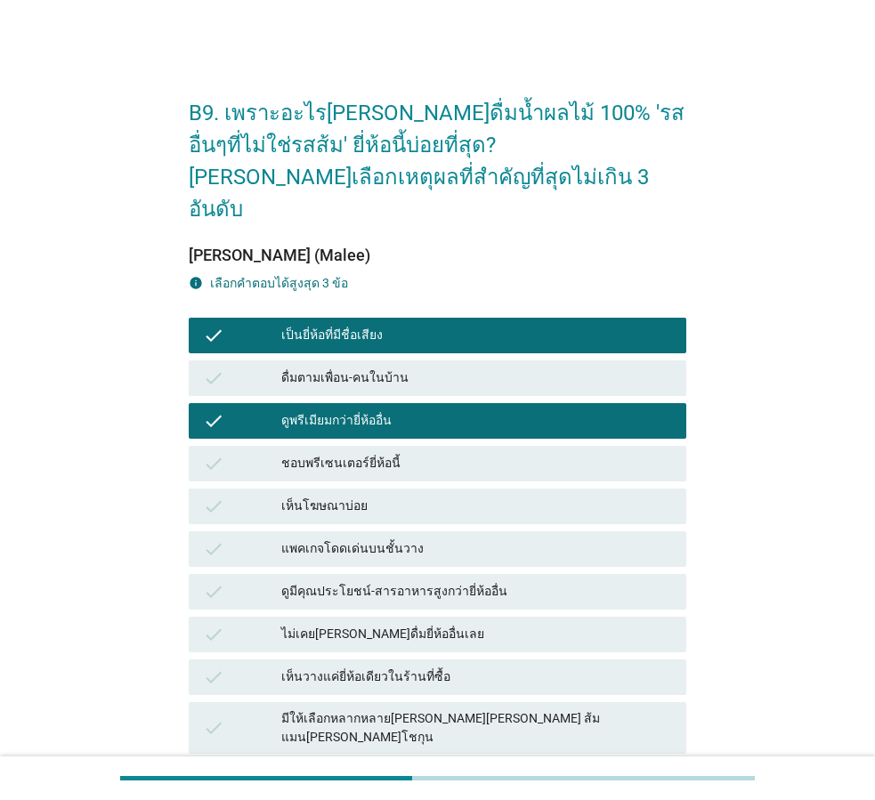
click at [454, 489] on div "check เห็นโฆษณาบ่อย" at bounding box center [438, 507] width 498 height 36
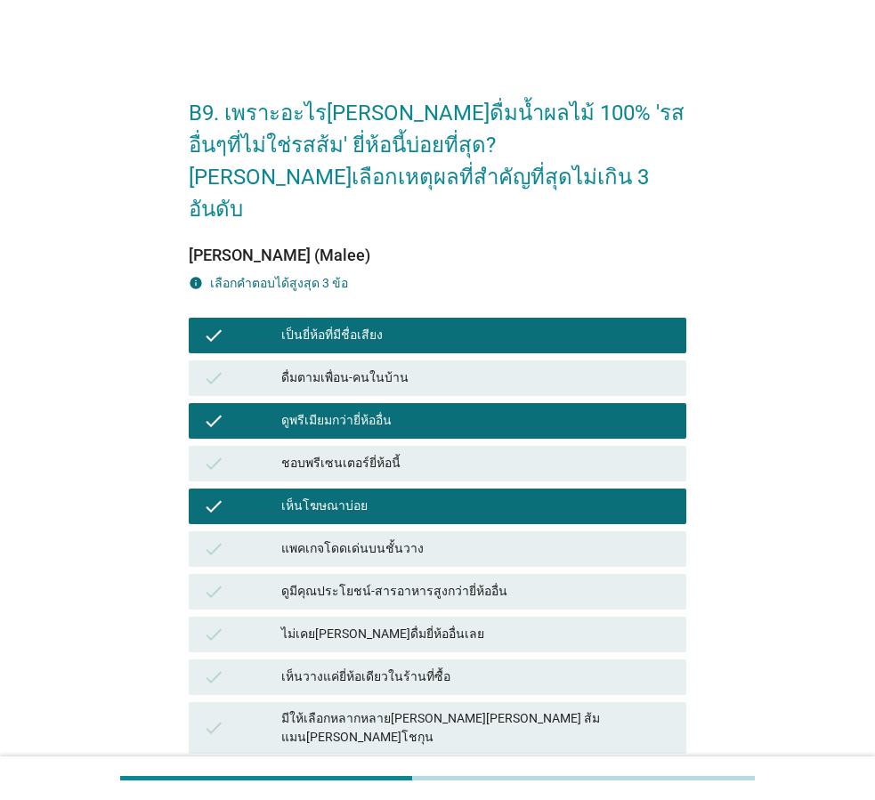
click at [459, 496] on div "เห็นโฆษณาบ่อย" at bounding box center [476, 506] width 391 height 21
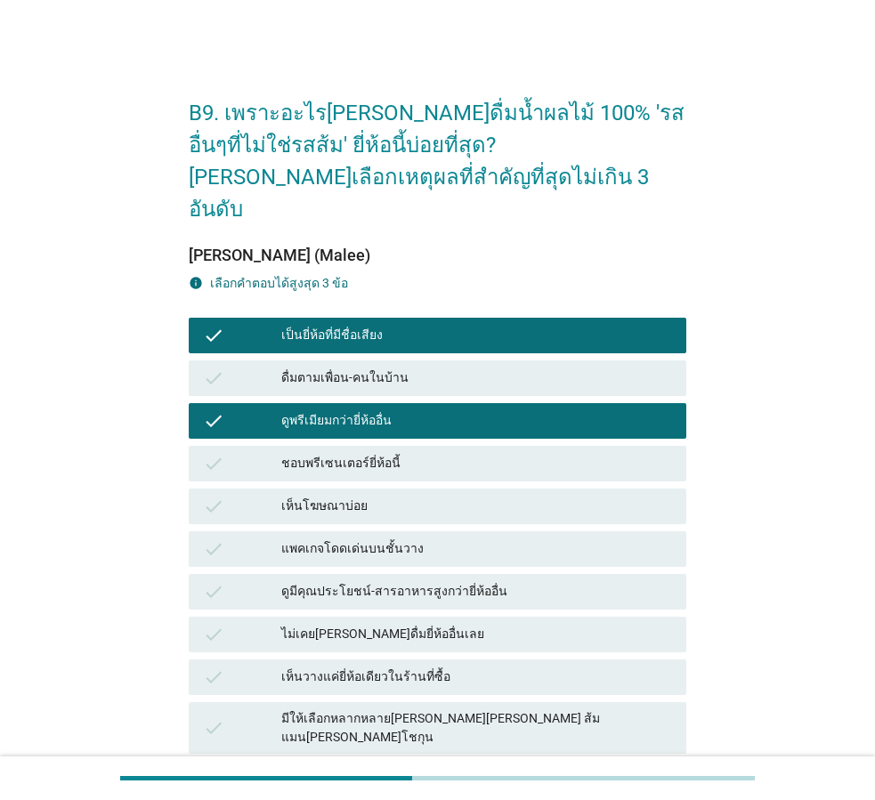
click at [470, 581] on div "ดูมีคุณประโยชน์-สารอาหารสูงกว่ายี่ห้ออื่น" at bounding box center [476, 591] width 391 height 21
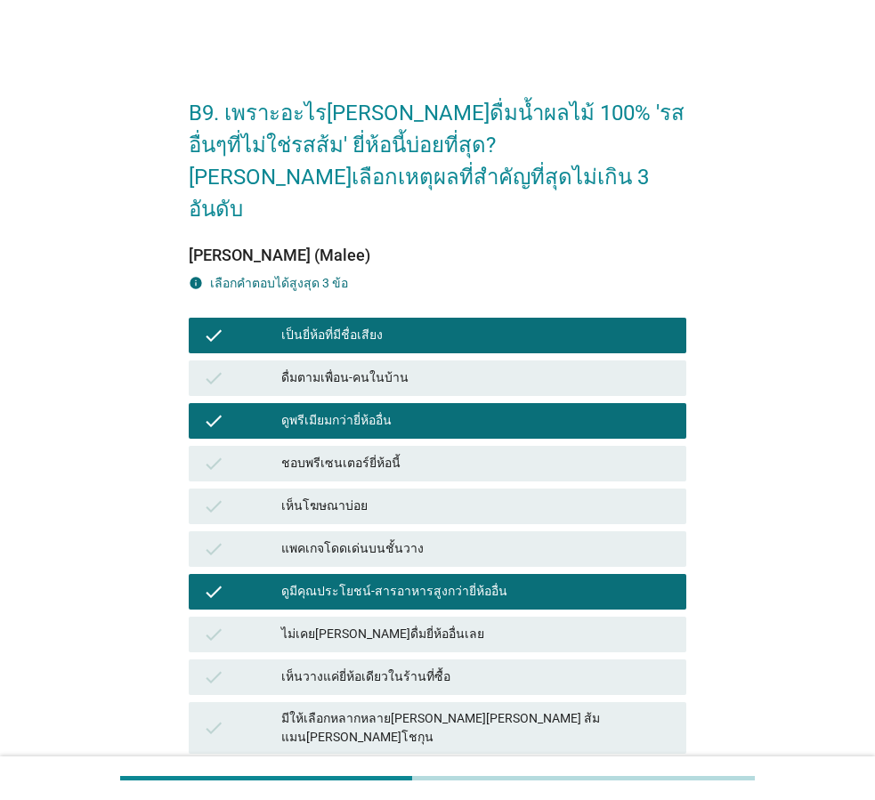
click at [442, 496] on div "เห็นโฆษณาบ่อย" at bounding box center [476, 506] width 391 height 21
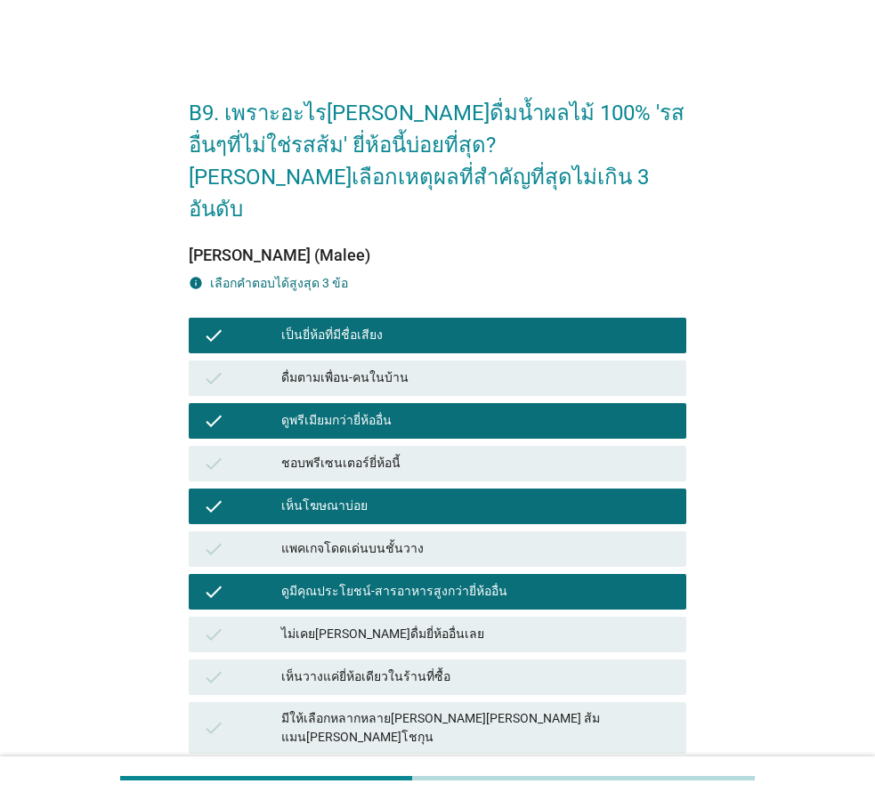
click at [462, 581] on div "ดูมีคุณประโยชน์-สารอาหารสูงกว่ายี่ห้ออื่น" at bounding box center [476, 591] width 391 height 21
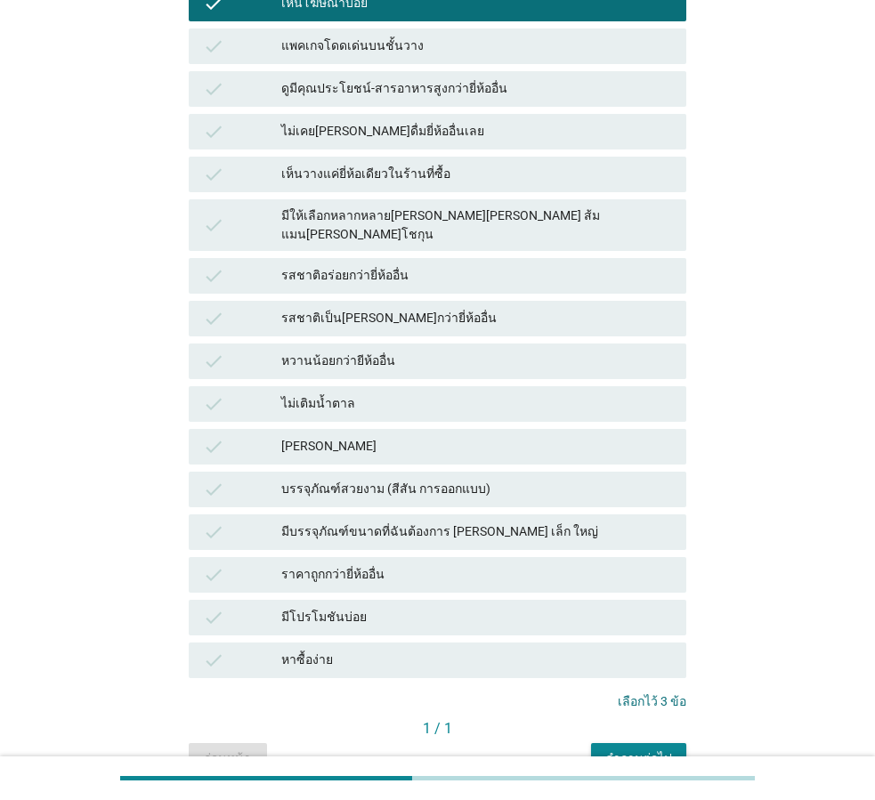
scroll to position [552, 0]
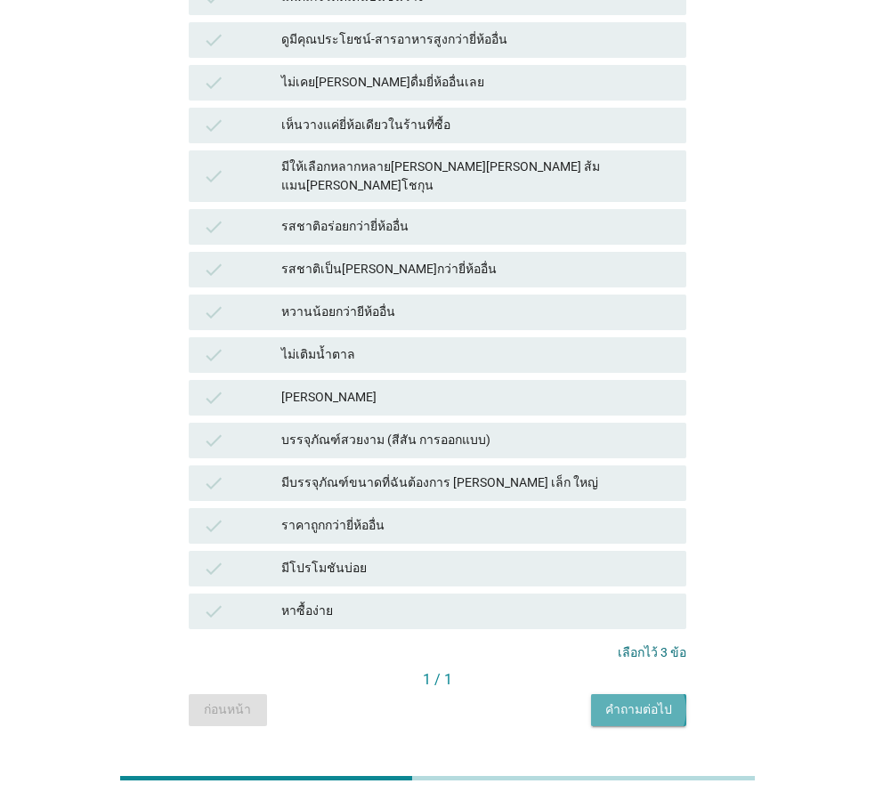
click at [610, 701] on div "คำถามต่อไป" at bounding box center [638, 710] width 67 height 19
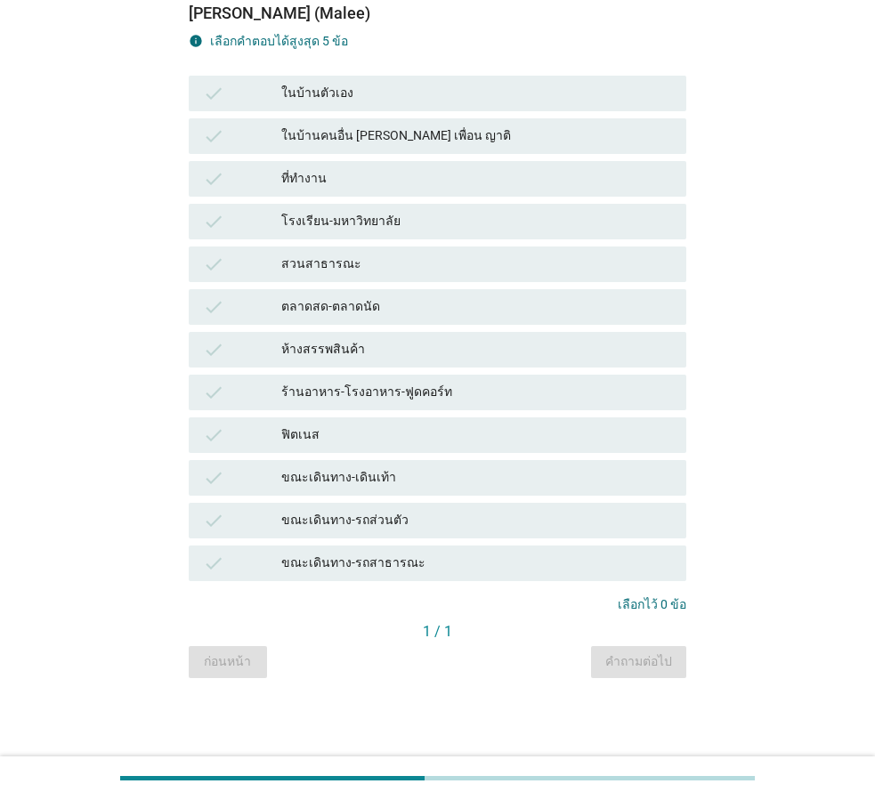
scroll to position [0, 0]
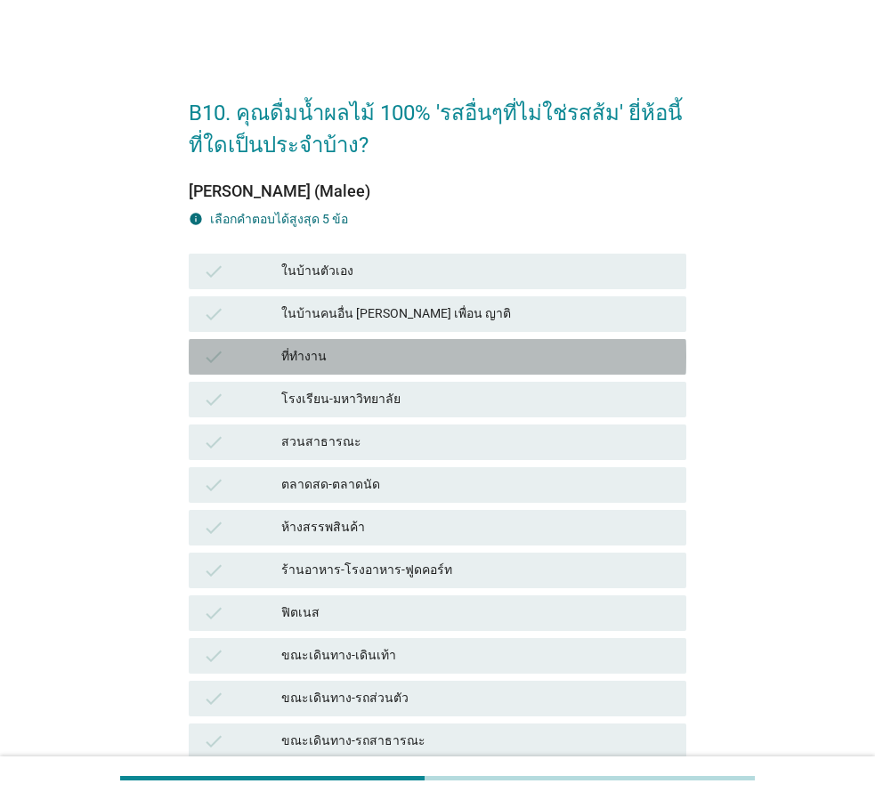
click at [419, 358] on div "ที่ทำงาน" at bounding box center [476, 356] width 391 height 21
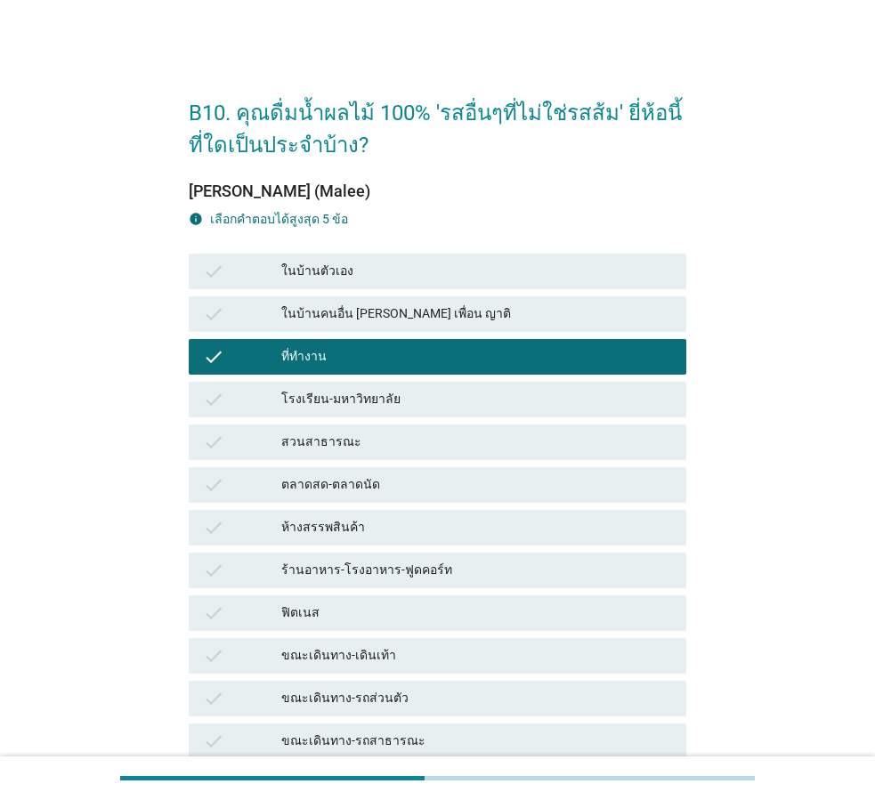
click at [421, 302] on div "check ในบ้านคนอื่น [PERSON_NAME] เพื่อน ญาติ" at bounding box center [438, 314] width 498 height 36
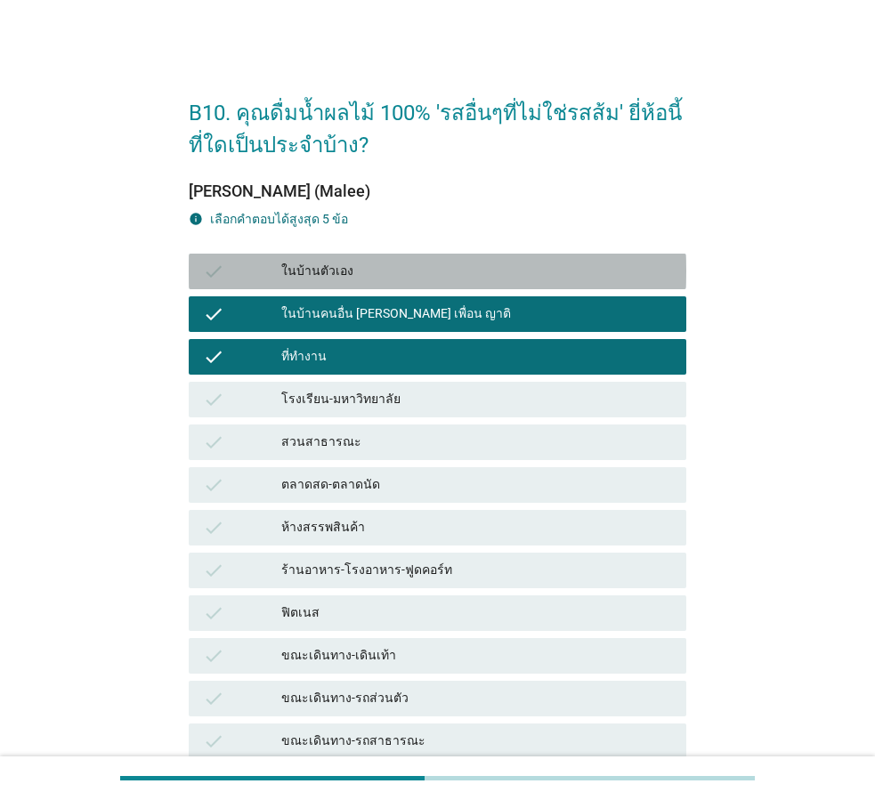
click at [423, 279] on div "ในบ้านตัวเอง" at bounding box center [476, 271] width 391 height 21
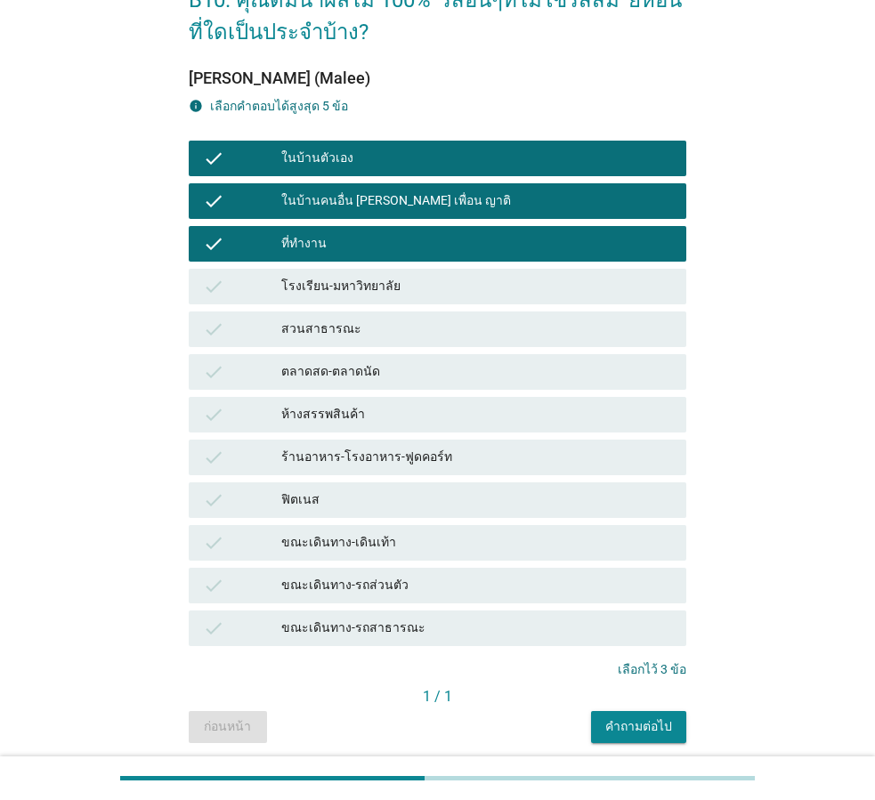
scroll to position [178, 0]
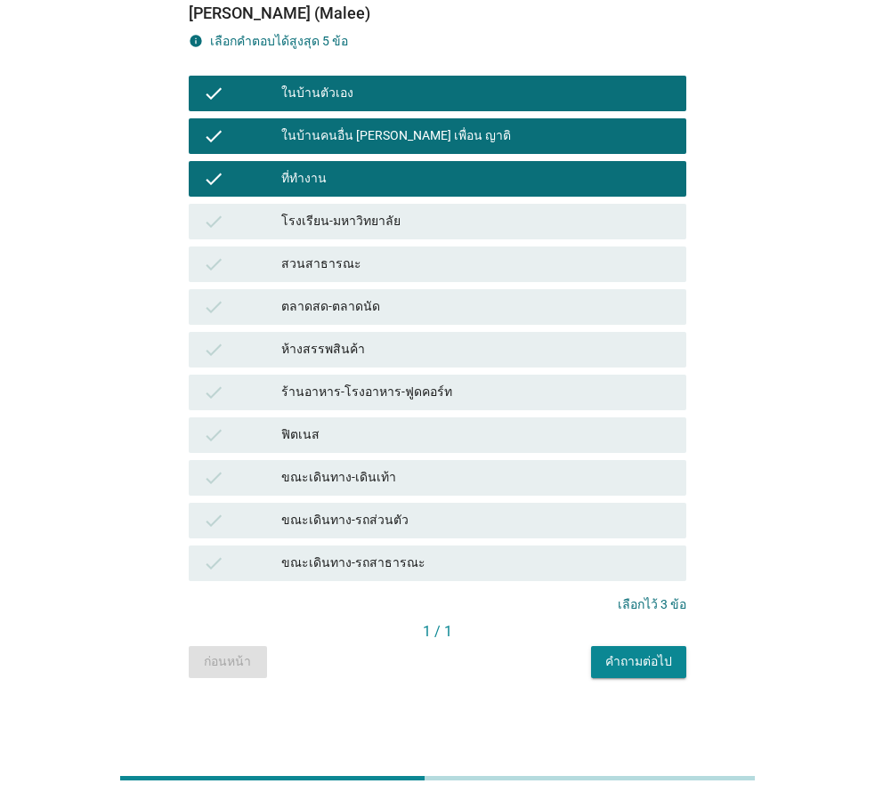
click at [634, 644] on div "1 / 1" at bounding box center [438, 633] width 498 height 25
click at [640, 652] on button "คำถามต่อไป" at bounding box center [638, 662] width 95 height 32
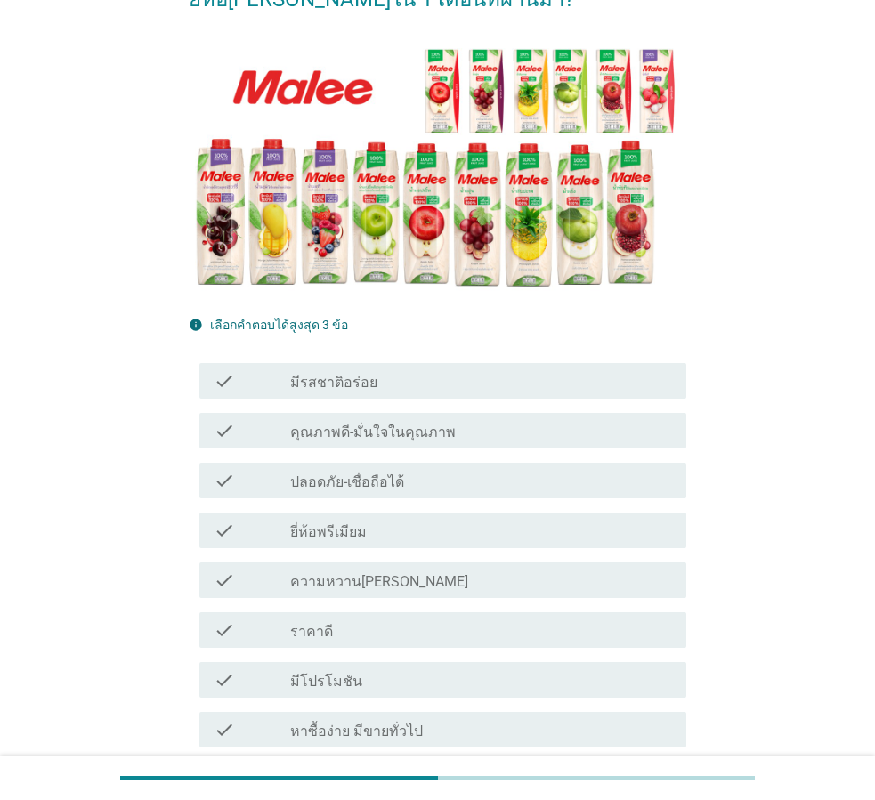
scroll to position [0, 0]
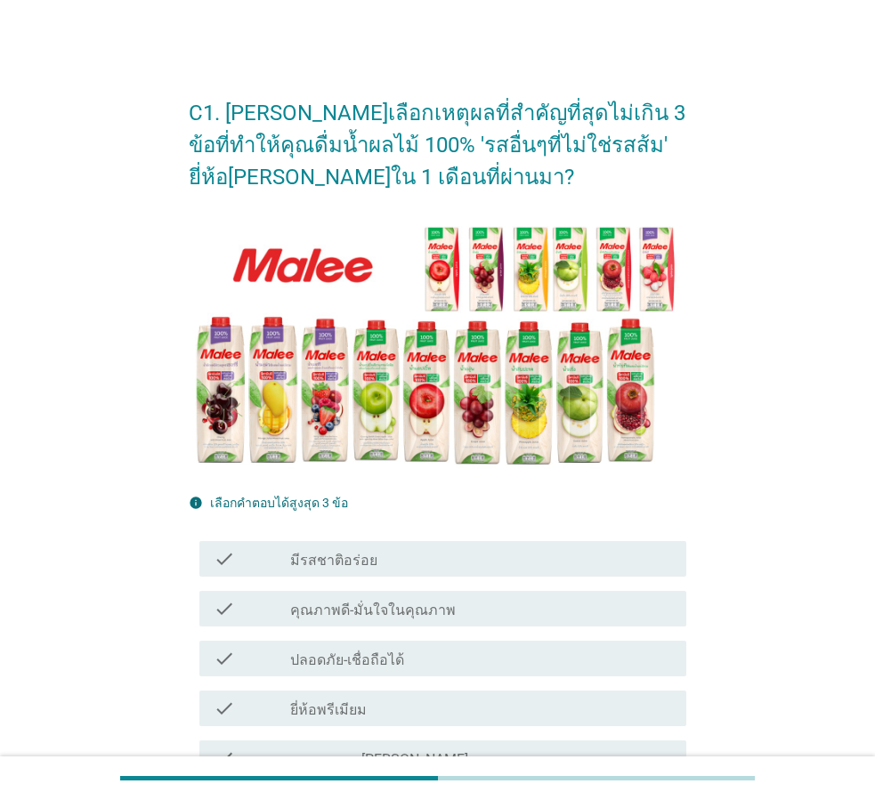
click at [417, 558] on div "check_box_outline_blank มีรสชาติอร่อย" at bounding box center [481, 558] width 382 height 21
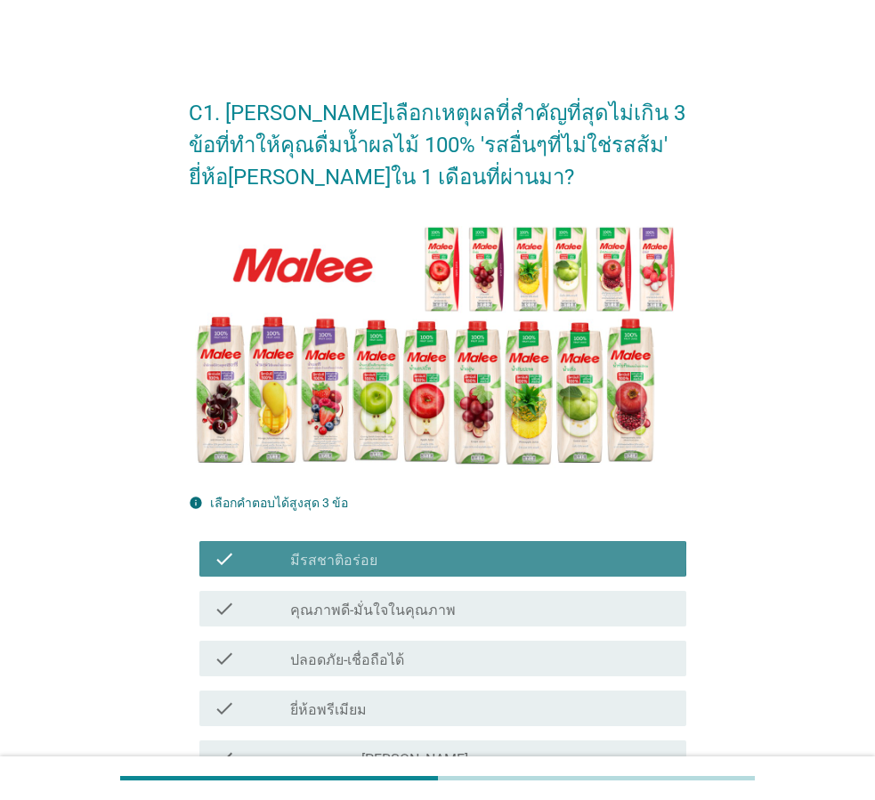
click at [429, 610] on label "คุณภาพดี-มั่นใจในคุณภาพ" at bounding box center [373, 611] width 166 height 18
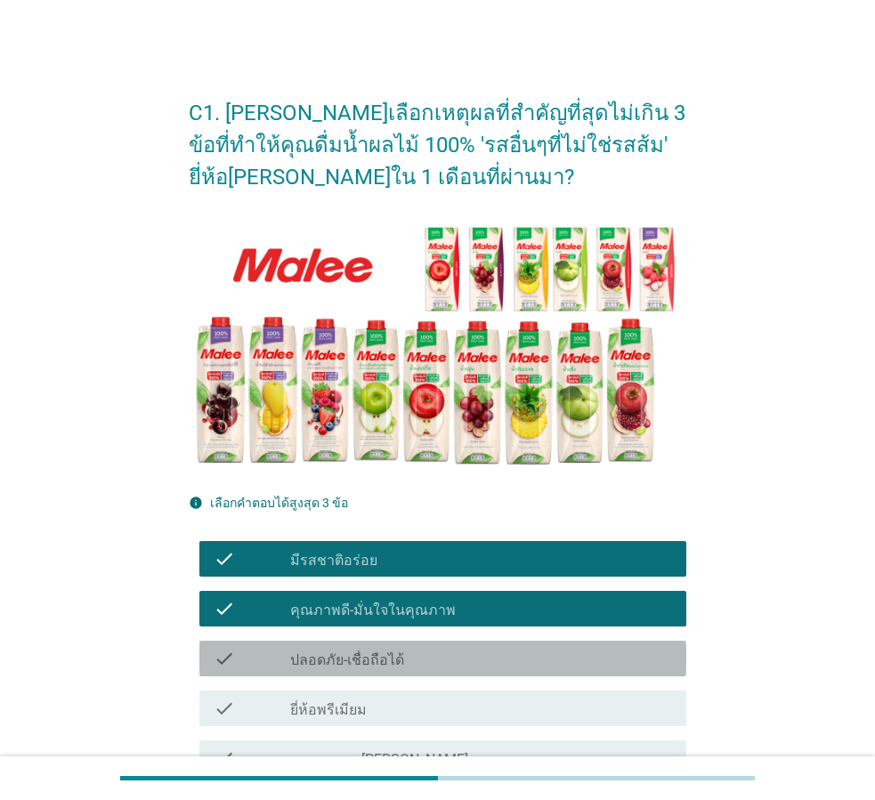
click at [439, 645] on div "check check_box_outline_blank ปลอดภัย-เชื่อถือได้" at bounding box center [442, 659] width 487 height 36
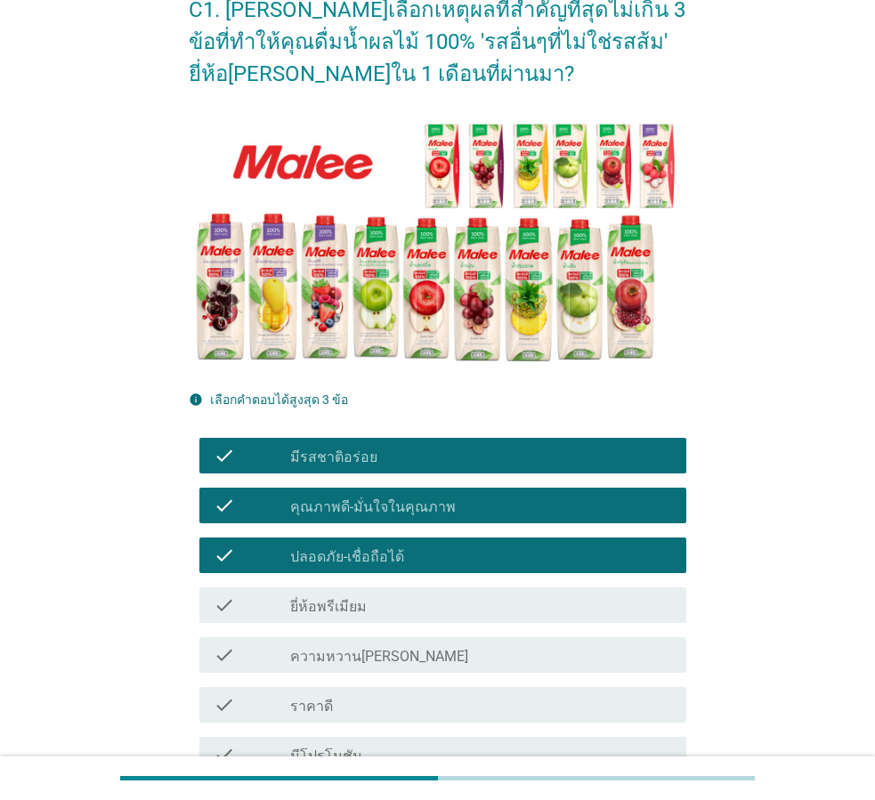
scroll to position [534, 0]
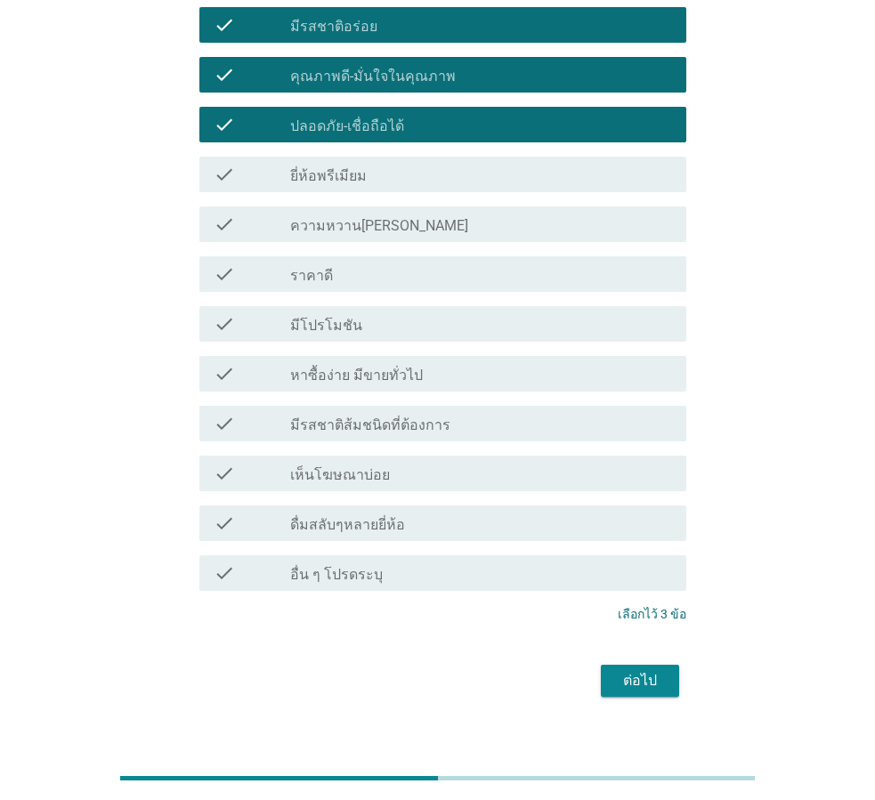
click at [629, 665] on div "ต่อไป" at bounding box center [438, 681] width 498 height 43
click at [635, 673] on div "ต่อไป" at bounding box center [640, 680] width 50 height 21
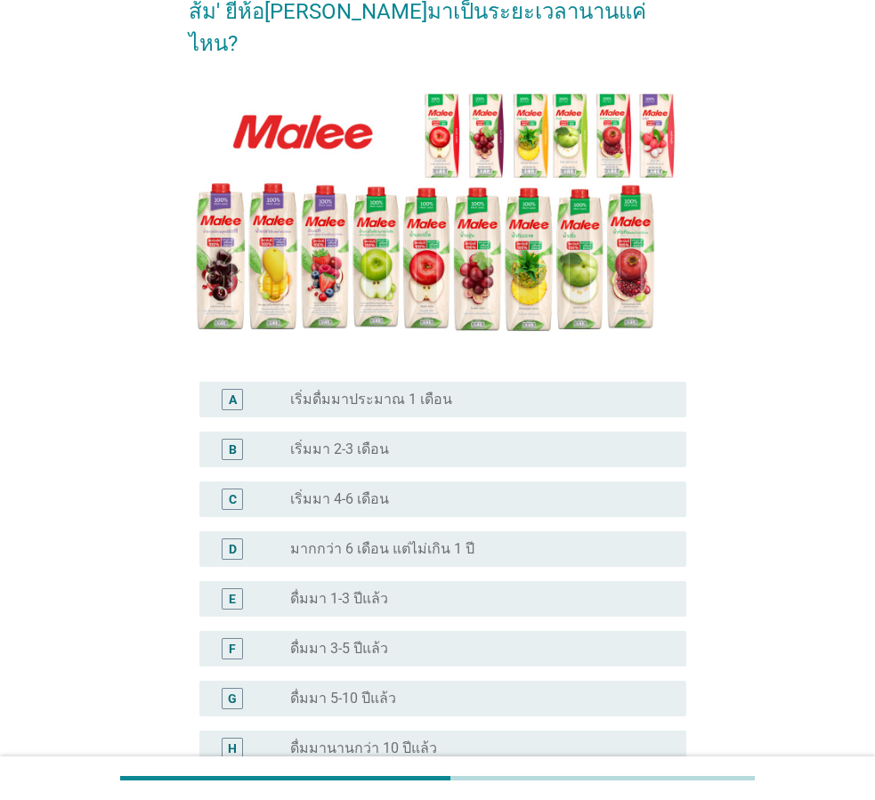
scroll to position [267, 0]
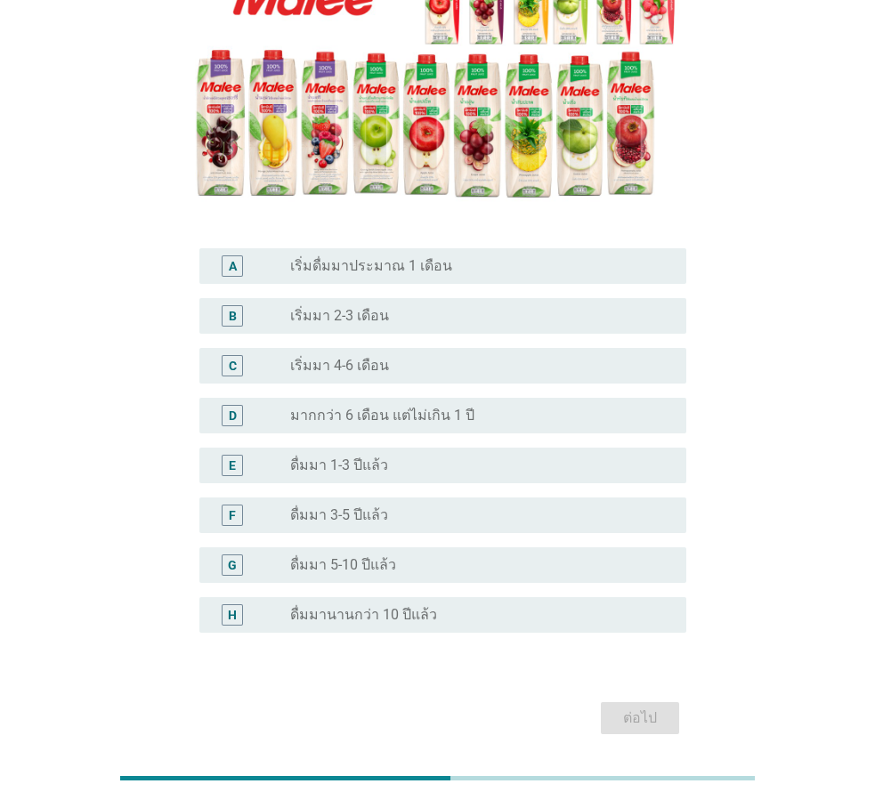
click at [473, 457] on div "radio_button_unchecked ดื่มมา 1-3 ปีแล้ว" at bounding box center [474, 466] width 368 height 18
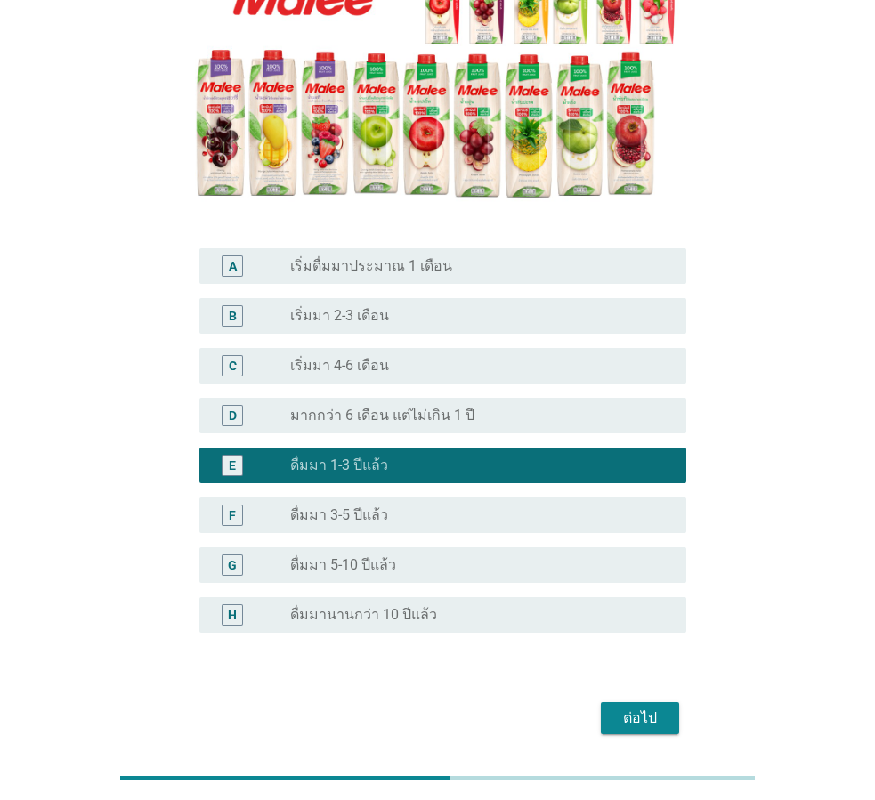
click at [523, 505] on div "radio_button_unchecked ดื่มมา 3-5 ปีแล้ว" at bounding box center [481, 515] width 382 height 21
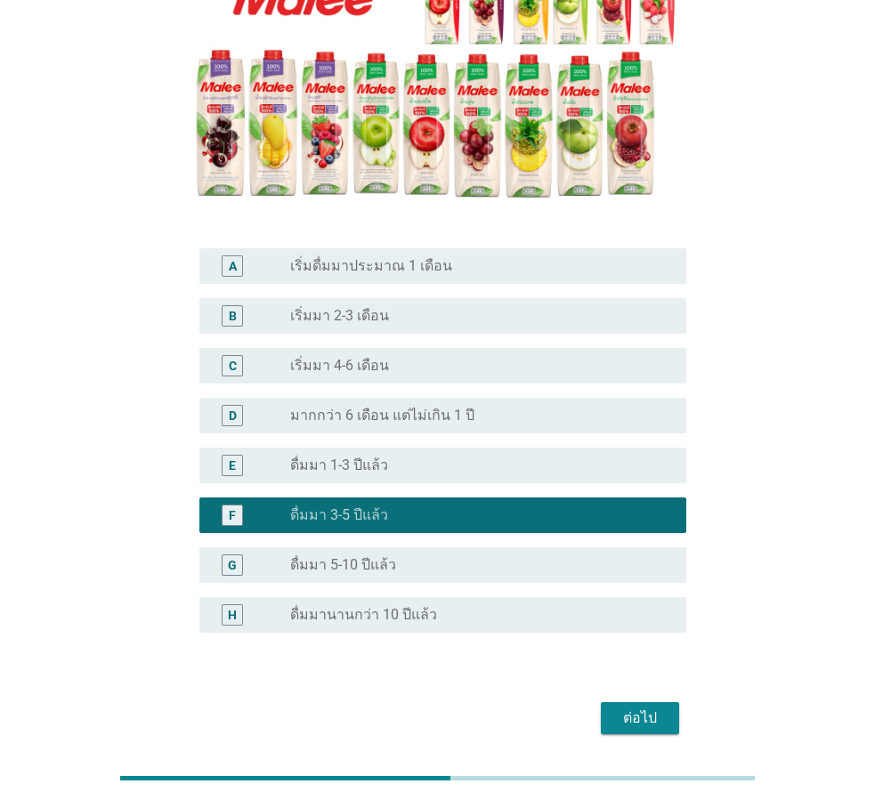
click at [634, 708] on div "ต่อไป" at bounding box center [640, 718] width 50 height 21
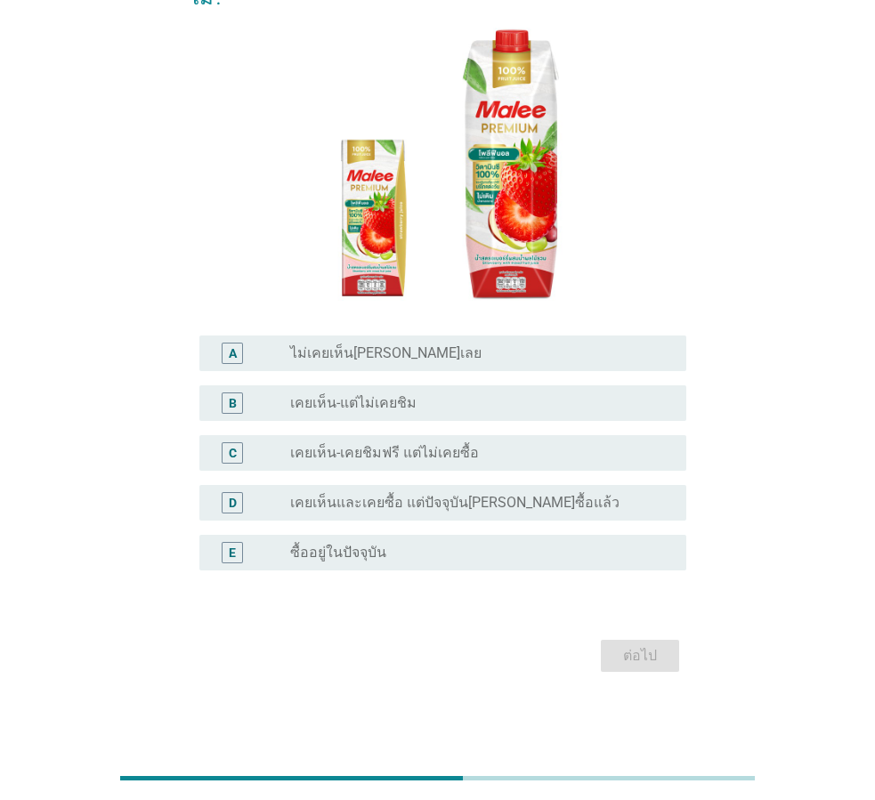
scroll to position [0, 0]
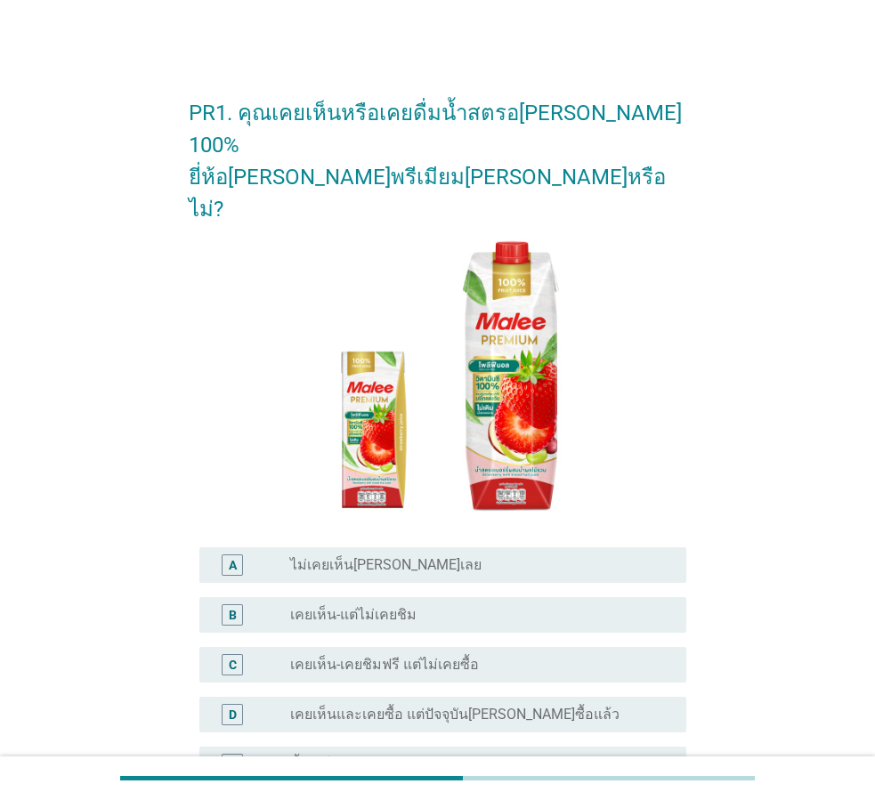
click at [482, 740] on div "E radio_button_unchecked ซื้ออยู่ในปัจจุบัน" at bounding box center [438, 765] width 498 height 50
click at [510, 756] on div "radio_button_unchecked ซื้ออยู่ในปัจจุบัน" at bounding box center [474, 765] width 368 height 18
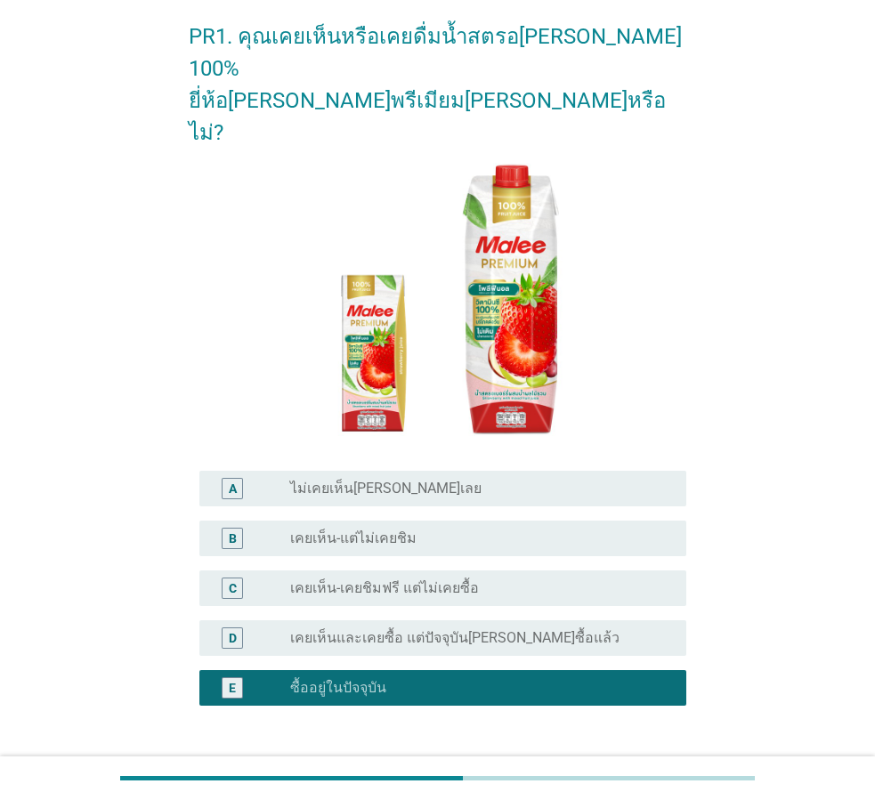
scroll to position [148, 0]
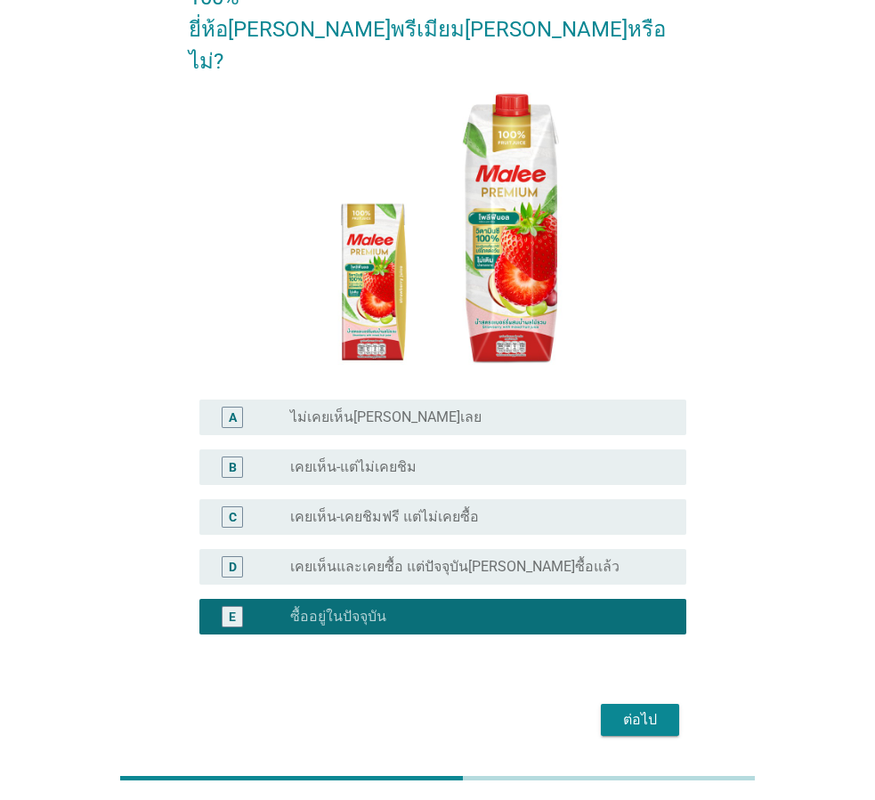
click at [667, 704] on button "ต่อไป" at bounding box center [640, 720] width 78 height 32
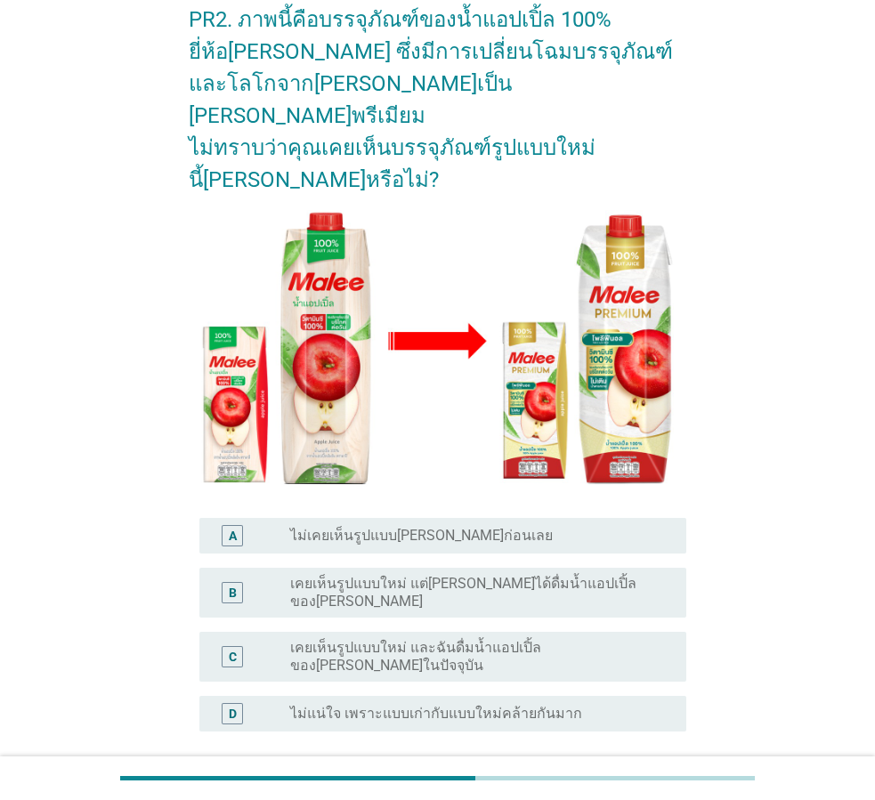
scroll to position [194, 0]
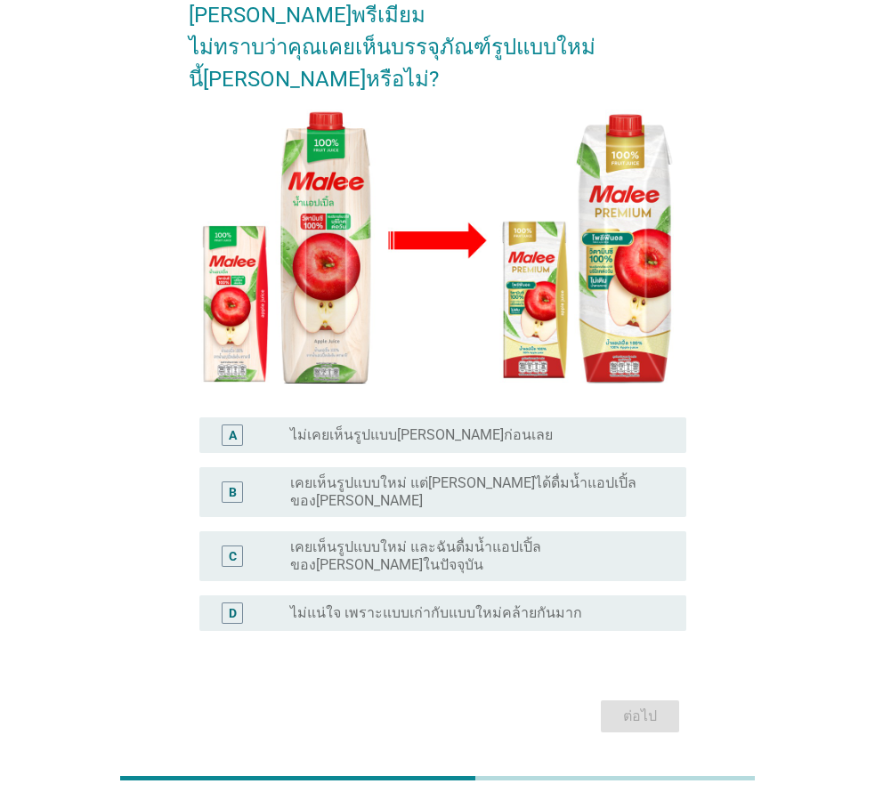
click at [415, 604] on label "ไม่แน่ใจ เพราะแบบเก่ากับแบบใหม่คล้ายกันมาก" at bounding box center [436, 613] width 292 height 18
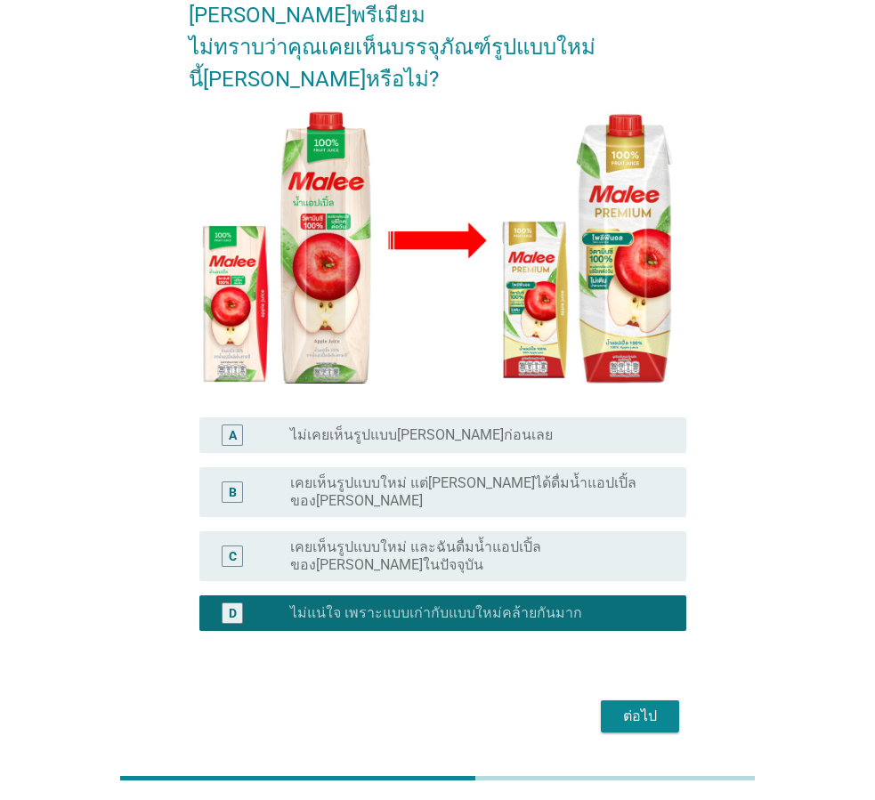
click at [405, 417] on div "A radio_button_unchecked ไม่เคยเห็นรูปแบบ[PERSON_NAME]ก่อนเลย" at bounding box center [442, 435] width 487 height 36
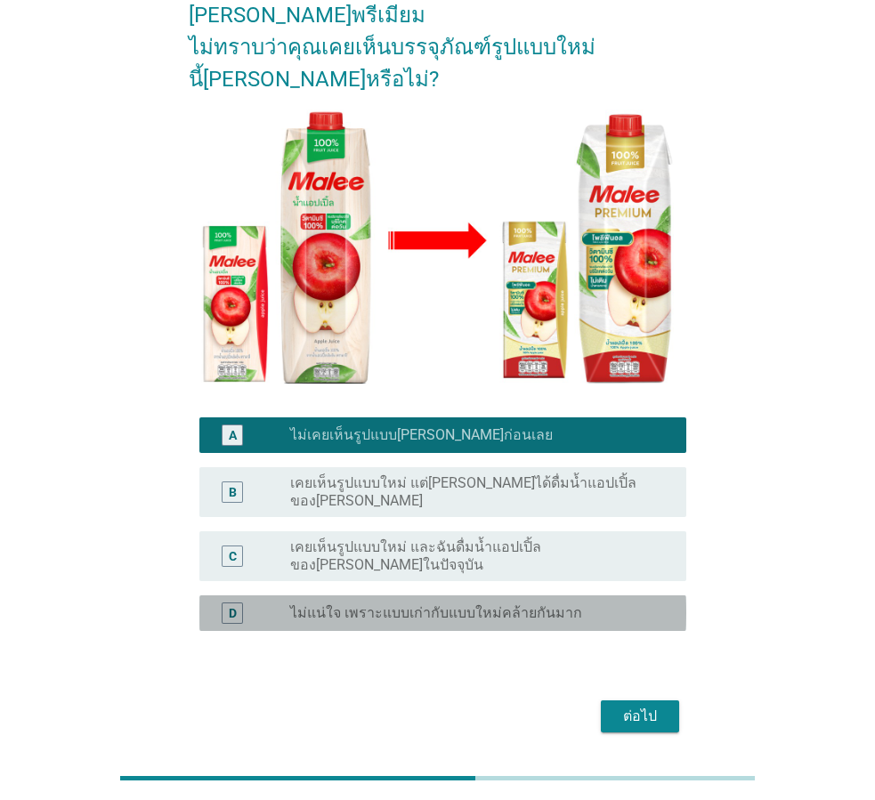
click at [475, 604] on label "ไม่แน่ใจ เพราะแบบเก่ากับแบบใหม่คล้ายกันมาก" at bounding box center [436, 613] width 292 height 18
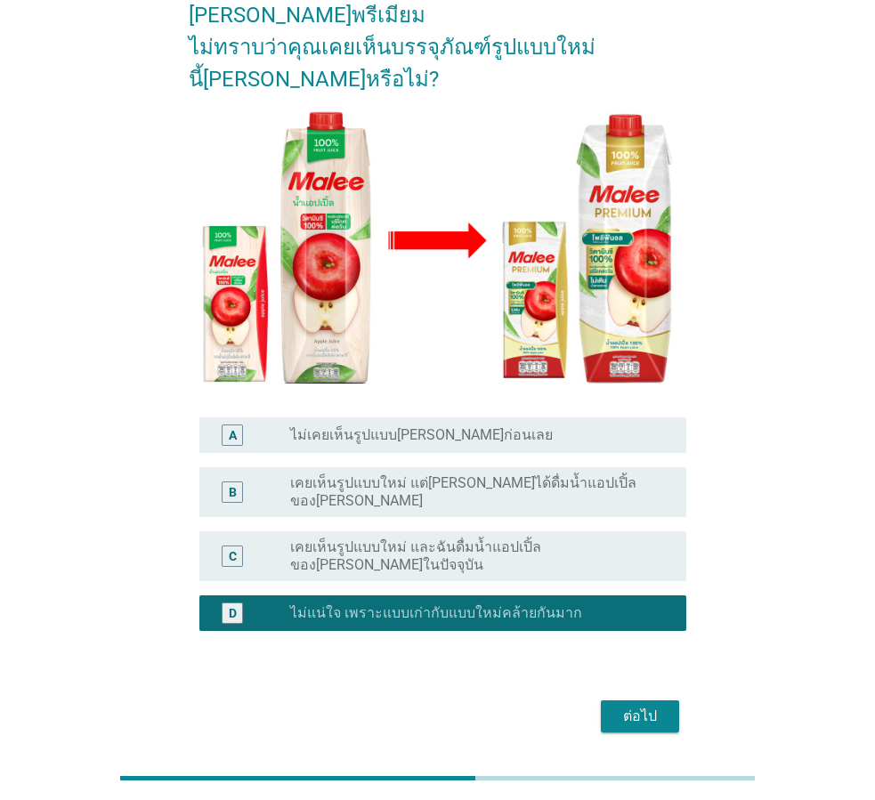
click at [640, 706] on div "ต่อไป" at bounding box center [640, 716] width 50 height 21
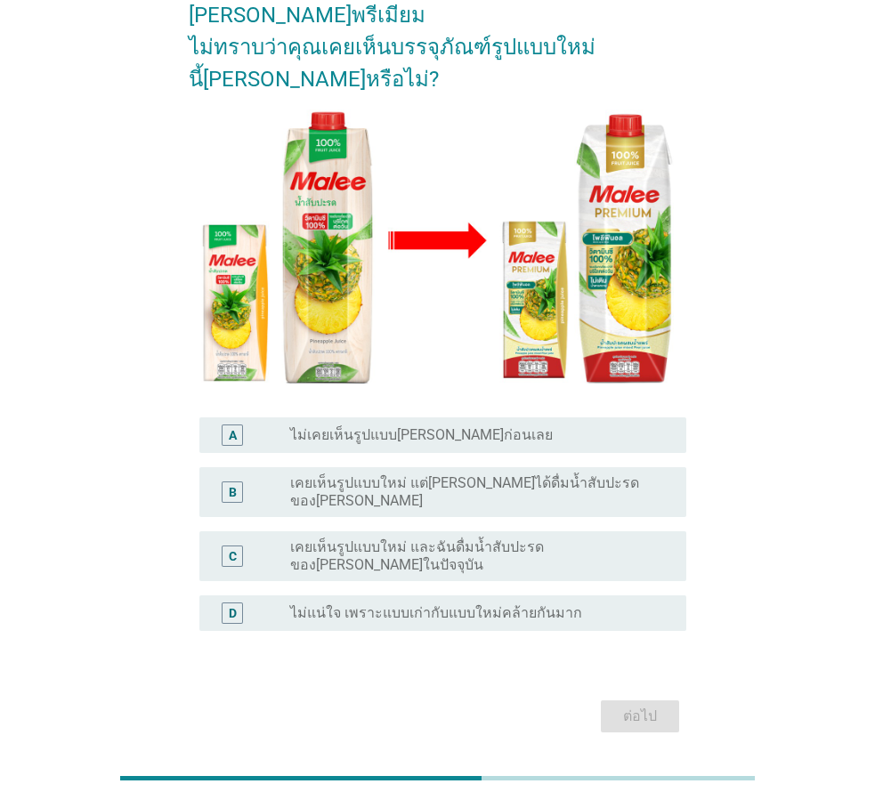
scroll to position [0, 0]
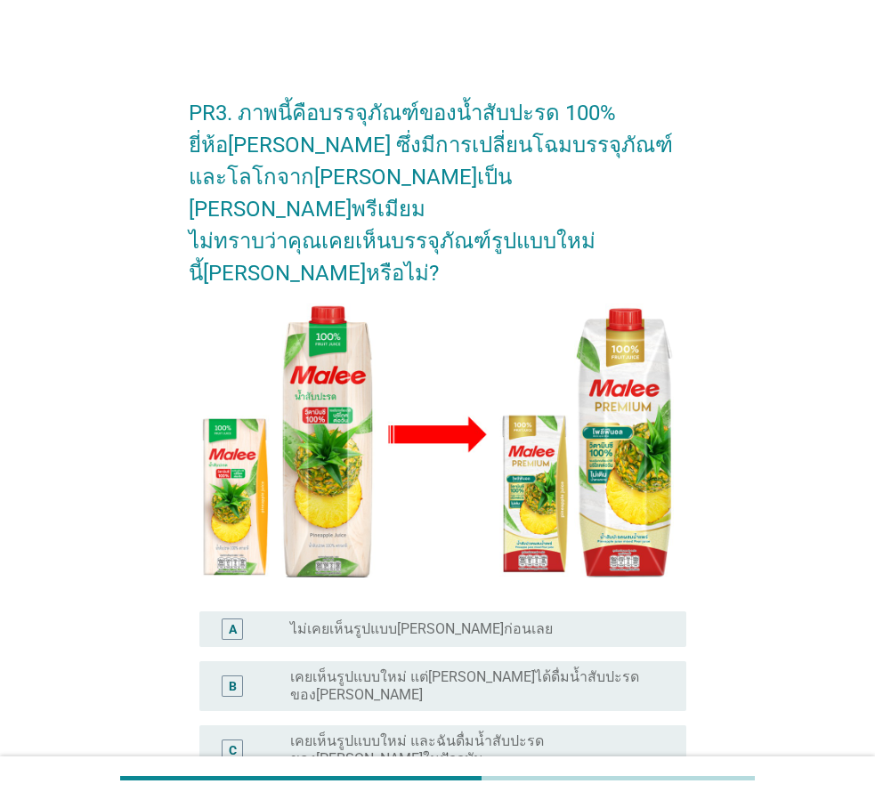
click at [787, 579] on div "PR3. ภาพนี้คือบรรจุภัณฑ์ของน้ำสับปะรด 100% ยี่ห้อ[PERSON_NAME] ซึ่งมีการเปลี่ยน…" at bounding box center [438, 506] width 790 height 882
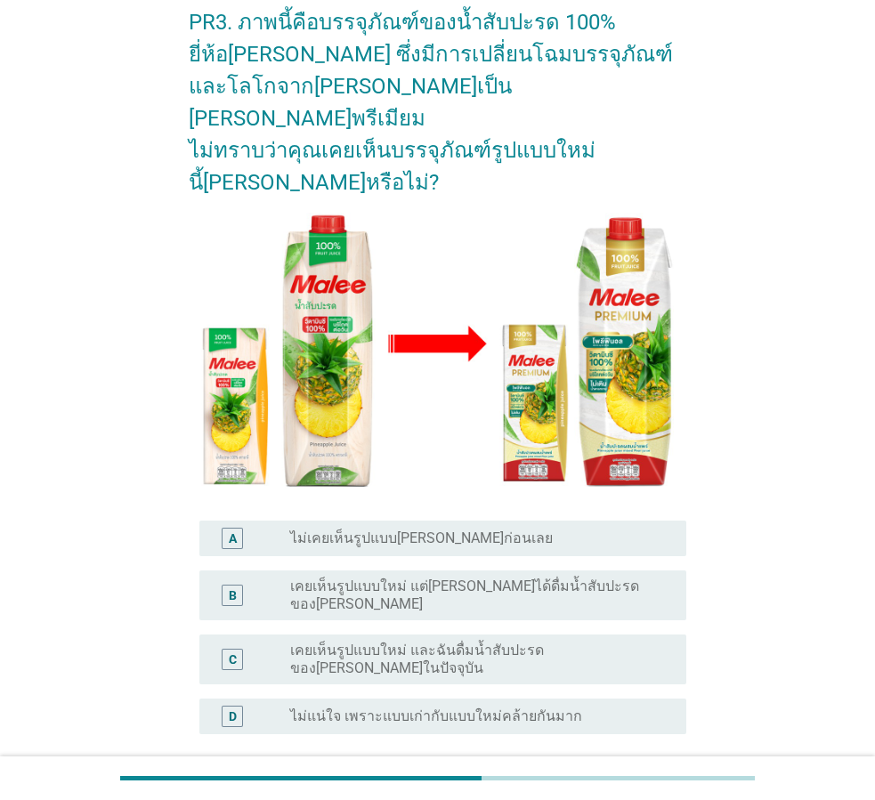
scroll to position [194, 0]
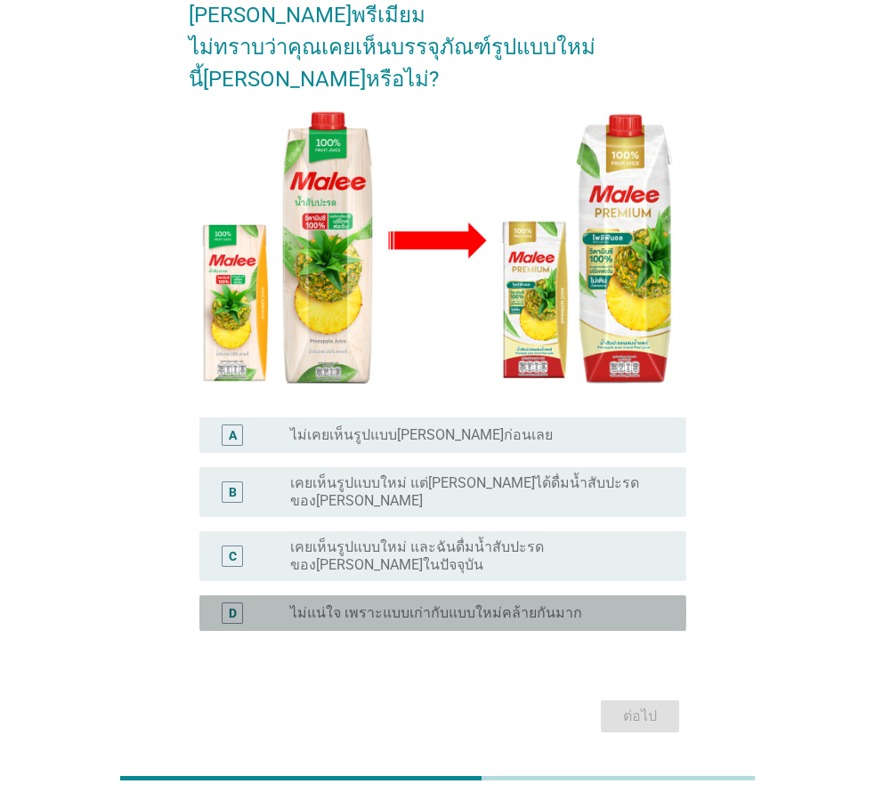
click at [457, 595] on div "D radio_button_unchecked ไม่แน่ใจ เพราะแบบเก่ากับแบบใหม่คล้ายกันมาก" at bounding box center [442, 613] width 487 height 36
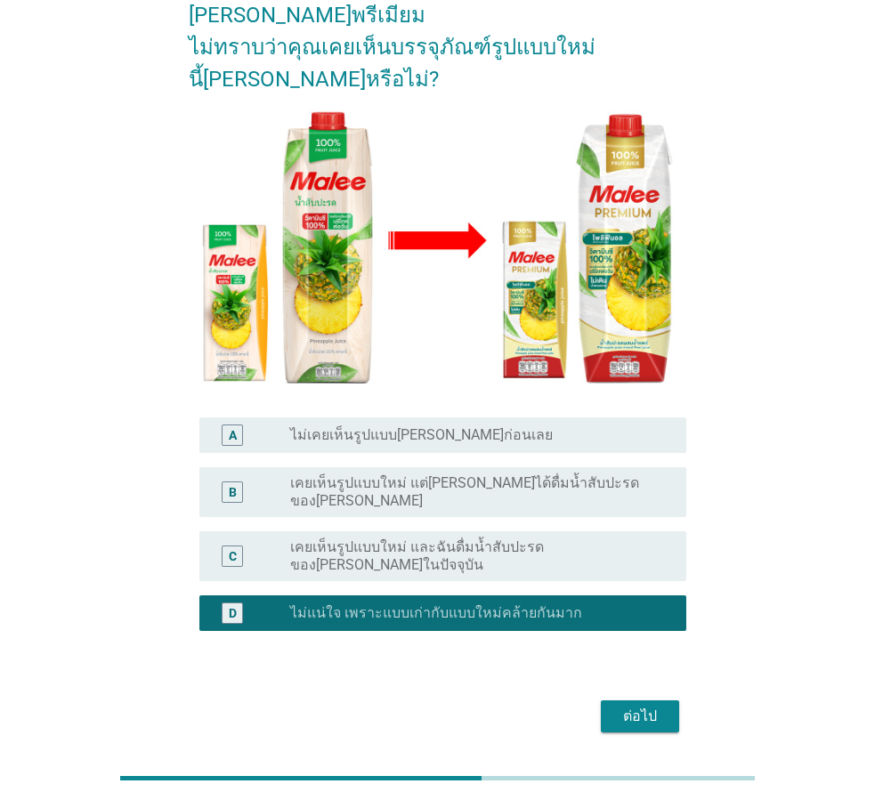
click at [660, 706] on div "ต่อไป" at bounding box center [640, 716] width 50 height 21
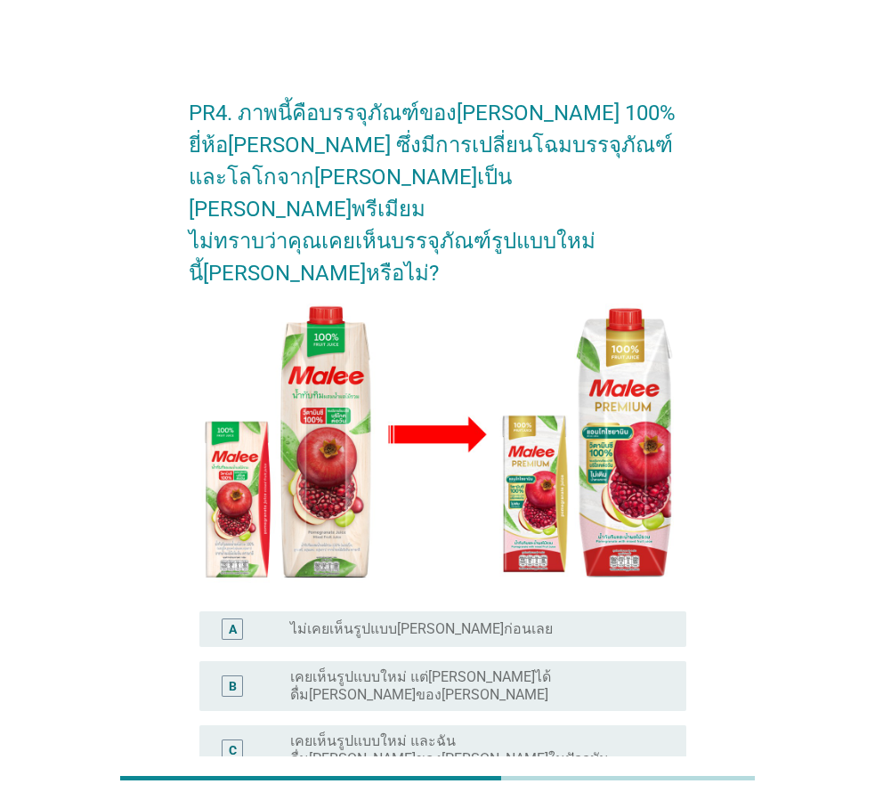
click at [450, 725] on div "C radio_button_unchecked เคยเห็นรูปแบบใหม่ และฉันดื่ม[PERSON_NAME]ของ[PERSON_NA…" at bounding box center [442, 750] width 487 height 50
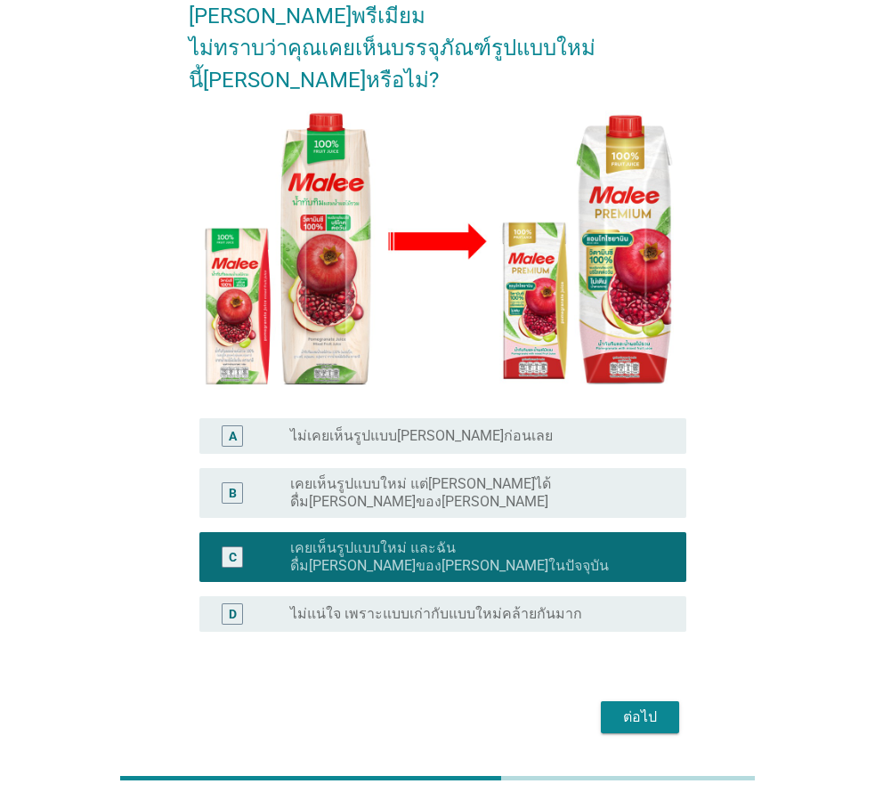
scroll to position [194, 0]
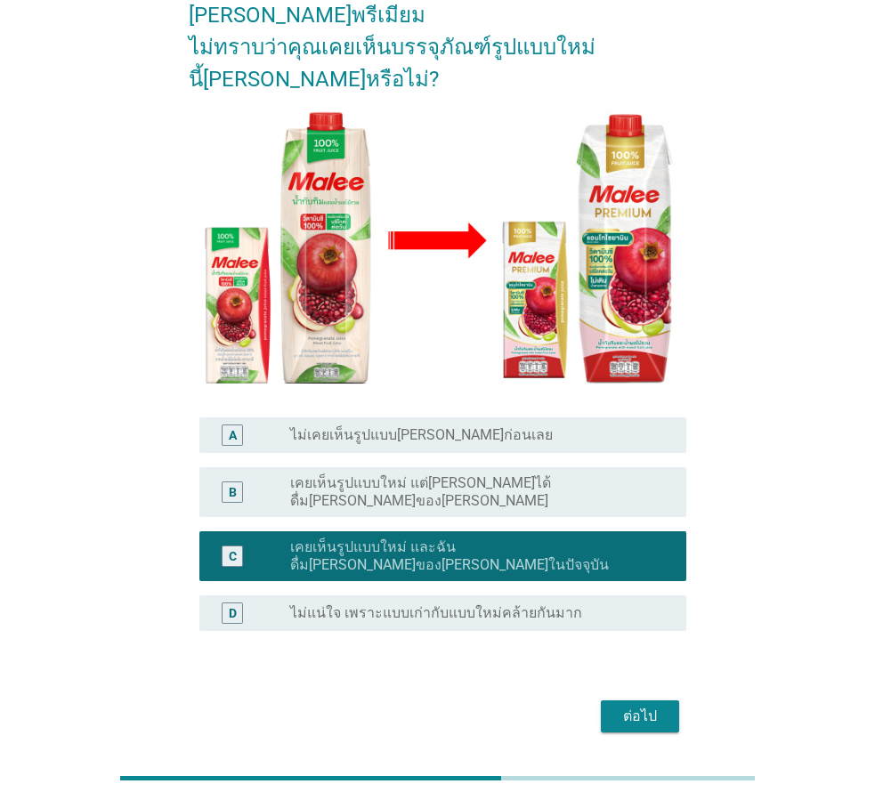
click at [649, 701] on button "ต่อไป" at bounding box center [640, 717] width 78 height 32
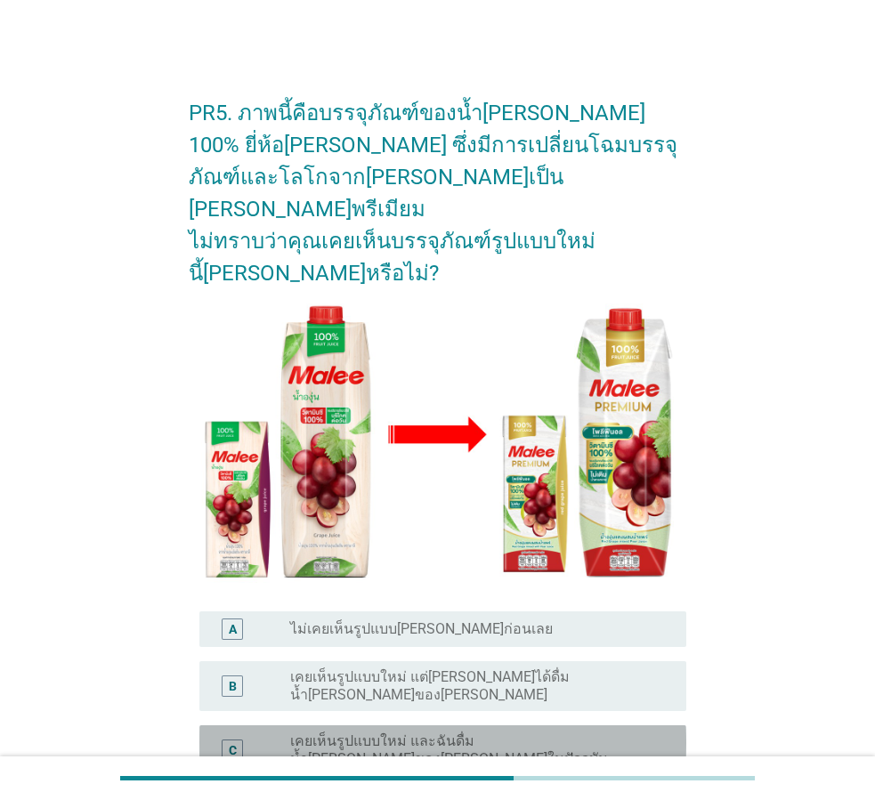
click at [487, 733] on label "เคยเห็นรูปแบบใหม่ และฉันดื่มน้ำ[PERSON_NAME]ของ[PERSON_NAME]ในปัจจุบัน" at bounding box center [474, 751] width 368 height 36
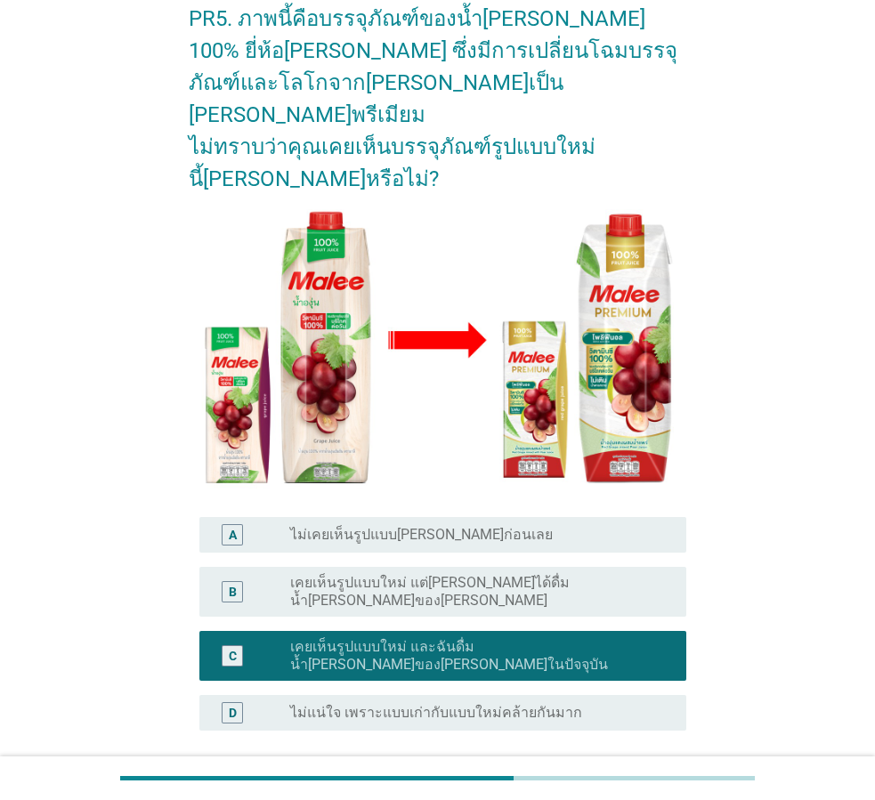
scroll to position [194, 0]
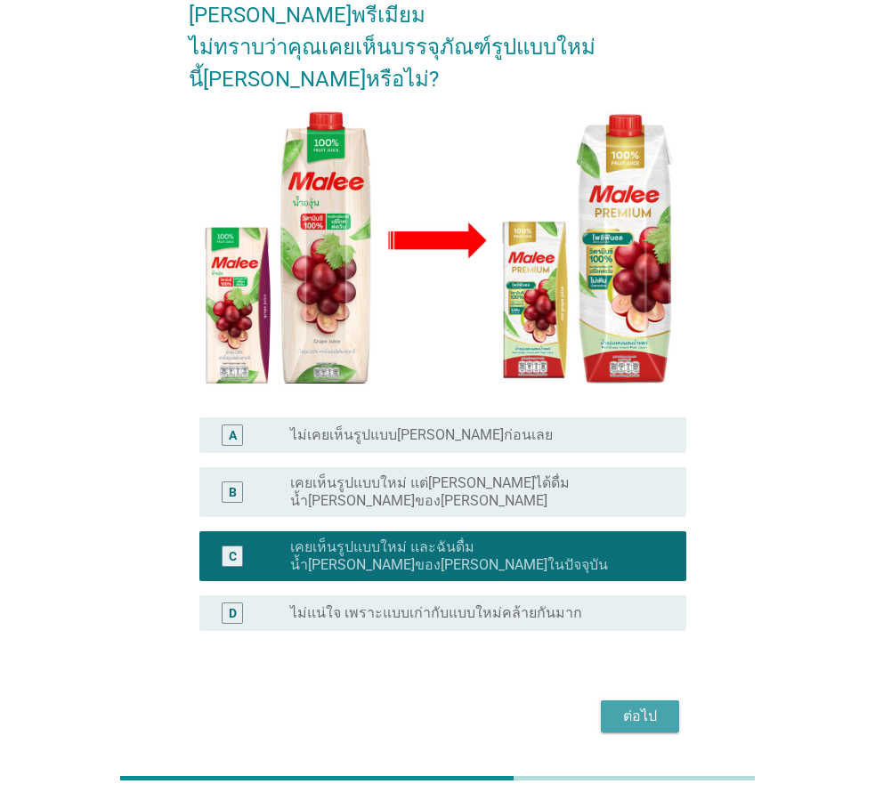
click at [622, 701] on button "ต่อไป" at bounding box center [640, 717] width 78 height 32
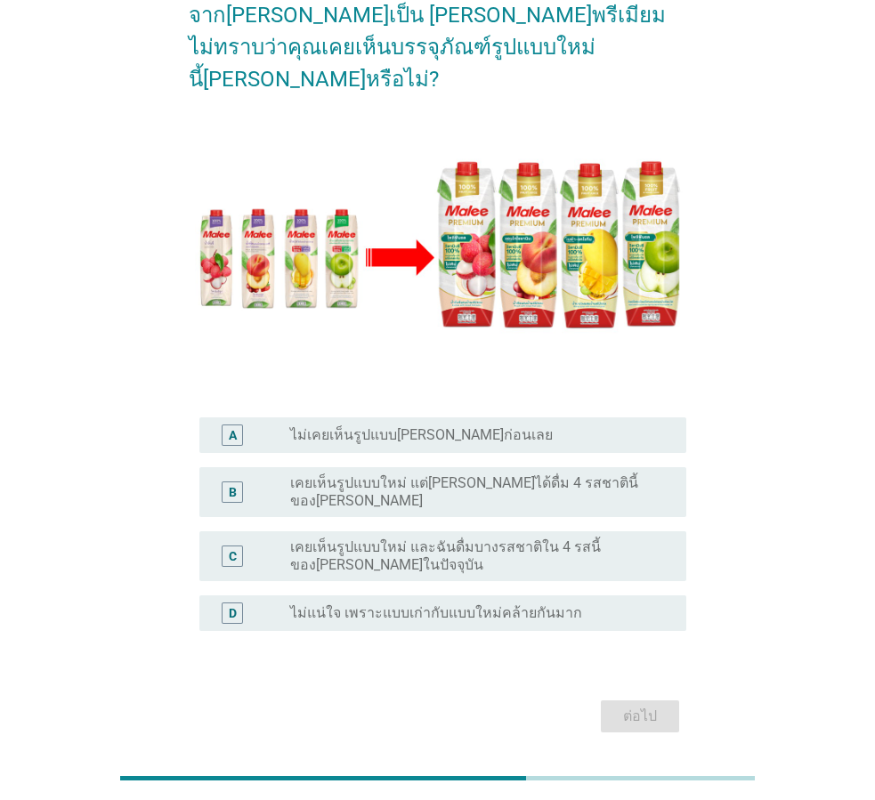
scroll to position [0, 0]
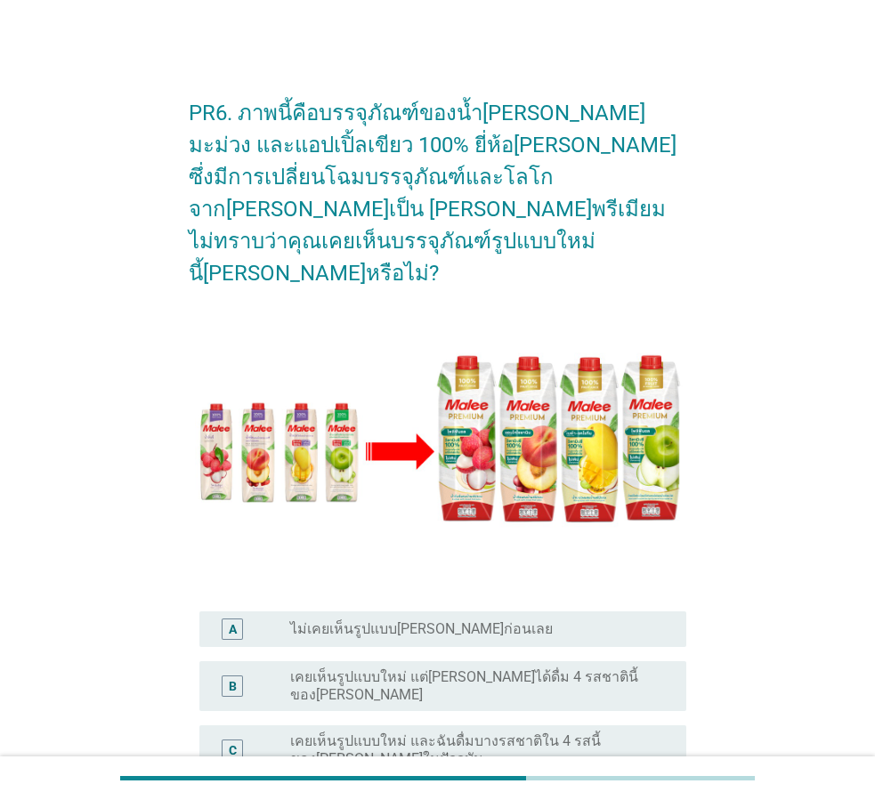
click at [458, 668] on label "เคยเห็นรูปแบบใหม่ แต่[PERSON_NAME]ได้ดื่ม 4 รสชาตินี้ของ[PERSON_NAME]" at bounding box center [474, 686] width 368 height 36
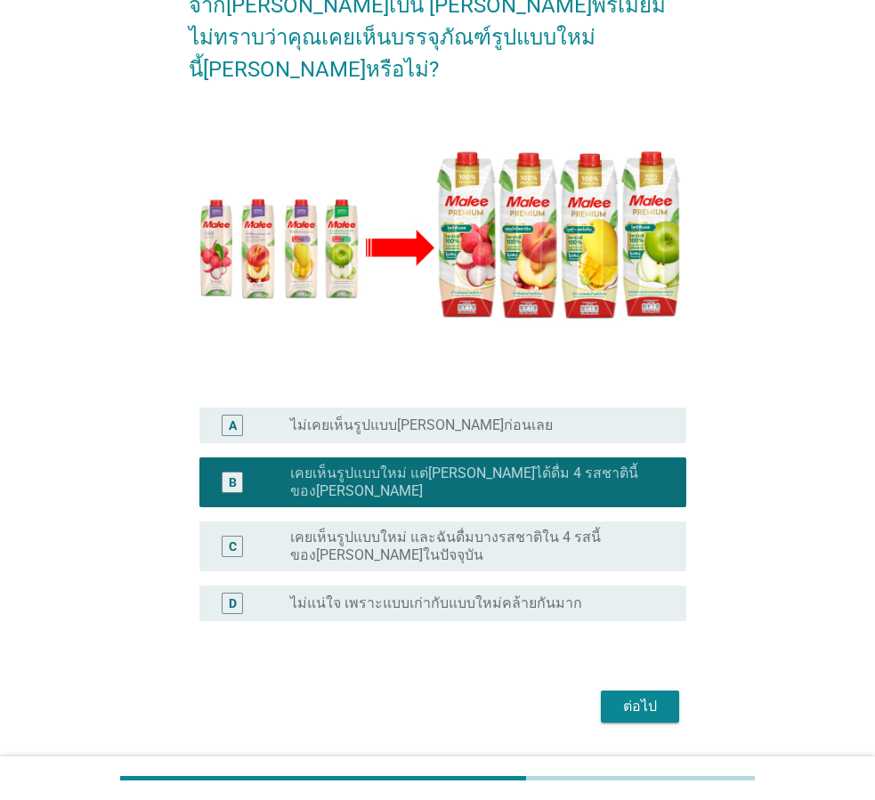
scroll to position [208, 0]
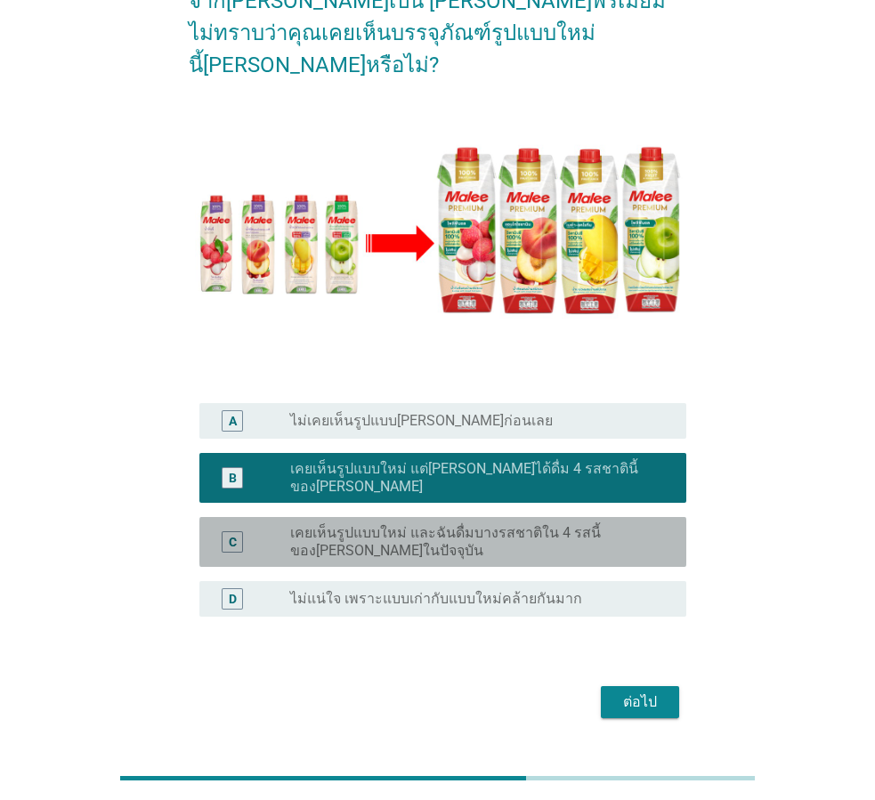
click at [443, 517] on div "C radio_button_unchecked เคยเห็นรูปแบบใหม่ และฉันดื่มบางรสชาติใน 4 รสนี้ของ[PER…" at bounding box center [442, 542] width 487 height 50
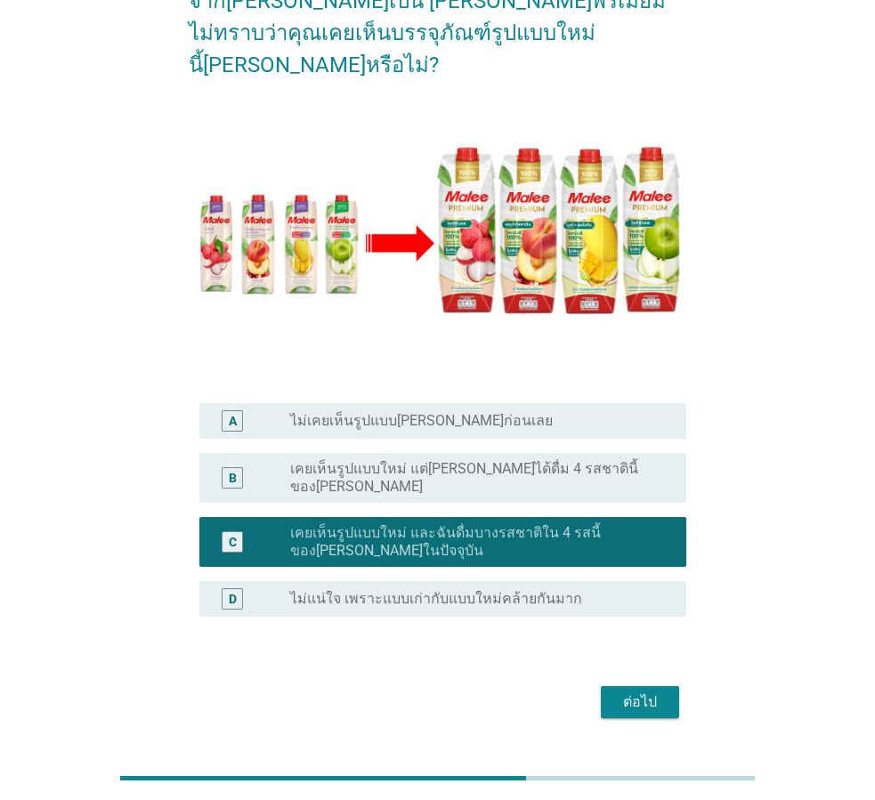
click at [617, 634] on form "PR6. ภาพนี้คือบรรจุภัณฑ์ของน้ำ[PERSON_NAME] มะม่วง และแอปเปิ้ลเขียว 100% ยี่ห้อ…" at bounding box center [438, 298] width 498 height 854
click at [636, 692] on div "ต่อไป" at bounding box center [640, 702] width 50 height 21
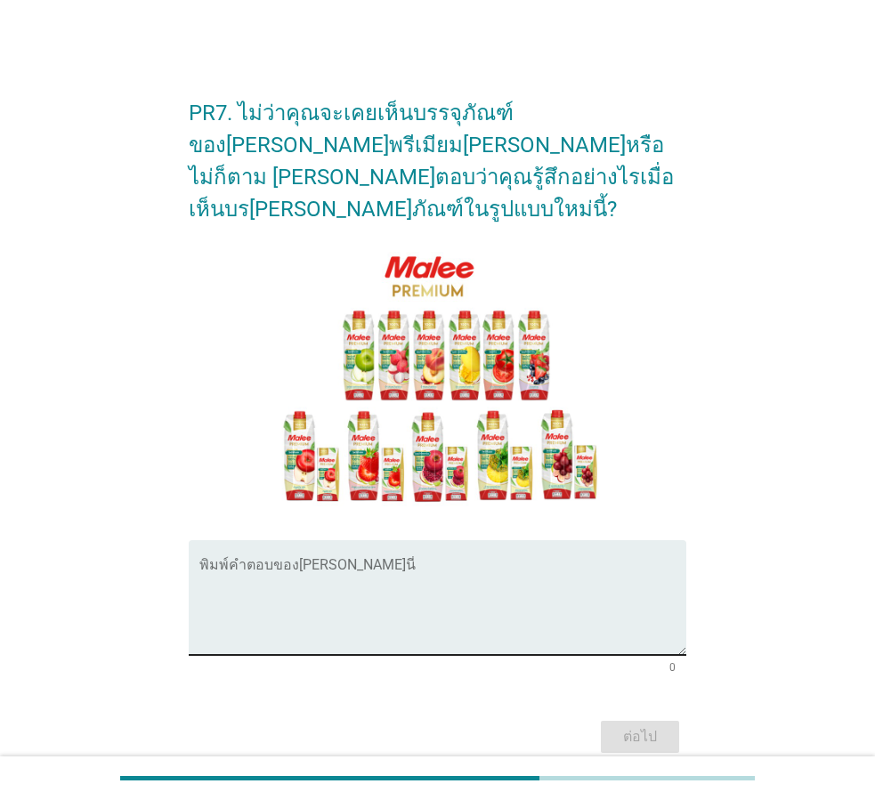
click at [437, 540] on div "พิมพ์คำตอบของ[PERSON_NAME]นี่" at bounding box center [442, 597] width 487 height 115
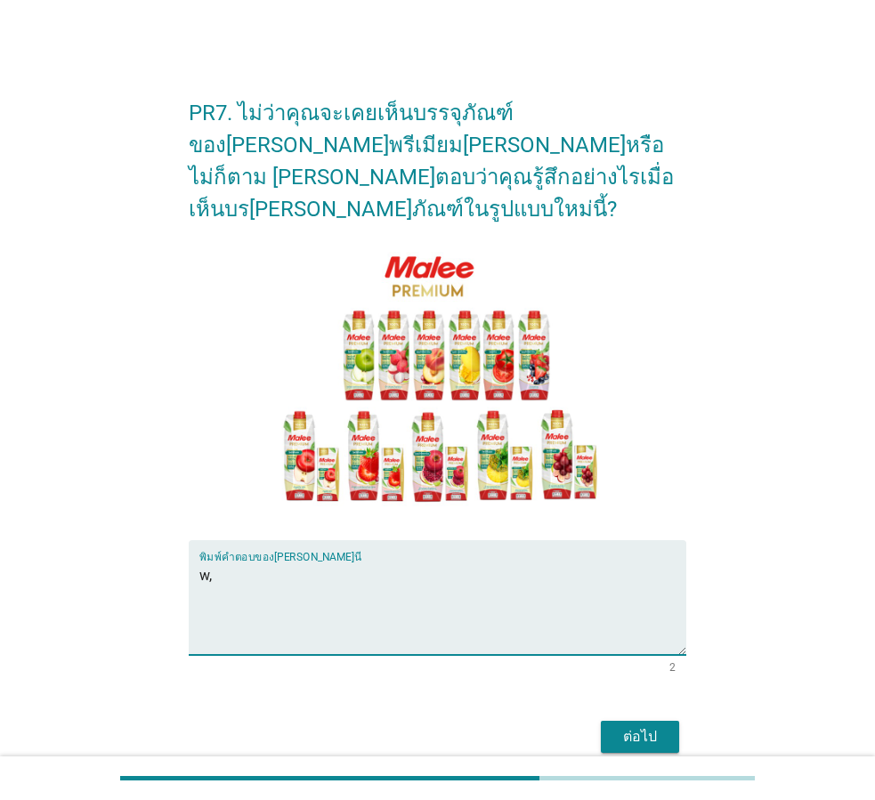
type textarea "w"
type textarea "ไม่เคยเห็น"
click at [654, 726] on div "ต่อไป" at bounding box center [640, 736] width 50 height 21
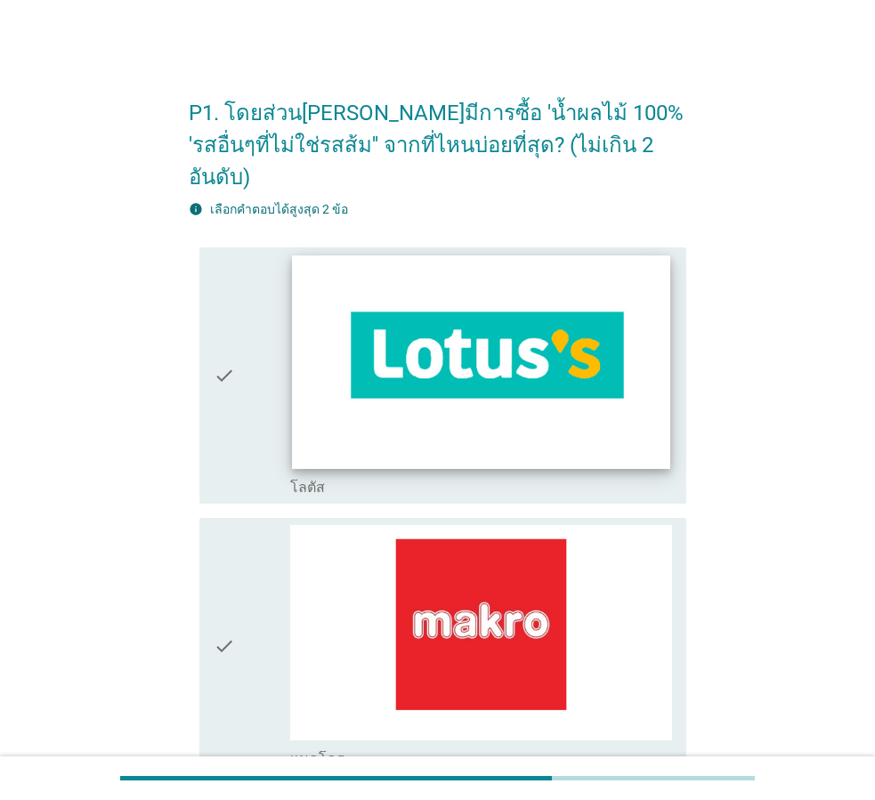
click at [482, 377] on img at bounding box center [481, 361] width 378 height 213
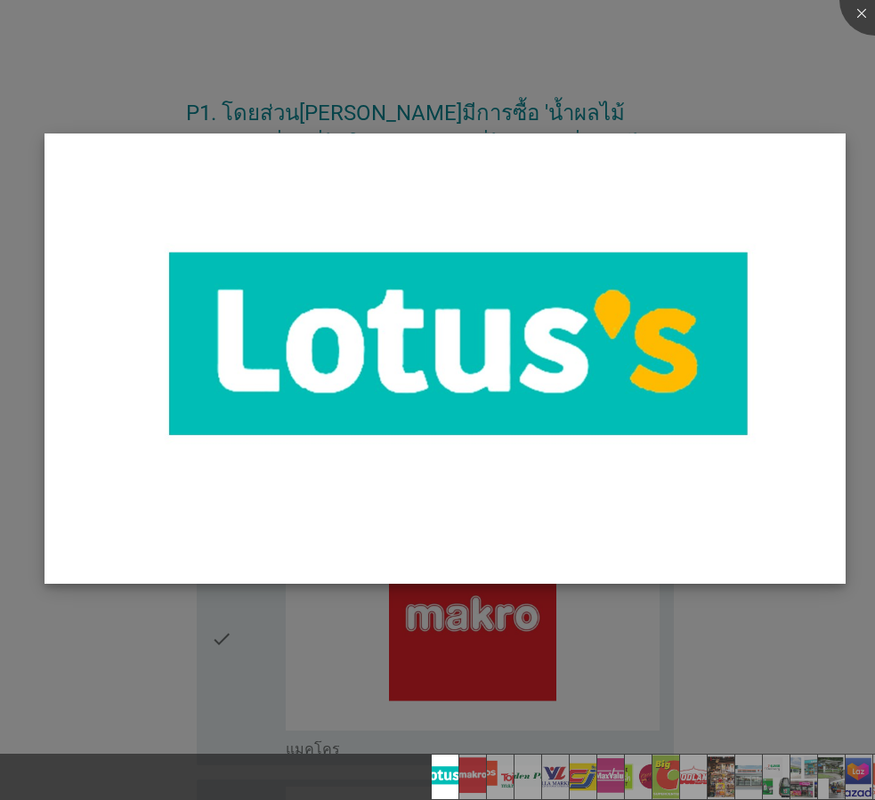
click at [806, 529] on img at bounding box center [445, 359] width 801 height 450
click at [802, 632] on div at bounding box center [437, 400] width 875 height 800
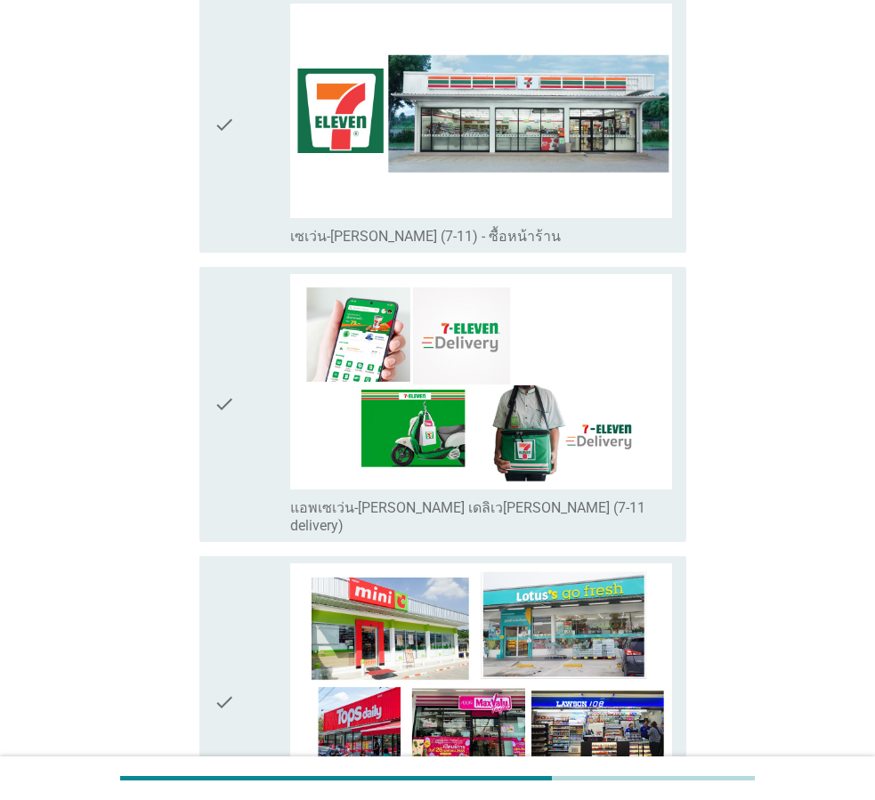
scroll to position [3204, 0]
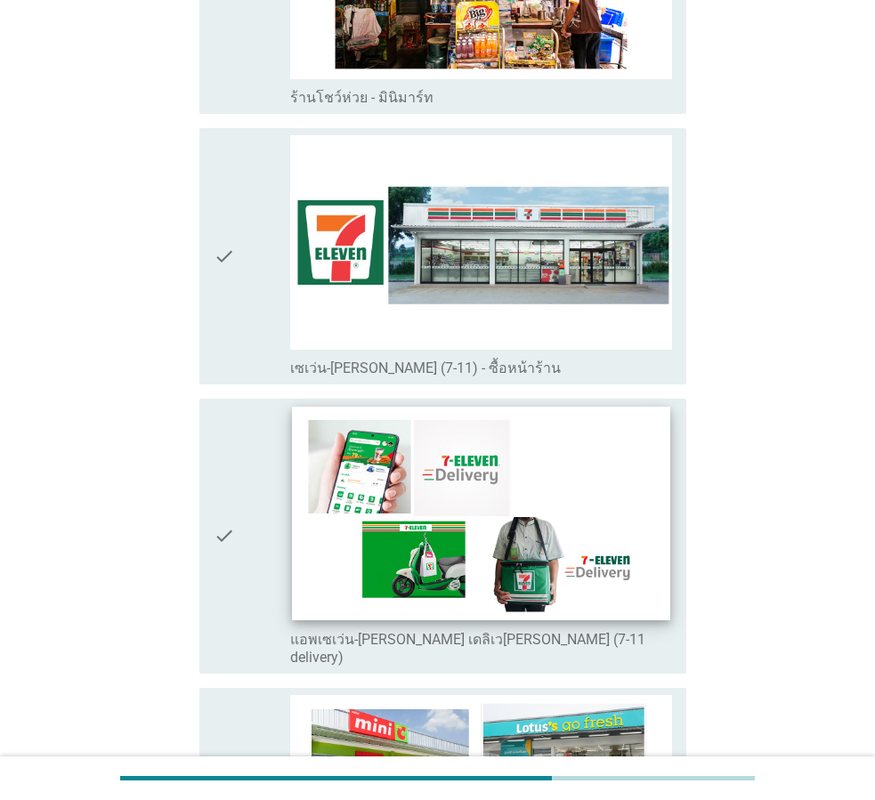
click at [476, 467] on img at bounding box center [481, 513] width 378 height 213
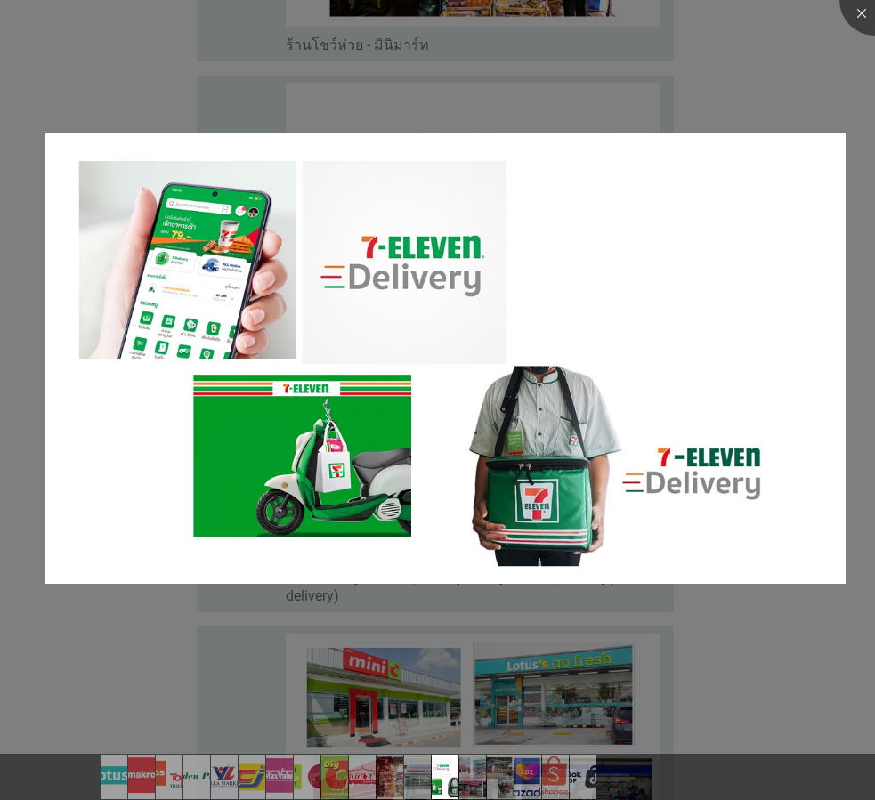
click at [852, 660] on div at bounding box center [437, 400] width 875 height 800
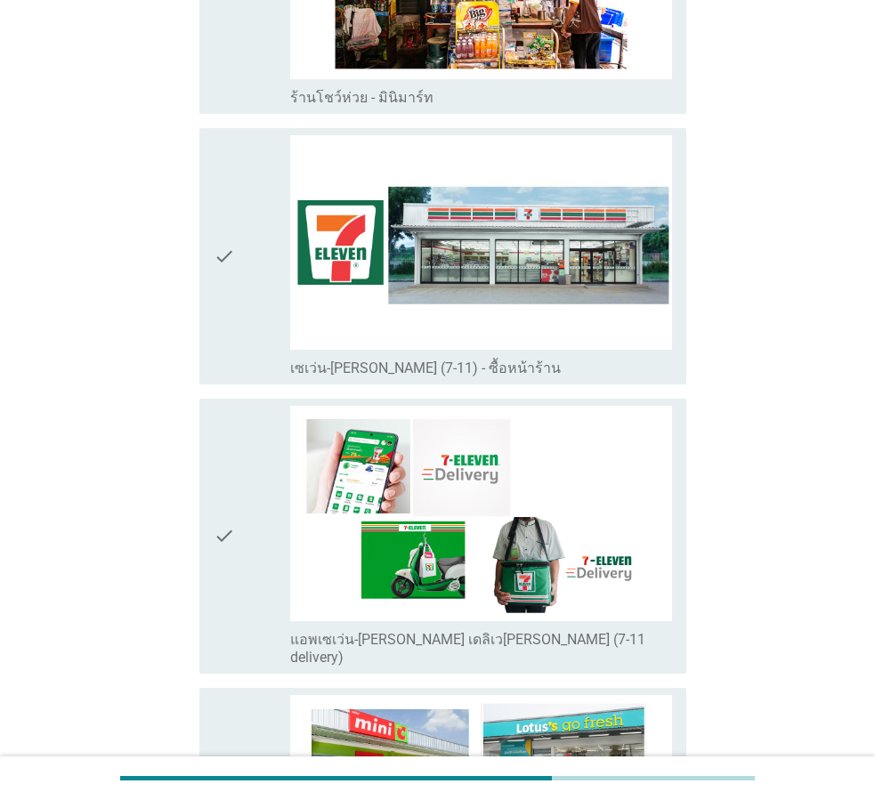
click at [230, 406] on icon "check" at bounding box center [224, 536] width 21 height 261
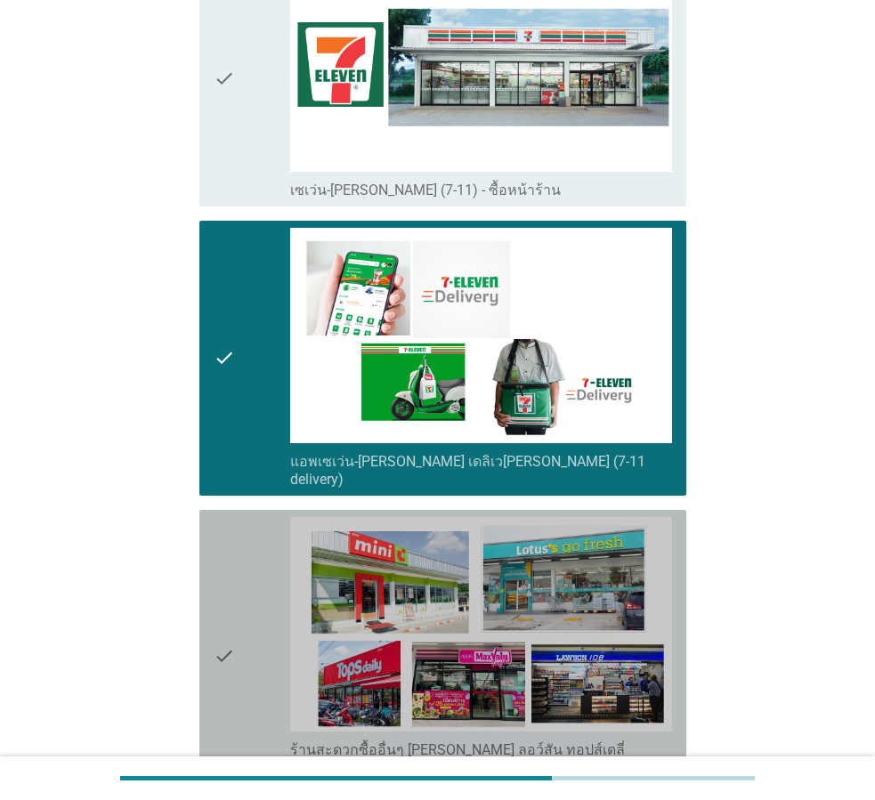
click at [254, 523] on div "check" at bounding box center [252, 656] width 77 height 279
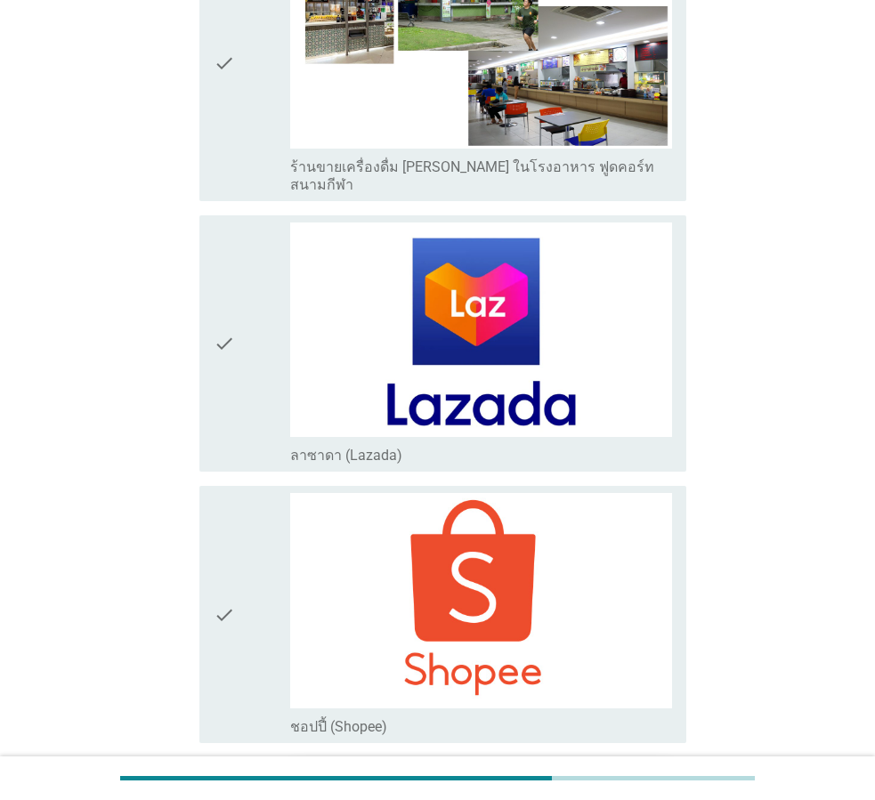
scroll to position [4617, 0]
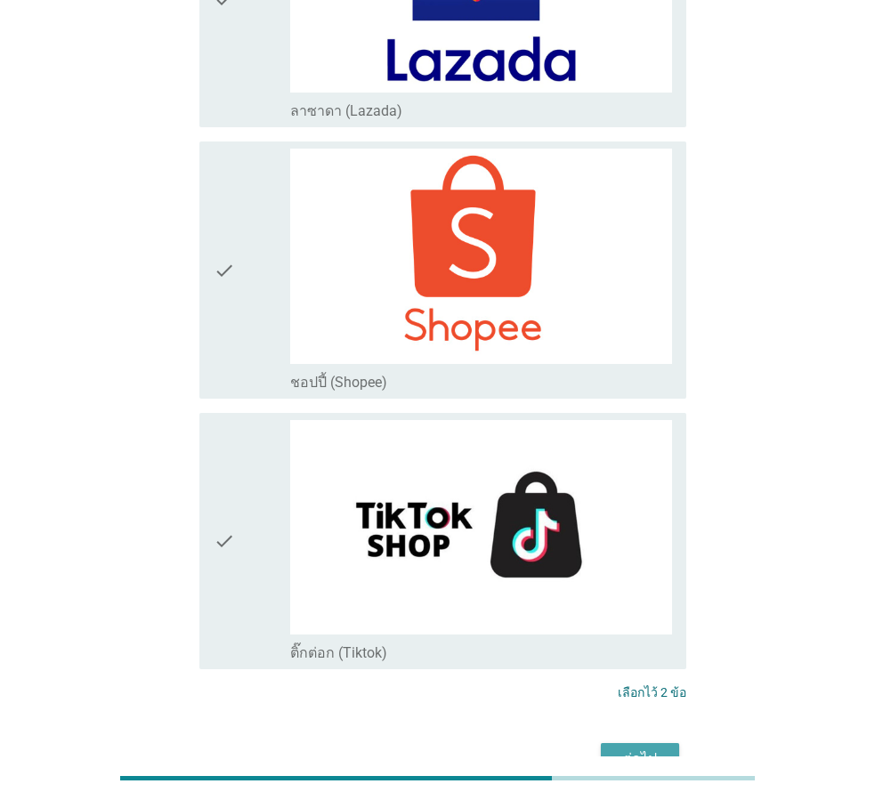
click at [629, 749] on div "ต่อไป" at bounding box center [640, 759] width 50 height 21
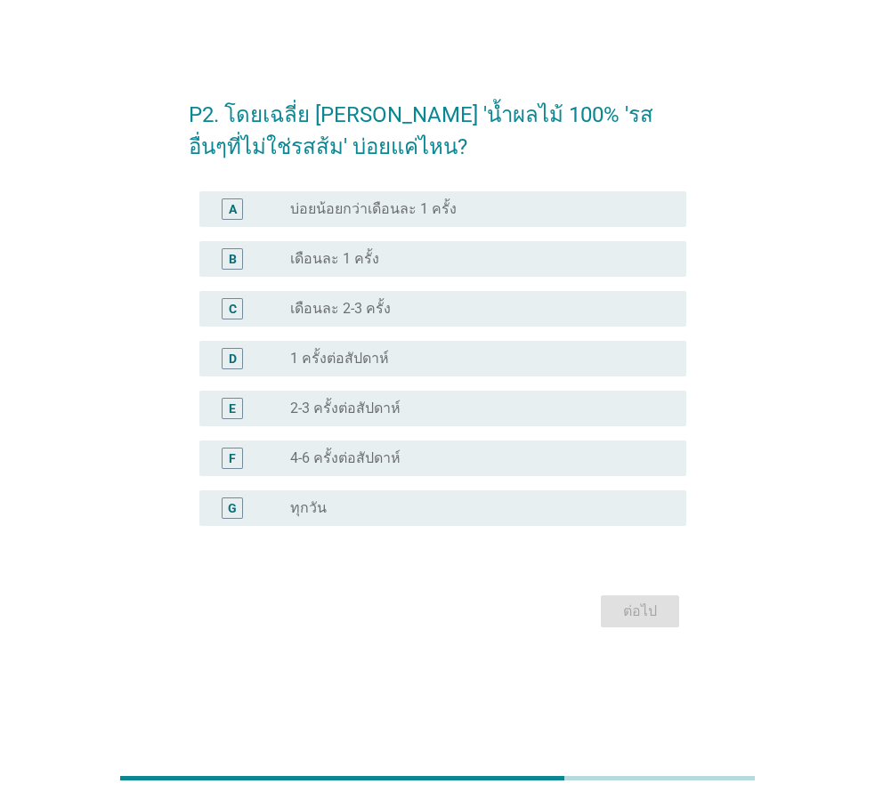
scroll to position [0, 0]
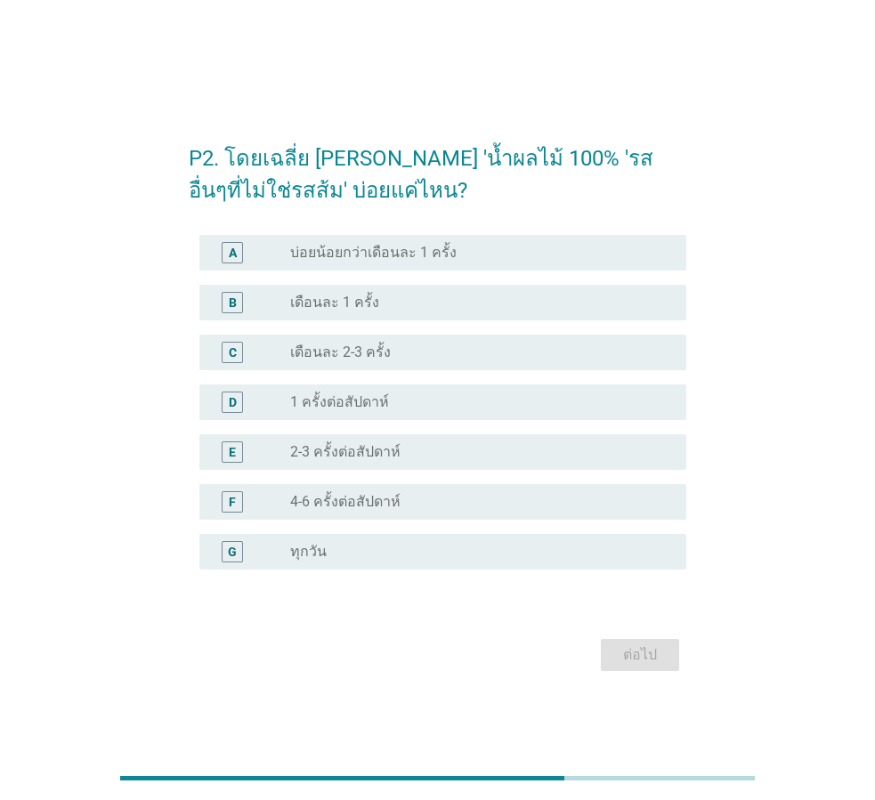
click at [412, 498] on div "radio_button_unchecked 4-6 ครั้งต่อสัปดาห์" at bounding box center [474, 502] width 368 height 18
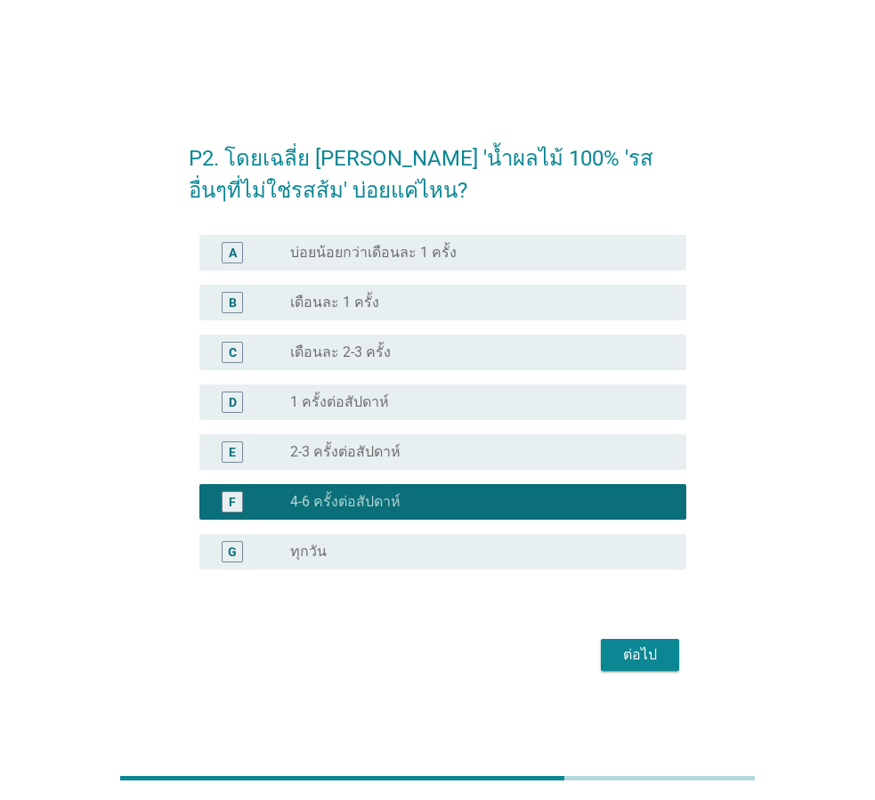
click at [632, 651] on div "ต่อไป" at bounding box center [640, 654] width 50 height 21
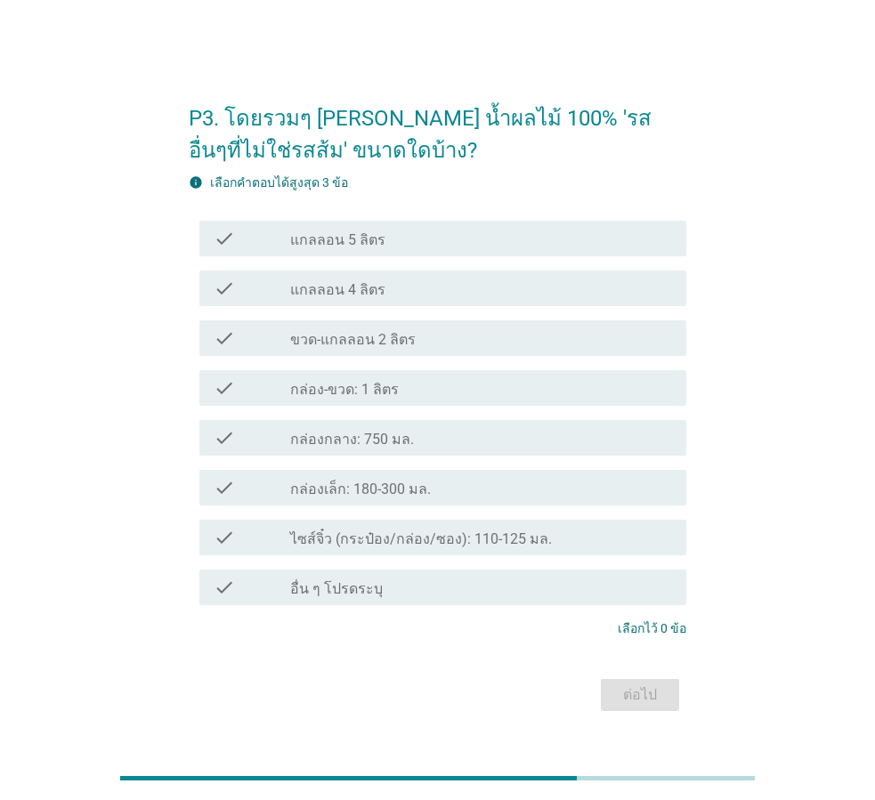
click at [443, 533] on label "ไซส์จิ๋ว (กระป๋อง/กล่อง/ซอง): 110-125 มล." at bounding box center [421, 540] width 262 height 18
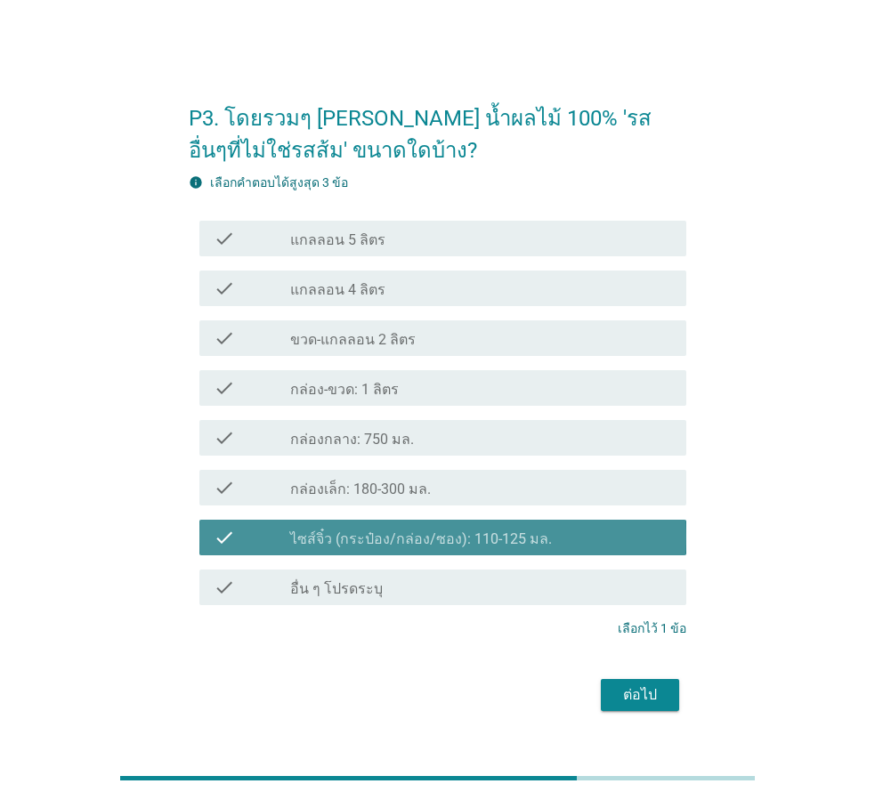
click at [450, 490] on div "check_box_outline_blank กล่องเล็ก: 180-300 มล." at bounding box center [481, 487] width 382 height 21
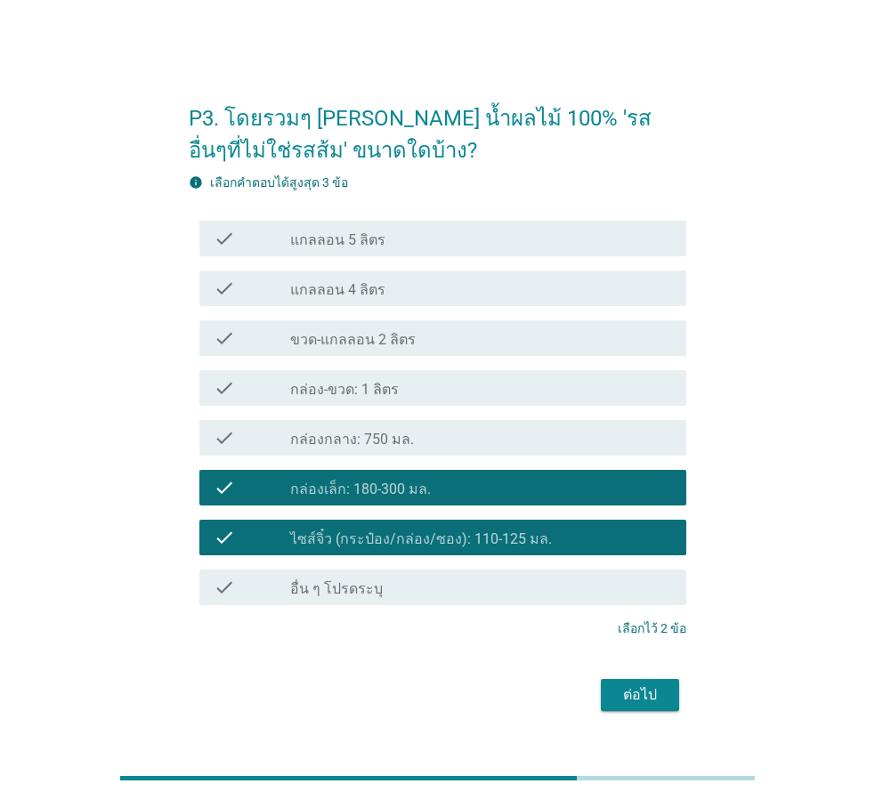
click at [455, 539] on label "ไซส์จิ๋ว (กระป๋อง/กล่อง/ซอง): 110-125 มล." at bounding box center [421, 540] width 262 height 18
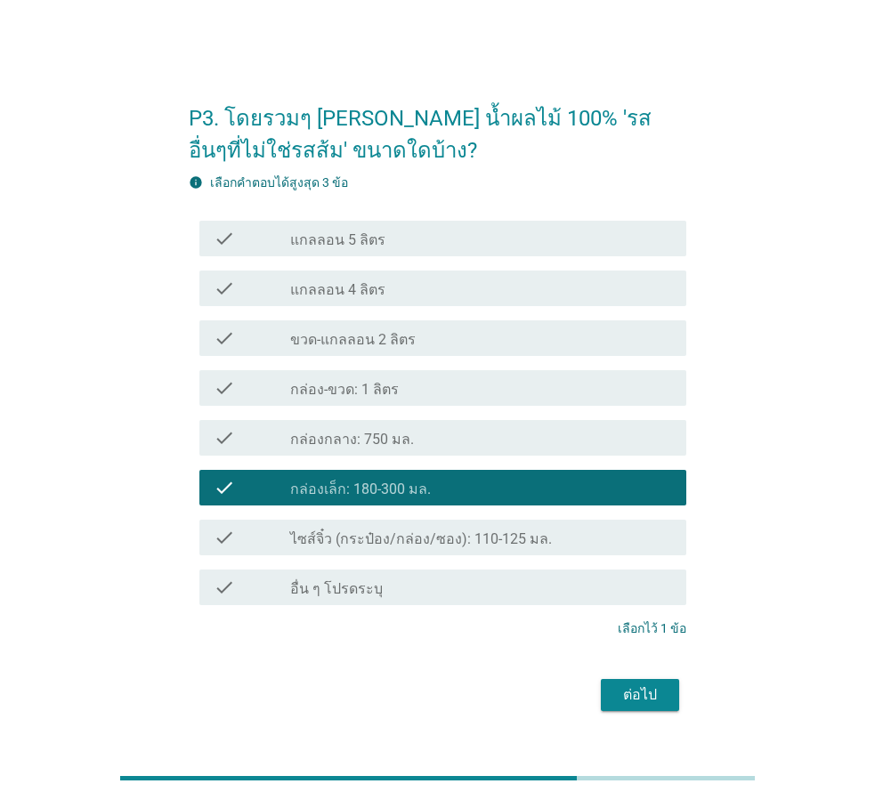
drag, startPoint x: 446, startPoint y: 490, endPoint x: 433, endPoint y: 454, distance: 38.9
click at [445, 490] on div "check_box_outline_blank กล่องเล็ก: 180-300 มล." at bounding box center [481, 487] width 382 height 21
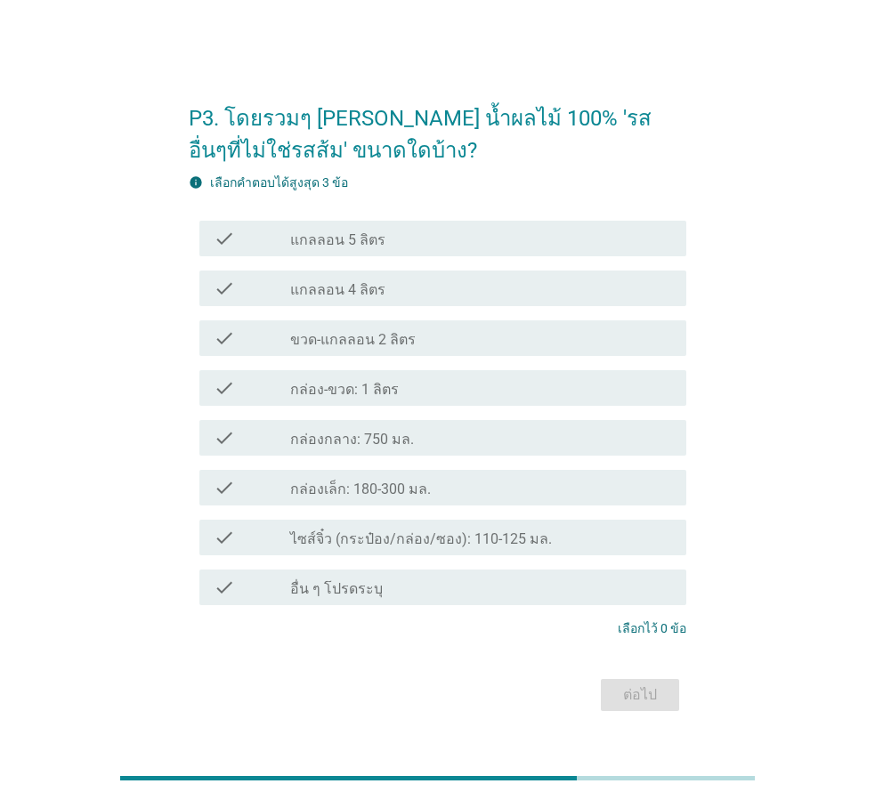
click at [421, 401] on div "check check_box_outline_blank กล่อง-ขวด: 1 ลิตร" at bounding box center [442, 388] width 487 height 36
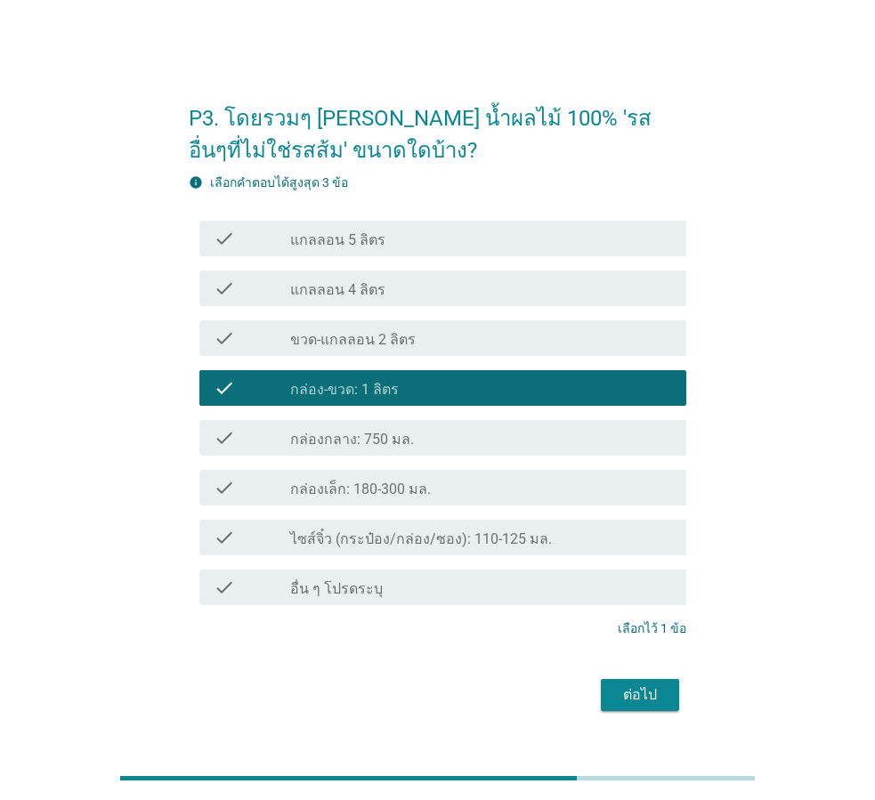
click at [425, 393] on div "check_box_outline_blank กล่อง-ขวด: 1 ลิตร" at bounding box center [481, 387] width 382 height 21
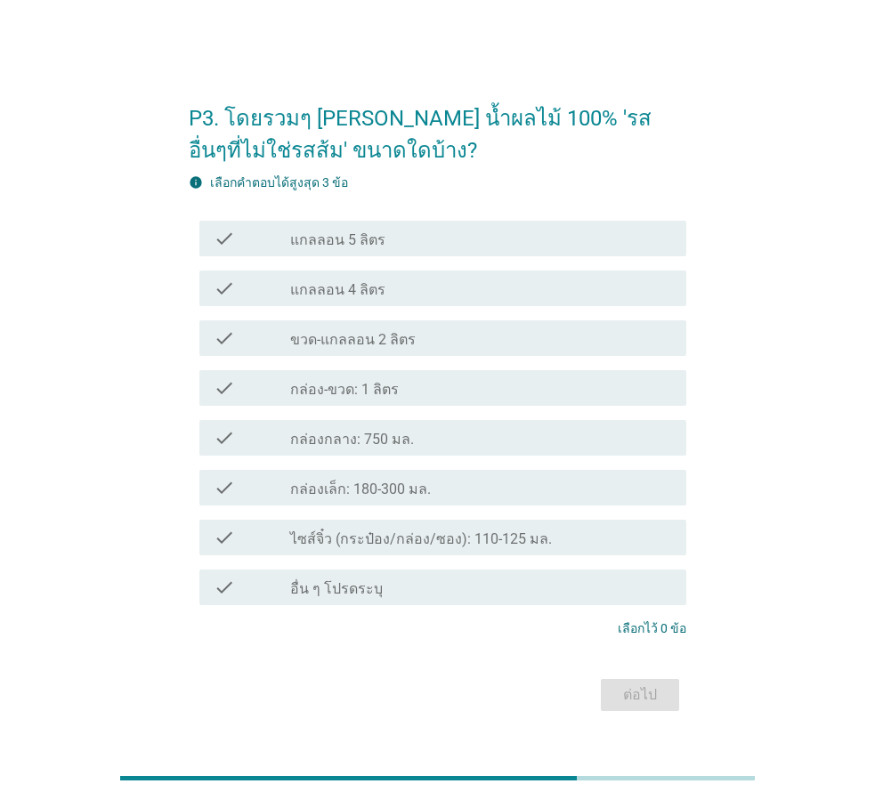
click at [444, 380] on div "check_box_outline_blank กล่อง-ขวด: 1 ลิตร" at bounding box center [481, 387] width 382 height 21
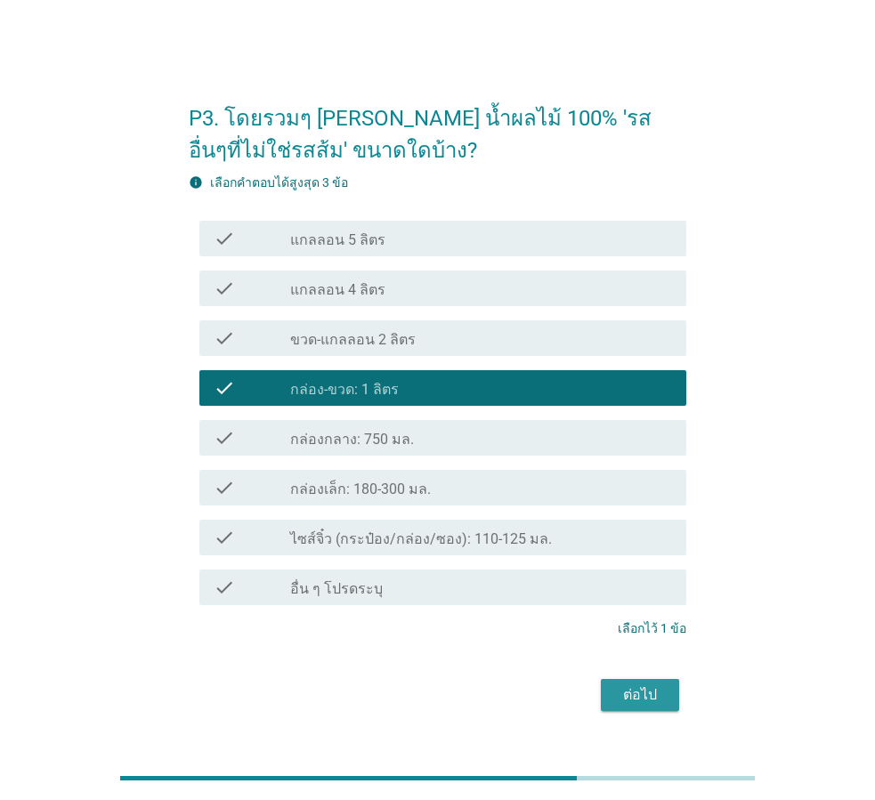
click at [651, 698] on div "ต่อไป" at bounding box center [640, 695] width 50 height 21
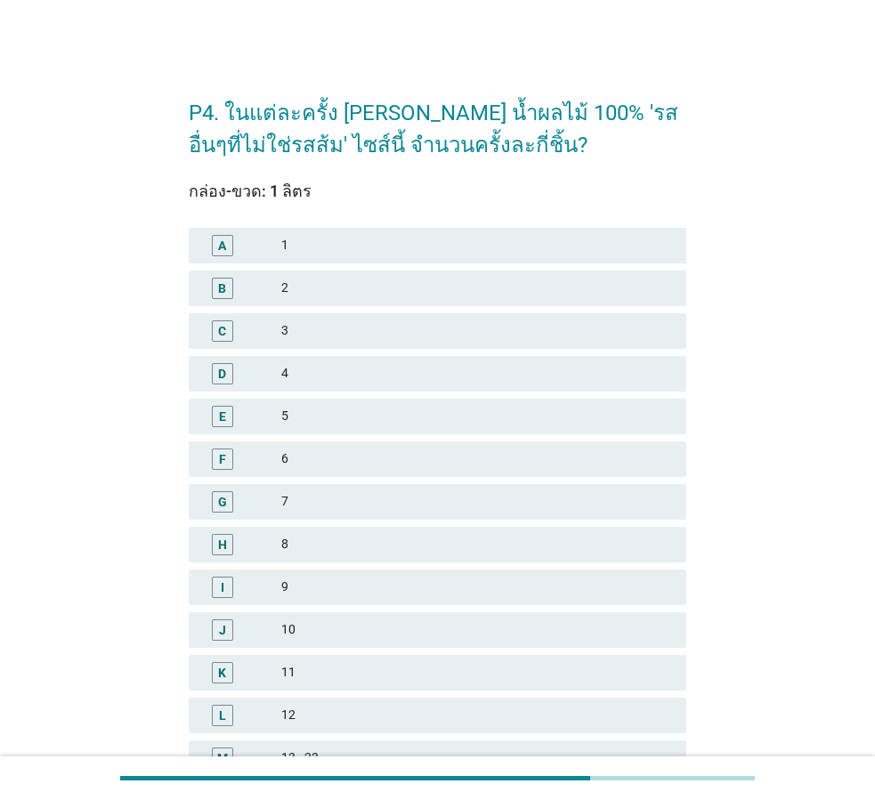
click at [410, 346] on div "C 3" at bounding box center [438, 331] width 498 height 36
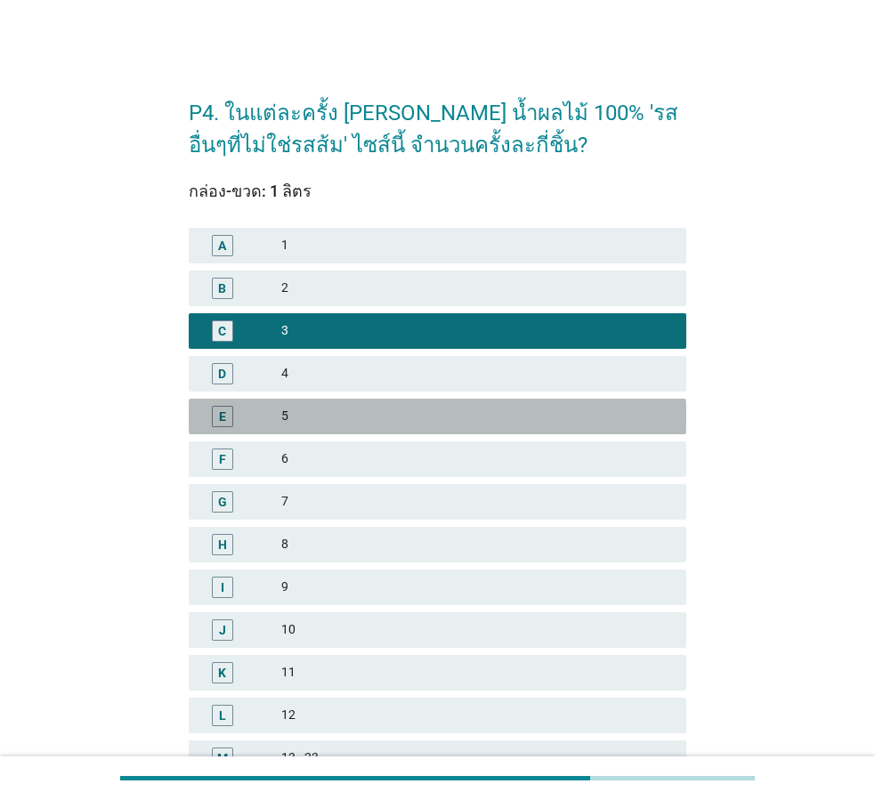
click at [415, 417] on div "5" at bounding box center [476, 416] width 391 height 21
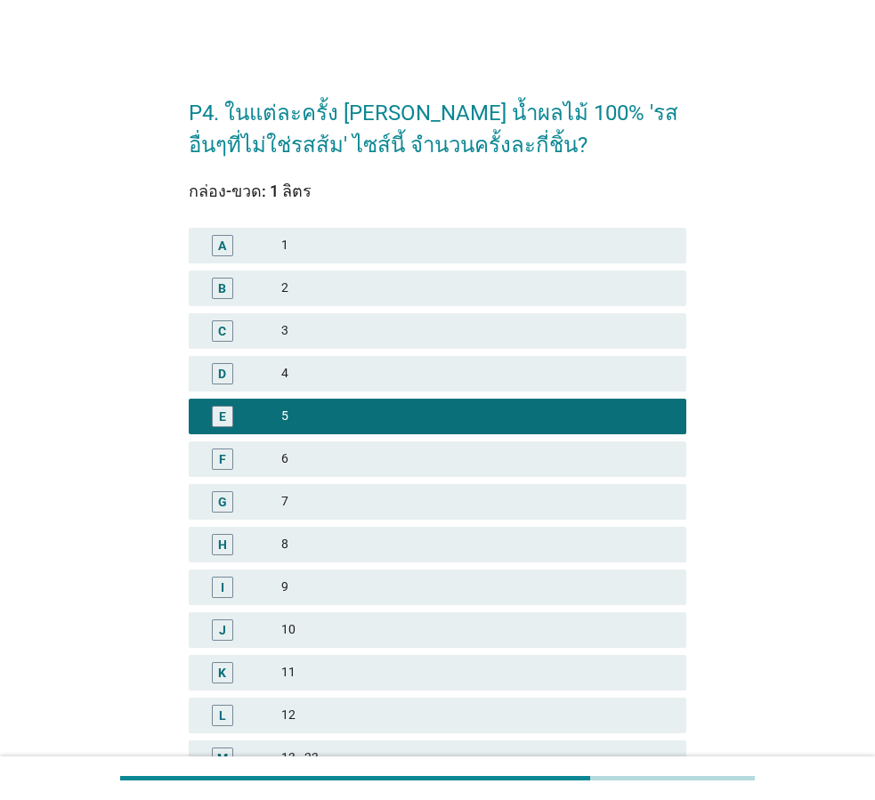
click at [428, 454] on div "6" at bounding box center [476, 459] width 391 height 21
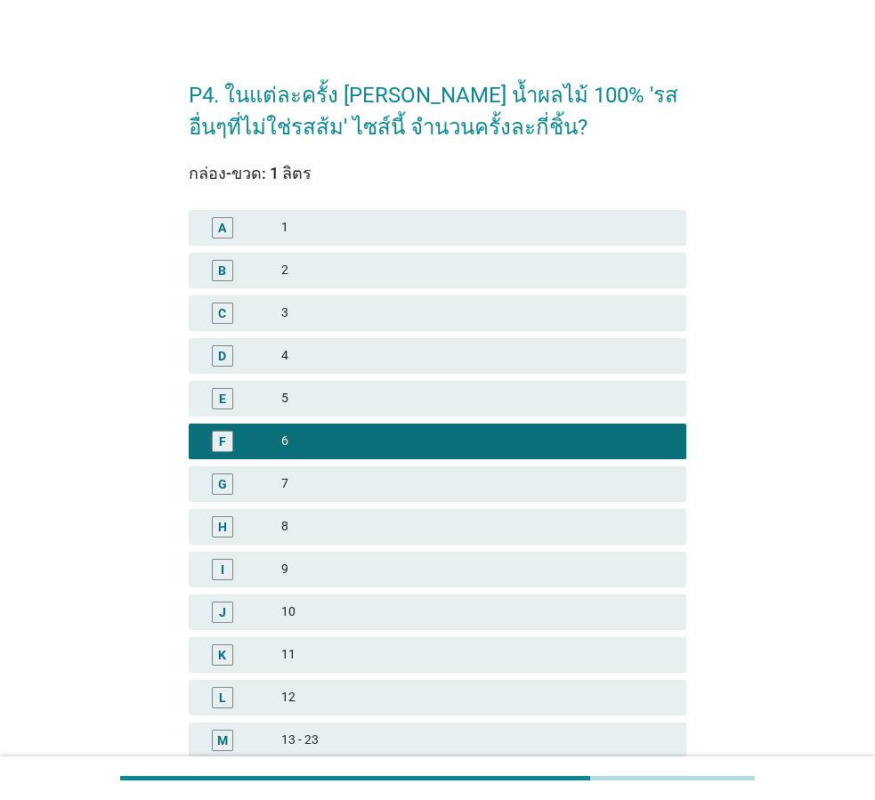
scroll to position [255, 0]
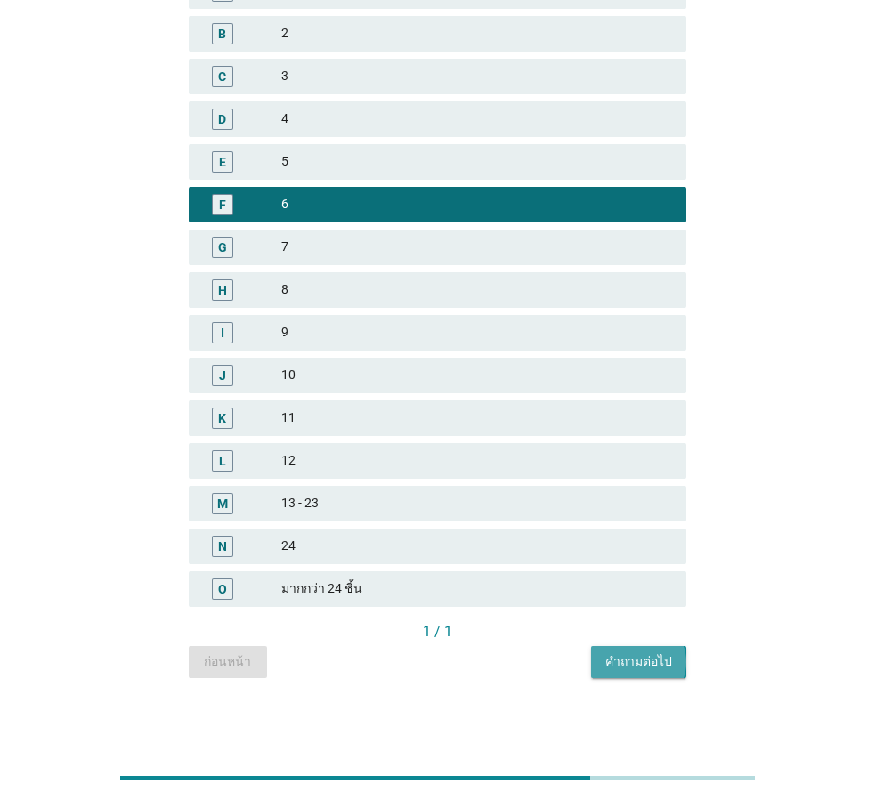
click at [622, 660] on div "คำถามต่อไป" at bounding box center [638, 661] width 67 height 19
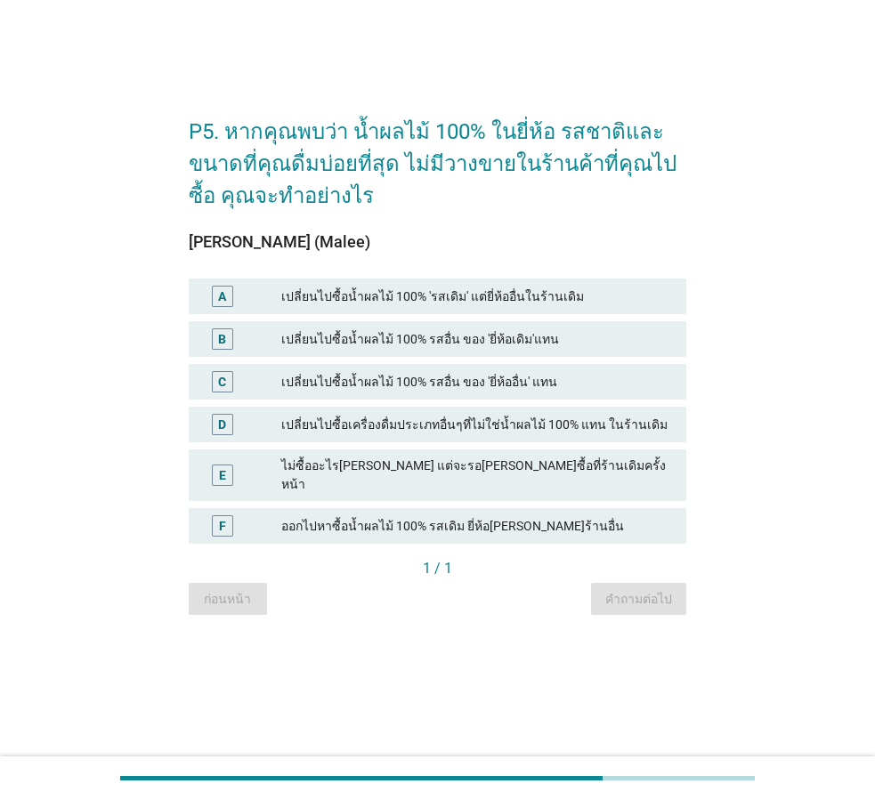
scroll to position [0, 0]
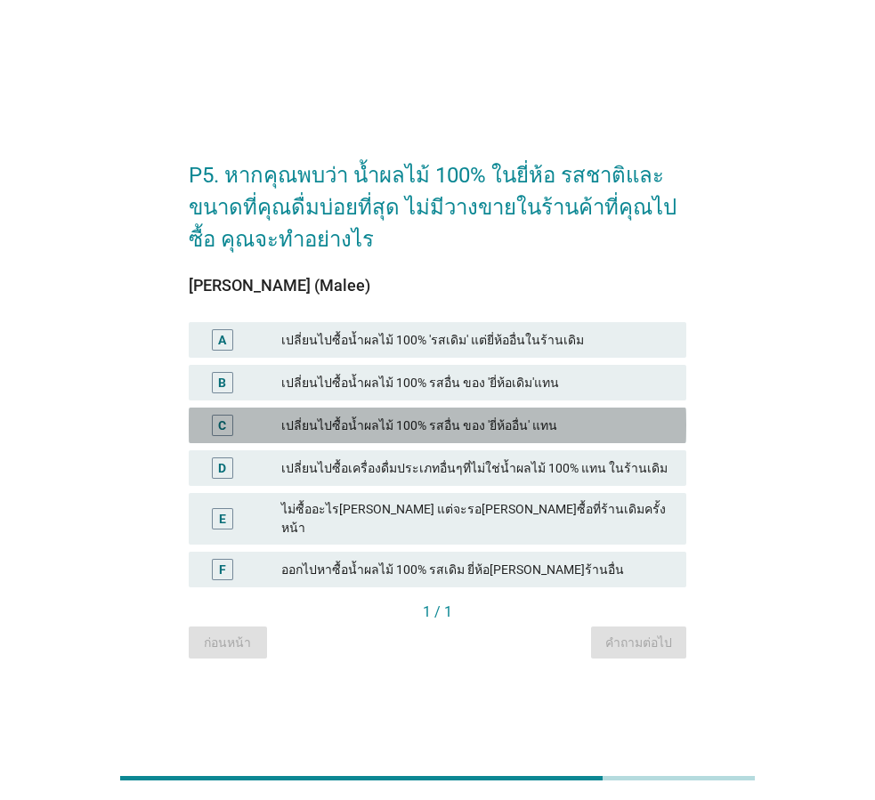
click at [453, 433] on div "เปลี่ยนไปซื้อน้ำผลไม้ 100% รสอื่น ของ 'ยี่ห้ออื่น' แทน" at bounding box center [476, 425] width 391 height 21
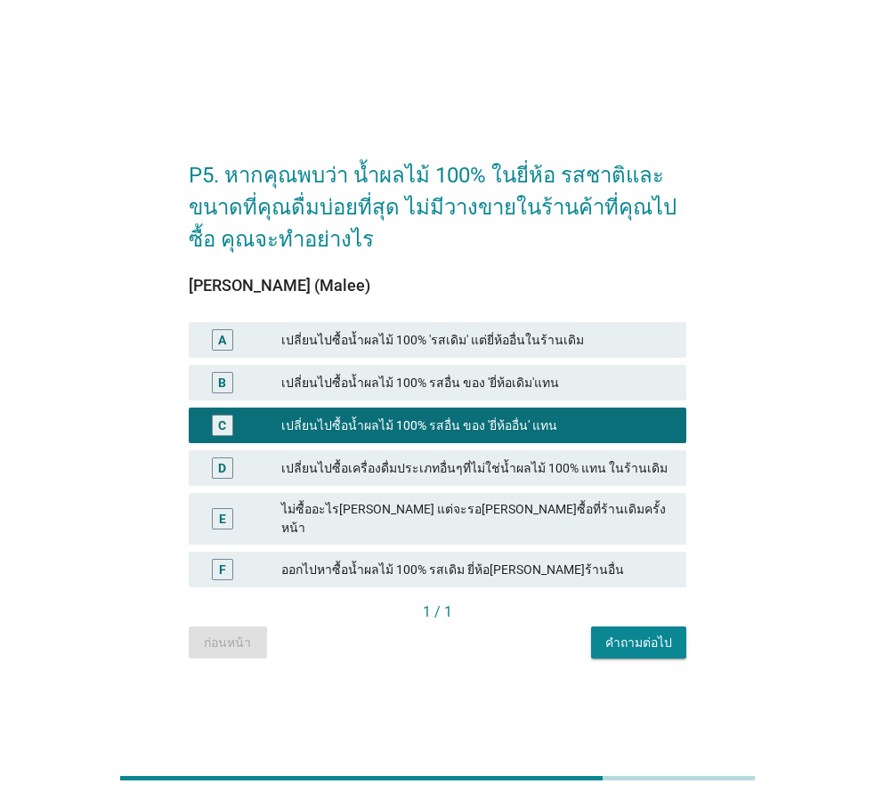
click at [470, 466] on div "เปลี่ยนไปซื้อเครื่องดื่มประเภทอื่นๆที่ไม่ใช่น้ำผลไม้ 100% แทน ในร้านเดิม" at bounding box center [476, 468] width 391 height 21
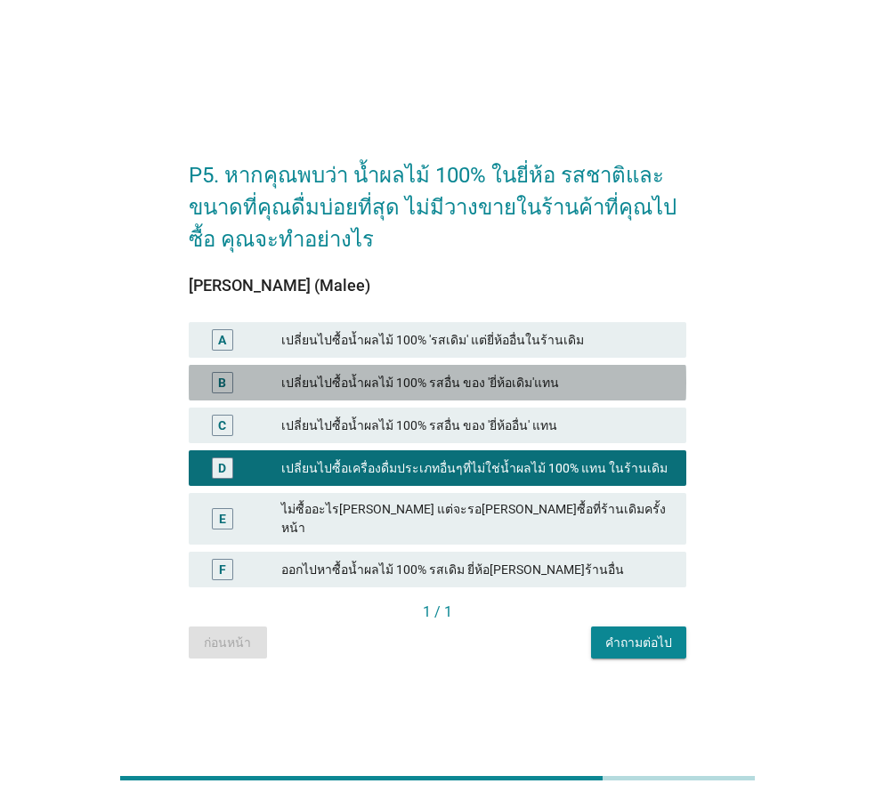
click at [457, 393] on div "เปลี่ยนไปซื้อน้ำผลไม้ 100% รสอื่น ของ 'ยี่ห้อเดิม'แทน" at bounding box center [476, 382] width 391 height 21
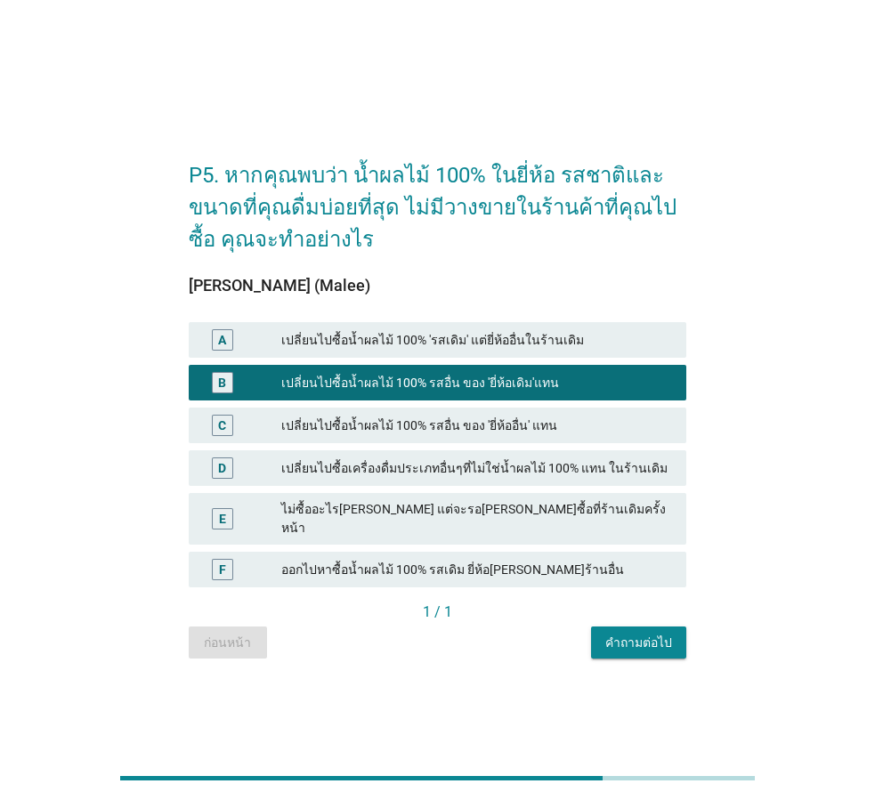
click at [454, 344] on div "เปลี่ยนไปซื้อน้ำผลไม้ 100% 'รสเดิม' แต่ยี่ห้ออื่นในร้านเดิม" at bounding box center [476, 339] width 391 height 21
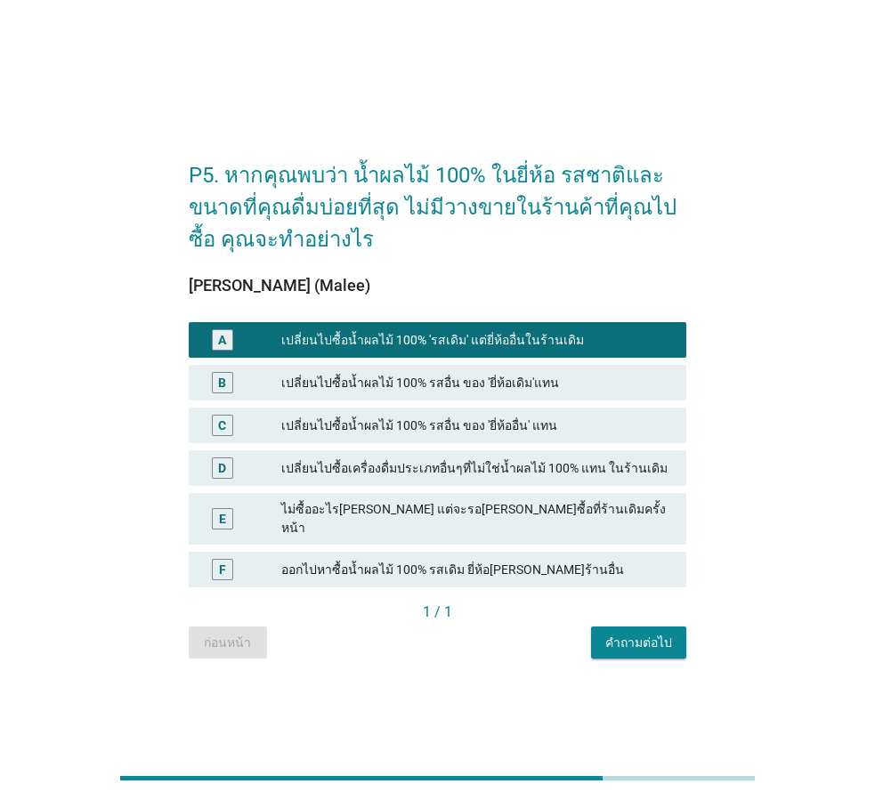
click at [677, 648] on button "คำถามต่อไป" at bounding box center [638, 643] width 95 height 32
